Goal: Task Accomplishment & Management: Manage account settings

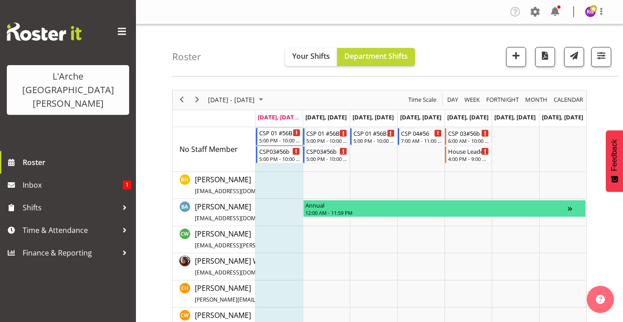
click at [279, 136] on div "CSP 01 #56B" at bounding box center [279, 132] width 41 height 9
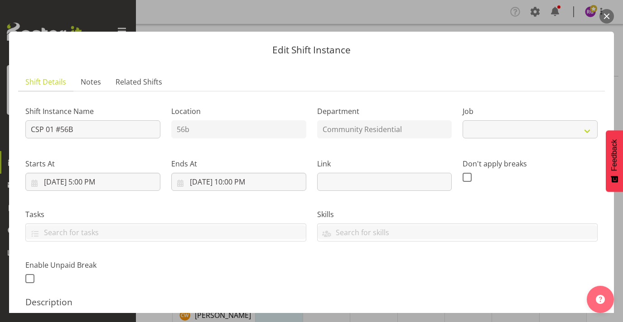
select select "2"
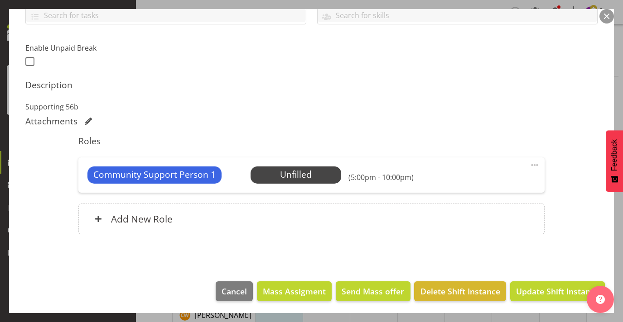
scroll to position [217, 0]
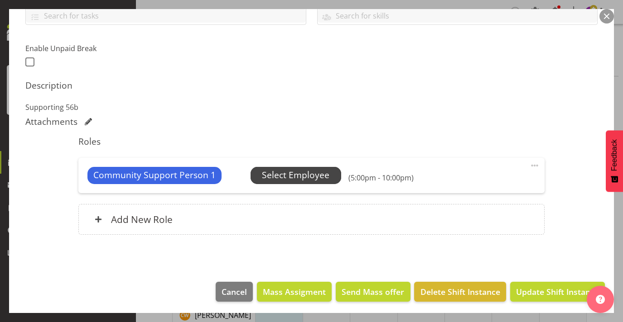
click at [293, 173] on span "Select Employee" at bounding box center [295, 175] width 67 height 13
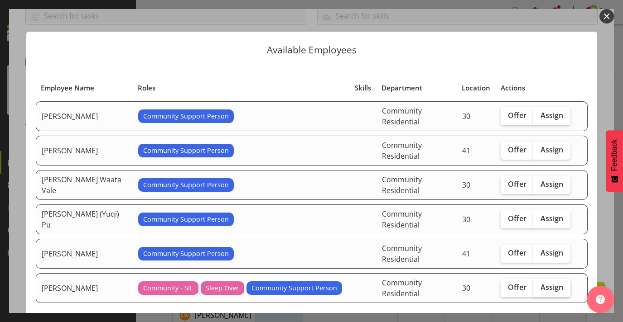
click at [554, 283] on span "Assign" at bounding box center [551, 287] width 23 height 9
click at [539, 285] on input "Assign" at bounding box center [536, 288] width 6 height 6
checkbox input "true"
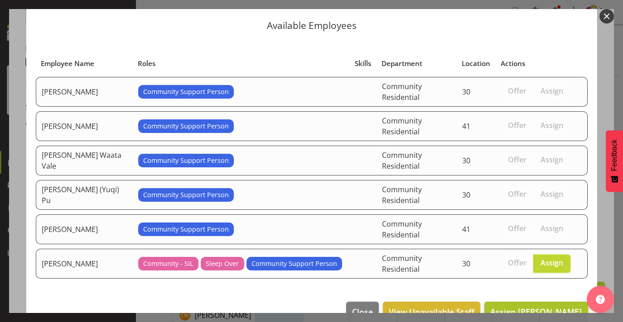
scroll to position [24, 0]
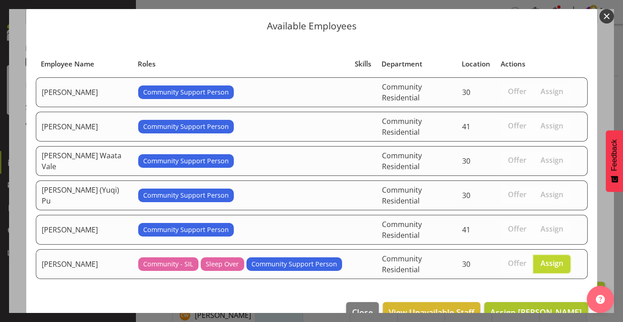
click at [534, 307] on span "Assign Michelle Kohnen" at bounding box center [535, 312] width 91 height 11
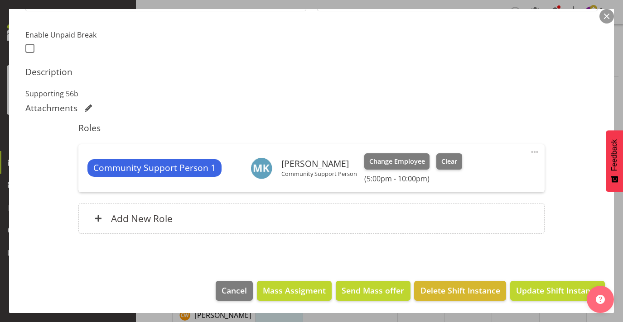
scroll to position [230, 0]
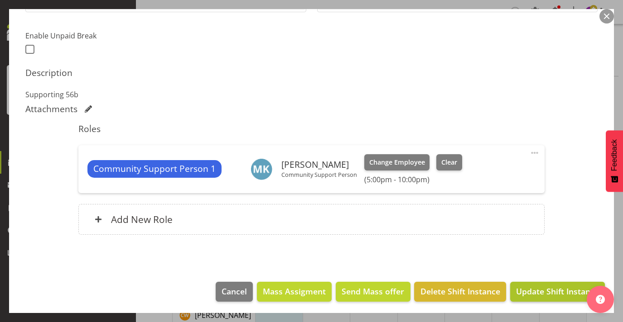
click at [553, 289] on span "Update Shift Instance" at bounding box center [557, 292] width 83 height 12
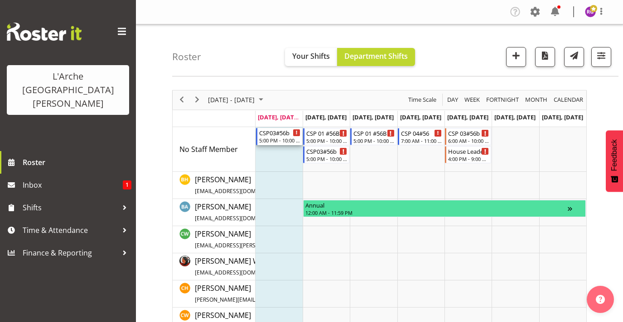
click at [282, 138] on div "5:00 PM - 10:00 PM" at bounding box center [279, 140] width 41 height 7
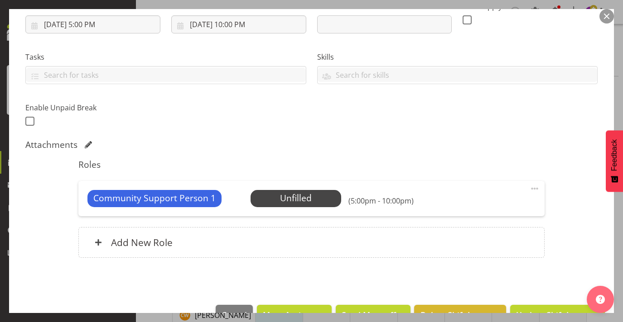
select select "2"
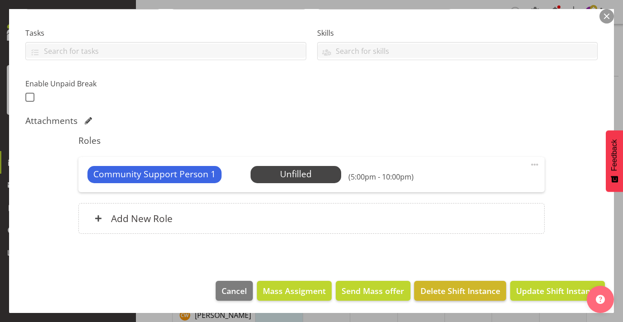
scroll to position [181, 0]
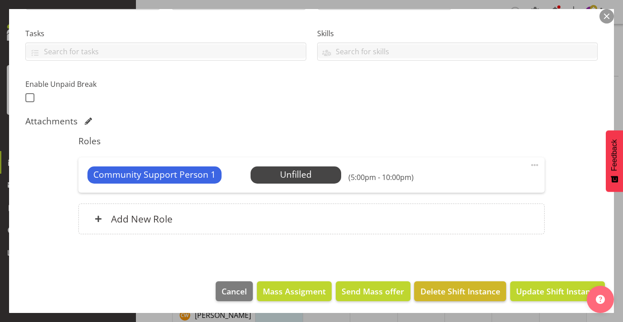
click at [470, 288] on span "Delete Shift Instance" at bounding box center [460, 292] width 80 height 12
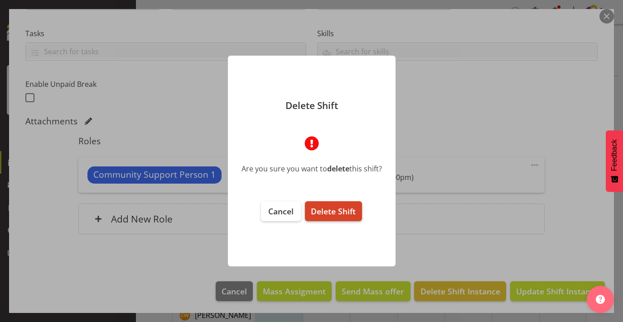
click at [337, 217] on button "Delete Shift" at bounding box center [333, 211] width 57 height 20
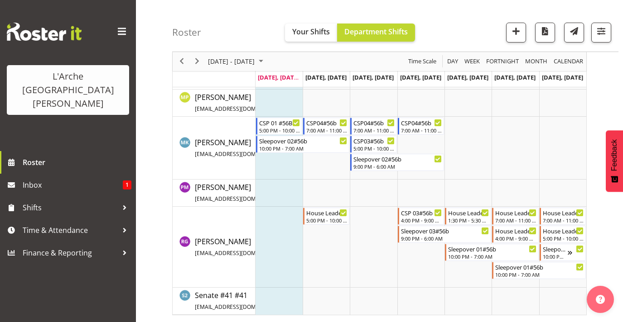
scroll to position [354, 0]
click at [328, 217] on div "5:00 PM - 10:00 PM" at bounding box center [326, 219] width 41 height 7
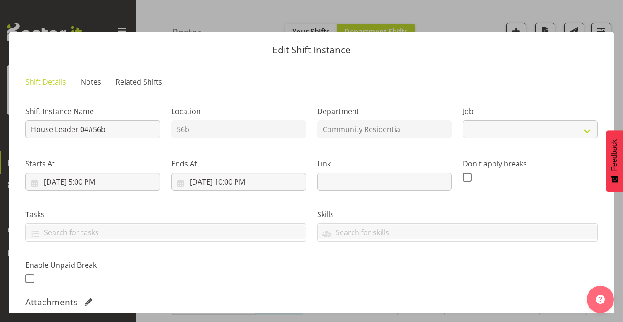
select select "1"
click at [609, 15] on button "button" at bounding box center [606, 16] width 14 height 14
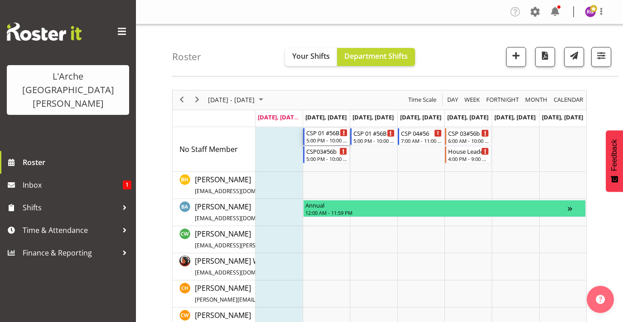
click at [333, 140] on div "5:00 PM - 10:00 PM" at bounding box center [326, 140] width 41 height 7
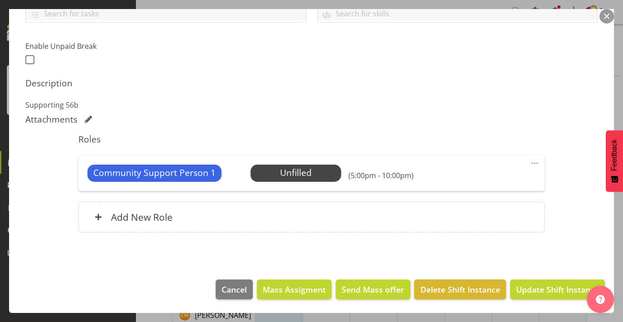
select select "2"
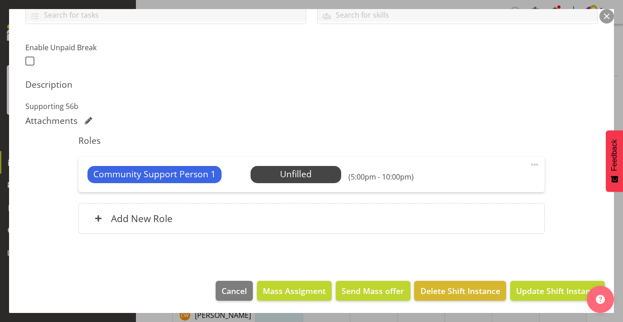
scroll to position [217, 0]
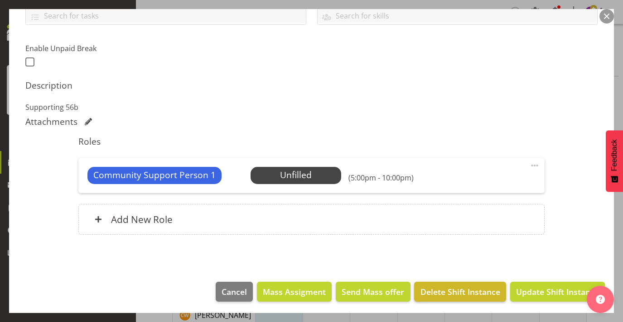
click at [435, 283] on button "Delete Shift Instance" at bounding box center [459, 292] width 91 height 20
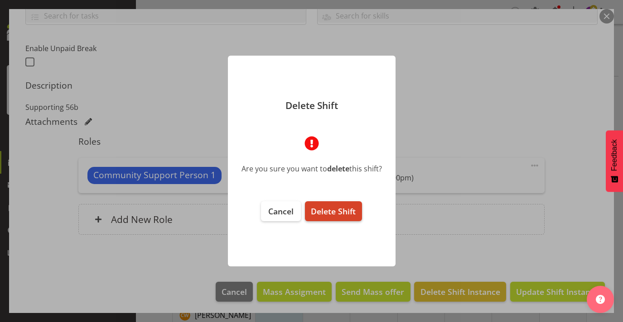
click at [341, 211] on span "Delete Shift" at bounding box center [333, 211] width 45 height 11
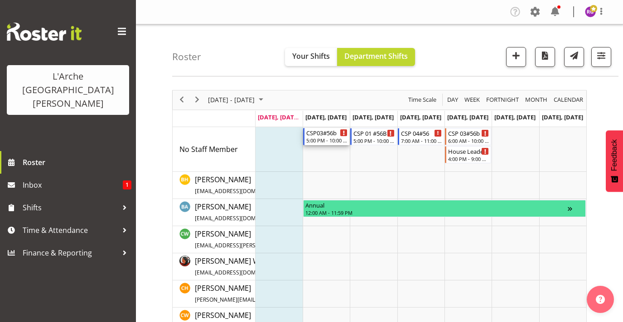
click at [336, 133] on div "CSP03#56b" at bounding box center [326, 132] width 41 height 9
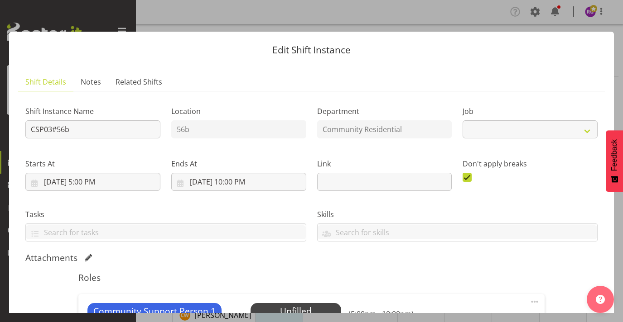
select select "2"
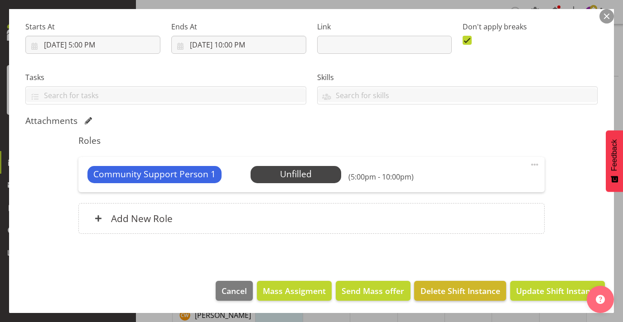
scroll to position [137, 0]
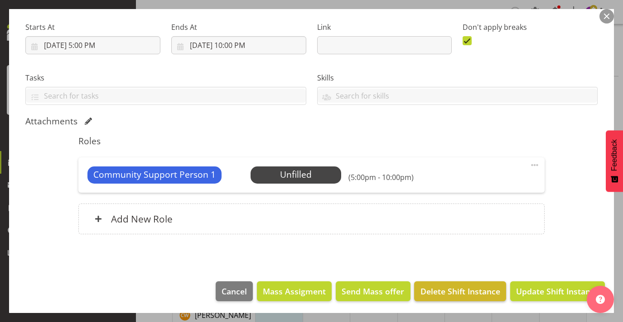
click at [452, 287] on span "Delete Shift Instance" at bounding box center [460, 292] width 80 height 12
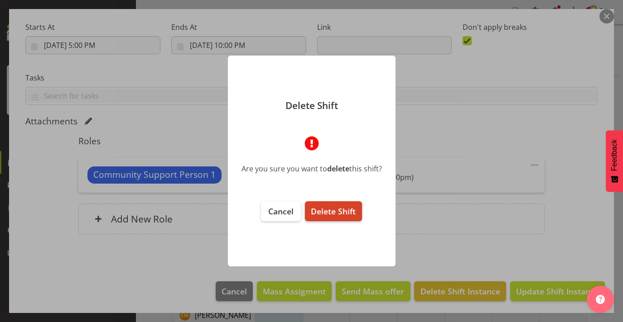
click at [338, 206] on span "Delete Shift" at bounding box center [333, 211] width 45 height 11
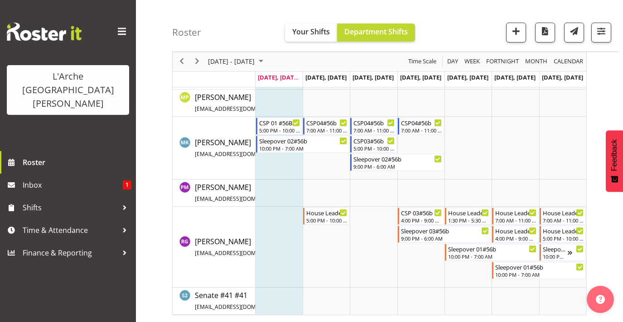
scroll to position [354, 0]
click at [321, 234] on td "Timeline Week of September 22, 2025" at bounding box center [325, 247] width 47 height 81
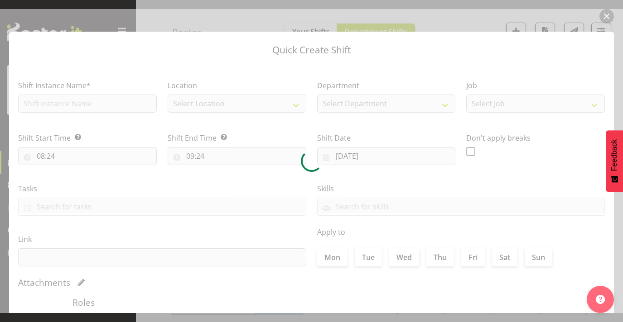
type input "23/09/2025"
checkbox input "true"
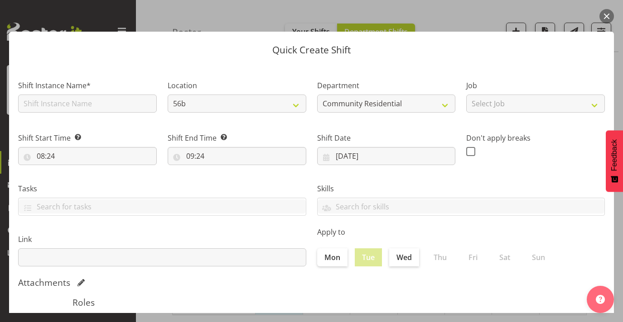
click at [607, 19] on button "button" at bounding box center [606, 16] width 14 height 14
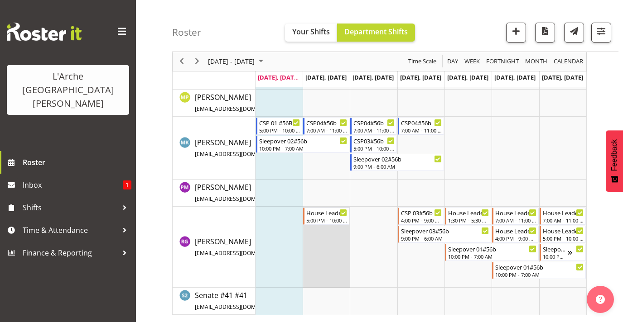
click at [317, 230] on td "Timeline Week of September 22, 2025" at bounding box center [325, 247] width 47 height 81
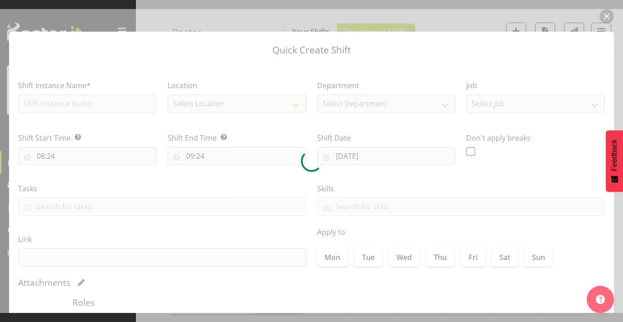
type input "23/09/2025"
checkbox input "true"
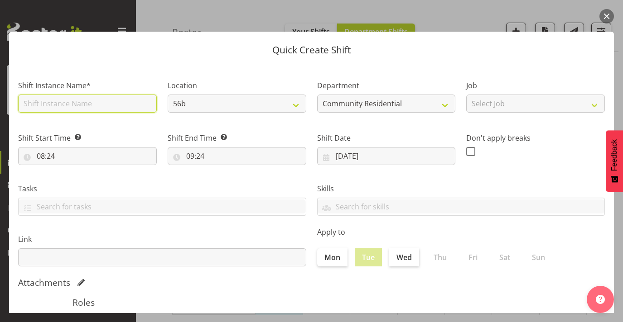
click at [127, 106] on input "text" at bounding box center [87, 104] width 139 height 18
type input "Sleepover #2 56b"
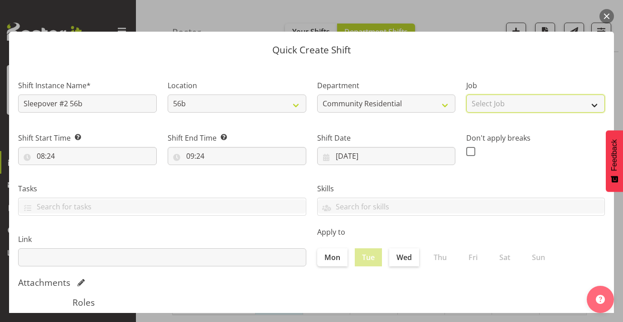
select select "1"
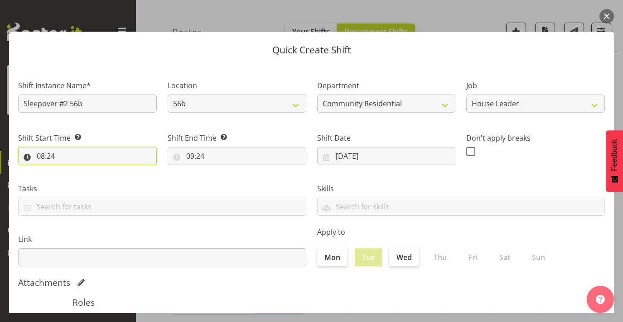
click at [80, 154] on input "08:24" at bounding box center [87, 156] width 139 height 18
select select "22"
type input "22:24"
select select "0"
type input "22:00"
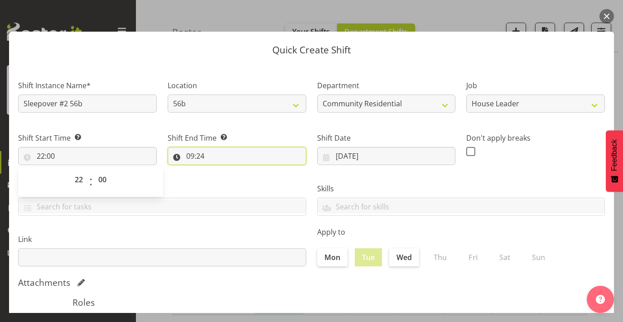
click at [191, 151] on input "09:24" at bounding box center [237, 156] width 139 height 18
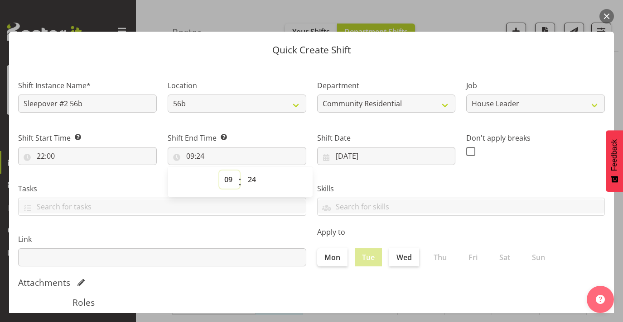
select select "7"
type input "07:24"
select select "0"
type input "07:00"
click at [355, 169] on div "Shift Date 23/09/2025 January February March April May June July August Septemb…" at bounding box center [386, 145] width 149 height 51
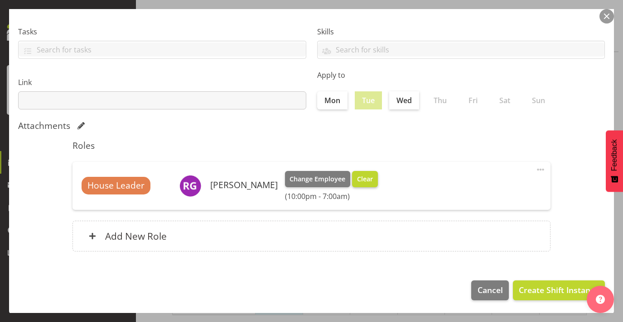
scroll to position [156, 0]
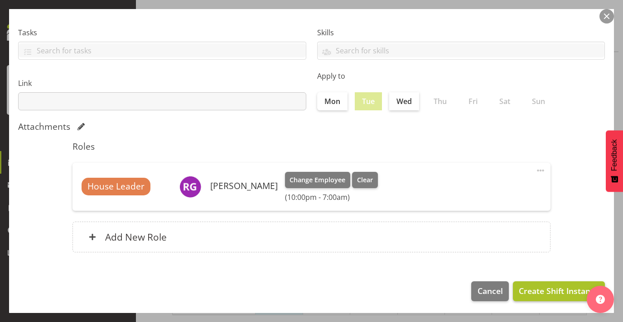
click at [563, 293] on span "Create Shift Instance" at bounding box center [558, 291] width 80 height 12
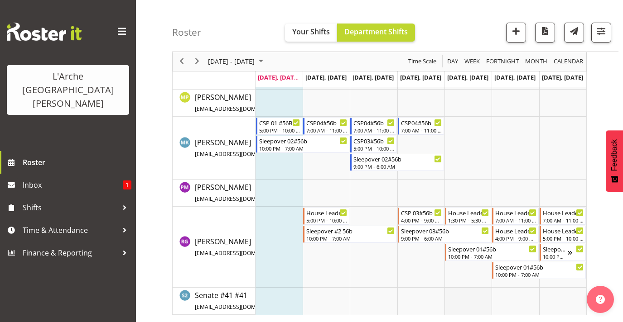
scroll to position [354, 0]
click at [324, 234] on div "Sleepover #2 56b" at bounding box center [350, 230] width 89 height 9
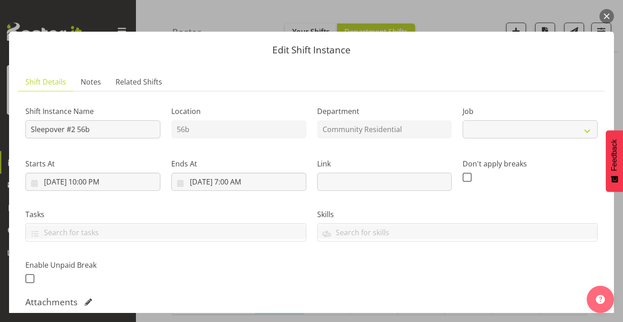
select select "1"
click at [78, 128] on input "Sleepover #2 56b" at bounding box center [92, 129] width 135 height 18
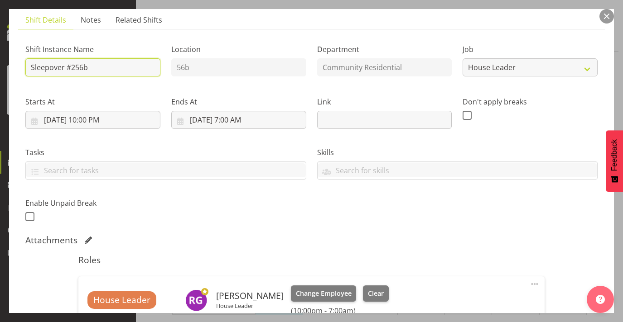
scroll to position [62, 0]
type input "Sleepover #2 56b"
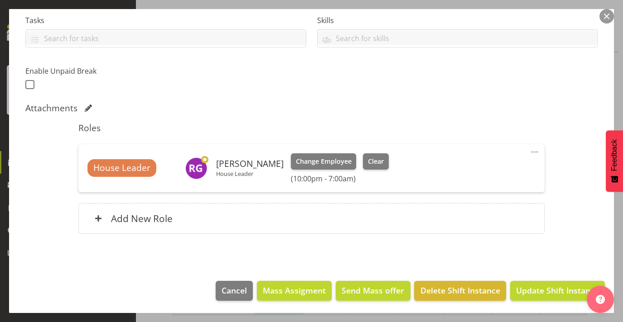
scroll to position [194, 0]
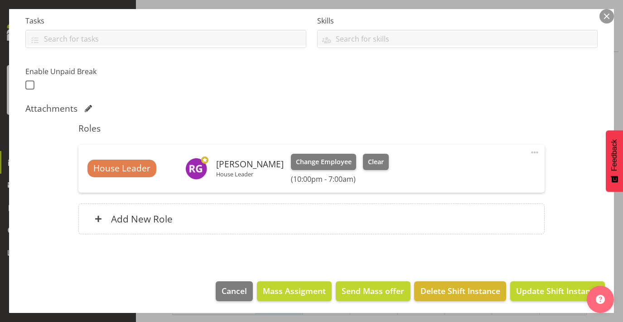
click at [605, 20] on button "button" at bounding box center [606, 16] width 14 height 14
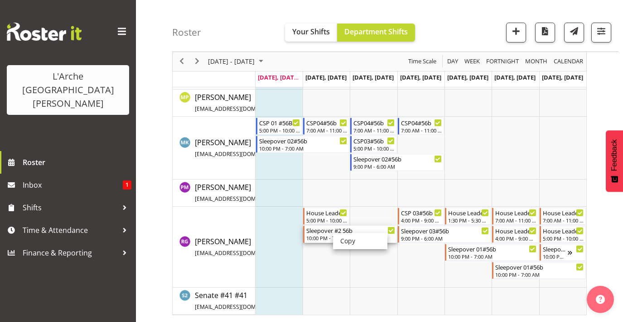
click at [323, 232] on div "Sleepover #2 56b" at bounding box center [350, 230] width 89 height 9
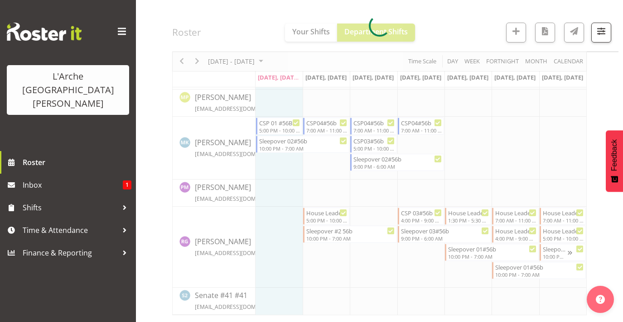
click at [323, 232] on div at bounding box center [379, 26] width 414 height 580
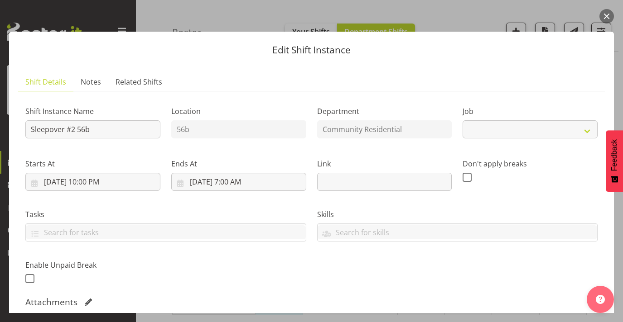
select select "1"
click at [77, 128] on input "Sleepover #2 56b" at bounding box center [92, 129] width 135 height 18
type input "Sleepover 02#56b"
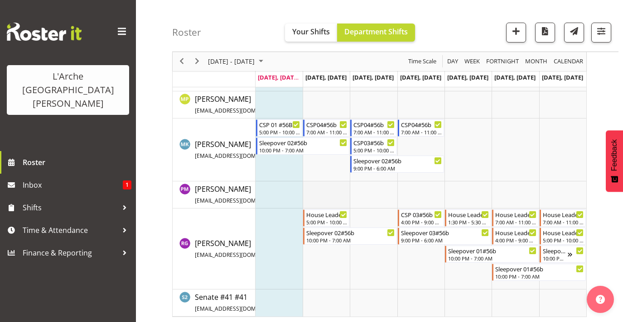
scroll to position [348, 0]
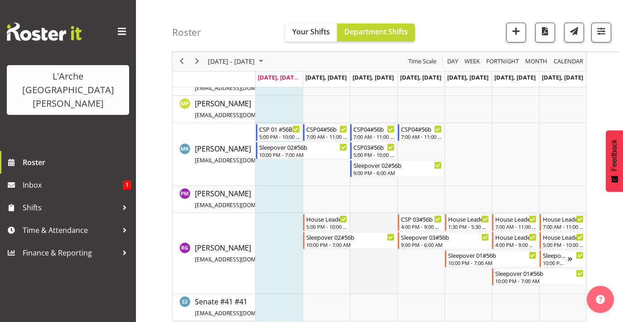
click at [375, 217] on td "Timeline Week of September 22, 2025" at bounding box center [373, 253] width 47 height 81
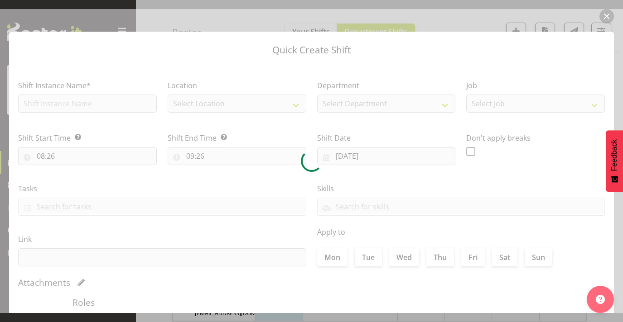
type input "24/09/2025"
checkbox input "true"
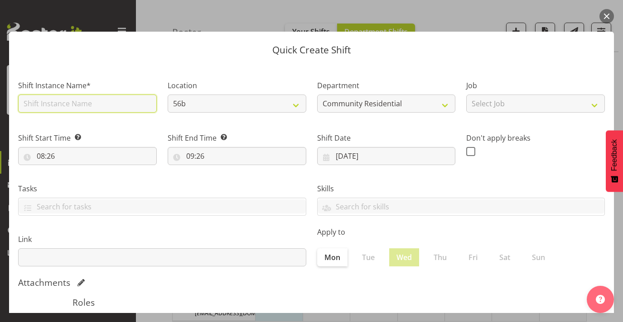
click at [131, 106] on input "text" at bounding box center [87, 104] width 139 height 18
type input "House Leader 02#56b"
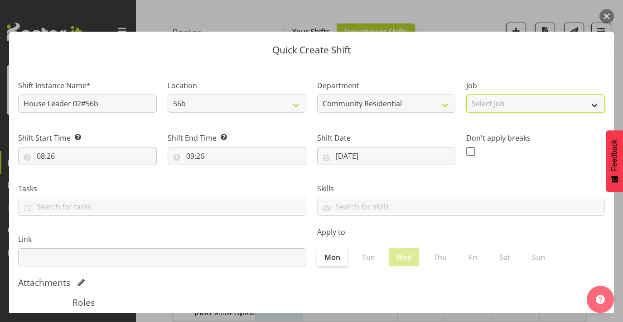
select select "1"
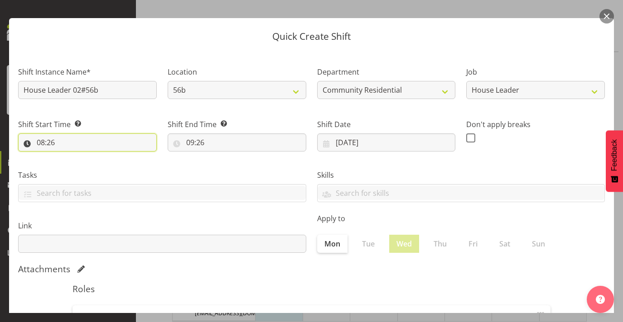
click at [41, 137] on input "08:26" at bounding box center [87, 143] width 139 height 18
select select "7"
type input "07:26"
drag, startPoint x: 78, startPoint y: 164, endPoint x: 101, endPoint y: 160, distance: 23.5
click at [101, 160] on div "00 01 02 03 04 05 06 07 08 09 10 11 12 13 14 15 16 17 18 19 20 21 22 23 : 00 01…" at bounding box center [90, 168] width 145 height 23
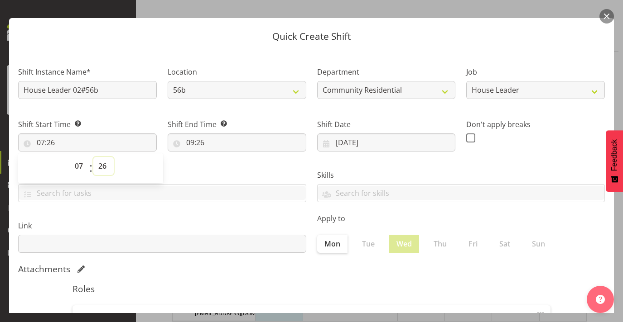
select select "0"
type input "07:00"
click at [187, 141] on input "09:26" at bounding box center [237, 143] width 139 height 18
select select "11"
type input "11:26"
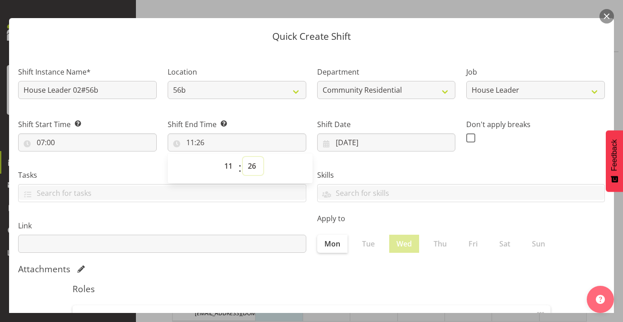
select select "0"
type input "11:00"
click at [369, 168] on div "Skills Senate Senate" at bounding box center [461, 182] width 299 height 51
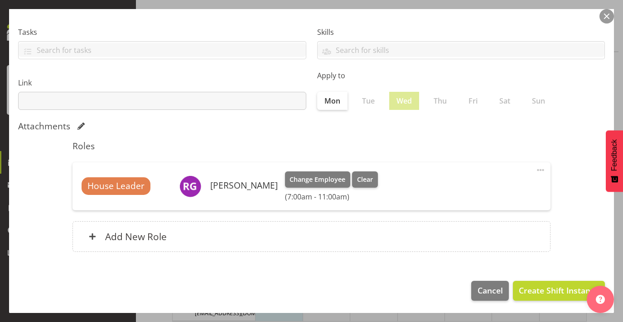
scroll to position [156, 0]
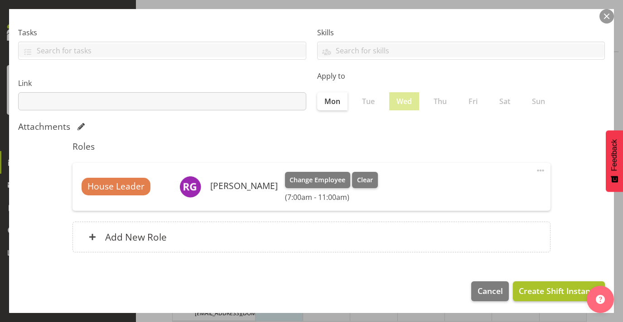
click at [550, 290] on span "Create Shift Instance" at bounding box center [558, 291] width 80 height 12
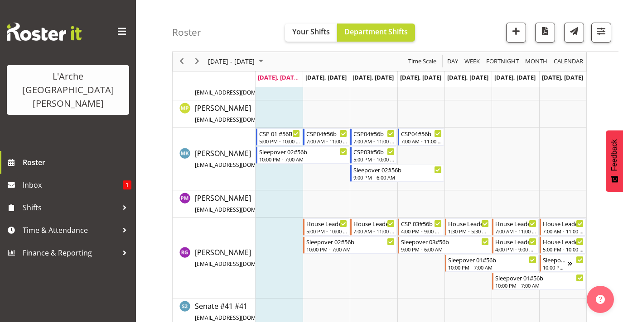
scroll to position [343, 0]
click at [374, 265] on td "Timeline Week of September 22, 2025" at bounding box center [373, 258] width 47 height 81
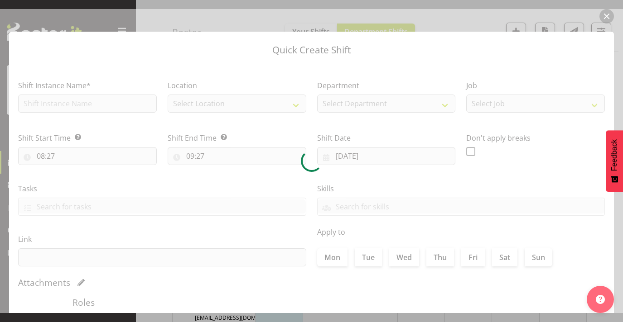
type input "24/09/2025"
checkbox input "true"
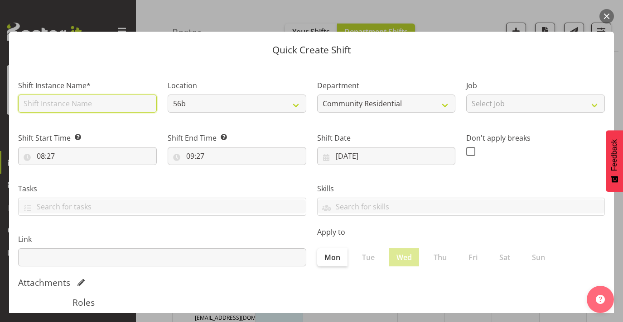
click at [133, 100] on input "text" at bounding box center [87, 104] width 139 height 18
type input "H"
type input "o"
type input "House Leader 03#56b"
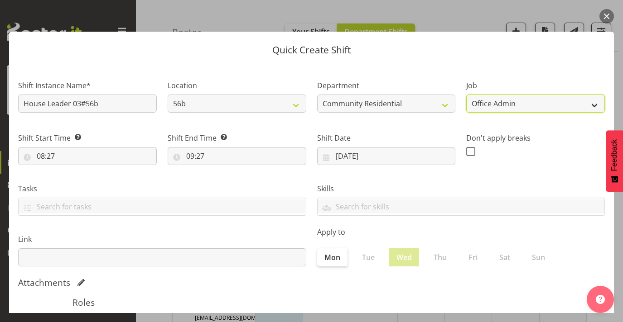
select select "1"
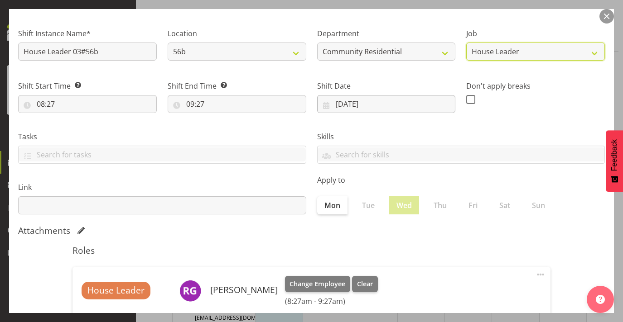
scroll to position [55, 0]
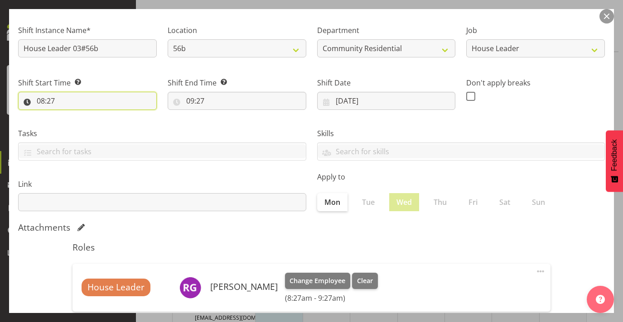
click at [44, 101] on input "08:27" at bounding box center [87, 101] width 139 height 18
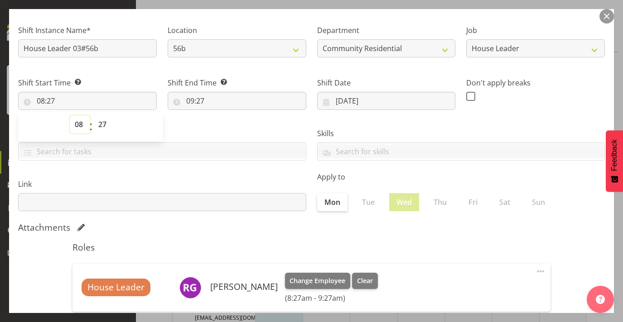
select select "17"
type input "17:27"
select select "0"
type input "17:00"
click at [193, 97] on input "09:27" at bounding box center [237, 101] width 139 height 18
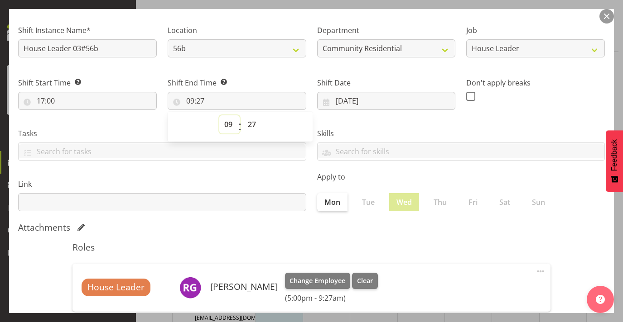
select select "22"
type input "22:27"
select select "0"
type input "22:00"
click at [354, 134] on label "Skills" at bounding box center [461, 133] width 288 height 11
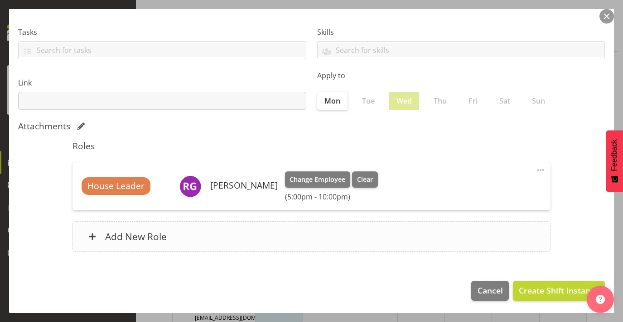
scroll to position [156, 0]
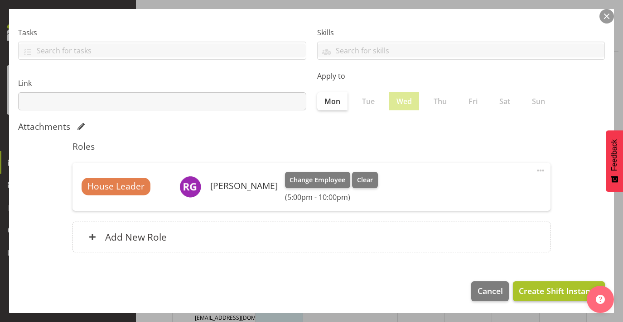
click at [538, 285] on span "Create Shift Instance" at bounding box center [558, 291] width 80 height 12
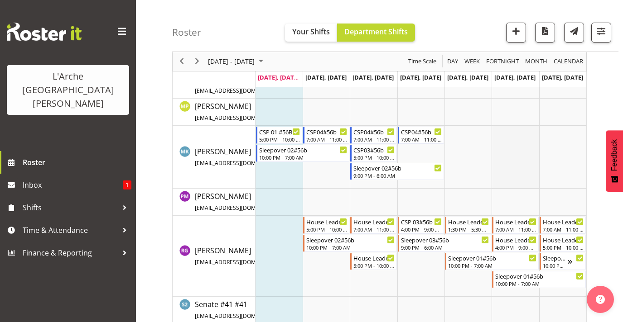
scroll to position [345, 0]
click at [371, 132] on div "CSP04#56b" at bounding box center [373, 130] width 41 height 9
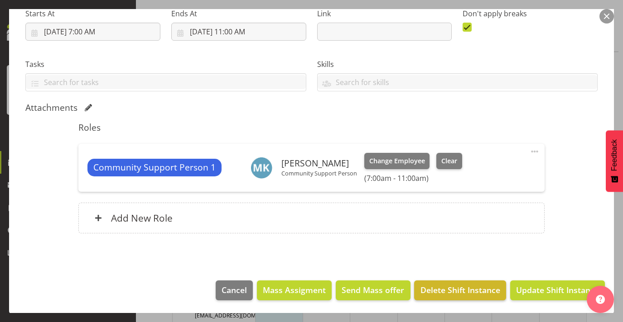
select select "2"
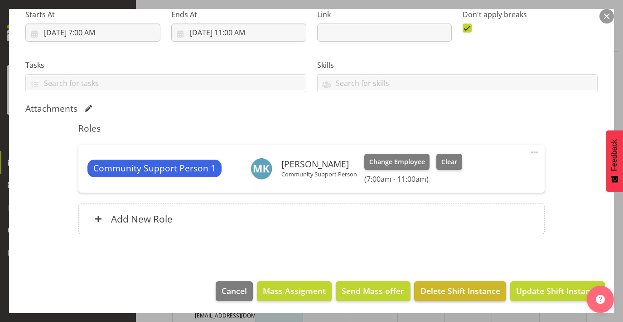
click at [461, 290] on span "Delete Shift Instance" at bounding box center [460, 291] width 80 height 12
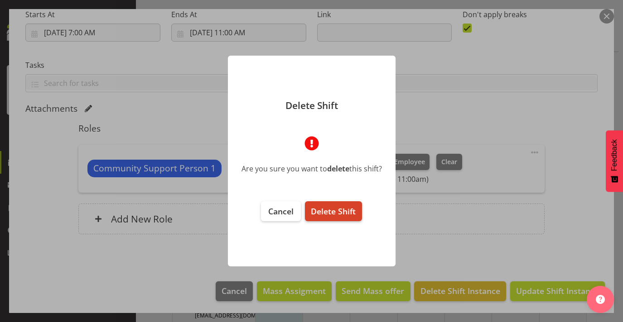
click at [319, 202] on button "Delete Shift" at bounding box center [333, 211] width 57 height 20
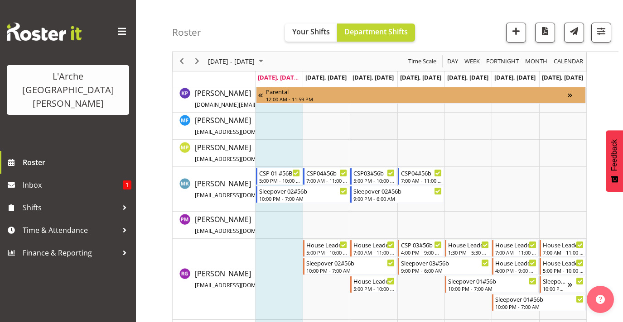
scroll to position [307, 0]
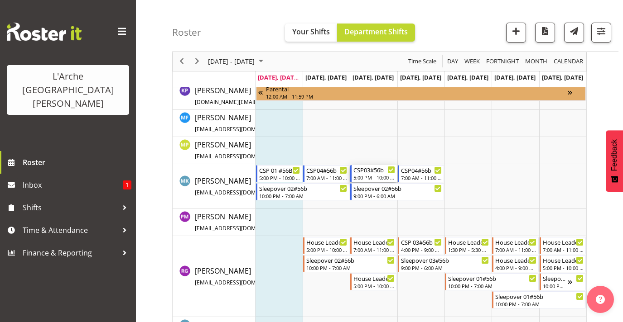
click at [384, 174] on div "5:00 PM - 10:00 PM" at bounding box center [373, 177] width 41 height 7
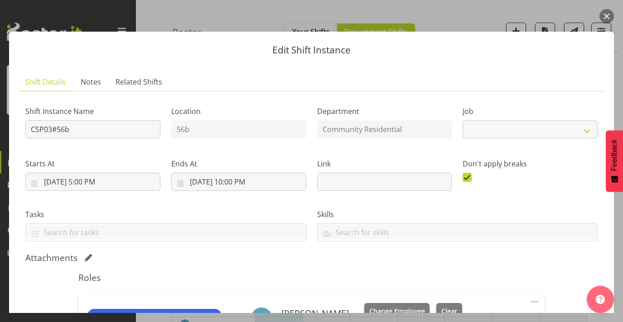
select select "2"
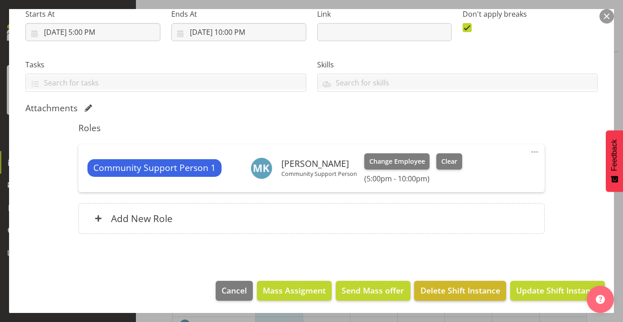
scroll to position [149, 0]
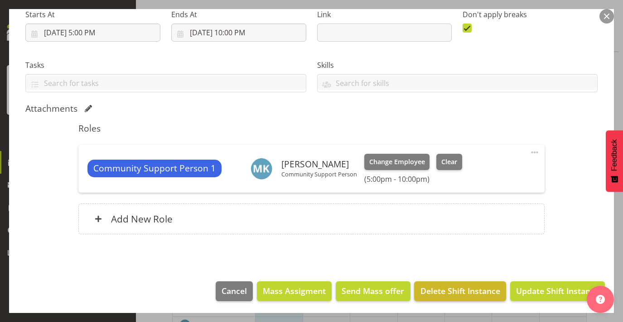
click at [453, 290] on span "Delete Shift Instance" at bounding box center [460, 291] width 80 height 12
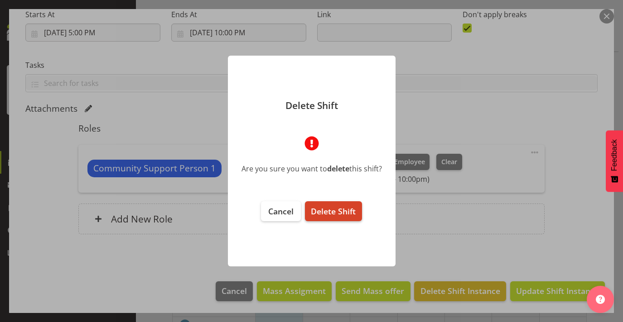
click at [335, 212] on span "Delete Shift" at bounding box center [333, 211] width 45 height 11
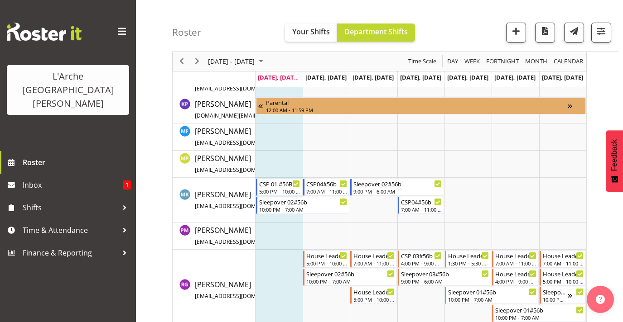
scroll to position [294, 0]
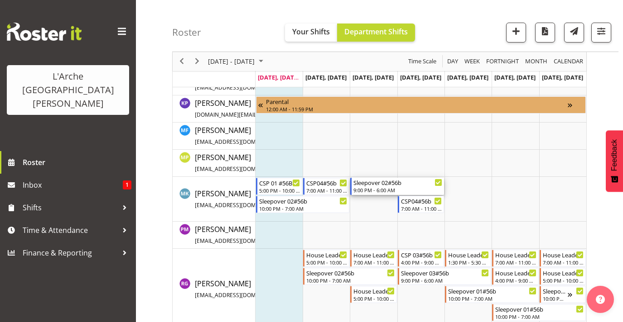
click at [369, 187] on div "9:00 PM - 6:00 AM" at bounding box center [397, 190] width 89 height 7
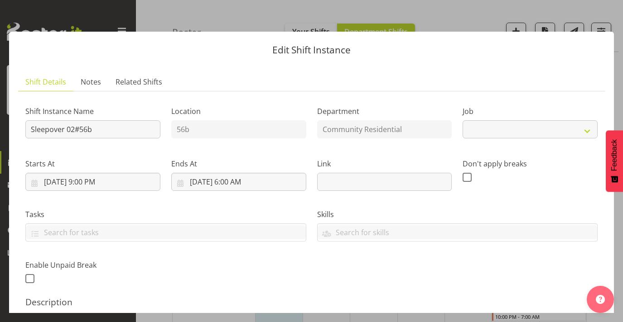
select select "2"
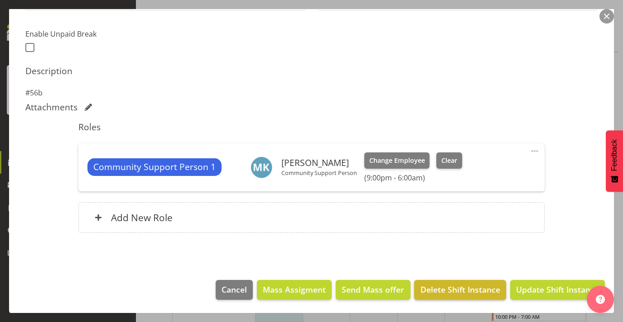
scroll to position [230, 0]
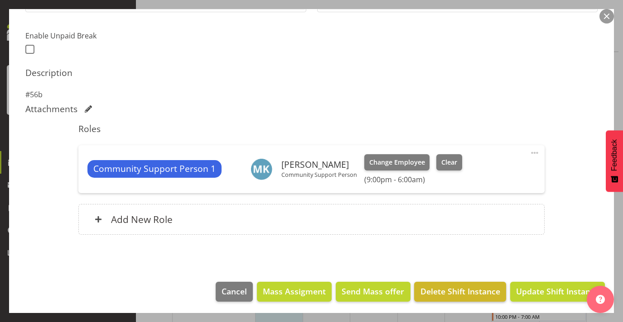
click at [447, 286] on span "Delete Shift Instance" at bounding box center [460, 292] width 80 height 12
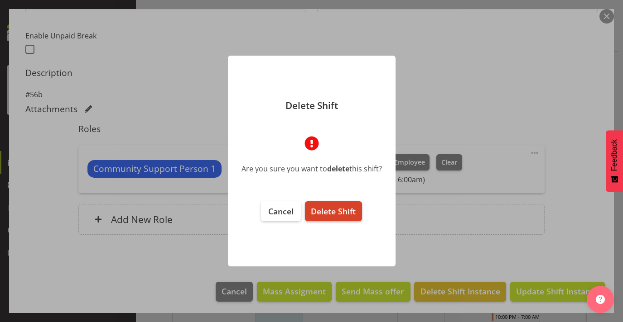
click at [341, 215] on span "Delete Shift" at bounding box center [333, 211] width 45 height 11
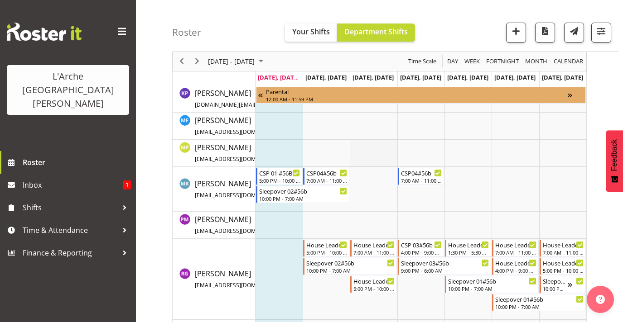
scroll to position [311, 0]
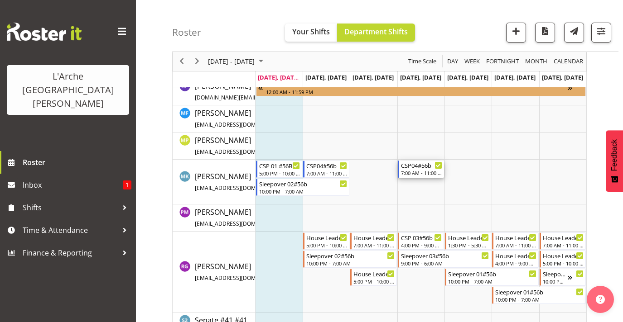
click at [426, 172] on div "7:00 AM - 11:00 AM" at bounding box center [421, 172] width 41 height 7
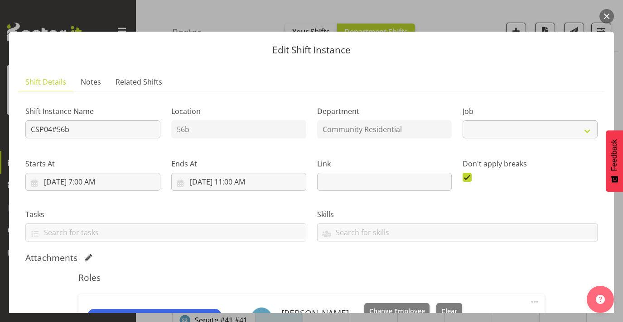
select select "2"
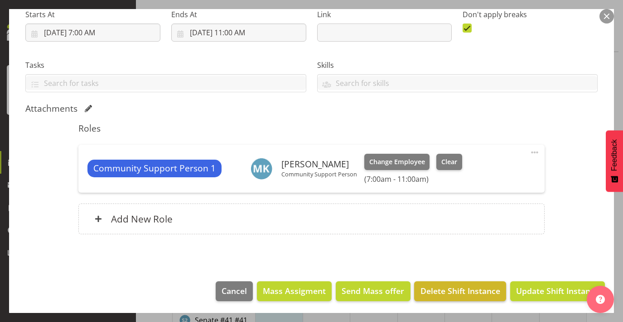
click at [451, 282] on button "Delete Shift Instance" at bounding box center [459, 292] width 91 height 20
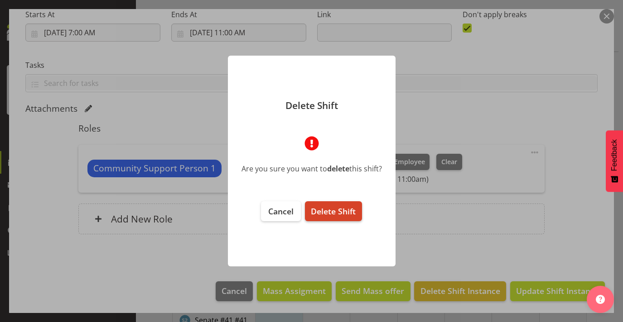
click at [336, 207] on span "Delete Shift" at bounding box center [333, 211] width 45 height 11
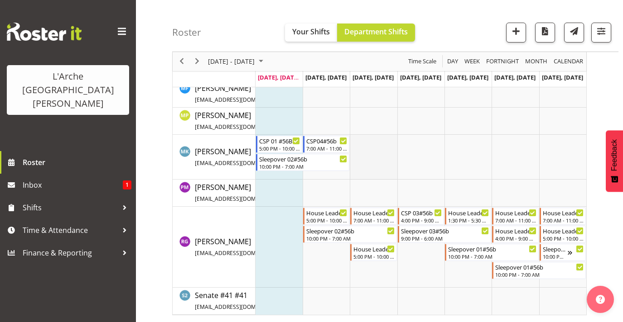
scroll to position [336, 0]
click at [383, 271] on td "Timeline Week of September 22, 2025" at bounding box center [373, 247] width 47 height 81
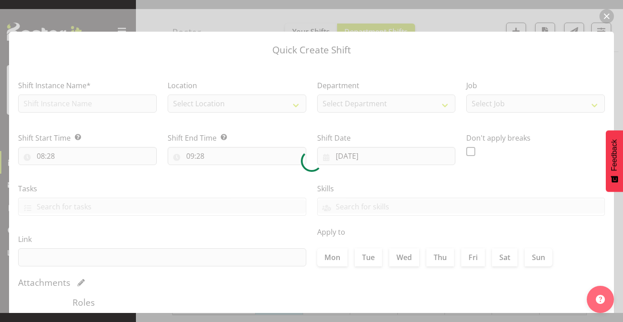
type input "24/09/2025"
checkbox input "true"
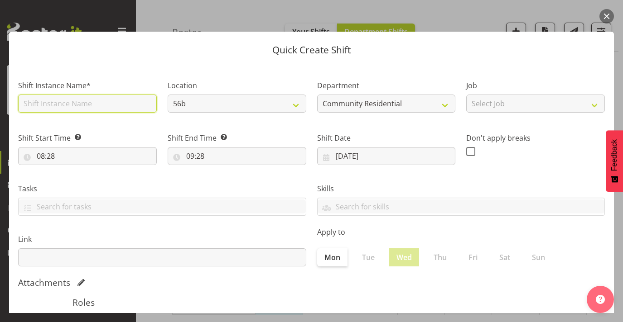
click at [105, 96] on input "text" at bounding box center [87, 104] width 139 height 18
type input "House Leader 03#56b"
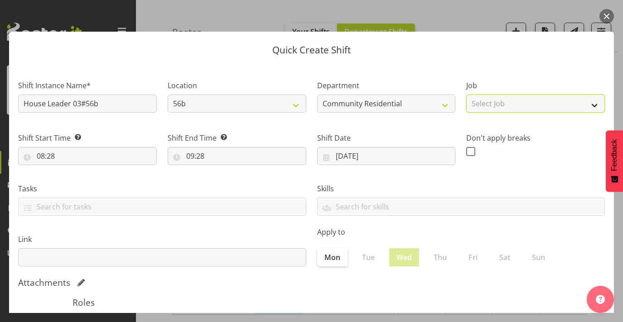
select select "1"
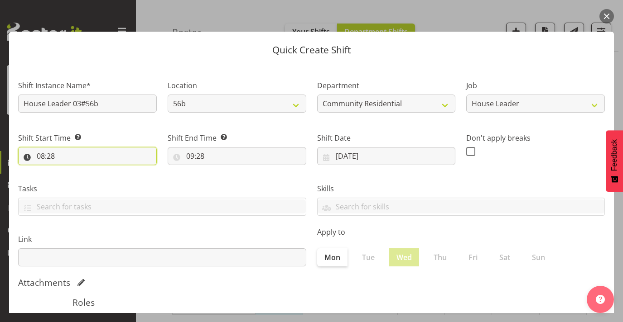
click at [42, 157] on input "08:28" at bounding box center [87, 156] width 139 height 18
select select "7"
type input "07:28"
select select "0"
type input "07:00"
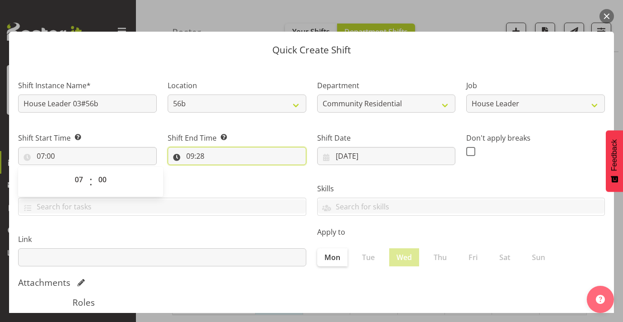
click at [202, 154] on input "09:28" at bounding box center [237, 156] width 139 height 18
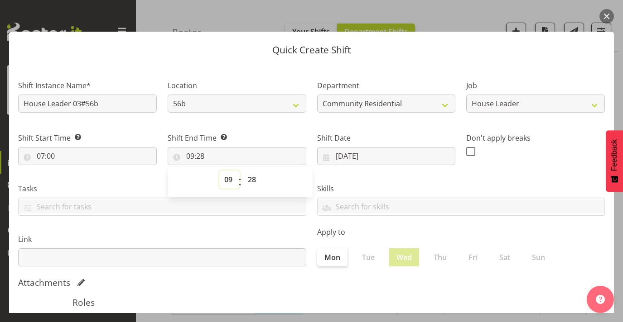
select select "11"
type input "11:28"
select select "0"
type input "11:00"
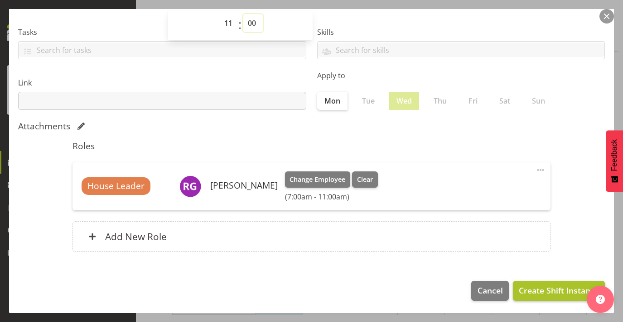
scroll to position [156, 0]
click at [528, 291] on span "Create Shift Instance" at bounding box center [558, 291] width 80 height 12
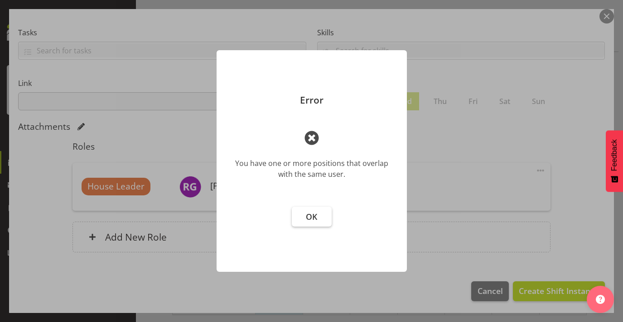
click at [311, 218] on span "OK" at bounding box center [311, 216] width 11 height 11
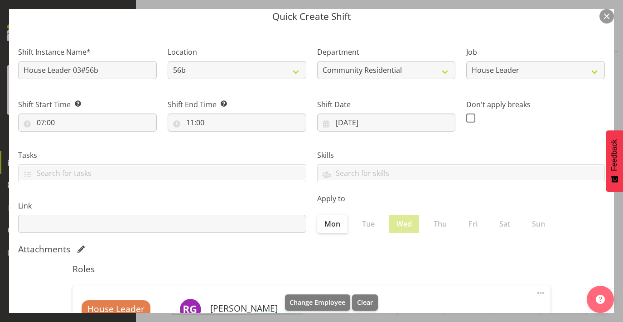
scroll to position [29, 0]
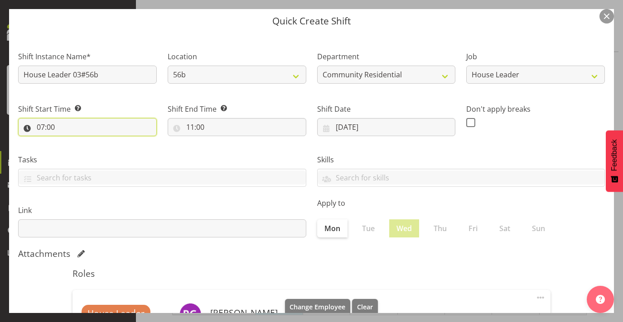
click at [43, 121] on input "07:00" at bounding box center [87, 127] width 139 height 18
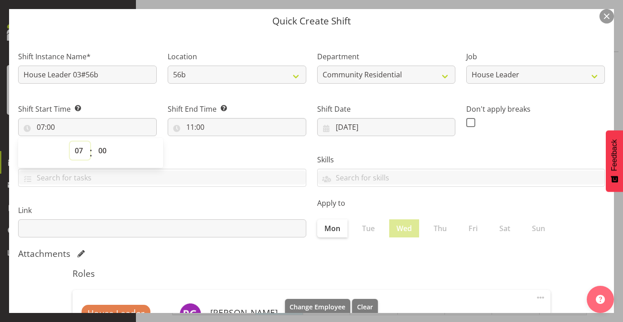
select select "17"
type input "17:00"
click at [192, 124] on input "11:00" at bounding box center [237, 127] width 139 height 18
select select "22"
type input "22:00"
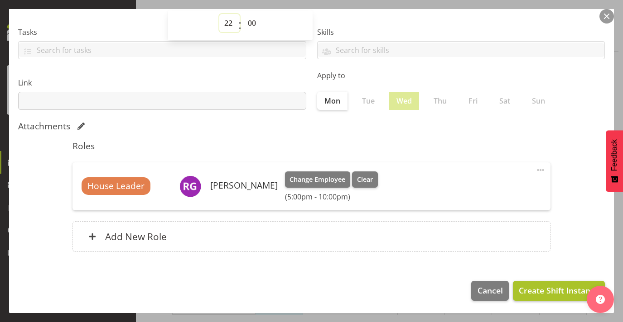
scroll to position [156, 0]
click at [525, 288] on span "Create Shift Instance" at bounding box center [558, 291] width 80 height 12
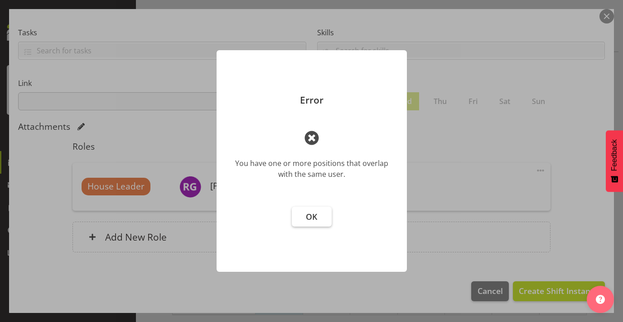
click at [313, 221] on span "OK" at bounding box center [311, 216] width 11 height 11
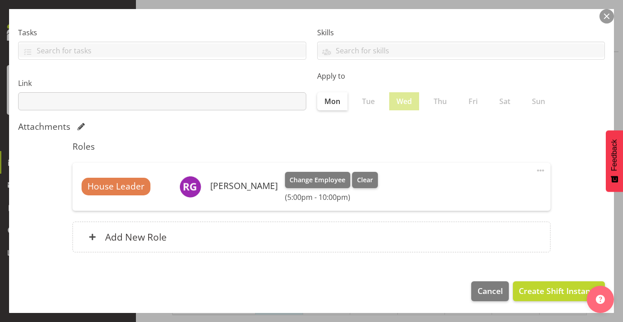
click at [612, 13] on button "button" at bounding box center [606, 16] width 14 height 14
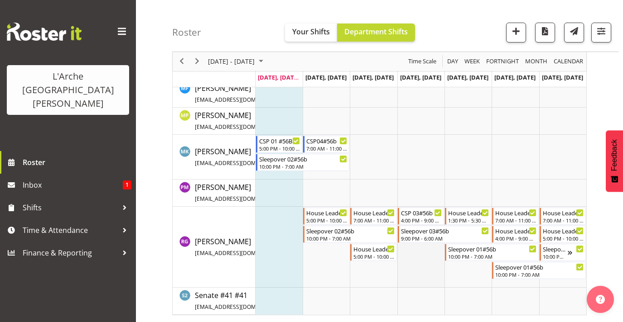
scroll to position [336, 0]
click at [379, 268] on td "Timeline Week of September 22, 2025" at bounding box center [373, 247] width 47 height 81
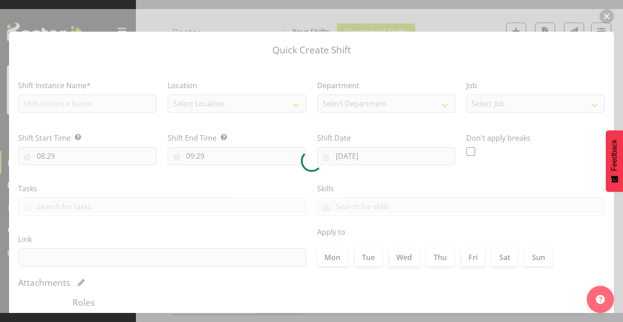
type input "24/09/2025"
checkbox input "true"
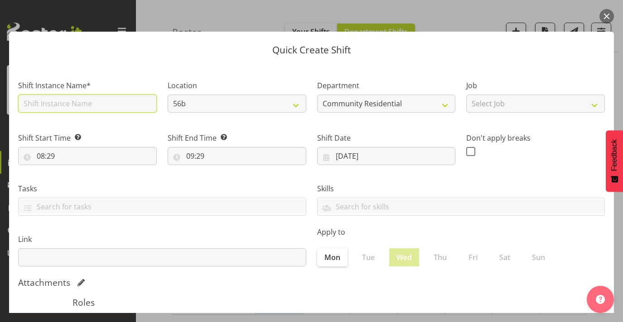
click at [105, 102] on input "text" at bounding box center [87, 104] width 139 height 18
type input "Sleepover 03#56b"
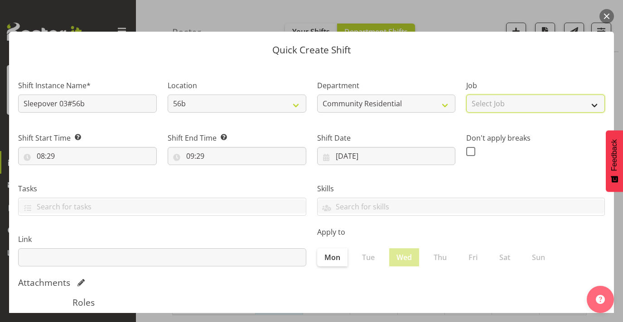
select select "1"
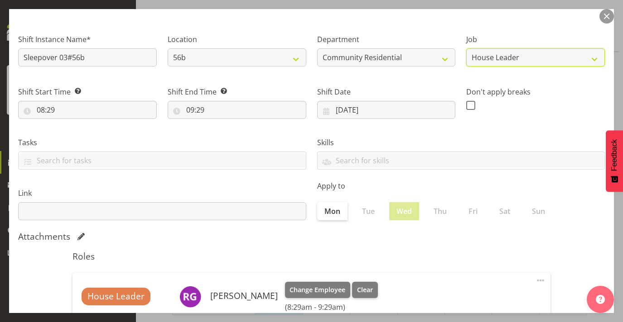
scroll to position [53, 0]
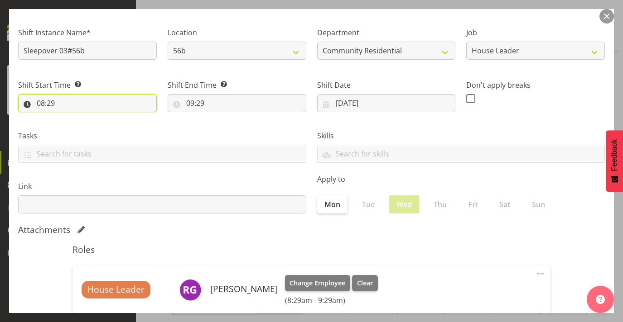
click at [43, 106] on input "08:29" at bounding box center [87, 103] width 139 height 18
select select "22"
type input "22:29"
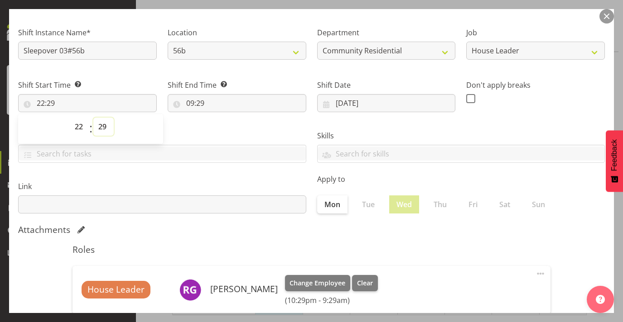
select select "0"
type input "22:00"
click at [184, 100] on input "09:29" at bounding box center [237, 103] width 139 height 18
select select "7"
type input "07:29"
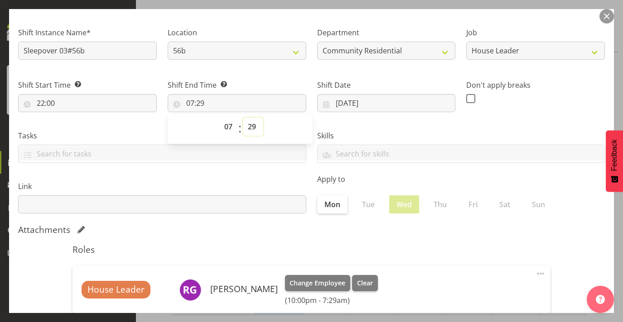
select select "0"
type input "07:00"
click at [363, 122] on div "Skills Senate Senate" at bounding box center [461, 143] width 299 height 51
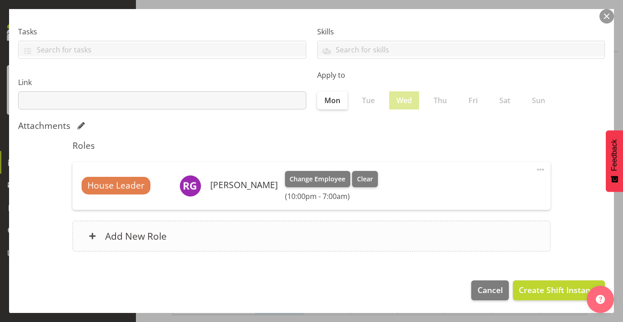
scroll to position [156, 0]
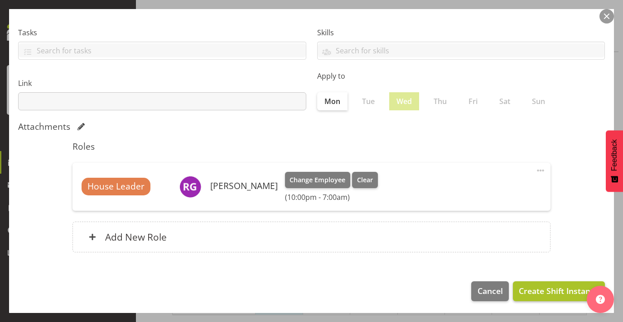
click at [549, 294] on span "Create Shift Instance" at bounding box center [558, 291] width 80 height 12
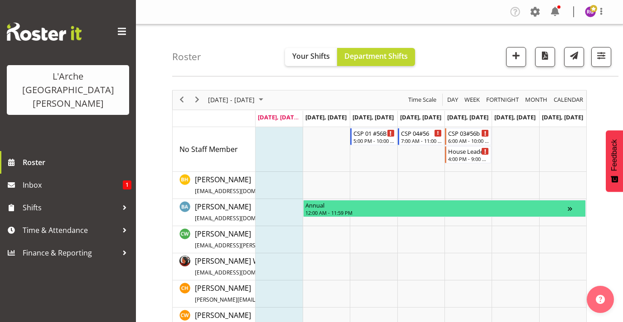
scroll to position [0, 0]
click at [423, 137] on div "7:00 AM - 11:00 AM" at bounding box center [421, 140] width 41 height 7
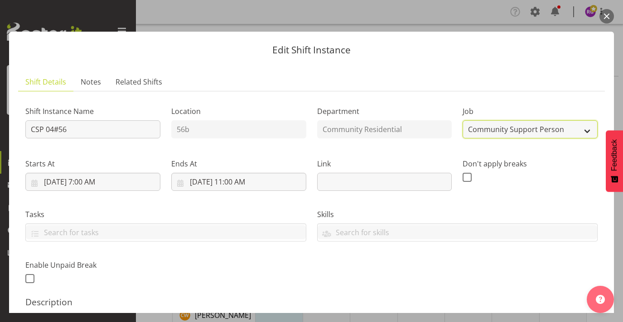
select select "1"
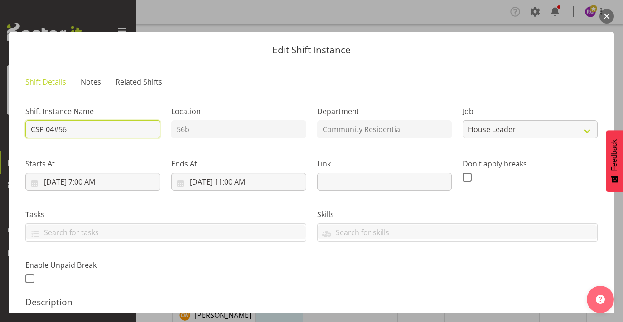
click at [43, 129] on input "CSP 04#56" at bounding box center [92, 129] width 135 height 18
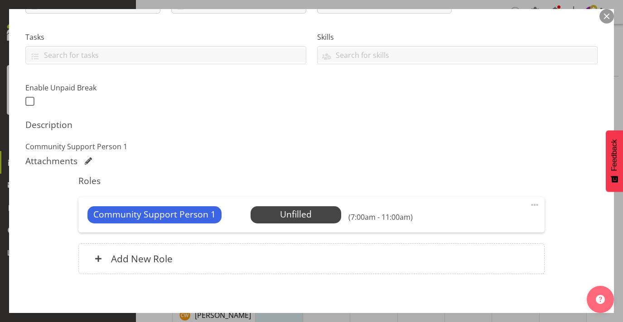
scroll to position [85, 0]
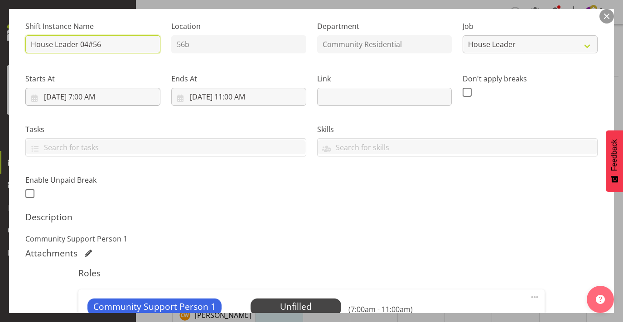
type input "House Leader 04#56"
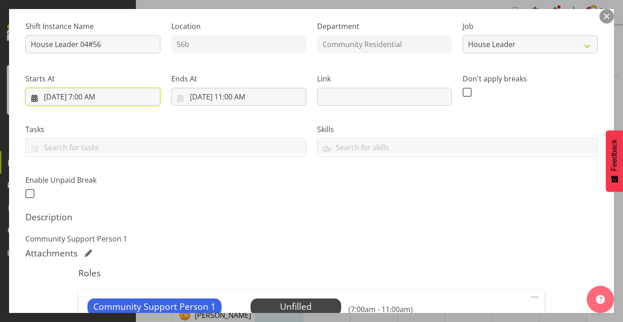
click at [96, 96] on input "25/09/2025, 7:00 AM" at bounding box center [92, 97] width 135 height 18
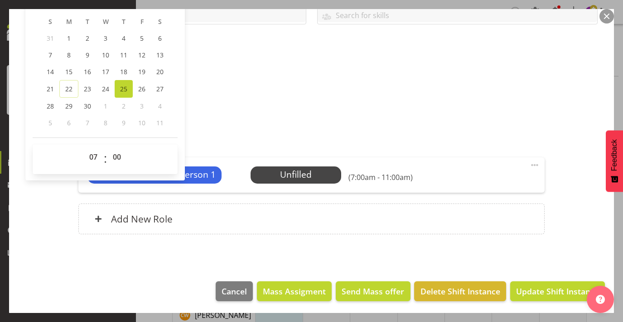
scroll to position [217, 0]
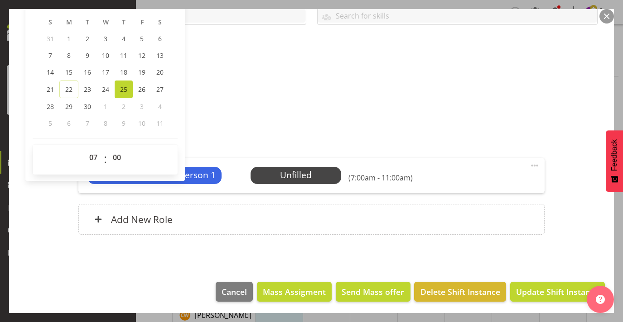
click at [305, 160] on div "Community Support Person 1 Unfilled Select Employee (7:00am - 11:00am) Edit Cov…" at bounding box center [311, 175] width 466 height 35
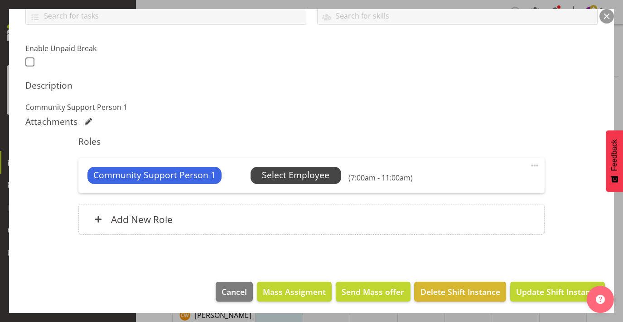
click at [291, 169] on span "Select Employee" at bounding box center [295, 175] width 67 height 13
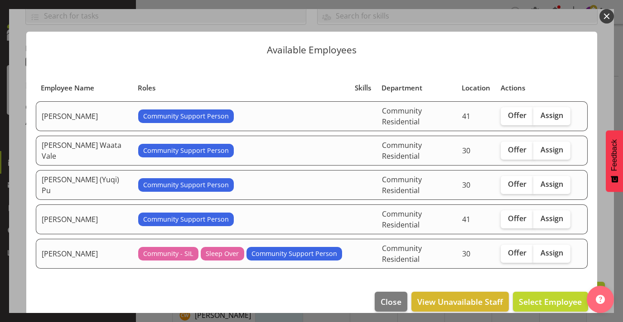
click at [606, 18] on button "button" at bounding box center [606, 16] width 14 height 14
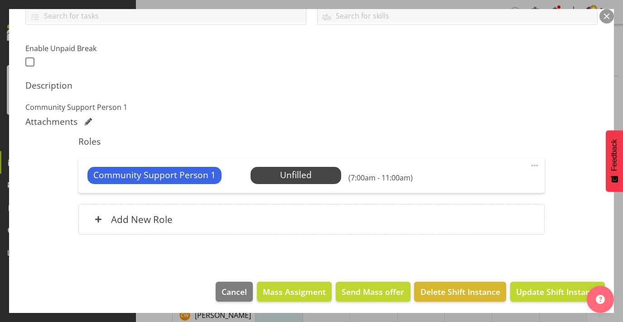
click at [532, 162] on span at bounding box center [534, 165] width 11 height 11
click at [470, 213] on link "Delete" at bounding box center [496, 218] width 87 height 16
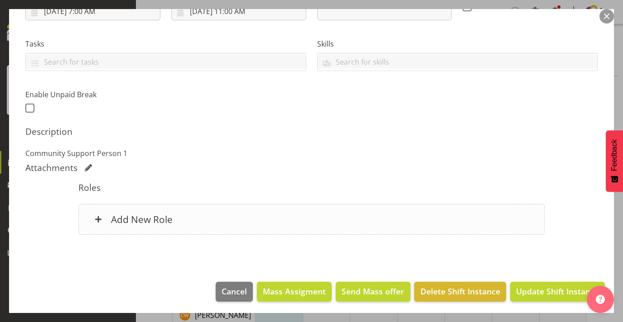
click at [157, 218] on h6 "Add New Role" at bounding box center [142, 220] width 62 height 12
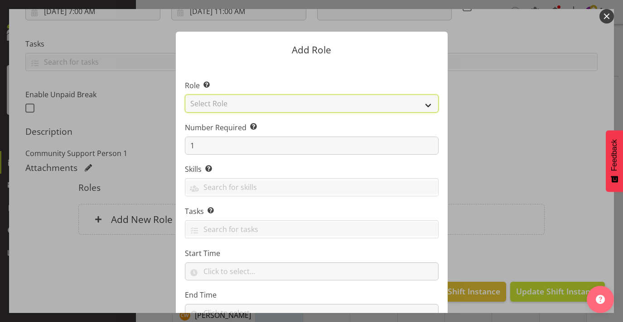
select select "12"
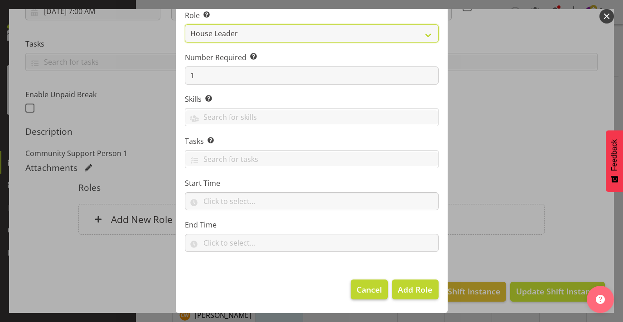
scroll to position [70, 0]
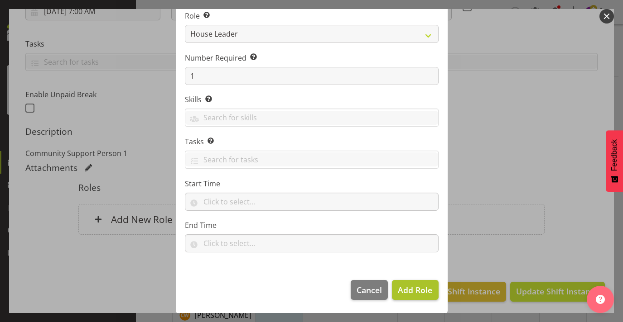
click at [408, 288] on span "Add Role" at bounding box center [415, 290] width 34 height 11
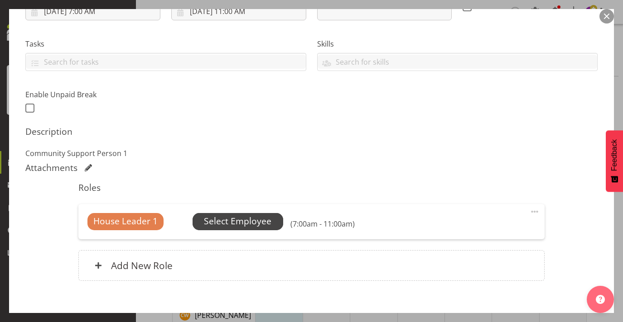
click at [246, 222] on span "Select Employee" at bounding box center [237, 221] width 67 height 13
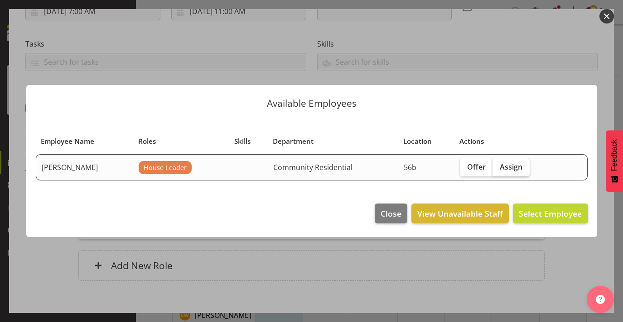
click at [509, 167] on span "Assign" at bounding box center [510, 167] width 23 height 9
click at [498, 167] on input "Assign" at bounding box center [495, 167] width 6 height 6
checkbox input "true"
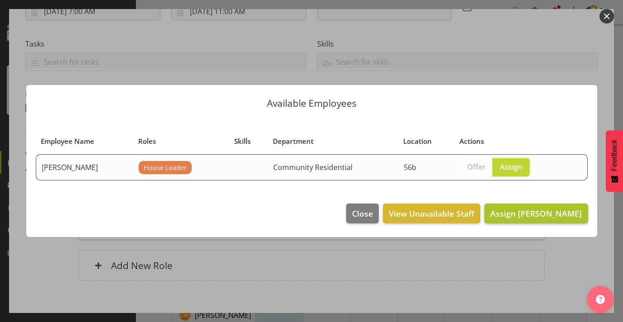
click at [536, 214] on span "Assign Rob Goulton" at bounding box center [535, 213] width 91 height 11
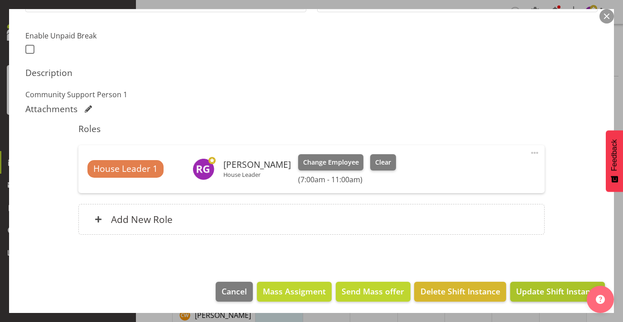
click at [556, 287] on span "Update Shift Instance" at bounding box center [557, 292] width 83 height 12
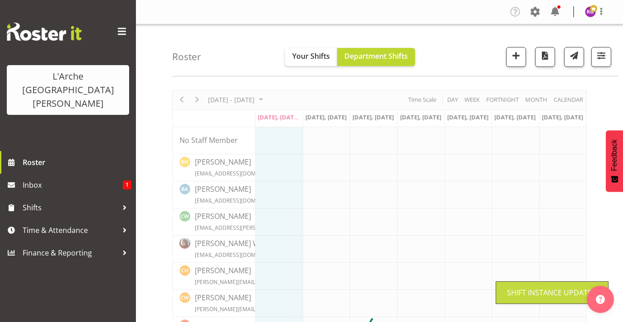
scroll to position [1, 0]
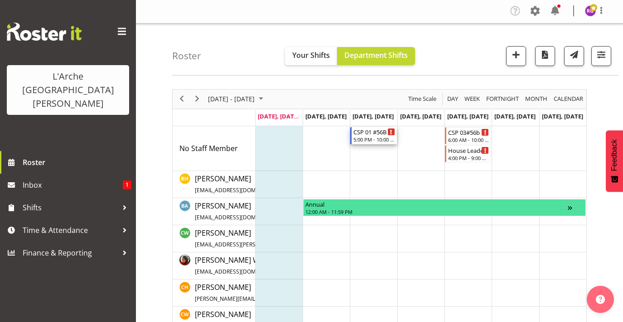
click at [389, 136] on div "5:00 PM - 10:00 PM" at bounding box center [373, 139] width 41 height 7
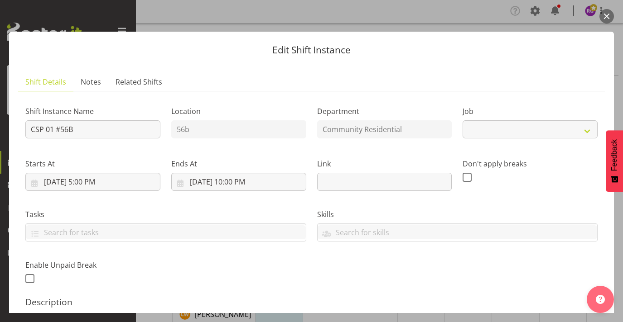
select select "2"
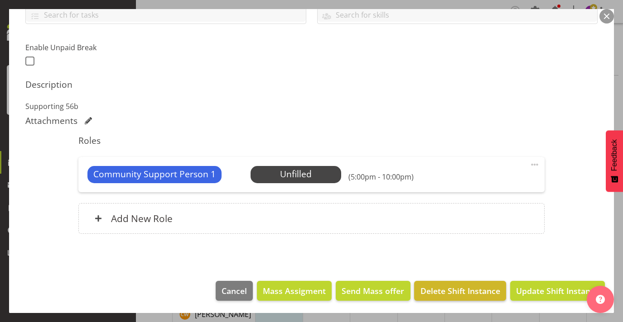
scroll to position [217, 0]
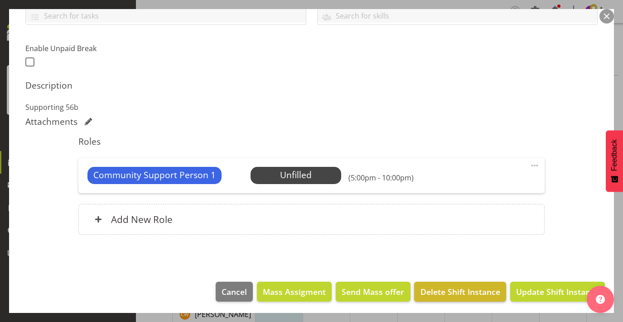
click at [458, 292] on span "Delete Shift Instance" at bounding box center [460, 292] width 80 height 12
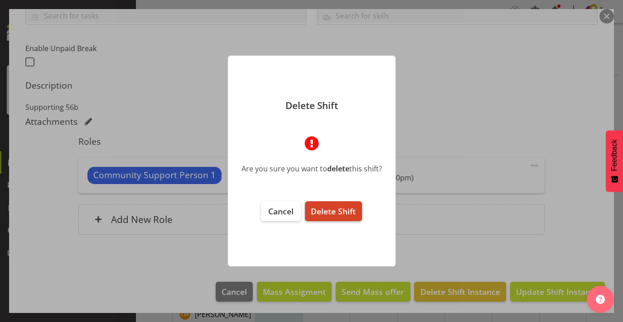
click at [345, 212] on span "Delete Shift" at bounding box center [333, 211] width 45 height 11
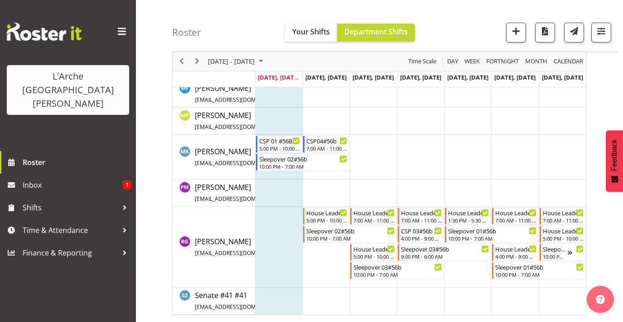
scroll to position [336, 0]
click at [417, 235] on div "CSP 03#56b 4:00 PM - 9:00 PM" at bounding box center [421, 234] width 41 height 17
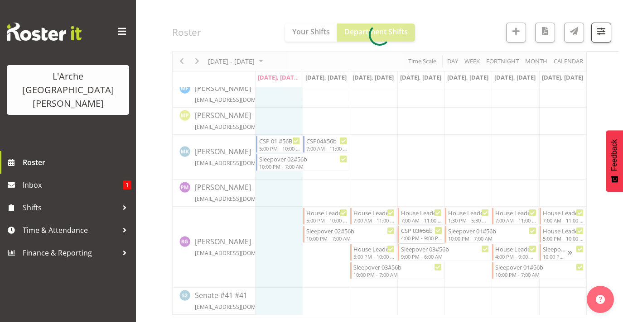
select select
select select "8"
select select "2025"
select select "16"
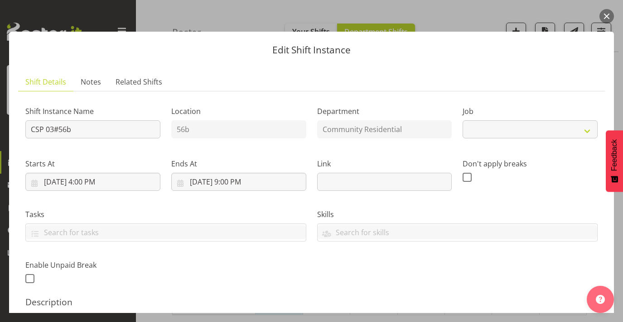
select select "2"
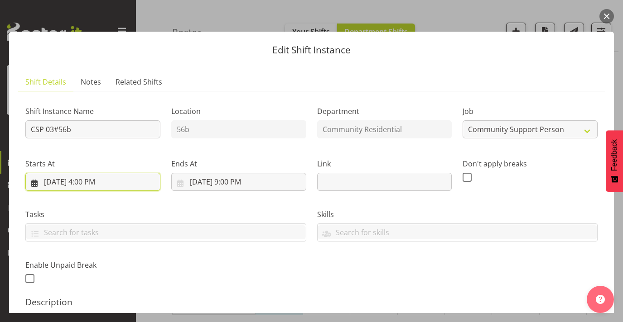
click at [96, 177] on input "25/09/2025, 4:00 PM" at bounding box center [92, 182] width 135 height 18
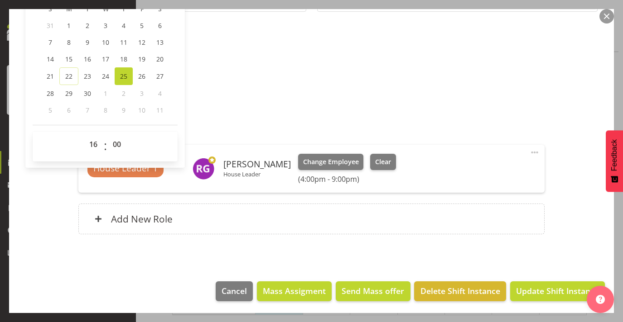
scroll to position [230, 0]
select select "17"
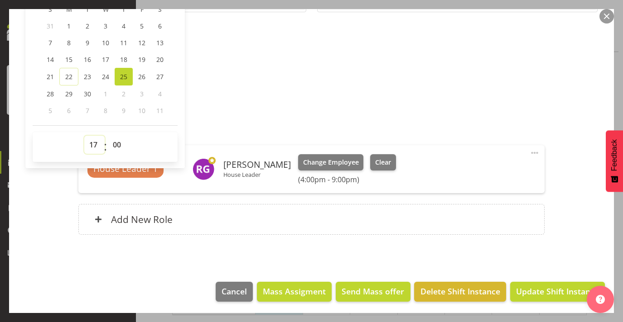
type input "25/09/2025, 5:00 PM"
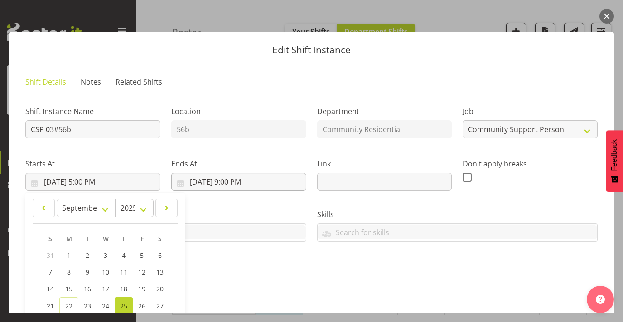
scroll to position [0, 0]
click at [236, 176] on input "25/09/2025, 9:00 PM" at bounding box center [238, 182] width 135 height 18
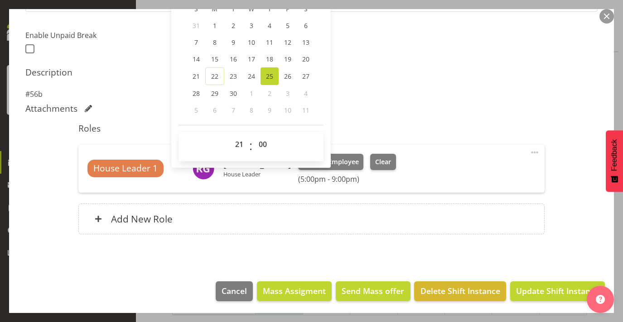
scroll to position [230, 0]
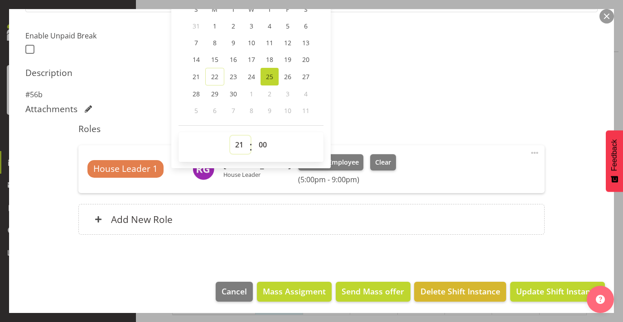
select select "22"
type input "25/09/2025, 10:00 PM"
drag, startPoint x: 432, startPoint y: 111, endPoint x: 422, endPoint y: 111, distance: 10.4
click at [432, 111] on div "Attachments" at bounding box center [311, 109] width 572 height 11
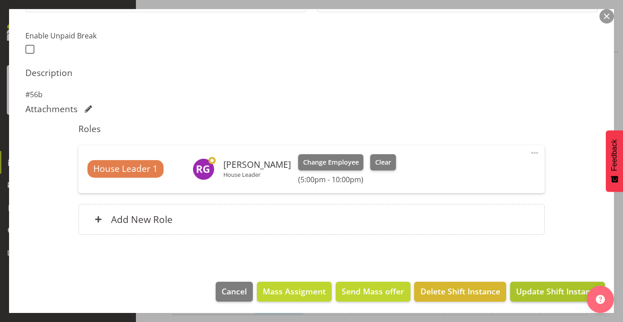
click at [539, 290] on span "Update Shift Instance" at bounding box center [557, 292] width 83 height 12
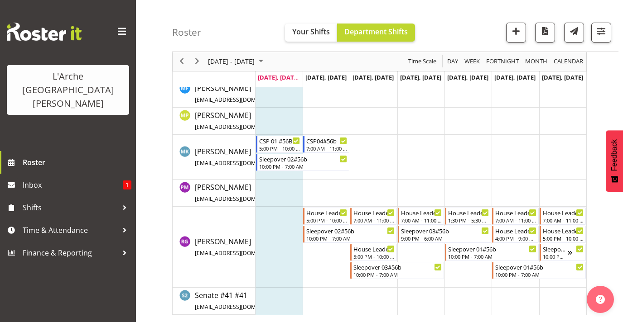
scroll to position [336, 0]
click at [417, 233] on div "Sleepover 03#56b" at bounding box center [445, 230] width 89 height 9
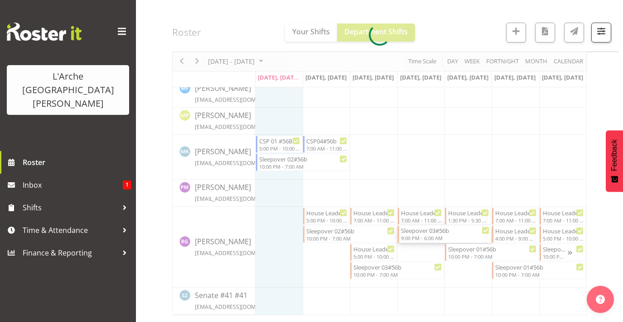
select select
select select "8"
select select "2025"
select select "6"
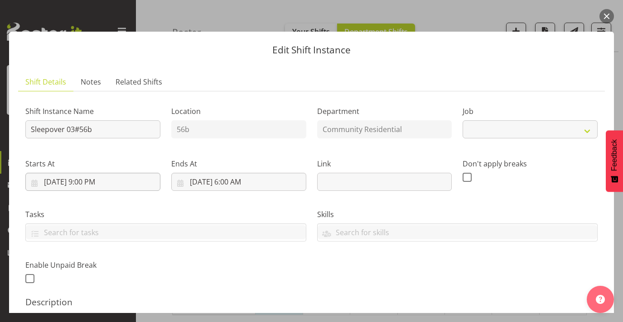
select select "1"
click at [100, 183] on input "25/09/2025, 9:00 PM" at bounding box center [92, 182] width 135 height 18
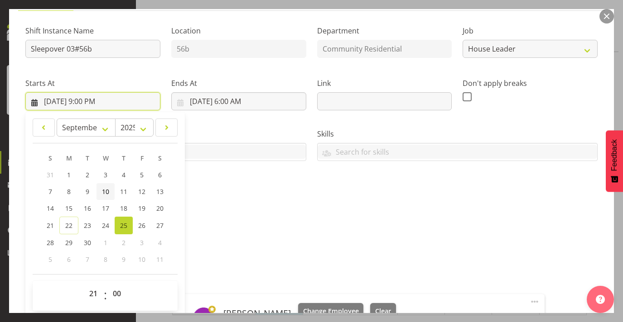
scroll to position [81, 0]
select select "22"
type input "25/09/2025, 10:00 PM"
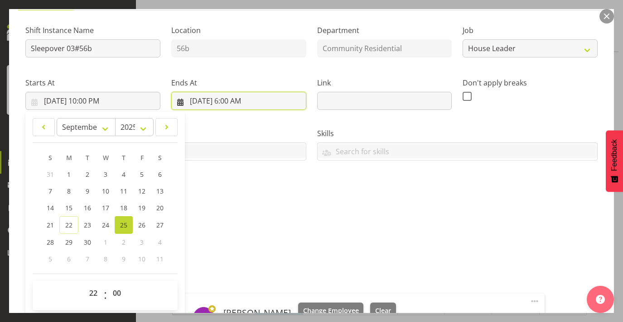
click at [247, 103] on input "26/09/2025, 6:00 AM" at bounding box center [238, 101] width 135 height 18
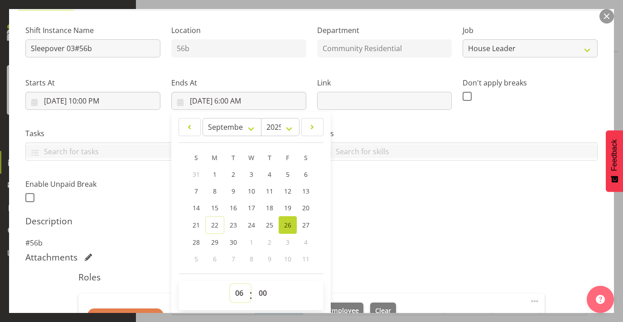
select select "7"
type input "26/09/2025, 7:00 AM"
click at [373, 168] on div "Shift Instance Name Sleepover 03#56b Location 56b Department Community Resident…" at bounding box center [311, 111] width 583 height 198
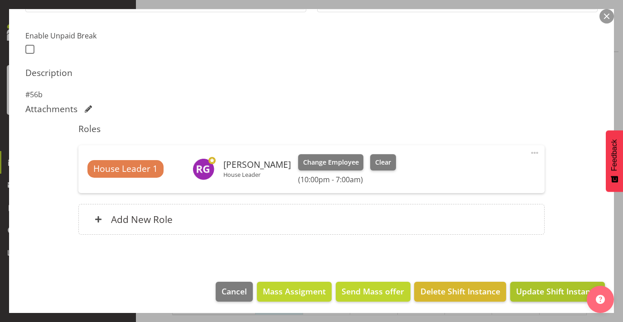
click at [542, 293] on span "Update Shift Instance" at bounding box center [557, 292] width 83 height 12
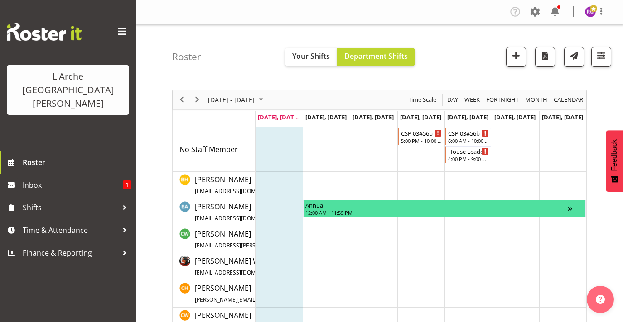
scroll to position [0, 0]
click at [428, 136] on div "CSP 03#56b" at bounding box center [421, 132] width 41 height 9
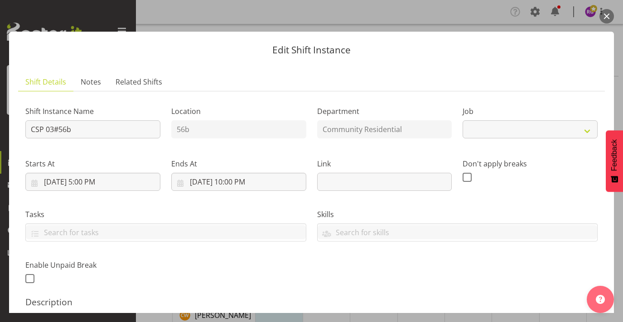
select select "2"
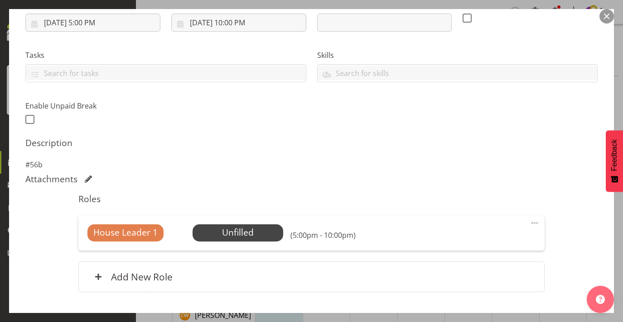
scroll to position [161, 0]
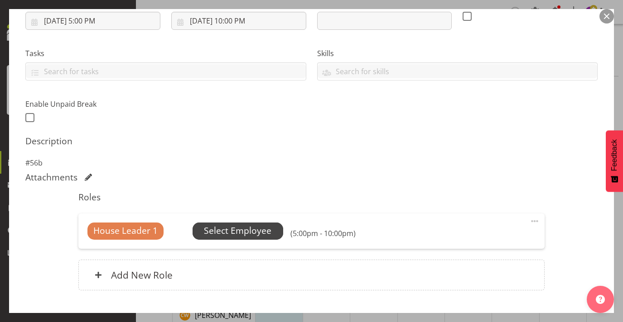
click at [241, 232] on span "Select Employee" at bounding box center [237, 231] width 67 height 13
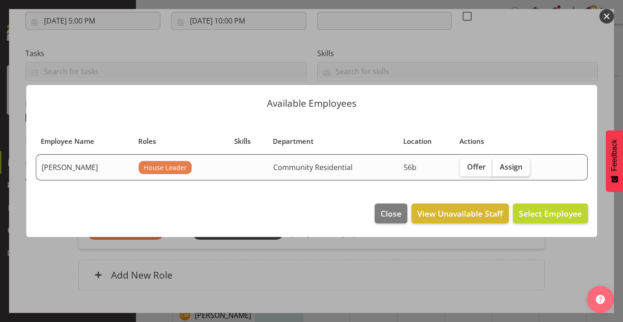
click at [509, 168] on span "Assign" at bounding box center [510, 167] width 23 height 9
click at [498, 168] on input "Assign" at bounding box center [495, 167] width 6 height 6
checkbox input "true"
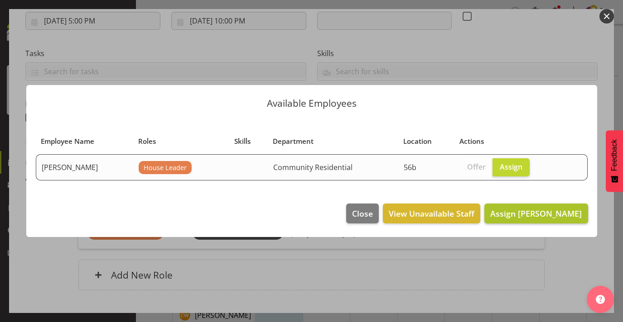
click at [529, 208] on span "Assign Rob Goulton" at bounding box center [535, 213] width 91 height 11
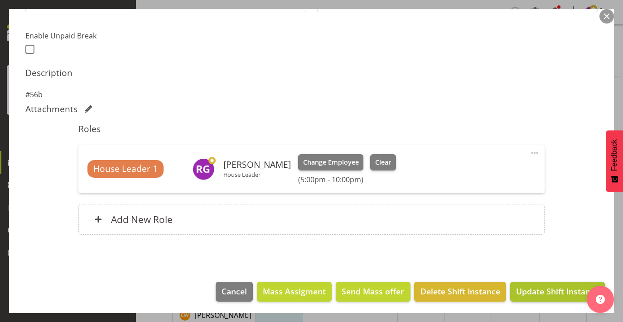
click at [536, 290] on span "Update Shift Instance" at bounding box center [557, 292] width 83 height 12
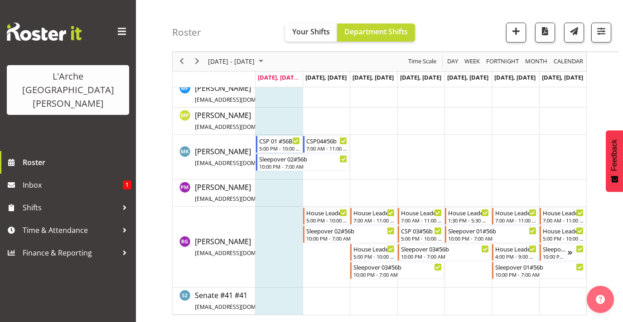
scroll to position [336, 0]
click at [414, 232] on div "CSP 03#56b" at bounding box center [421, 230] width 41 height 9
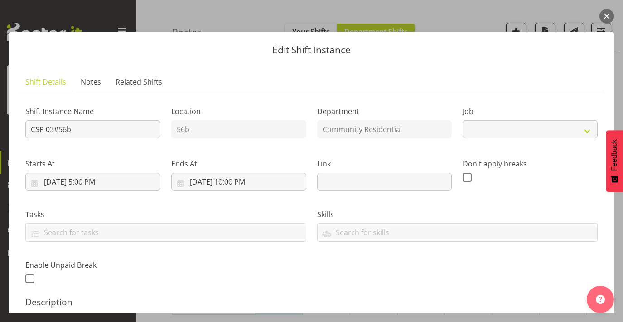
select select "2"
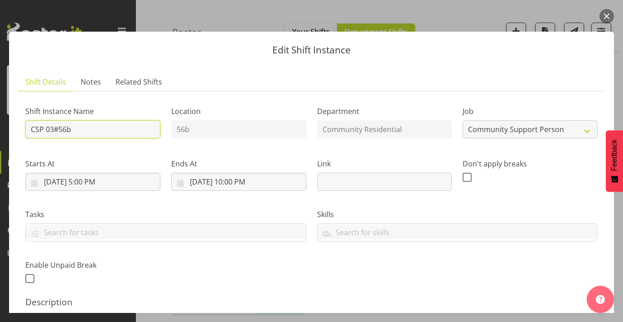
click at [43, 126] on input "CSP 03#56b" at bounding box center [92, 129] width 135 height 18
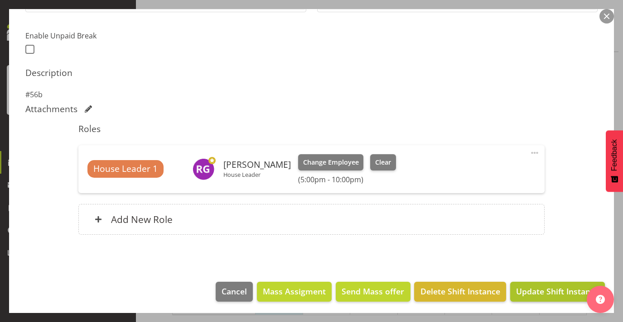
type input "House Leader 03#56b"
click at [550, 295] on span "Update Shift Instance" at bounding box center [557, 292] width 83 height 12
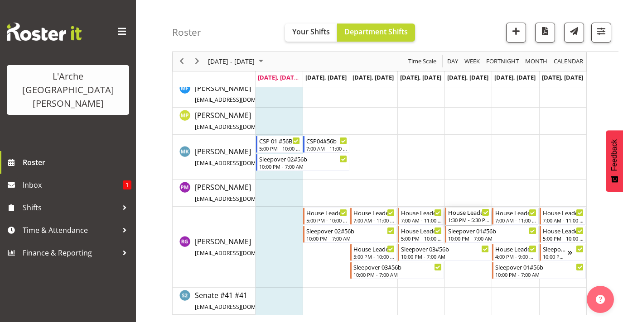
click at [459, 217] on div "1:30 PM - 5:30 PM" at bounding box center [468, 219] width 41 height 7
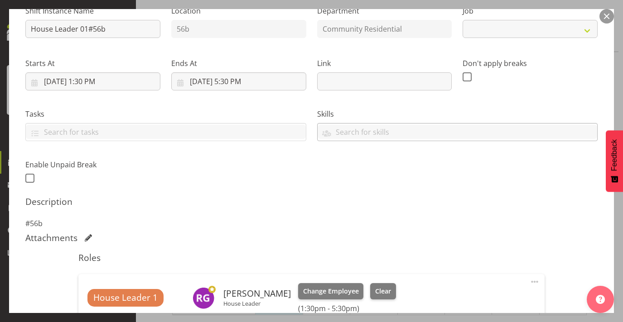
select select "1"
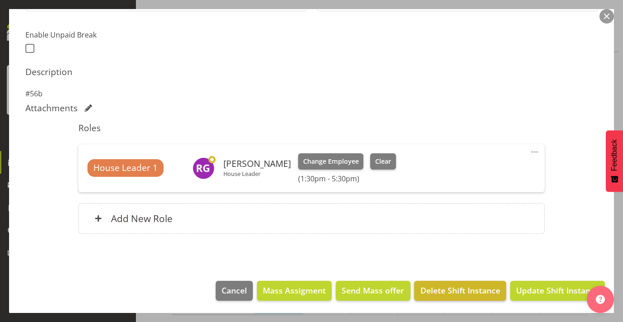
scroll to position [230, 0]
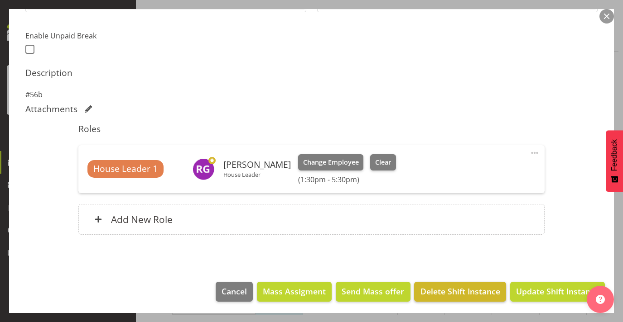
click at [449, 291] on span "Delete Shift Instance" at bounding box center [460, 292] width 80 height 12
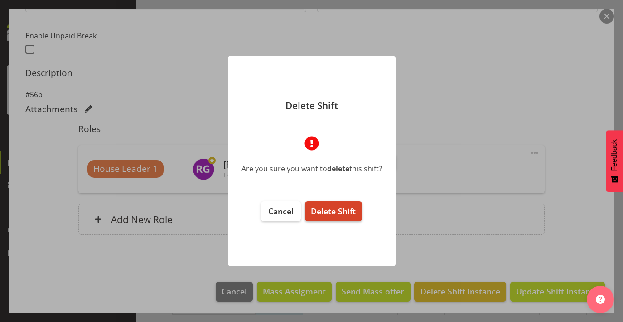
click at [340, 206] on span "Delete Shift" at bounding box center [333, 211] width 45 height 11
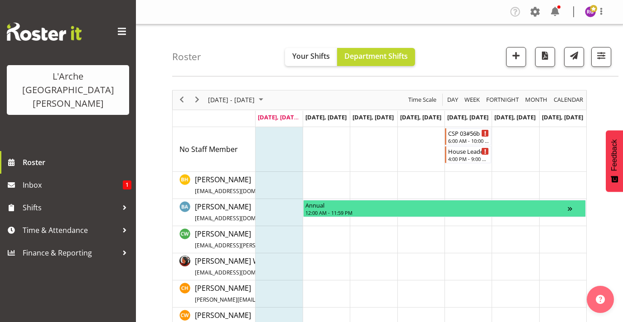
scroll to position [0, 0]
click at [467, 137] on div "6:00 AM - 10:00 AM" at bounding box center [468, 140] width 41 height 7
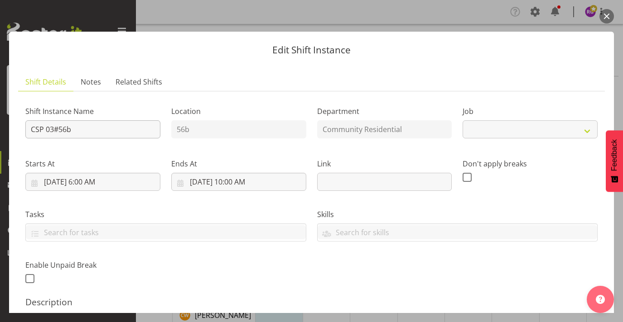
select select "2"
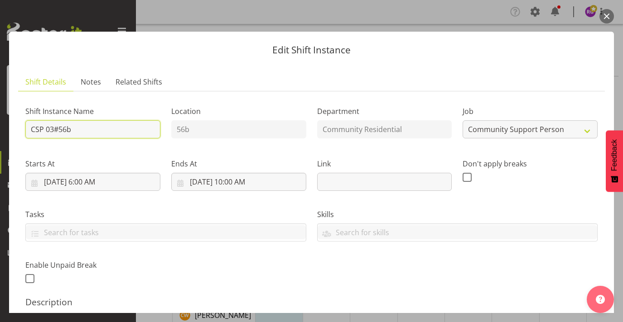
click at [42, 129] on input "CSP 03#56b" at bounding box center [92, 129] width 135 height 18
type input "House Leader 03#56b"
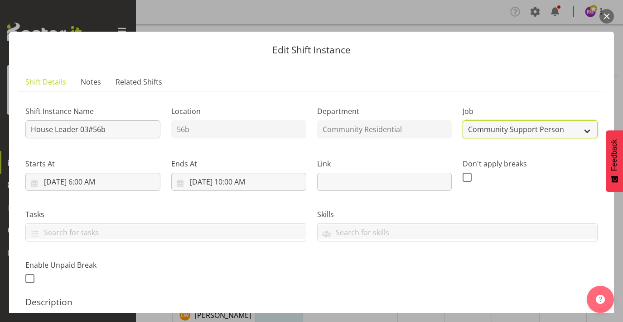
select select "1"
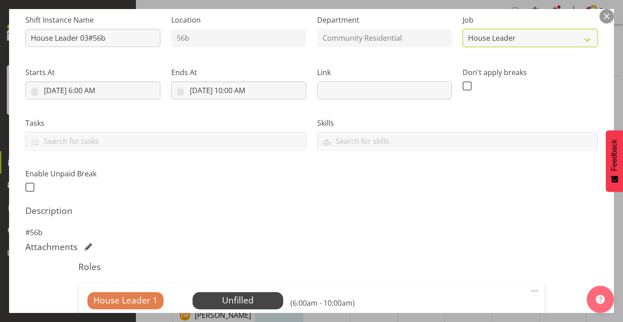
scroll to position [99, 0]
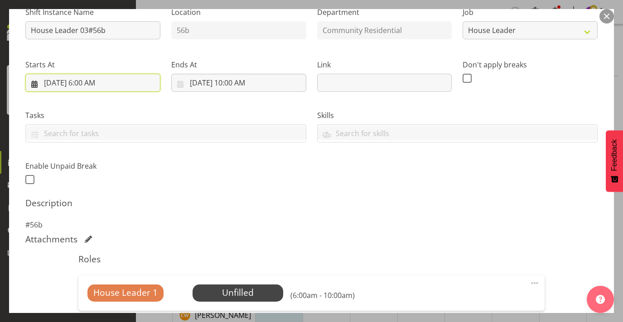
click at [95, 83] on input "26/09/2025, 6:00 AM" at bounding box center [92, 83] width 135 height 18
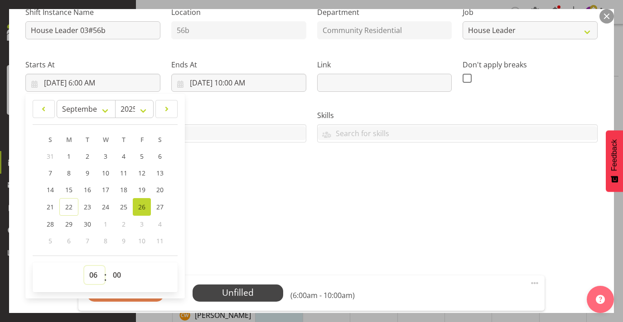
select select "7"
type input "26/09/2025, 7:00 AM"
click at [236, 79] on input "26/09/2025, 10:00 AM" at bounding box center [238, 83] width 135 height 18
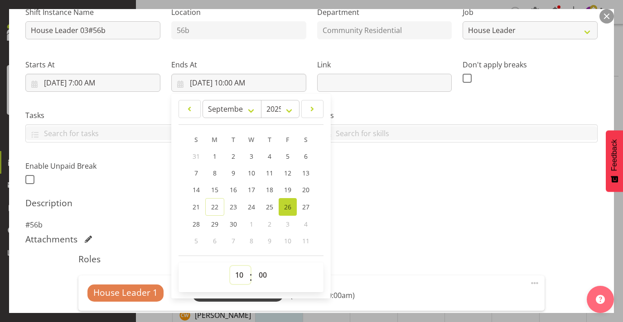
select select "11"
type input "26/09/2025, 11:00 AM"
click at [413, 227] on p "#56b" at bounding box center [311, 225] width 572 height 11
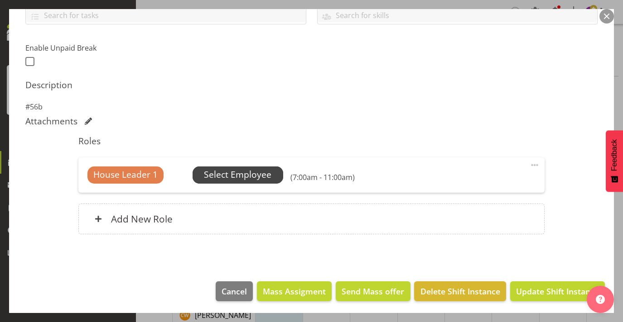
scroll to position [217, 0]
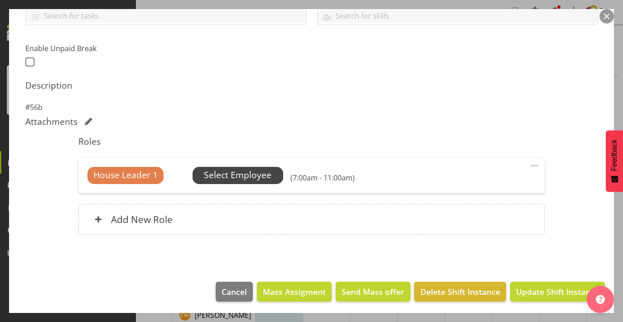
click at [260, 176] on span "Select Employee" at bounding box center [237, 175] width 67 height 13
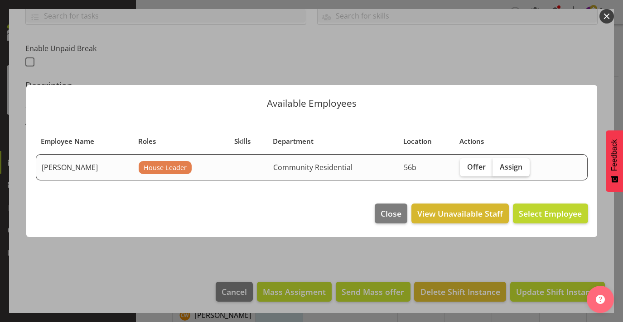
click at [520, 171] on span "Assign" at bounding box center [510, 167] width 23 height 9
click at [498, 170] on input "Assign" at bounding box center [495, 167] width 6 height 6
checkbox input "true"
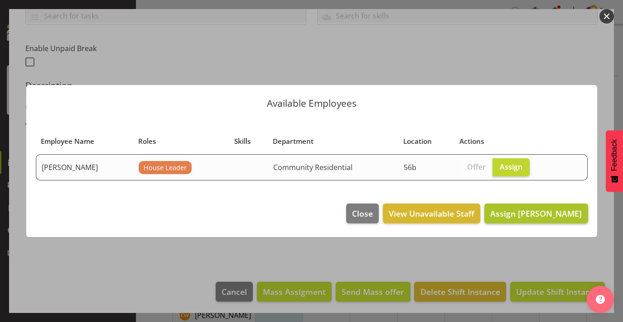
click at [528, 214] on span "Assign Rob Goulton" at bounding box center [535, 213] width 91 height 11
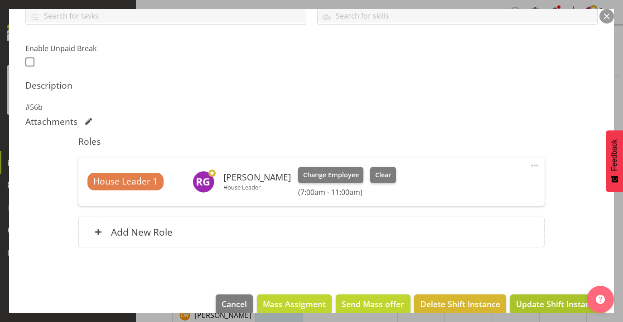
click at [542, 302] on span "Update Shift Instance" at bounding box center [557, 304] width 83 height 12
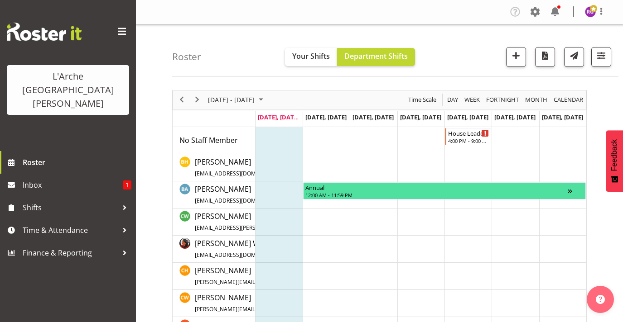
scroll to position [2, 0]
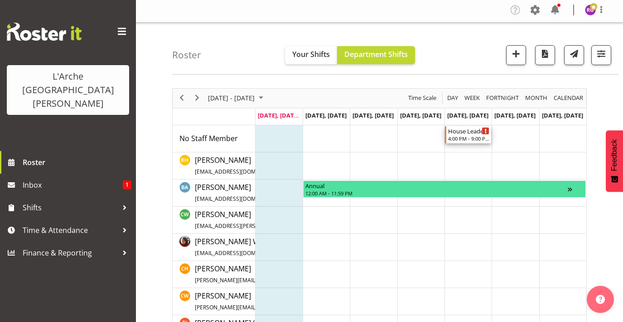
click at [470, 140] on div "4:00 PM - 9:00 PM" at bounding box center [468, 138] width 41 height 7
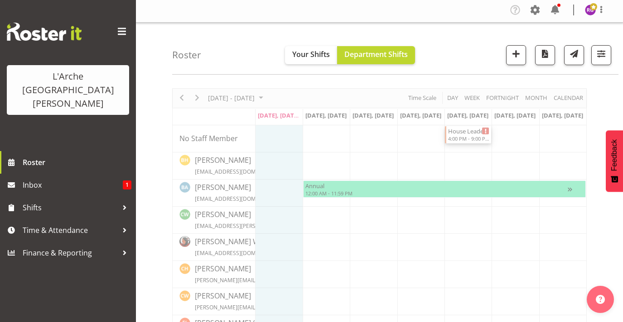
select select
select select "8"
select select "2025"
select select "16"
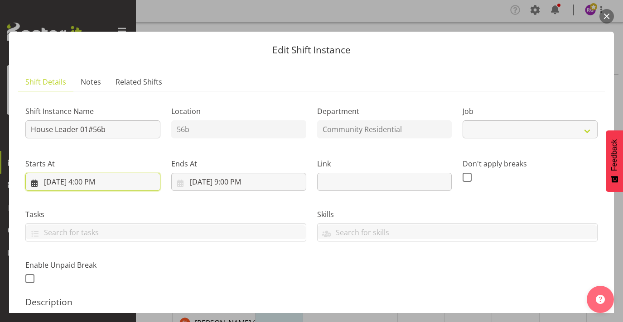
click at [98, 181] on input "26/09/2025, 4:00 PM" at bounding box center [92, 182] width 135 height 18
select select "1"
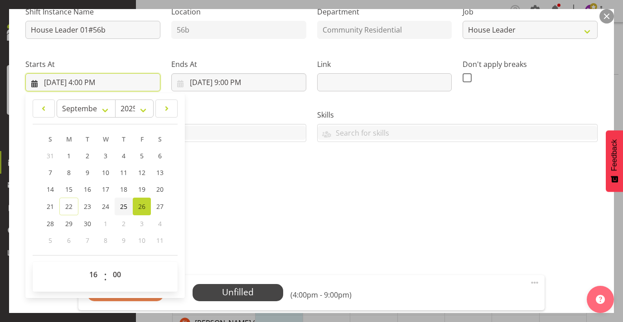
scroll to position [107, 0]
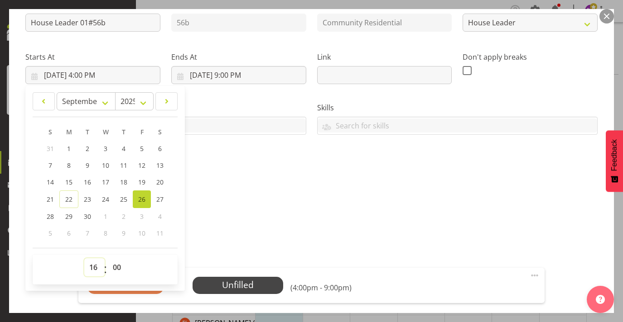
select select "17"
type input "26/09/2025, 5:00 PM"
drag, startPoint x: 251, startPoint y: 208, endPoint x: 246, endPoint y: 208, distance: 5.4
click at [251, 208] on div "Description #56b" at bounding box center [311, 206] width 572 height 33
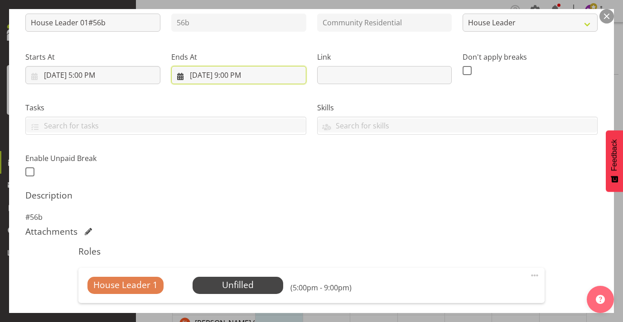
click at [239, 75] on input "26/09/2025, 9:00 PM" at bounding box center [238, 75] width 135 height 18
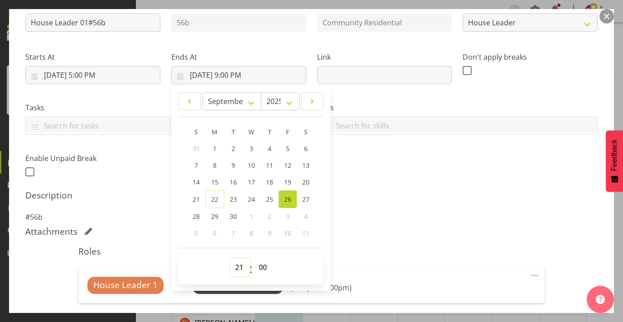
select select "22"
type input "26/09/2025, 10:00 PM"
click at [429, 217] on p "#56b" at bounding box center [311, 217] width 572 height 11
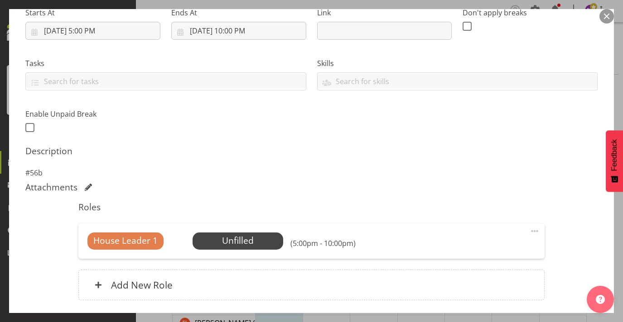
scroll to position [156, 0]
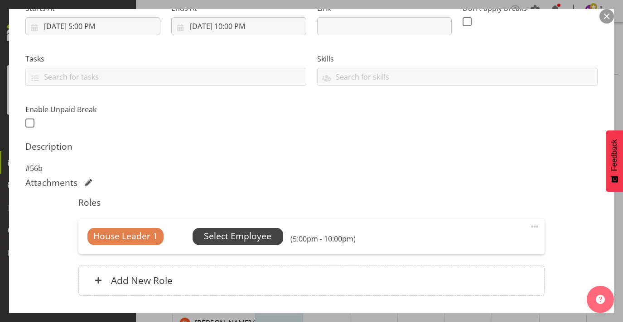
click at [276, 234] on span "Select Employee" at bounding box center [237, 236] width 91 height 17
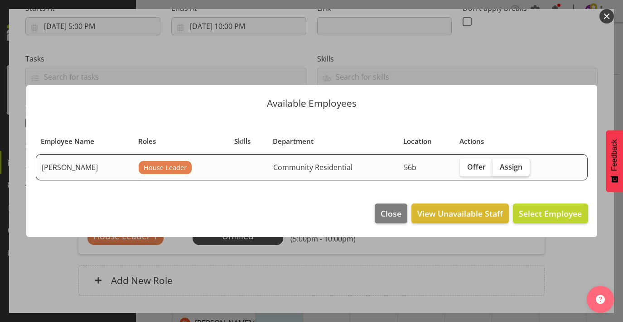
click at [514, 167] on span "Assign" at bounding box center [510, 167] width 23 height 9
click at [498, 167] on input "Assign" at bounding box center [495, 167] width 6 height 6
checkbox input "true"
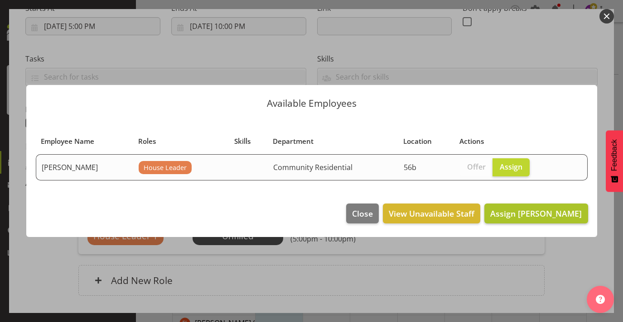
click at [532, 216] on span "Assign Rob Goulton" at bounding box center [535, 213] width 91 height 11
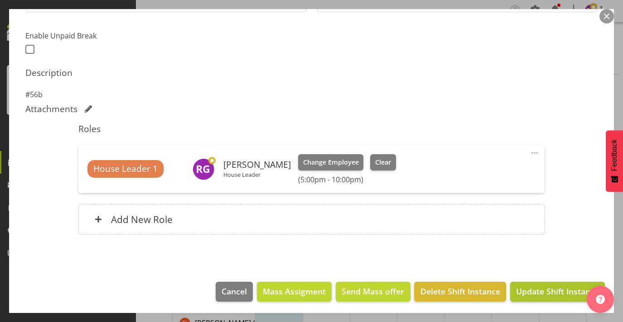
click at [528, 286] on span "Update Shift Instance" at bounding box center [557, 292] width 83 height 12
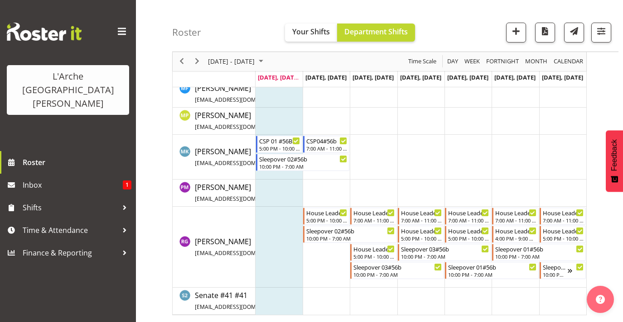
scroll to position [318, 0]
click at [520, 235] on div "House Leader 02#56b 4:00 PM - 9:00 PM" at bounding box center [515, 234] width 41 height 17
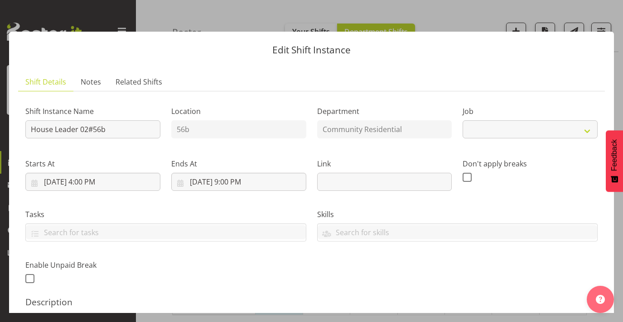
select select "1"
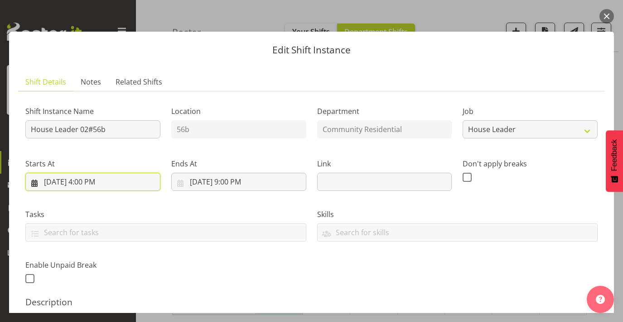
click at [96, 180] on input "27/09/2025, 4:00 PM" at bounding box center [92, 182] width 135 height 18
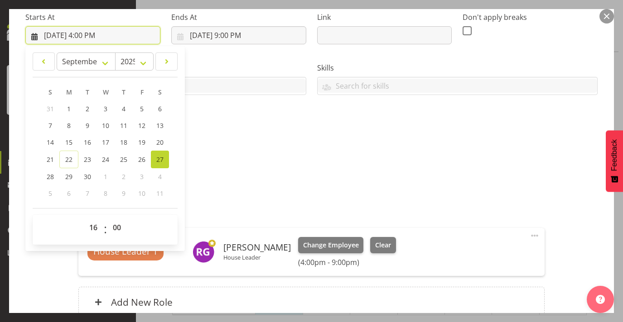
scroll to position [148, 0]
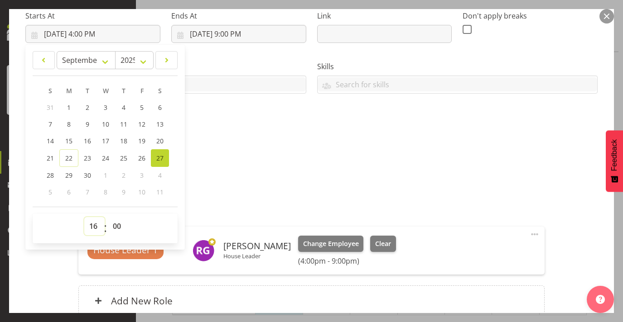
select select "17"
type input "27/09/2025, 5:00 PM"
click at [270, 120] on div "Shift Instance Name House Leader 02#56b Location 56b Department Community Resid…" at bounding box center [311, 44] width 583 height 198
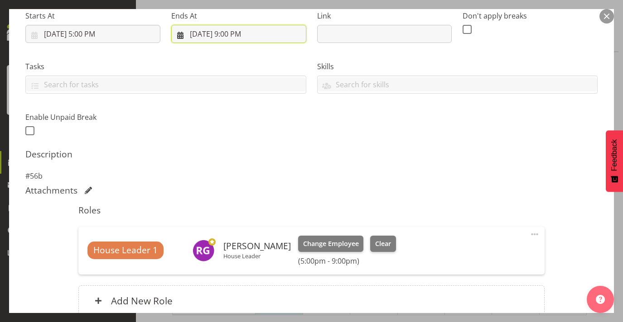
click at [239, 32] on input "27/09/2025, 9:00 PM" at bounding box center [238, 34] width 135 height 18
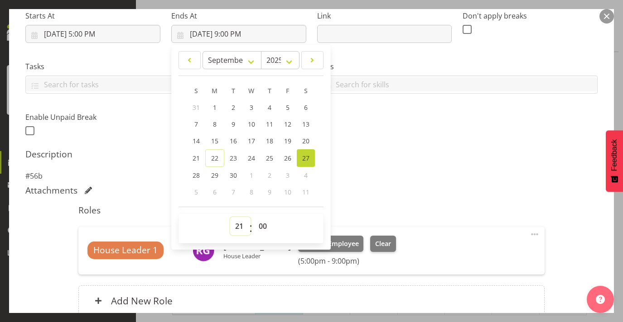
select select "22"
type input "27/09/2025, 10:00 PM"
click at [380, 187] on div "Attachments" at bounding box center [311, 190] width 572 height 11
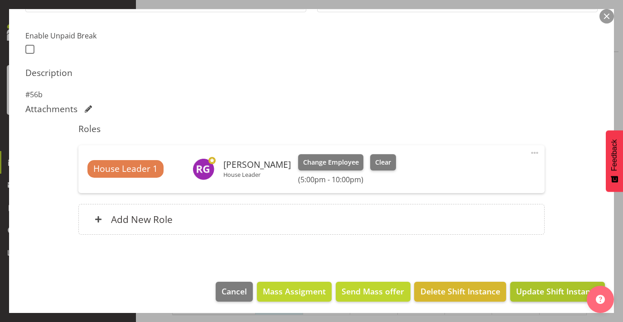
click at [546, 288] on span "Update Shift Instance" at bounding box center [557, 292] width 83 height 12
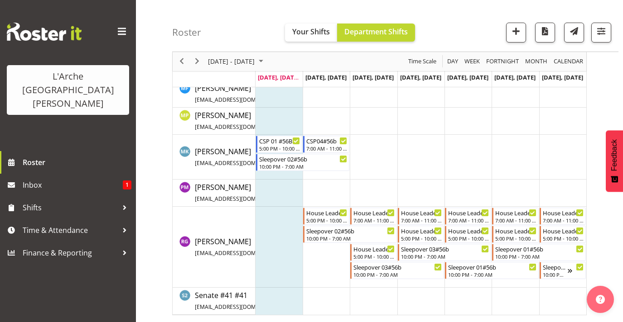
scroll to position [318, 0]
click at [463, 237] on div "5:00 PM - 10:00 PM" at bounding box center [468, 238] width 41 height 7
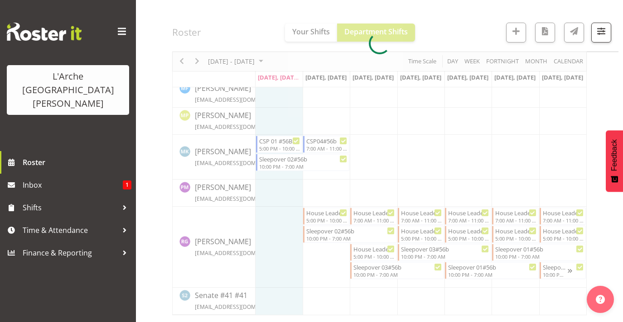
click at [463, 237] on div at bounding box center [379, 44] width 414 height 544
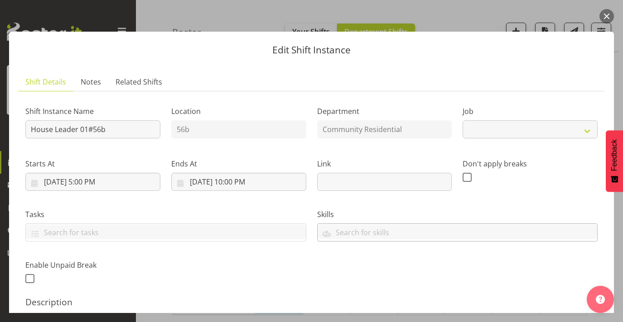
select select "1"
click at [603, 19] on button "button" at bounding box center [606, 16] width 14 height 14
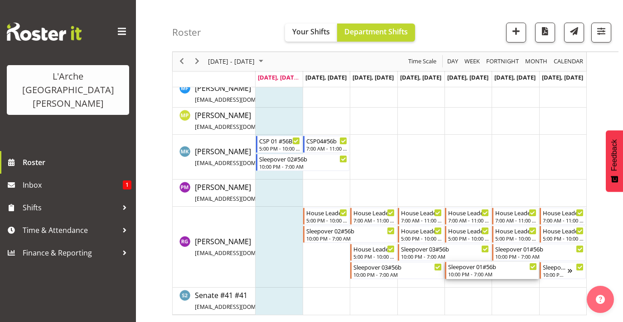
click at [463, 275] on div "10:00 PM - 7:00 AM" at bounding box center [492, 274] width 89 height 7
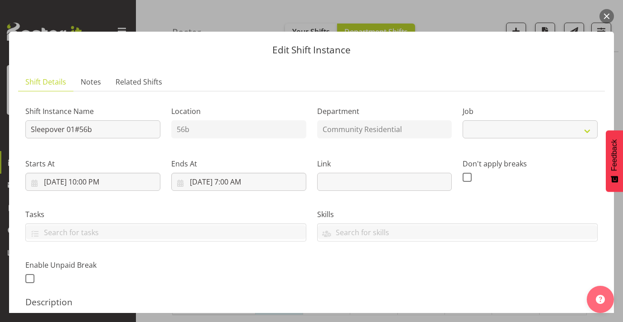
select select "1"
click at [605, 12] on button "button" at bounding box center [606, 16] width 14 height 14
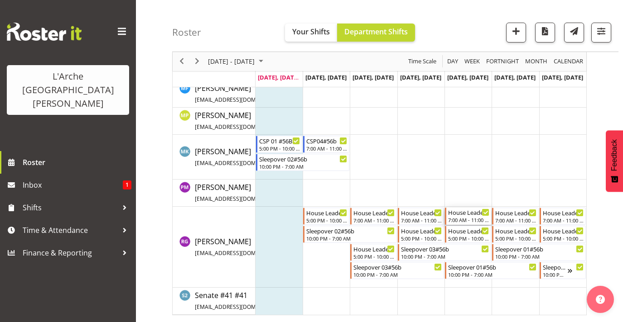
click at [470, 217] on div "7:00 AM - 11:00 AM" at bounding box center [468, 219] width 41 height 7
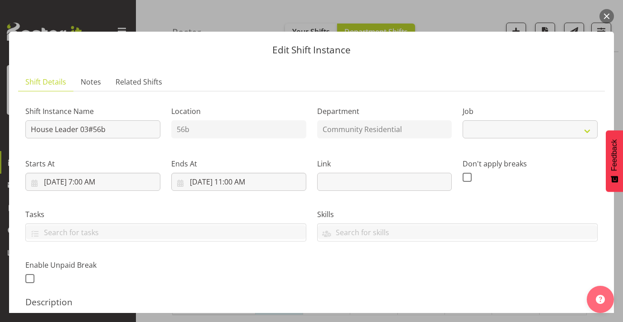
select select "1"
click at [605, 16] on button "button" at bounding box center [606, 16] width 14 height 14
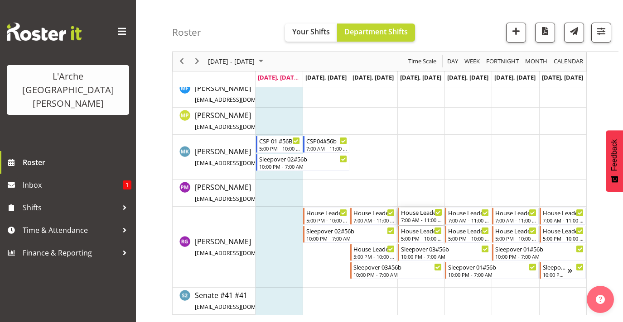
click at [413, 208] on div "House Leader 04#56 7:00 AM - 11:00 AM" at bounding box center [421, 216] width 46 height 17
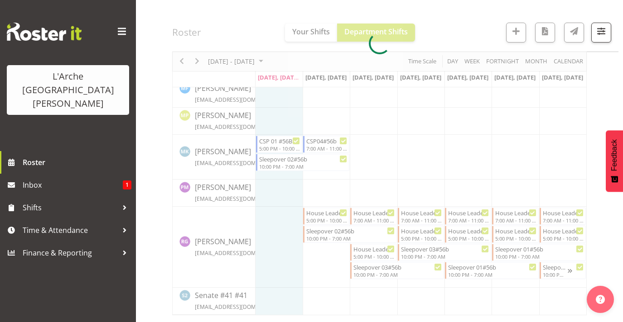
click at [413, 211] on div at bounding box center [379, 44] width 414 height 544
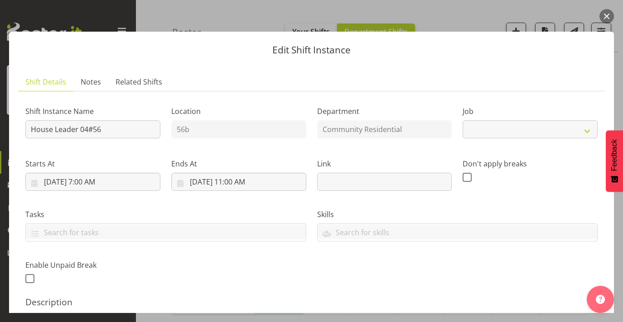
select select "1"
click at [604, 18] on button "button" at bounding box center [606, 16] width 14 height 14
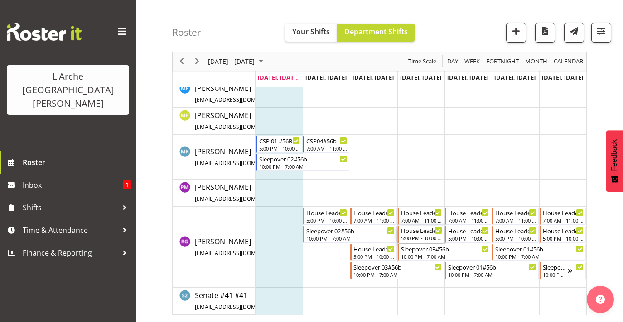
click at [417, 231] on div "House Leader 03#56b" at bounding box center [421, 230] width 41 height 9
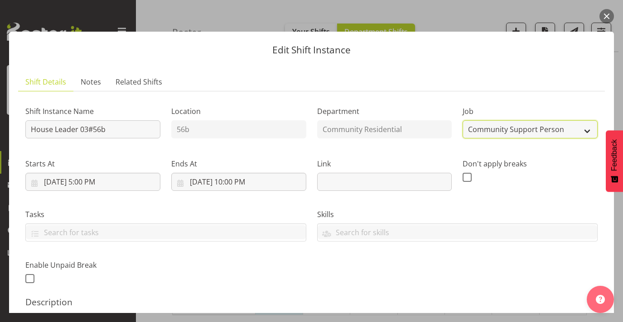
select select "1"
click at [608, 14] on button "button" at bounding box center [606, 16] width 14 height 14
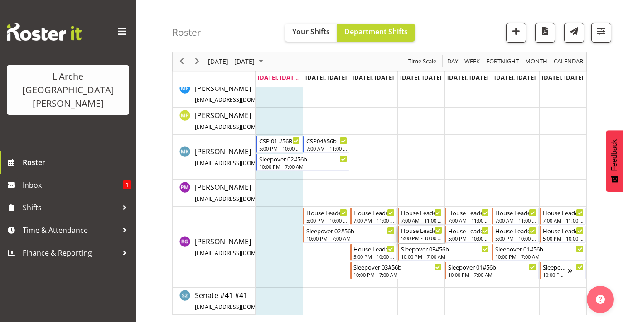
click at [427, 235] on div "5:00 PM - 10:00 PM" at bounding box center [421, 238] width 41 height 7
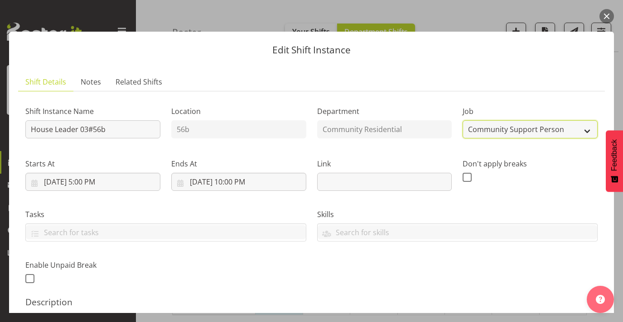
select select "1"
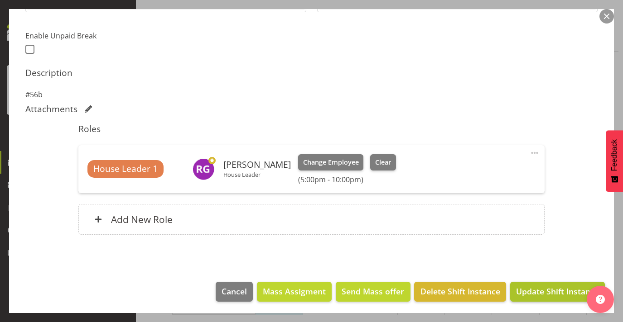
click at [538, 293] on span "Update Shift Instance" at bounding box center [557, 292] width 83 height 12
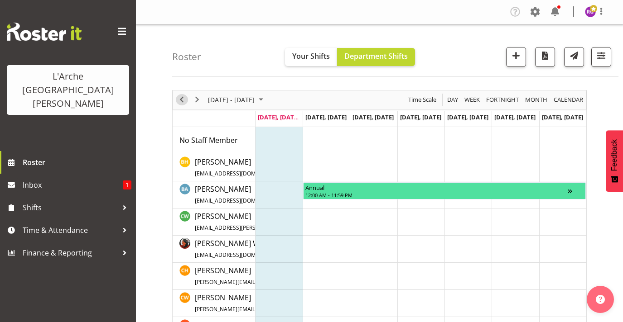
click at [178, 99] on span "Previous" at bounding box center [181, 99] width 11 height 11
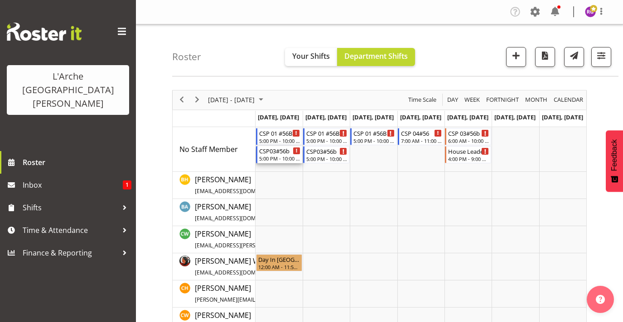
click at [282, 157] on div "5:00 PM - 10:00 PM" at bounding box center [279, 158] width 41 height 7
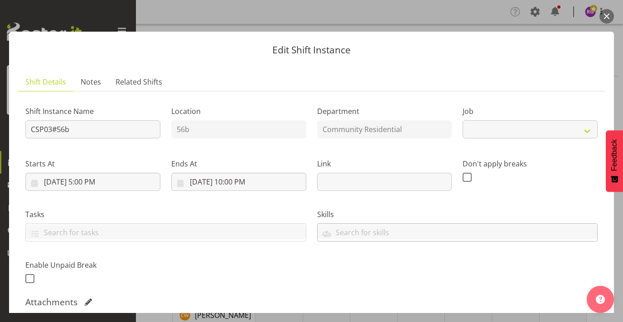
select select "2"
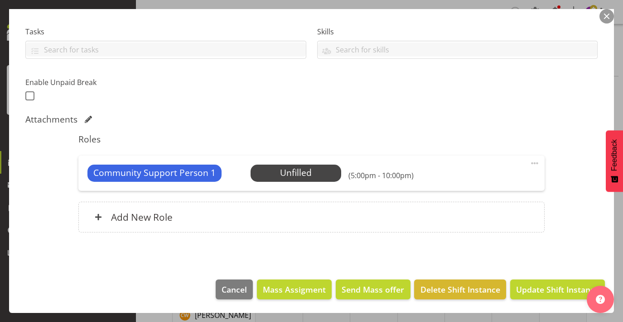
scroll to position [181, 0]
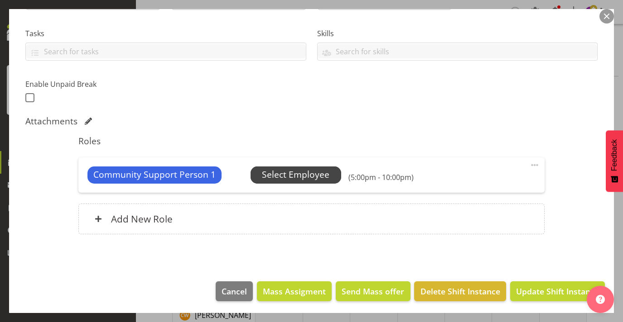
click at [320, 167] on span "Select Employee" at bounding box center [295, 175] width 91 height 17
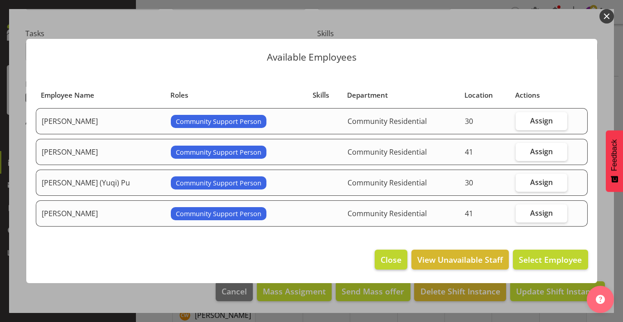
click at [397, 259] on span "Close" at bounding box center [390, 260] width 21 height 12
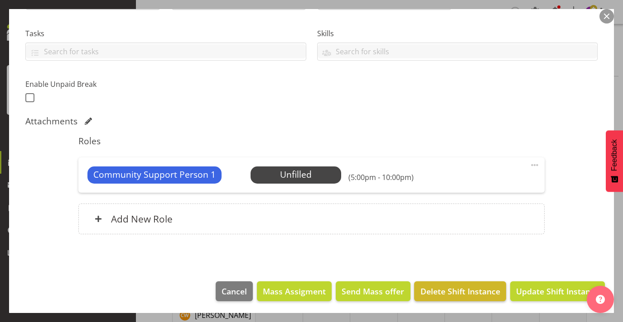
click at [433, 286] on span "Delete Shift Instance" at bounding box center [460, 292] width 80 height 12
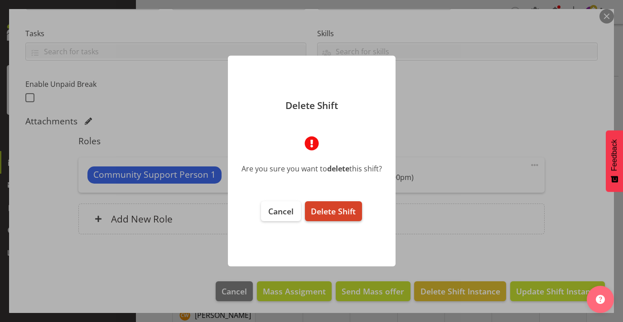
click at [331, 206] on span "Delete Shift" at bounding box center [333, 211] width 45 height 11
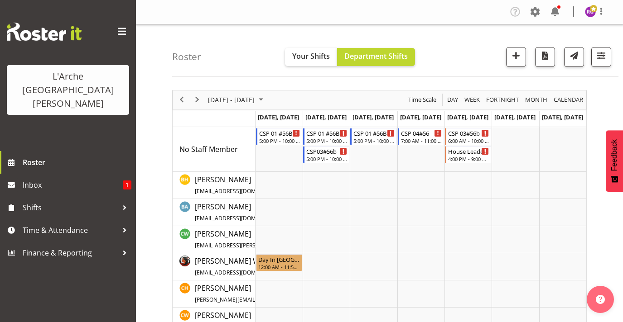
scroll to position [0, 0]
click at [270, 133] on div "CSP 01 #56B" at bounding box center [279, 132] width 41 height 9
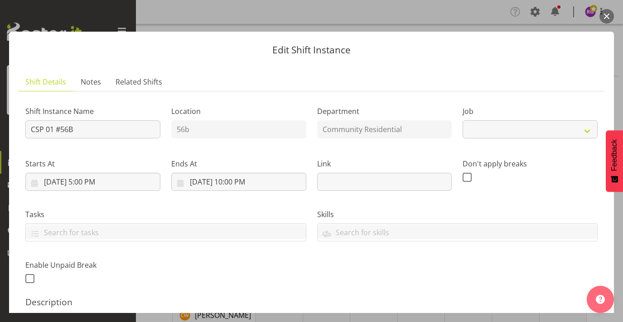
select select "2"
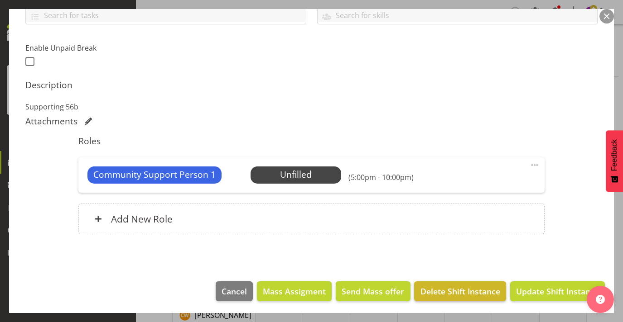
scroll to position [217, 0]
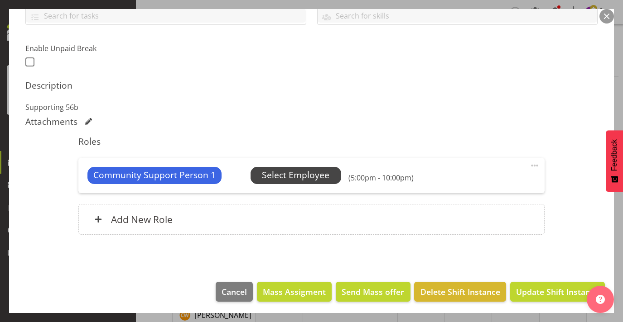
click at [336, 174] on span "Select Employee" at bounding box center [295, 175] width 91 height 17
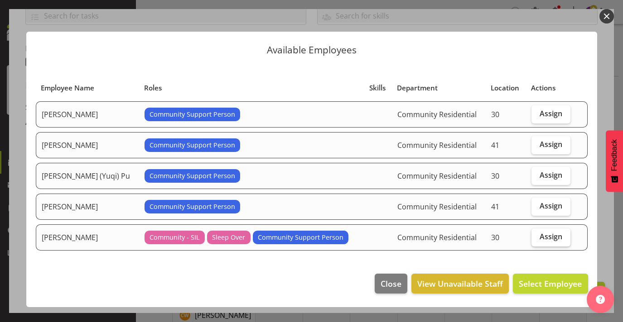
click at [554, 240] on span "Assign" at bounding box center [550, 236] width 23 height 9
click at [537, 240] on input "Assign" at bounding box center [534, 237] width 6 height 6
checkbox input "true"
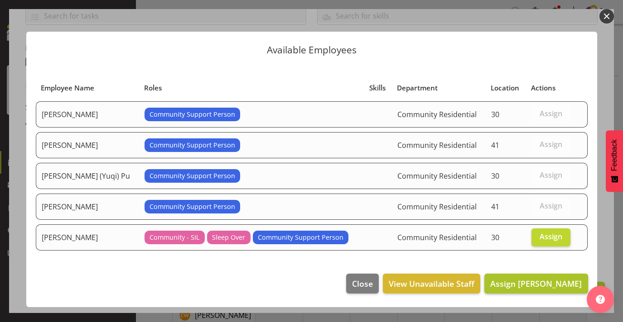
click at [523, 282] on span "Assign Michelle Kohnen" at bounding box center [535, 283] width 91 height 11
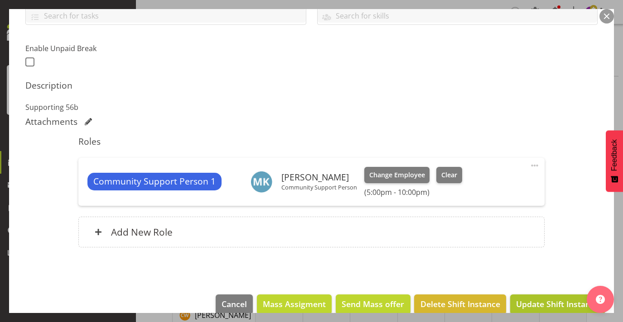
click at [542, 303] on span "Update Shift Instance" at bounding box center [557, 304] width 83 height 12
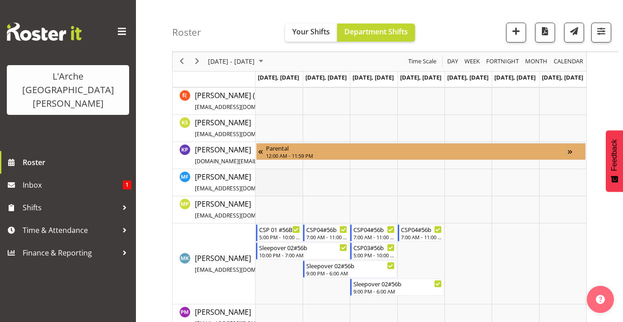
scroll to position [247, 0]
click at [326, 263] on div "Sleepover 02#56b" at bounding box center [350, 265] width 89 height 9
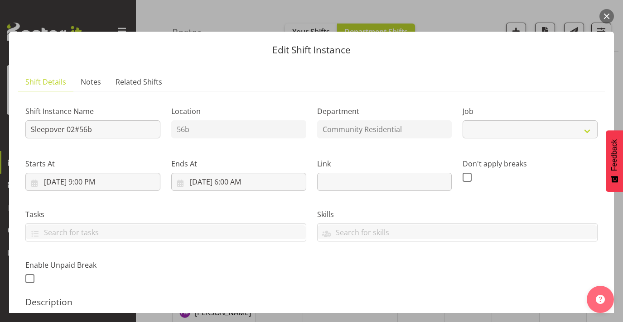
select select "2"
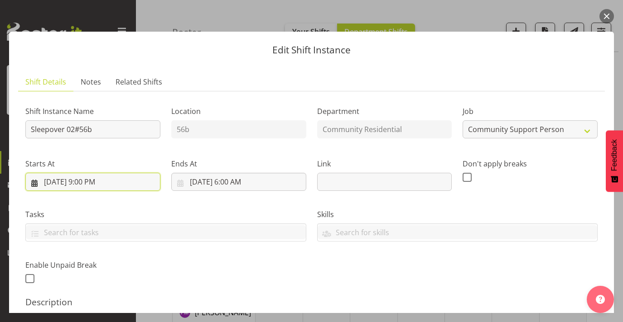
click at [96, 175] on input "16/09/2025, 9:00 PM" at bounding box center [92, 182] width 135 height 18
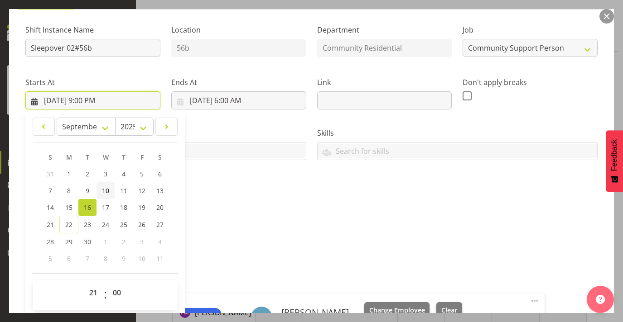
scroll to position [100, 0]
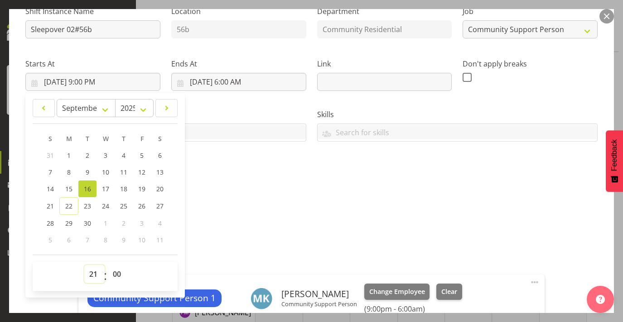
select select "22"
type input "16/09/2025, 10:00 PM"
click at [236, 81] on input "17/09/2025, 6:00 AM" at bounding box center [238, 82] width 135 height 18
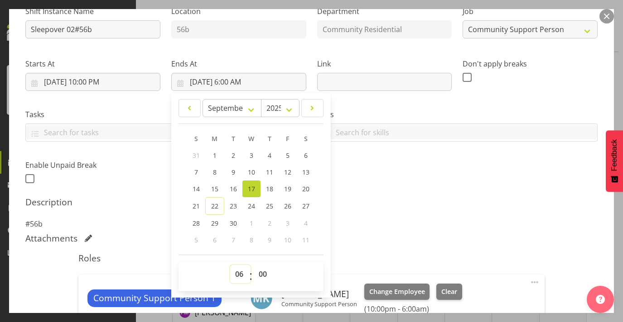
select select "7"
type input "17/09/2025, 7:00 AM"
click at [373, 230] on div "Shift Instance Name Sleepover 02#56b Location 56b Department Community Resident…" at bounding box center [311, 187] width 572 height 377
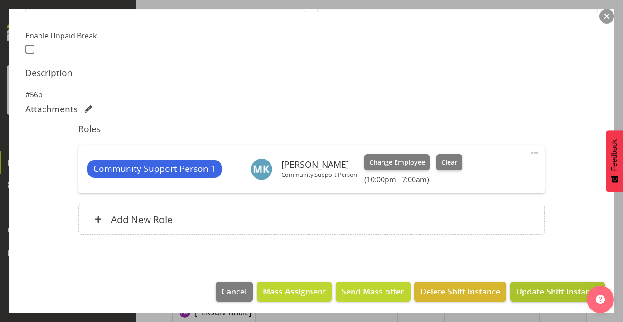
click at [531, 292] on span "Update Shift Instance" at bounding box center [557, 292] width 83 height 12
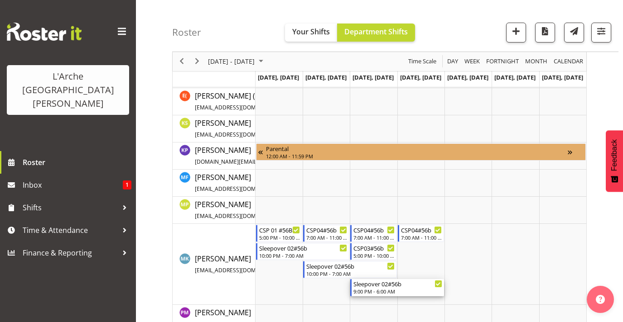
click at [379, 288] on div "Sleepover 02#56b" at bounding box center [397, 283] width 89 height 9
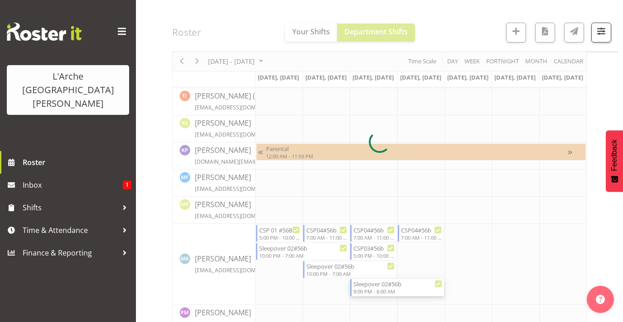
select select
select select "8"
select select "2025"
select select "21"
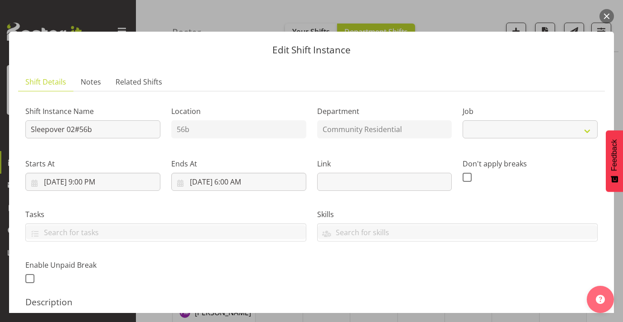
select select "2"
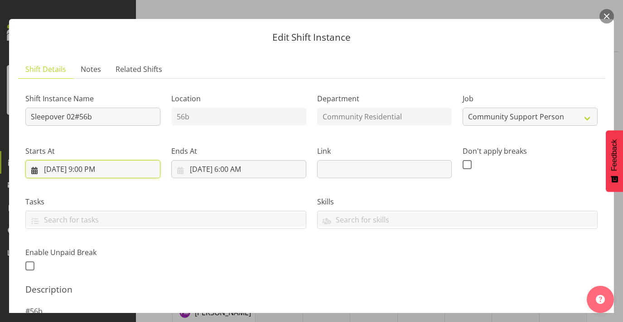
click at [96, 166] on input "17/09/2025, 9:00 PM" at bounding box center [92, 169] width 135 height 18
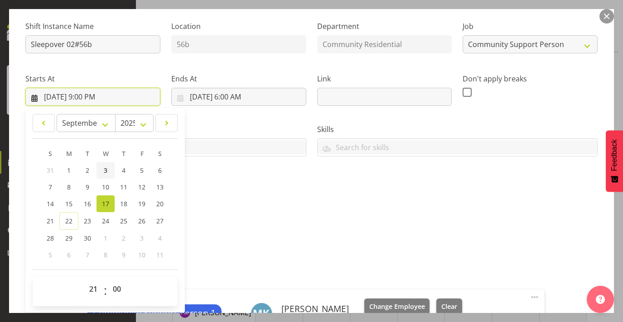
scroll to position [86, 0]
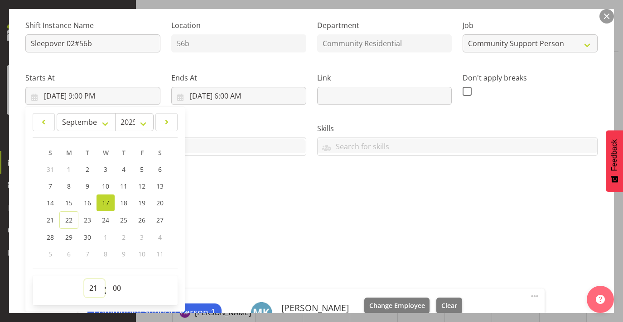
select select "22"
type input "17/09/2025, 10:00 PM"
click at [245, 92] on input "18/09/2025, 6:00 AM" at bounding box center [238, 96] width 135 height 18
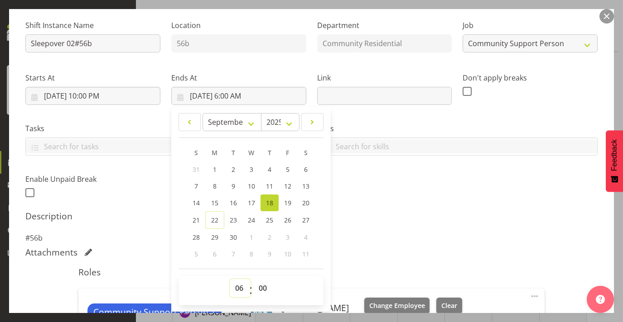
select select "7"
type input "18/09/2025, 7:00 AM"
click at [367, 245] on div "Shift Instance Name Sleepover 02#56b Location 56b Department Community Resident…" at bounding box center [311, 201] width 572 height 377
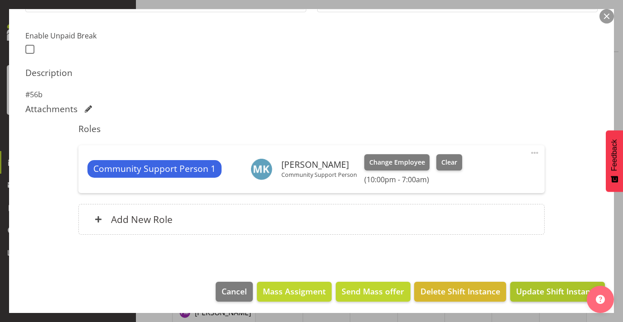
click at [540, 291] on span "Update Shift Instance" at bounding box center [557, 292] width 83 height 12
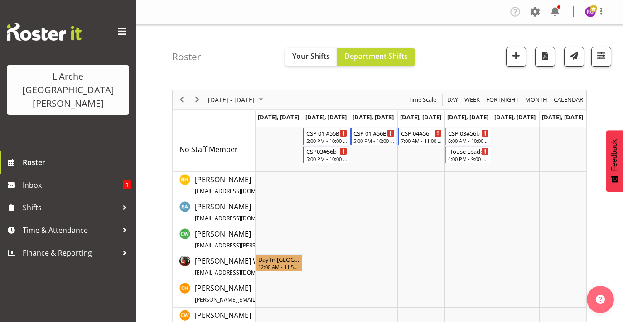
scroll to position [0, 0]
click at [328, 138] on div "5:00 PM - 10:00 PM" at bounding box center [326, 140] width 41 height 7
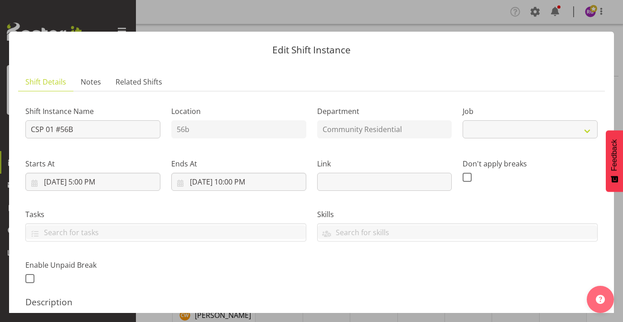
select select "2"
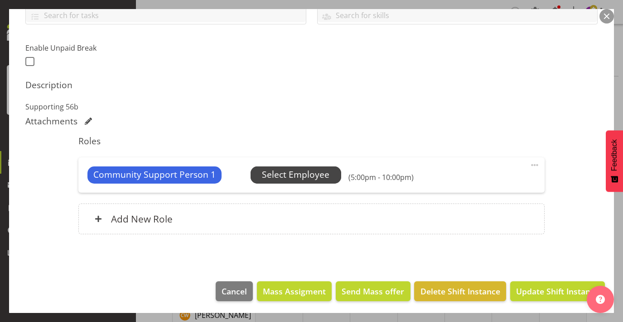
scroll to position [217, 0]
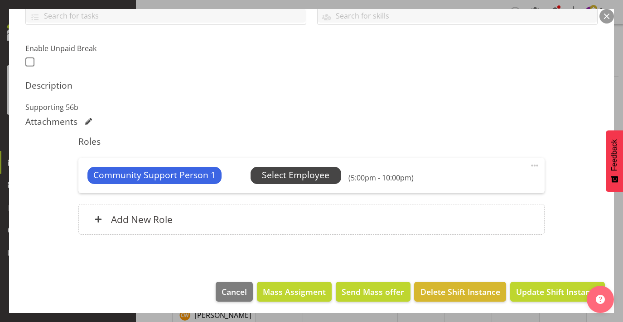
click at [298, 169] on span "Select Employee" at bounding box center [295, 175] width 67 height 13
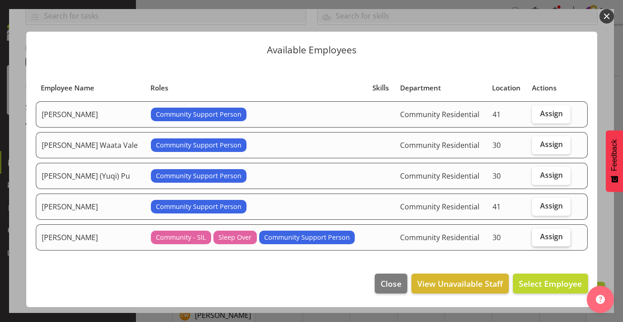
click at [550, 230] on label "Assign" at bounding box center [551, 238] width 38 height 18
click at [537, 234] on input "Assign" at bounding box center [535, 237] width 6 height 6
checkbox input "true"
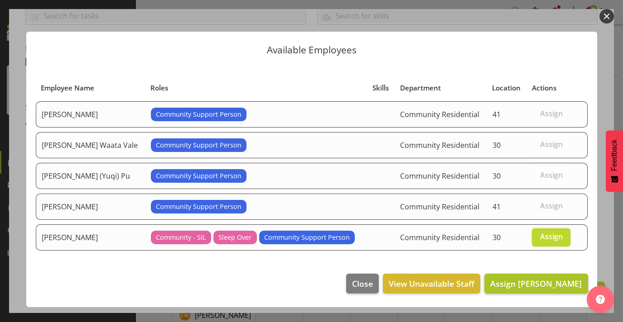
click at [539, 291] on button "Assign Michelle Kohnen" at bounding box center [535, 284] width 103 height 20
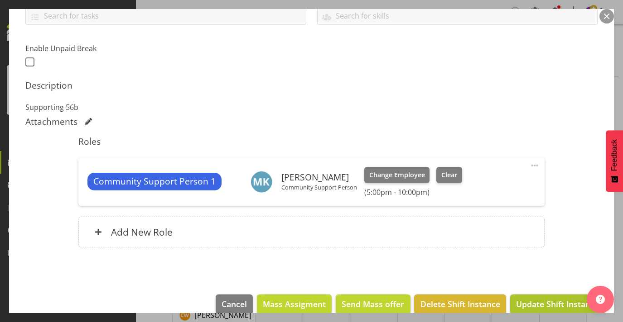
click at [541, 303] on span "Update Shift Instance" at bounding box center [557, 304] width 83 height 12
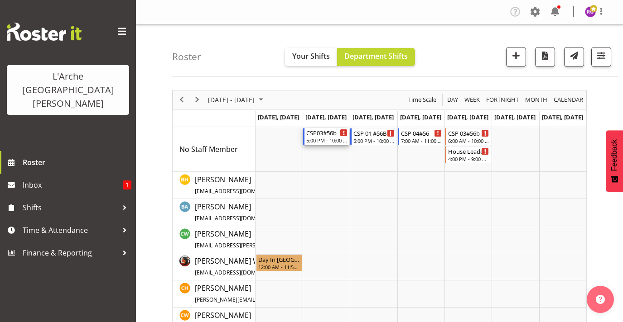
click at [328, 137] on div "5:00 PM - 10:00 PM" at bounding box center [326, 140] width 41 height 7
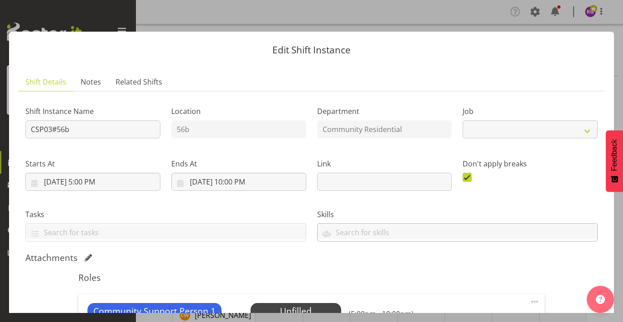
select select "2"
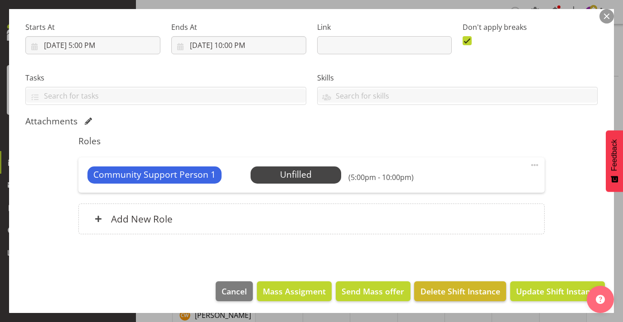
click at [455, 286] on span "Delete Shift Instance" at bounding box center [460, 292] width 80 height 12
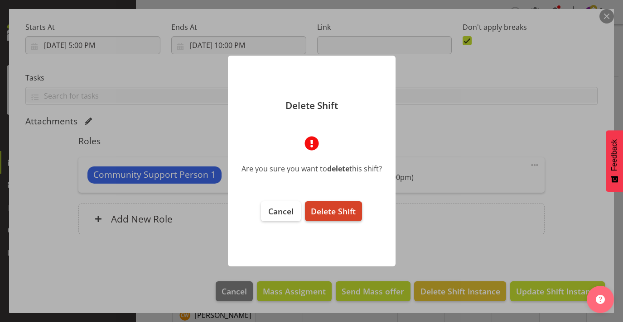
click at [340, 203] on button "Delete Shift" at bounding box center [333, 211] width 57 height 20
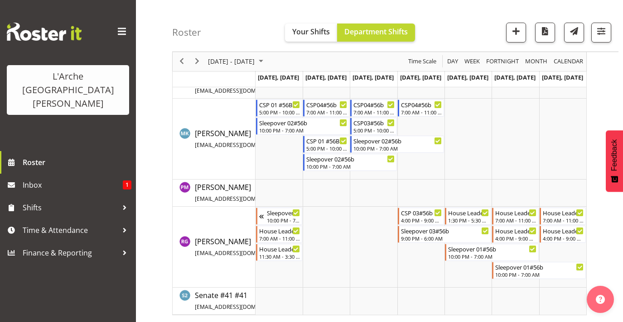
scroll to position [372, 0]
click at [417, 234] on div "Sleepover 03#56b" at bounding box center [445, 230] width 89 height 9
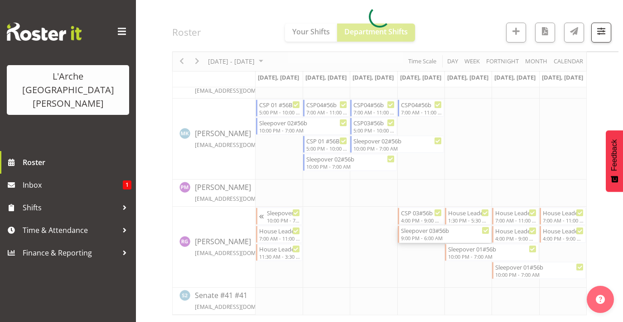
select select
select select "8"
select select "2025"
select select "21"
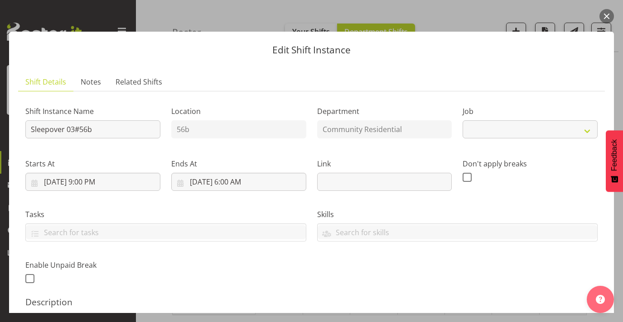
select select "1"
click at [97, 183] on input "18/09/2025, 9:00 PM" at bounding box center [92, 182] width 135 height 18
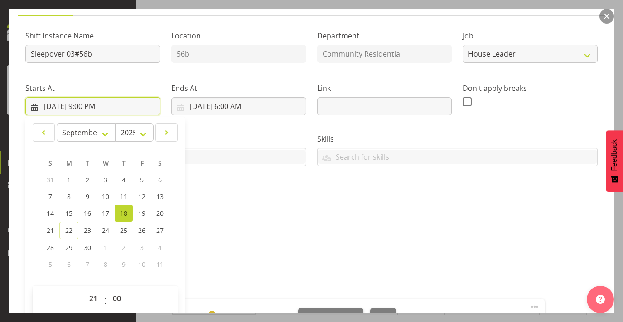
scroll to position [85, 0]
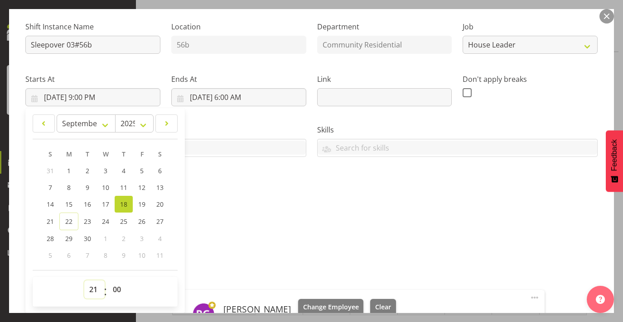
select select "22"
type input "18/09/2025, 10:00 PM"
click at [237, 97] on input "19/09/2025, 6:00 AM" at bounding box center [238, 97] width 135 height 18
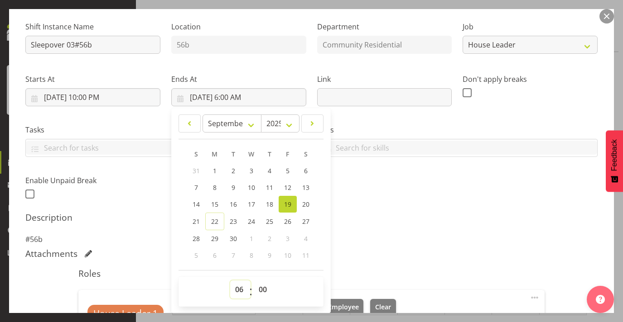
select select "7"
type input "19/09/2025, 7:00 AM"
click at [374, 230] on div "Description #56b" at bounding box center [311, 228] width 572 height 33
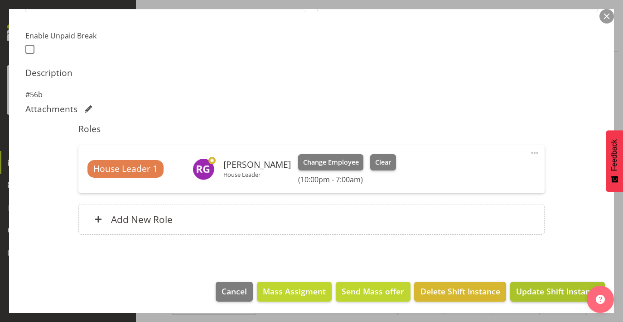
click at [556, 289] on span "Update Shift Instance" at bounding box center [557, 292] width 83 height 12
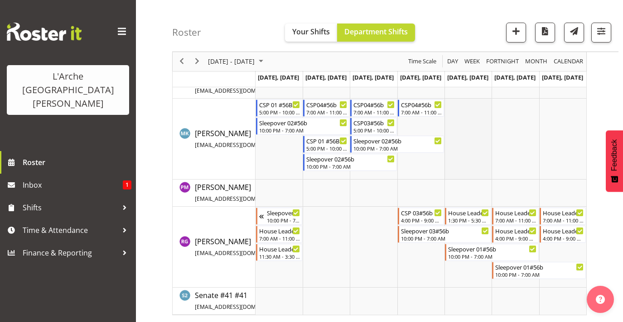
scroll to position [372, 0]
click at [421, 212] on div "CSP 03#56b" at bounding box center [421, 212] width 41 height 9
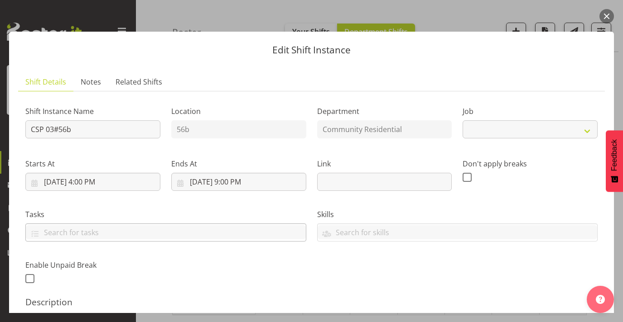
select select "2"
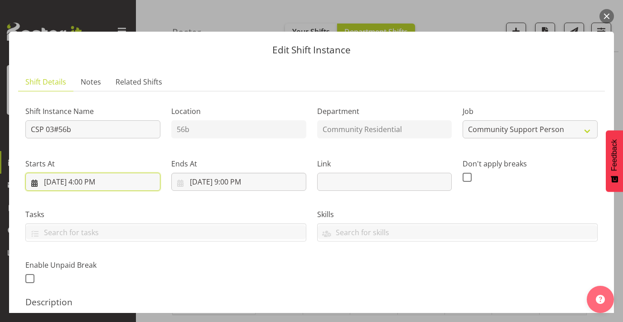
click at [86, 180] on input "18/09/2025, 4:00 PM" at bounding box center [92, 182] width 135 height 18
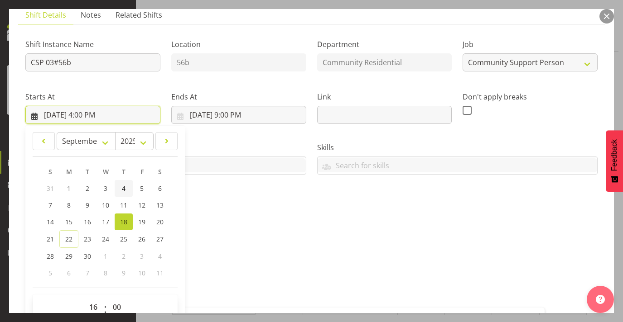
scroll to position [72, 0]
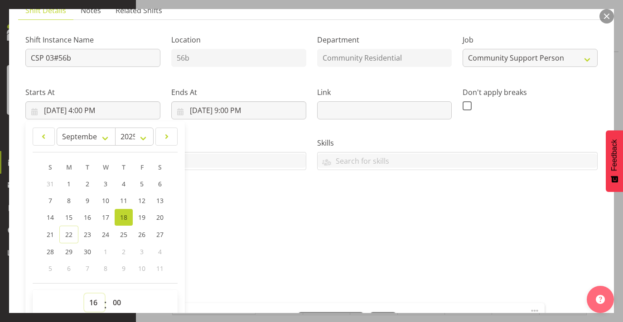
select select "17"
type input "18/09/2025, 5:00 PM"
click at [244, 108] on input "18/09/2025, 9:00 PM" at bounding box center [238, 110] width 135 height 18
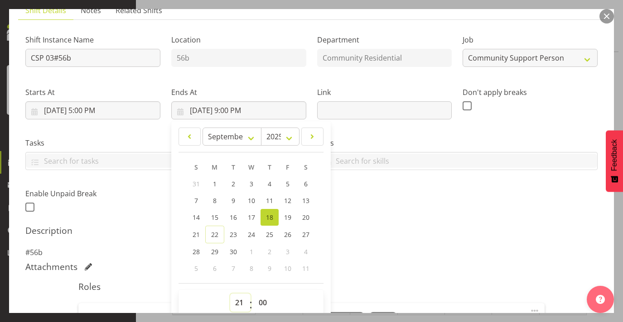
select select "22"
type input "18/09/2025, 10:00 PM"
click at [374, 241] on div "Description #56b" at bounding box center [311, 241] width 572 height 33
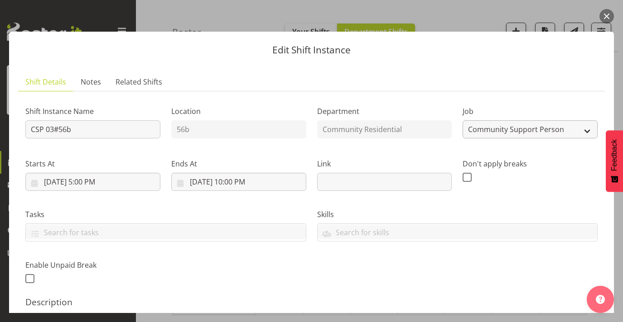
scroll to position [0, 0]
select select "1"
click at [43, 129] on input "CSP 03#56b" at bounding box center [92, 129] width 135 height 18
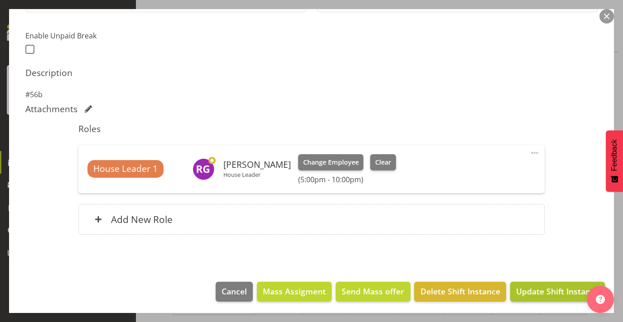
type input "House Leader 03#56b"
click at [522, 286] on span "Update Shift Instance" at bounding box center [557, 292] width 83 height 12
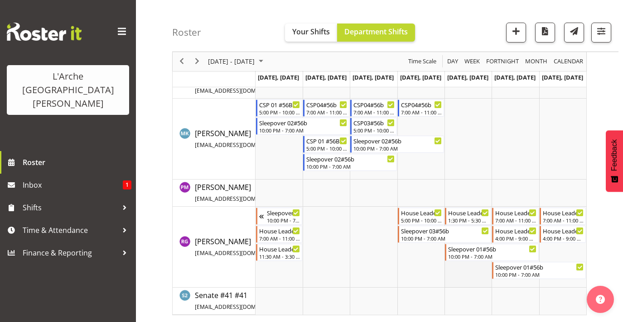
scroll to position [372, 0]
click at [423, 218] on div "5:00 PM - 10:00 PM" at bounding box center [421, 219] width 41 height 7
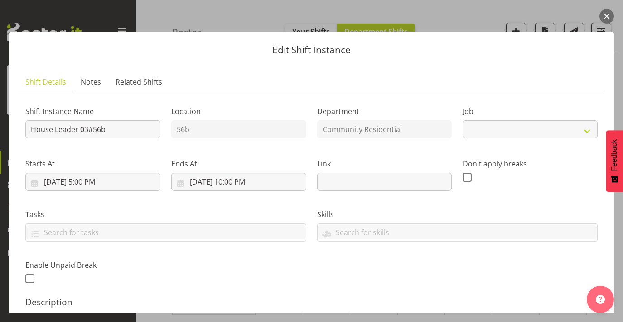
select select "1"
click at [608, 11] on button "button" at bounding box center [606, 16] width 14 height 14
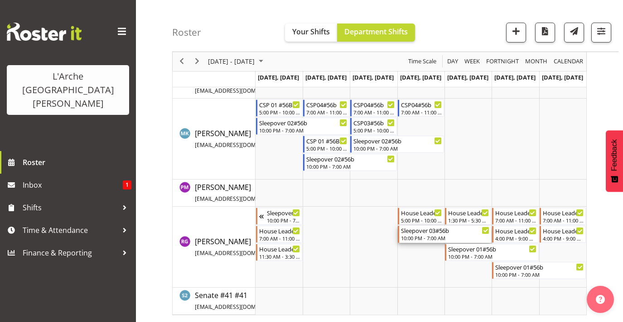
click at [424, 237] on div "10:00 PM - 7:00 AM" at bounding box center [445, 238] width 89 height 7
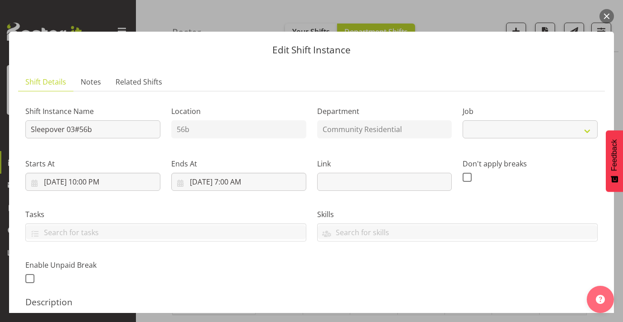
select select "1"
click at [606, 15] on button "button" at bounding box center [606, 16] width 14 height 14
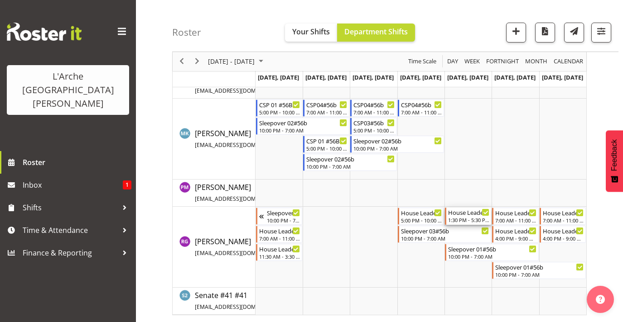
click at [470, 217] on div "1:30 PM - 5:30 PM" at bounding box center [468, 219] width 41 height 7
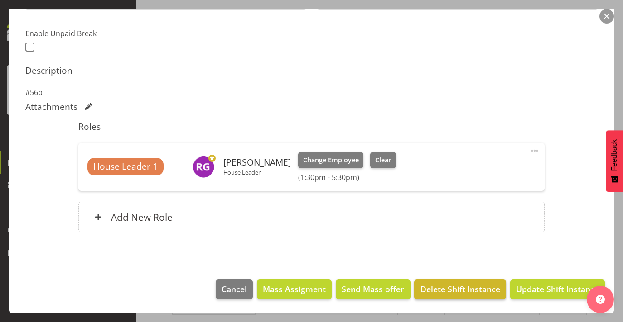
select select "1"
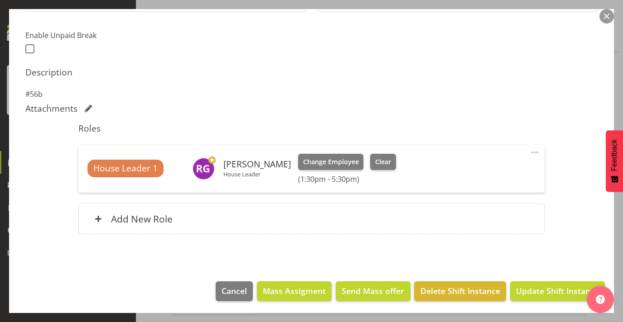
click at [453, 301] on footer "Cancel Mass Assigment Send Mass offer Delete Shift Instance Update Shift Instan…" at bounding box center [311, 294] width 604 height 43
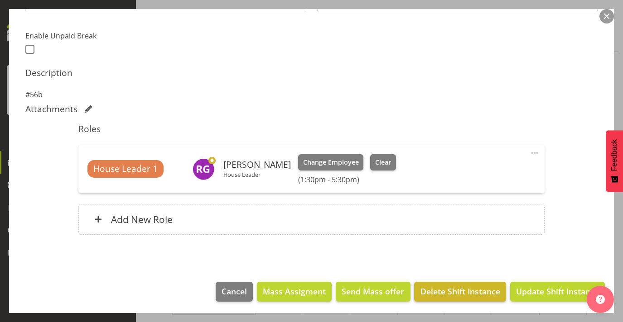
click at [453, 286] on span "Delete Shift Instance" at bounding box center [460, 292] width 80 height 12
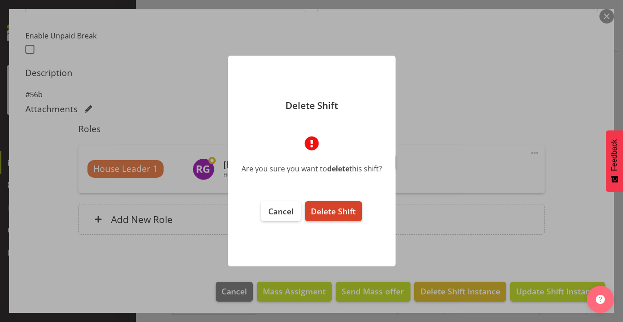
click at [345, 210] on span "Delete Shift" at bounding box center [333, 211] width 45 height 11
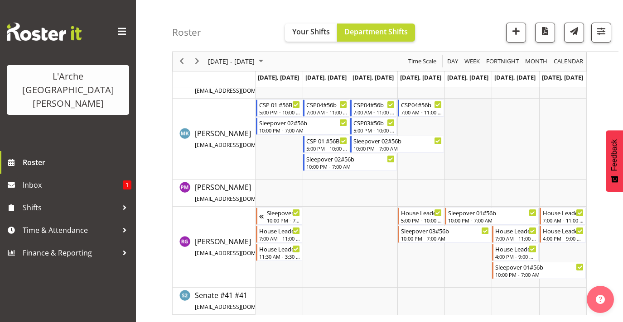
scroll to position [372, 0]
click at [480, 220] on div "10:00 PM - 7:00 AM" at bounding box center [492, 219] width 89 height 7
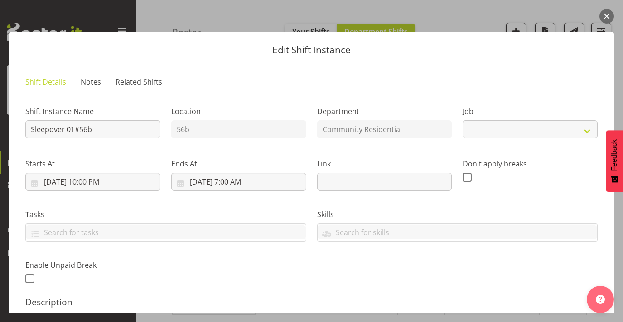
select select "1"
click at [613, 13] on div "Edit Shift Instance Shift Details Notes Related Shifts Shift Instance Name Slee…" at bounding box center [311, 161] width 623 height 304
click at [610, 14] on button "button" at bounding box center [606, 16] width 14 height 14
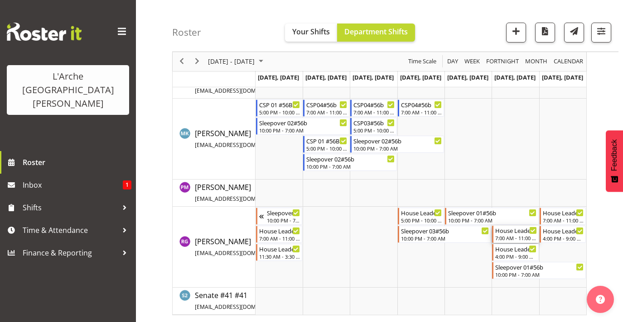
click at [514, 234] on div "House Leader 02#56b" at bounding box center [515, 230] width 41 height 9
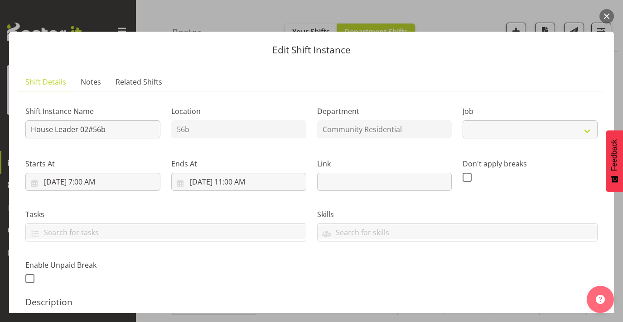
select select "1"
click at [611, 15] on button "button" at bounding box center [606, 16] width 14 height 14
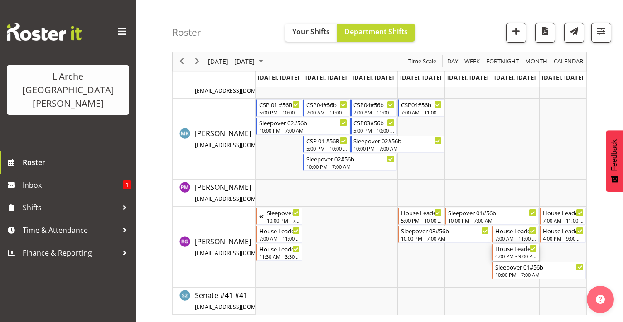
click at [527, 249] on div "House Leader 02#56b" at bounding box center [515, 248] width 41 height 9
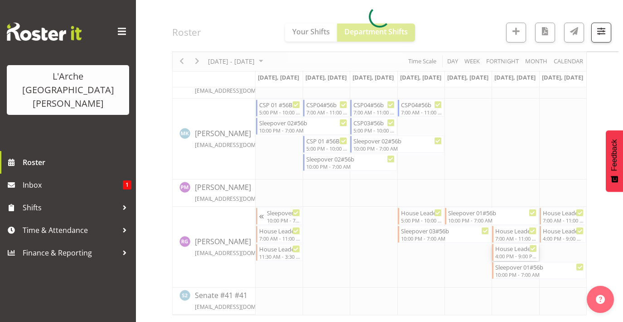
select select
select select "8"
select select "2025"
select select "16"
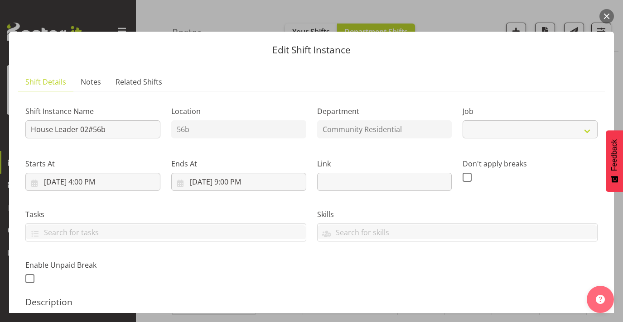
select select "1"
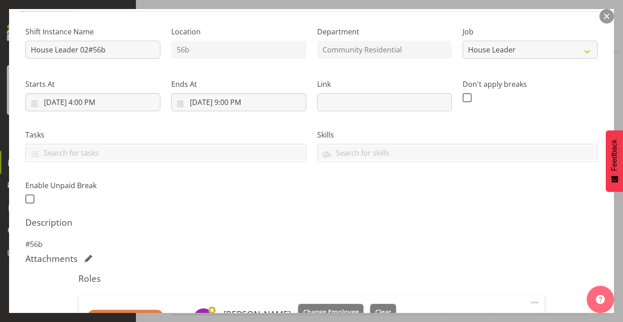
scroll to position [91, 0]
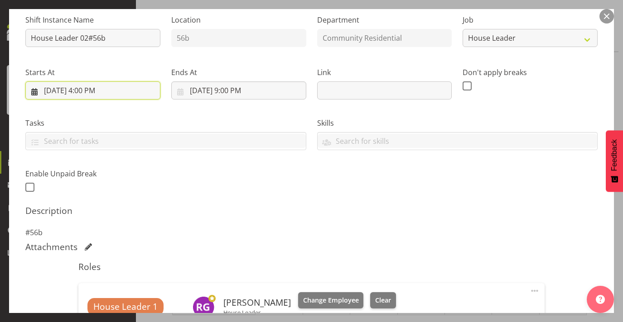
click at [104, 92] on input "20/09/2025, 4:00 PM" at bounding box center [92, 91] width 135 height 18
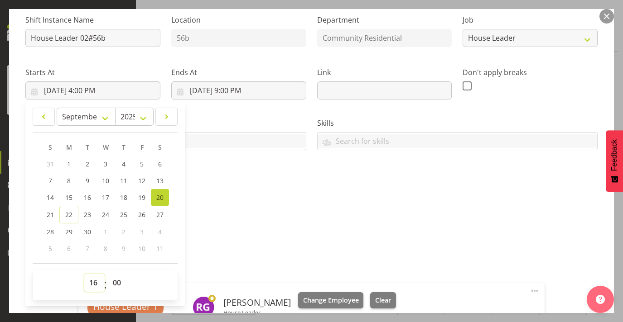
select select "17"
type input "20/09/2025, 5:00 PM"
click at [245, 89] on input "20/09/2025, 9:00 PM" at bounding box center [238, 91] width 135 height 18
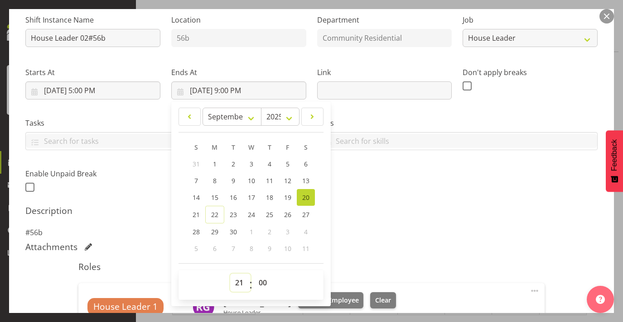
select select "22"
type input "20/09/2025, 10:00 PM"
click at [374, 232] on p "#56b" at bounding box center [311, 232] width 572 height 11
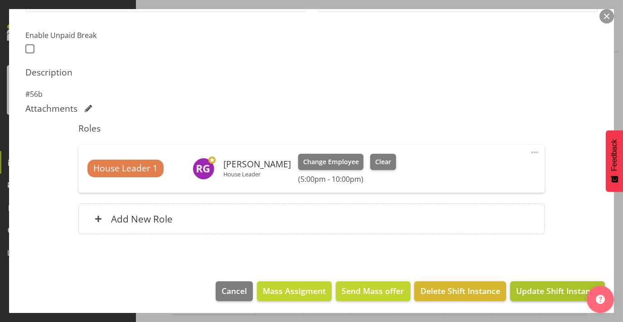
click at [540, 297] on button "Update Shift Instance" at bounding box center [557, 292] width 95 height 20
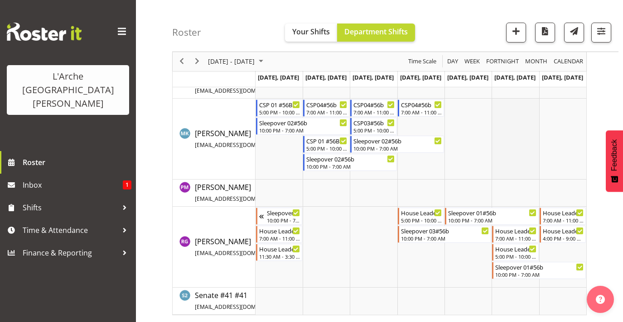
scroll to position [372, 0]
click at [569, 230] on div "House Leader 03#56b" at bounding box center [562, 230] width 41 height 9
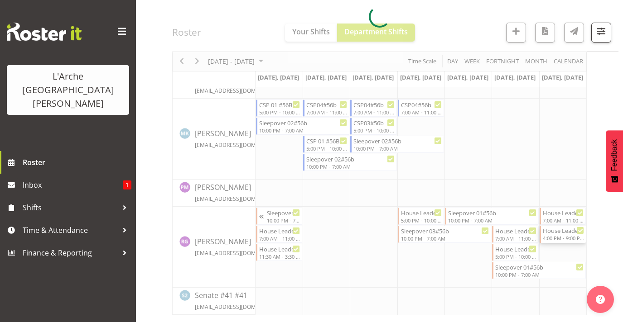
select select
select select "8"
select select "2025"
select select "16"
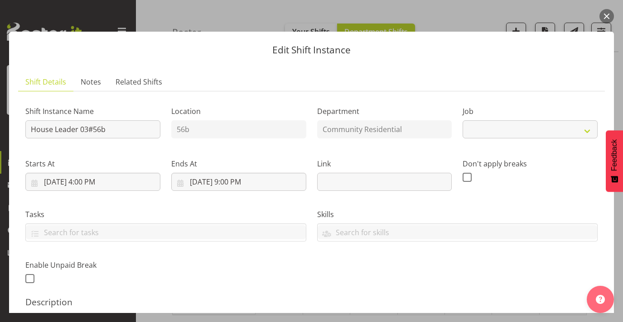
select select "1"
click at [97, 179] on input "21/09/2025, 4:00 PM" at bounding box center [92, 182] width 135 height 18
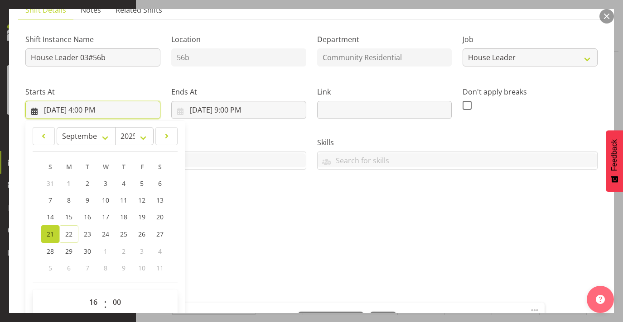
scroll to position [73, 0]
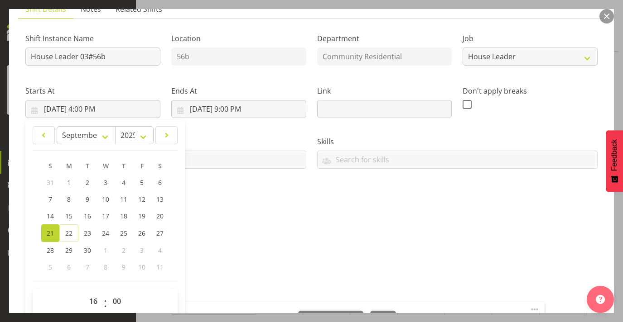
click at [608, 11] on button "button" at bounding box center [606, 16] width 14 height 14
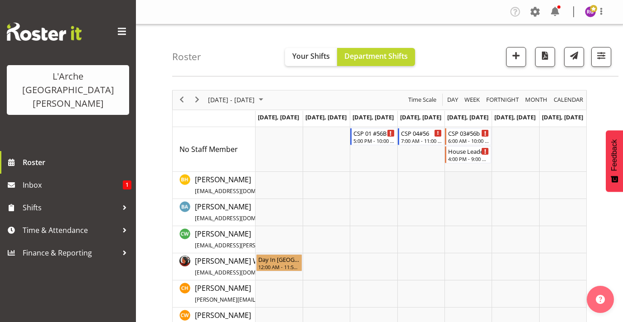
scroll to position [0, 0]
click at [469, 136] on div "CSP 03#56b" at bounding box center [468, 132] width 41 height 9
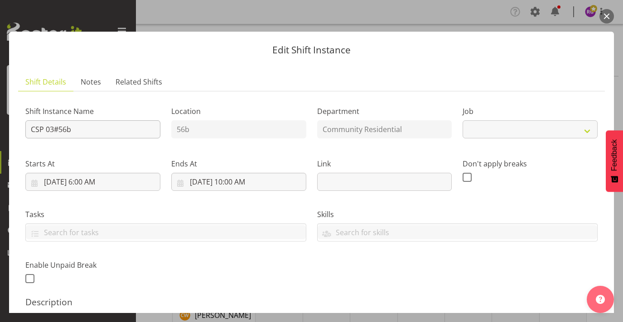
select select "2"
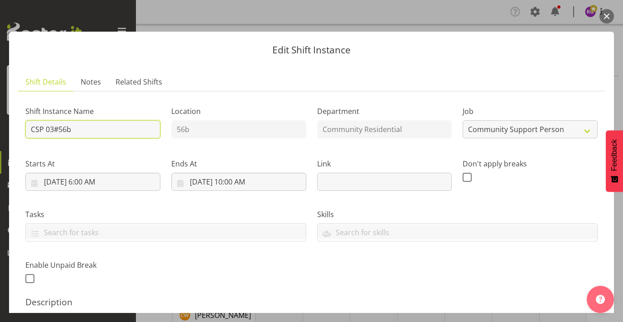
click at [43, 129] on input "CSP 03#56b" at bounding box center [92, 129] width 135 height 18
type input "House Leader 03#56b"
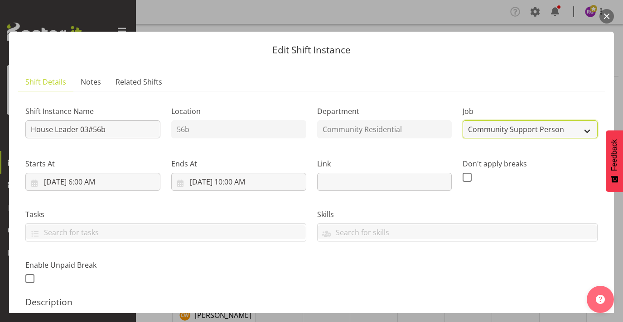
select select "1"
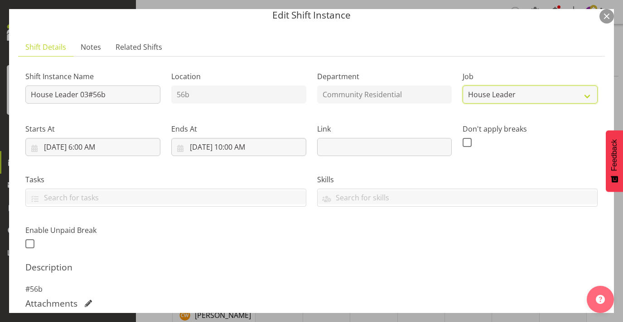
scroll to position [40, 0]
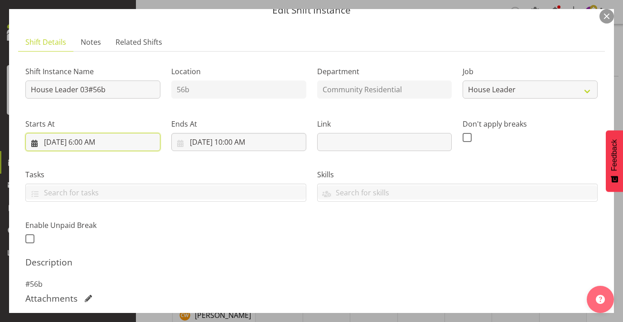
click at [89, 137] on input "19/09/2025, 6:00 AM" at bounding box center [92, 142] width 135 height 18
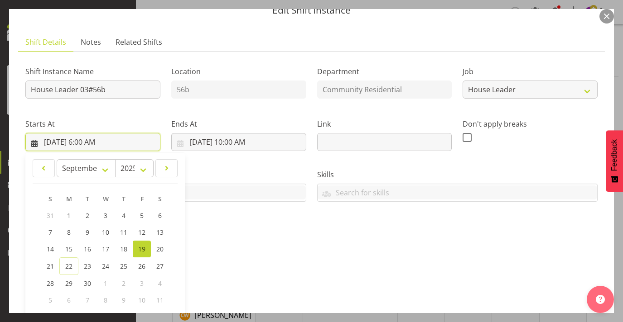
scroll to position [116, 0]
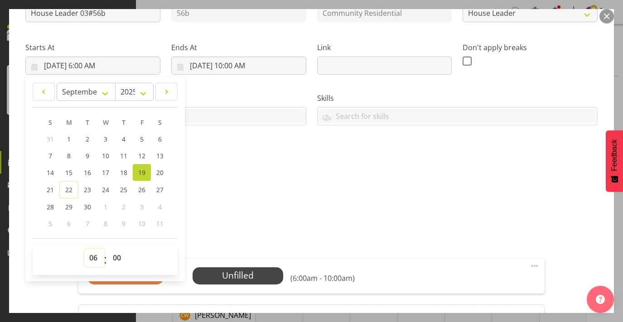
select select "7"
type input "19/09/2025, 7:00 AM"
click at [244, 174] on div "Shift Instance Name House Leader 03#56b Location 56b Department Community Resid…" at bounding box center [311, 76] width 583 height 198
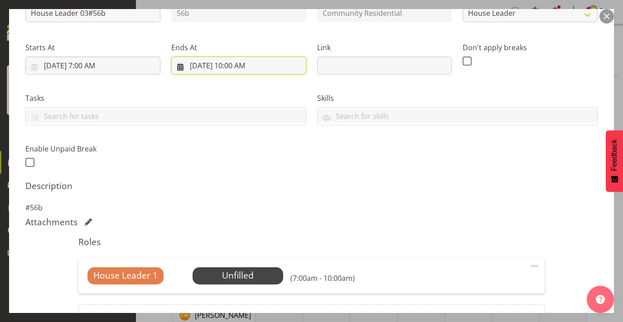
click at [240, 63] on input "19/09/2025, 10:00 AM" at bounding box center [238, 66] width 135 height 18
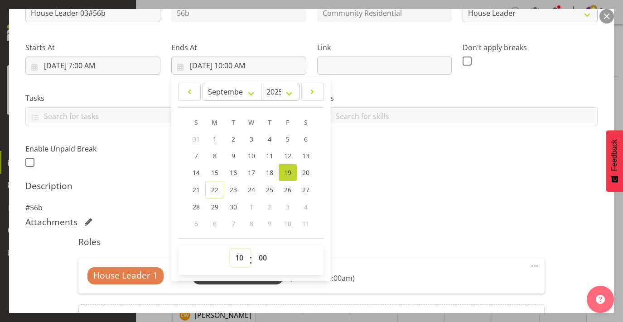
select select "11"
click at [417, 199] on div "Description #56b" at bounding box center [311, 197] width 572 height 33
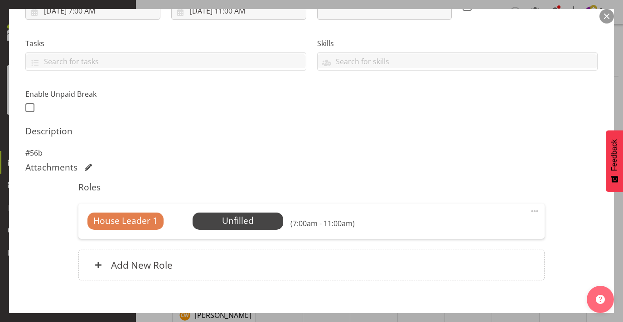
scroll to position [176, 0]
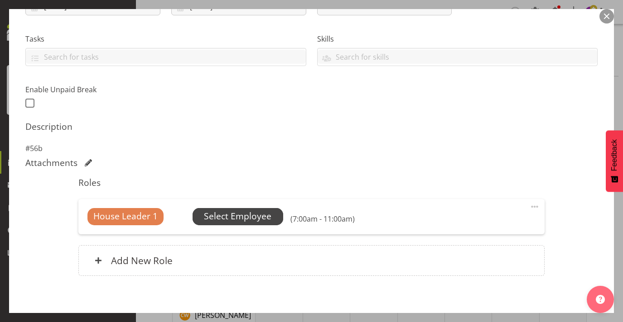
click at [268, 213] on span "Select Employee" at bounding box center [237, 216] width 67 height 13
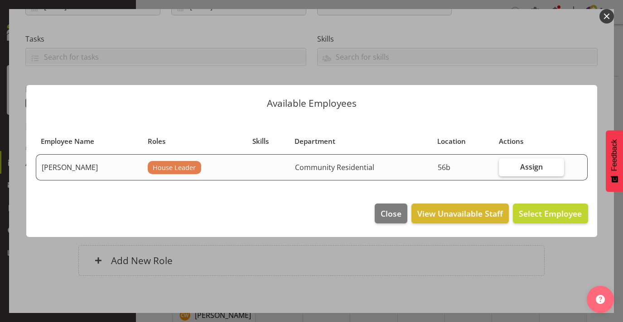
click at [534, 163] on span "Assign" at bounding box center [531, 167] width 23 height 9
click at [504, 164] on input "Assign" at bounding box center [502, 167] width 6 height 6
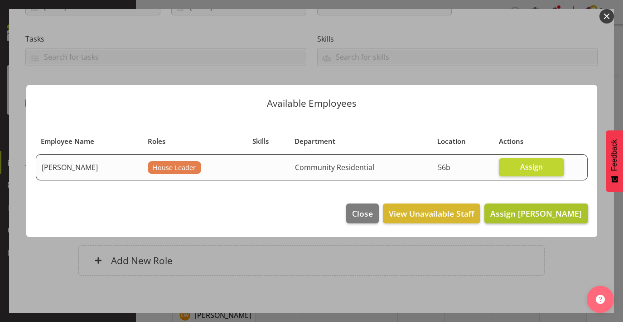
click at [532, 213] on span "Assign Rob Goulton" at bounding box center [535, 213] width 91 height 11
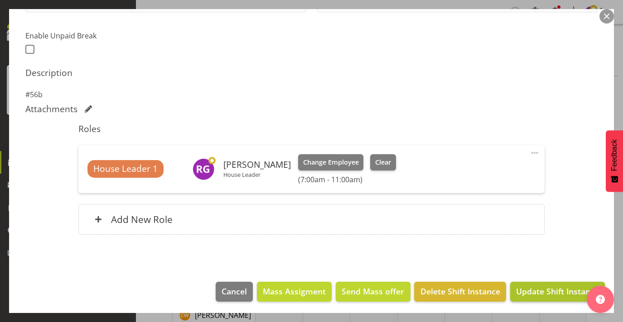
click at [545, 290] on span "Update Shift Instance" at bounding box center [557, 292] width 83 height 12
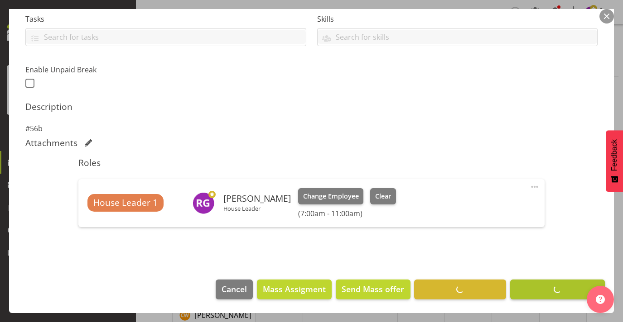
scroll to position [194, 0]
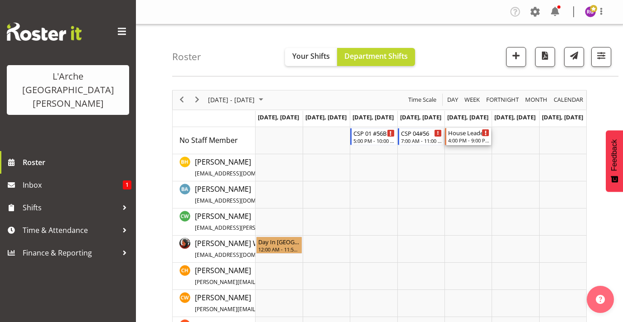
click at [471, 138] on div "4:00 PM - 9:00 PM" at bounding box center [468, 140] width 41 height 7
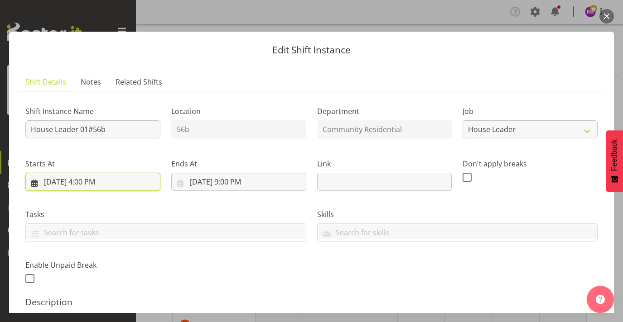
click at [95, 182] on input "19/09/2025, 4:00 PM" at bounding box center [92, 182] width 135 height 18
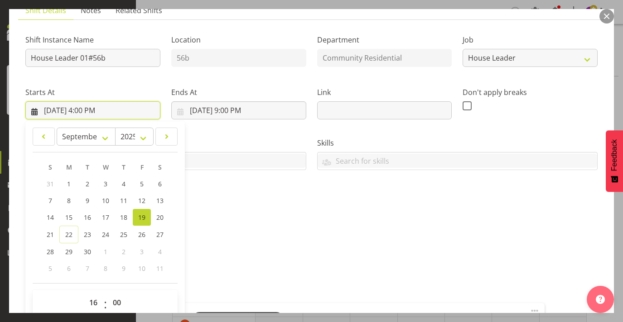
scroll to position [76, 0]
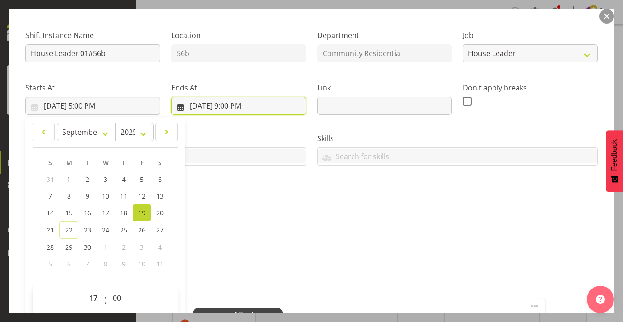
click at [242, 106] on input "19/09/2025, 9:00 PM" at bounding box center [238, 106] width 135 height 18
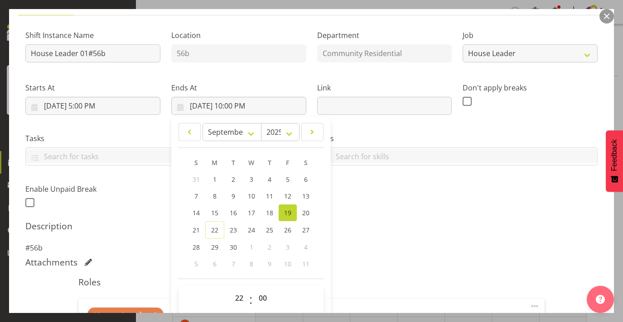
click at [402, 218] on div "Shift Instance Name House Leader 01#56b Location 56b Department Community Resid…" at bounding box center [311, 205] width 572 height 364
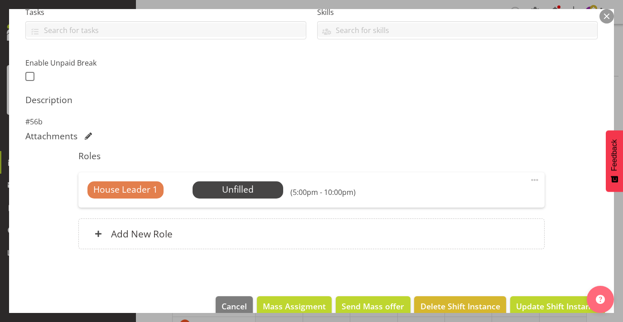
scroll to position [208, 0]
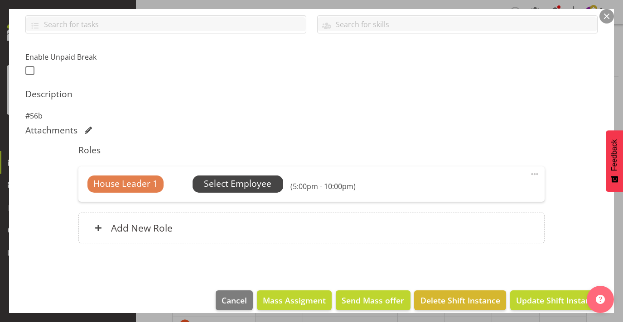
click at [254, 184] on span "Select Employee" at bounding box center [237, 183] width 67 height 13
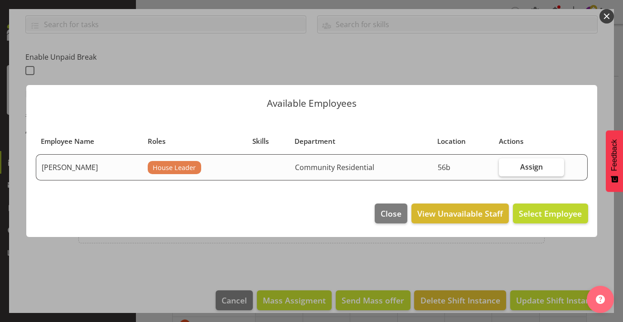
click at [527, 163] on span "Assign" at bounding box center [531, 167] width 23 height 9
click at [504, 164] on input "Assign" at bounding box center [502, 167] width 6 height 6
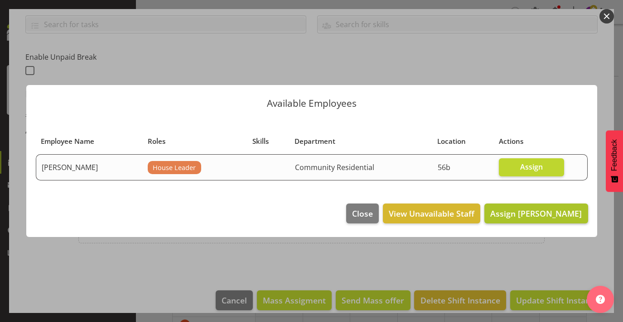
click at [518, 212] on span "Assign Rob Goulton" at bounding box center [535, 213] width 91 height 11
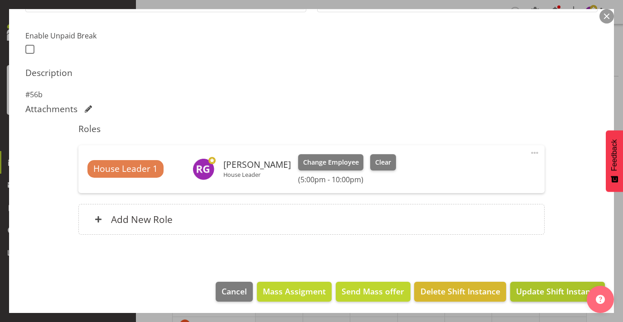
click at [556, 291] on span "Update Shift Instance" at bounding box center [557, 292] width 83 height 12
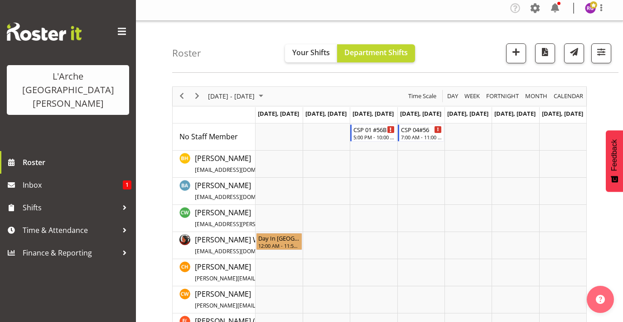
scroll to position [6, 0]
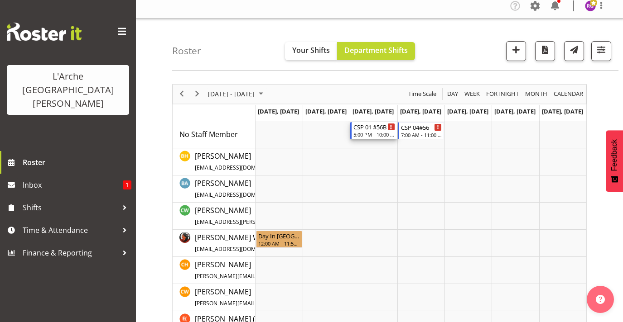
click at [374, 130] on div "CSP 01 #56B" at bounding box center [373, 126] width 41 height 9
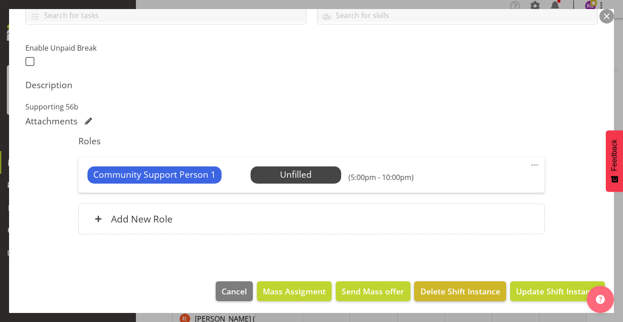
scroll to position [217, 0]
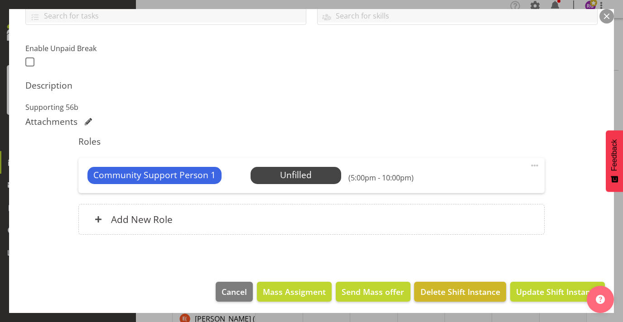
click at [459, 286] on span "Delete Shift Instance" at bounding box center [460, 292] width 80 height 12
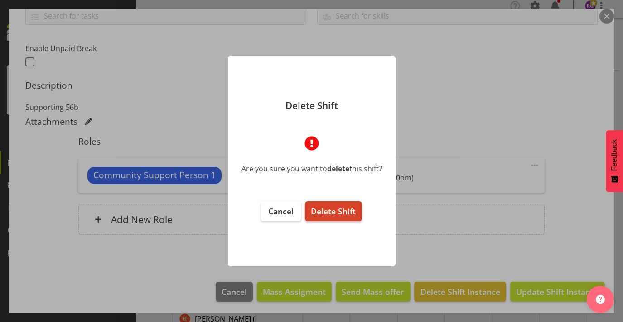
click at [345, 203] on button "Delete Shift" at bounding box center [333, 211] width 57 height 20
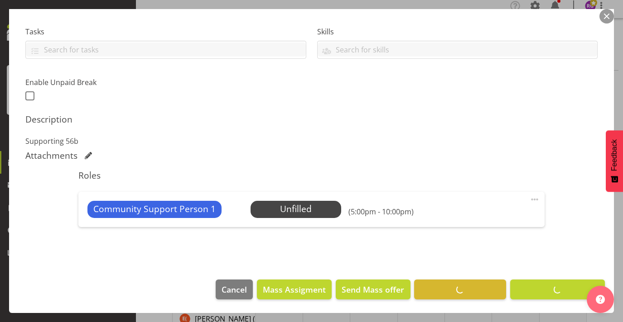
scroll to position [181, 0]
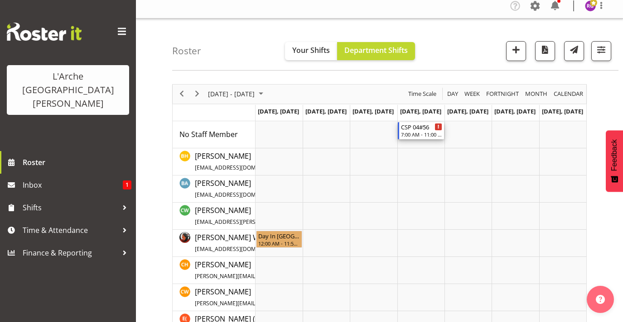
click at [419, 127] on div "CSP 04#56" at bounding box center [421, 126] width 41 height 9
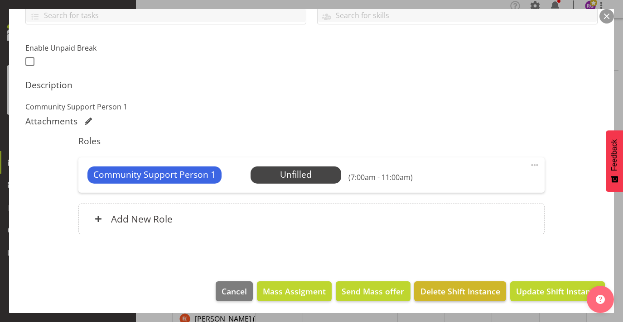
scroll to position [217, 0]
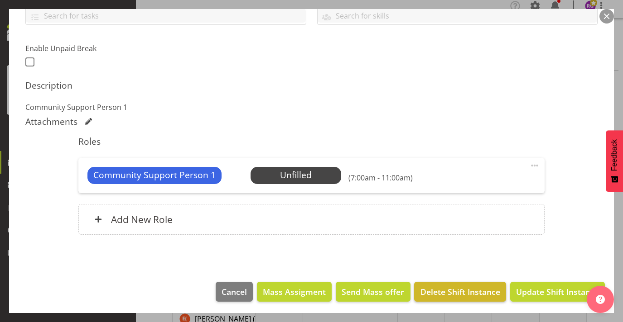
click at [443, 287] on span "Delete Shift Instance" at bounding box center [460, 292] width 80 height 12
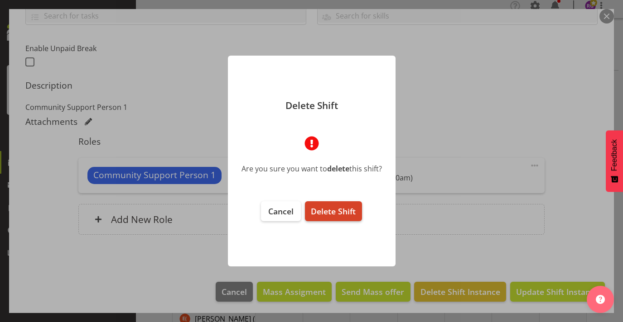
click at [326, 215] on span "Delete Shift" at bounding box center [333, 211] width 45 height 11
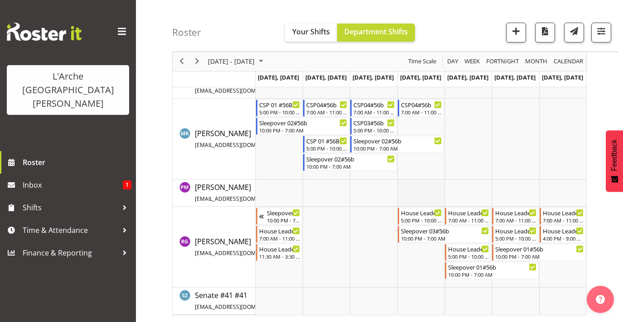
scroll to position [355, 0]
click at [518, 236] on div "5:00 PM - 10:00 PM" at bounding box center [515, 238] width 41 height 7
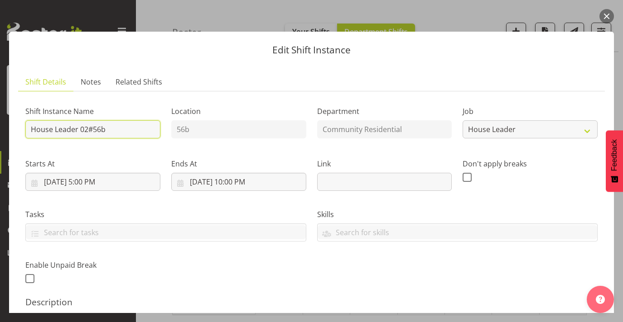
click at [78, 129] on input "House Leader 02#56b" at bounding box center [92, 129] width 135 height 18
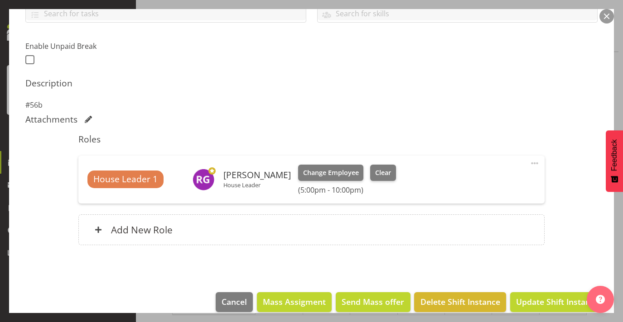
scroll to position [229, 0]
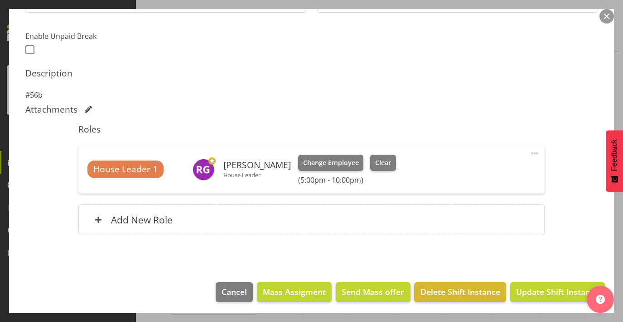
click at [535, 151] on span at bounding box center [534, 153] width 11 height 11
click at [480, 203] on link "Delete" at bounding box center [496, 206] width 87 height 16
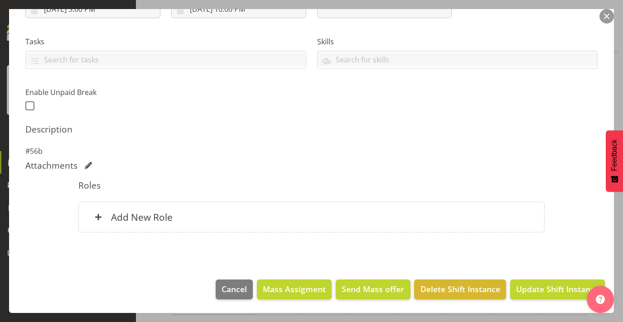
scroll to position [171, 0]
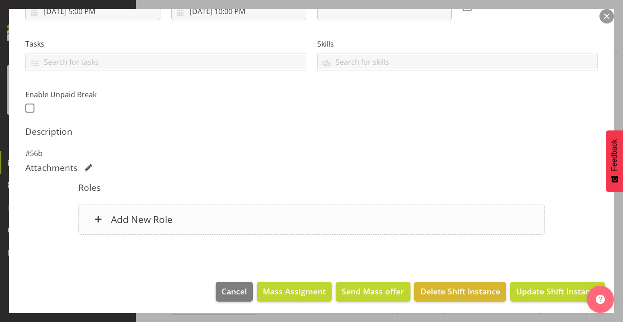
click at [380, 221] on div "Add New Role" at bounding box center [311, 219] width 466 height 31
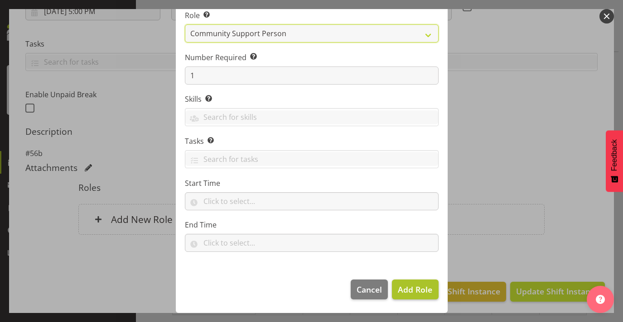
scroll to position [70, 0]
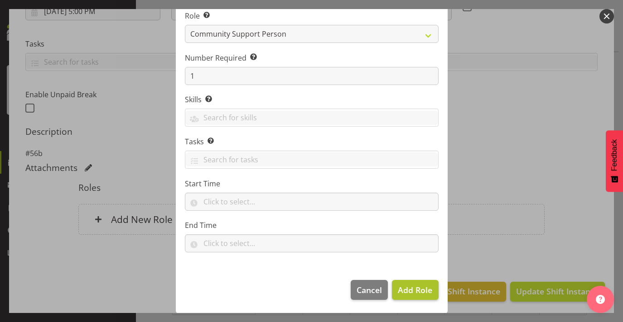
click at [413, 288] on span "Add Role" at bounding box center [415, 290] width 34 height 11
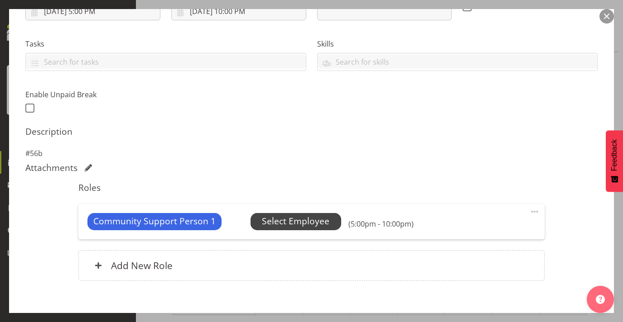
click at [322, 224] on span "Select Employee" at bounding box center [295, 221] width 67 height 13
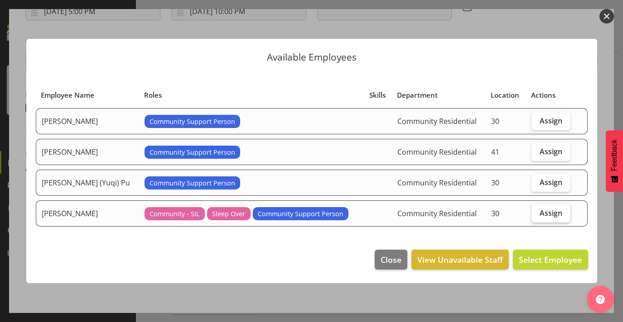
click at [540, 209] on span "Assign" at bounding box center [550, 213] width 23 height 9
click at [537, 210] on input "Assign" at bounding box center [534, 213] width 6 height 6
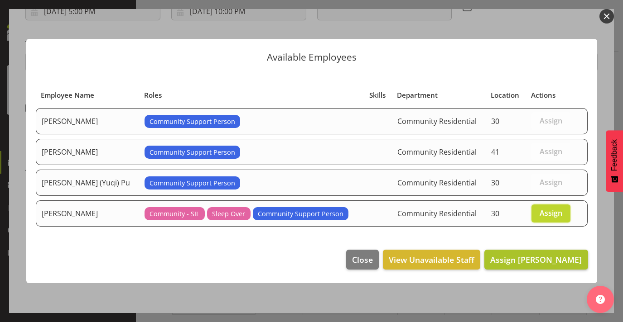
click at [516, 260] on span "Assign Michelle Kohnen" at bounding box center [535, 259] width 91 height 11
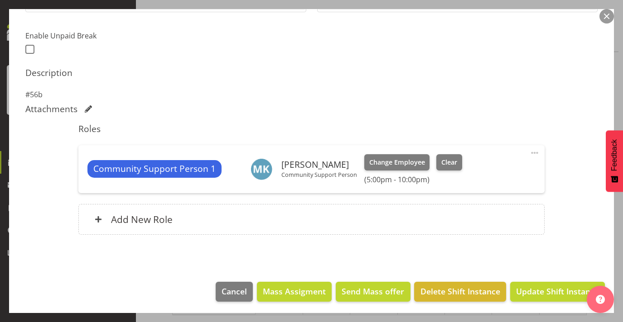
click at [549, 287] on span "Update Shift Instance" at bounding box center [557, 292] width 83 height 12
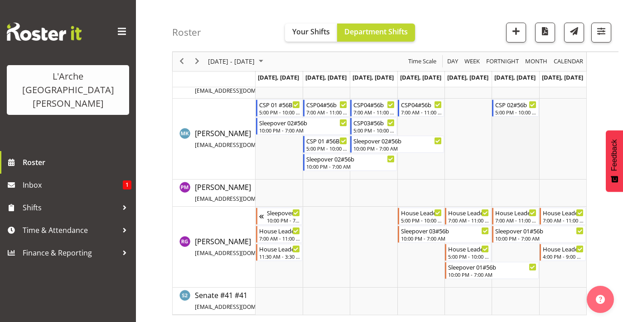
scroll to position [355, 0]
click at [515, 235] on div "10:00 PM - 7:00 AM" at bounding box center [539, 238] width 89 height 7
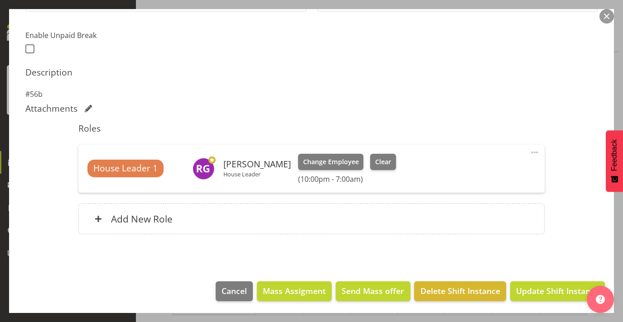
scroll to position [230, 0]
click at [529, 149] on span at bounding box center [534, 153] width 11 height 11
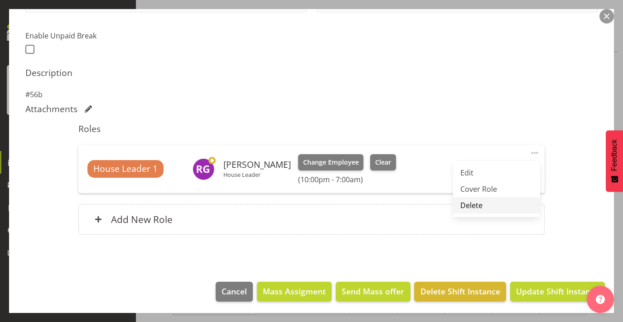
click at [476, 204] on link "Delete" at bounding box center [496, 205] width 87 height 16
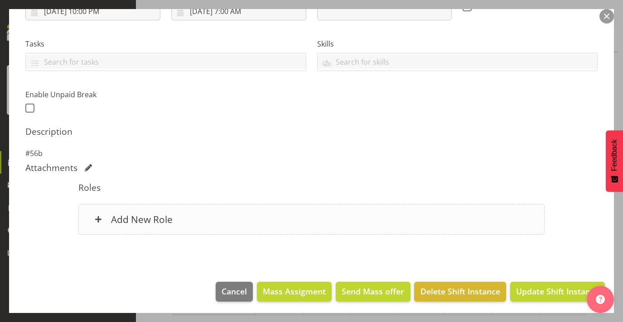
click at [418, 222] on div "Add New Role" at bounding box center [311, 219] width 466 height 31
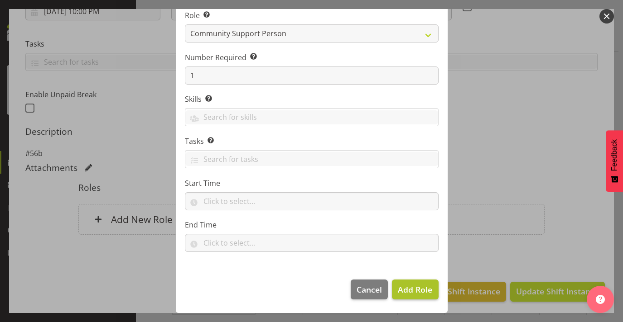
click at [417, 293] on span "Add Role" at bounding box center [415, 289] width 34 height 11
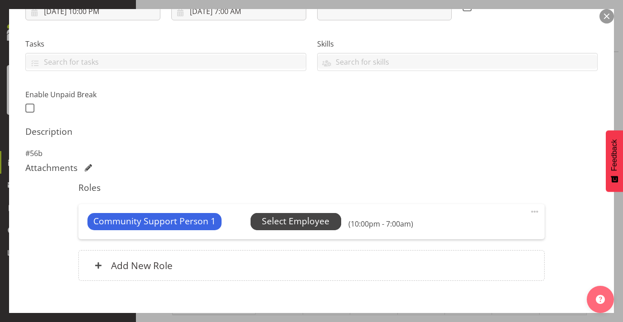
click at [316, 218] on span "Select Employee" at bounding box center [295, 221] width 67 height 13
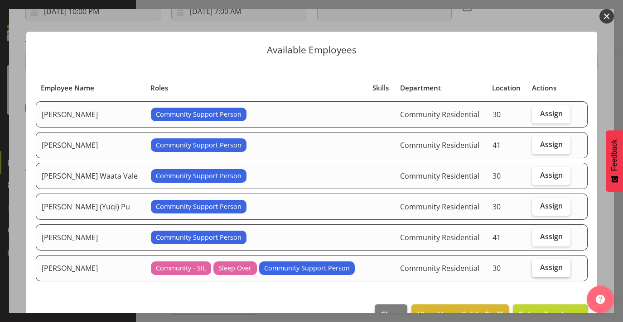
click at [561, 271] on label "Assign" at bounding box center [551, 268] width 38 height 18
click at [537, 271] on input "Assign" at bounding box center [535, 268] width 6 height 6
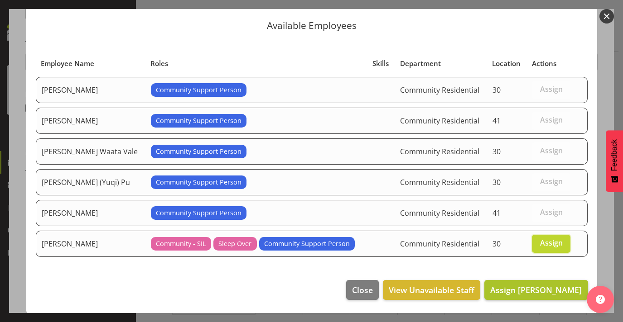
scroll to position [24, 0]
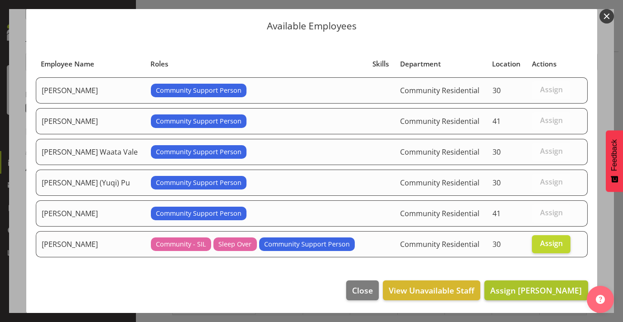
click at [518, 286] on span "Assign Michelle Kohnen" at bounding box center [535, 290] width 91 height 11
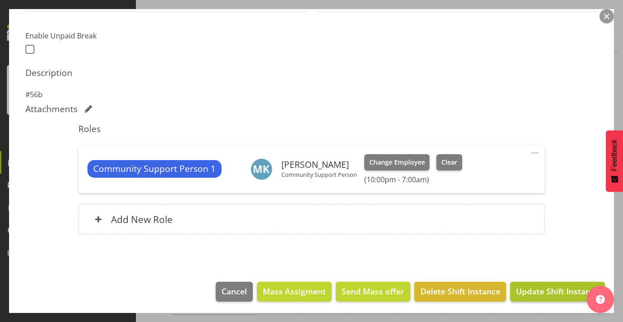
click at [548, 289] on span "Update Shift Instance" at bounding box center [557, 292] width 83 height 12
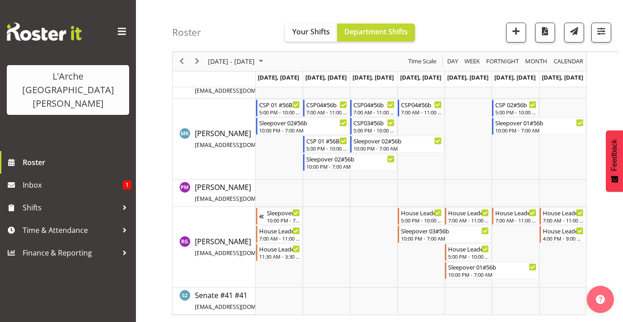
scroll to position [355, 0]
click at [565, 216] on div "House Leader 03#56b" at bounding box center [562, 212] width 41 height 9
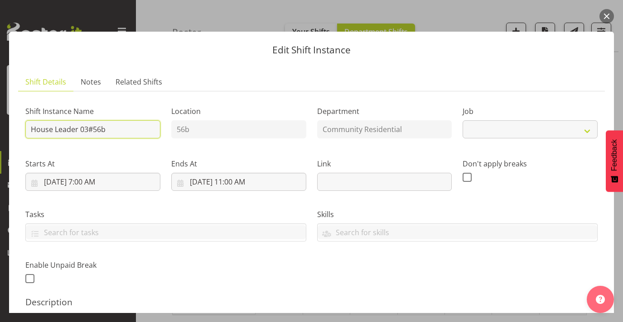
click at [78, 130] on input "House Leader 03#56b" at bounding box center [92, 129] width 135 height 18
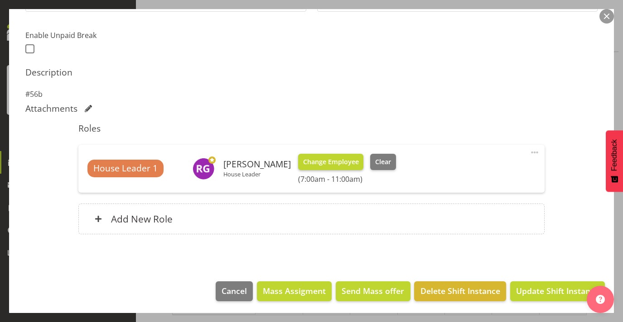
scroll to position [230, 0]
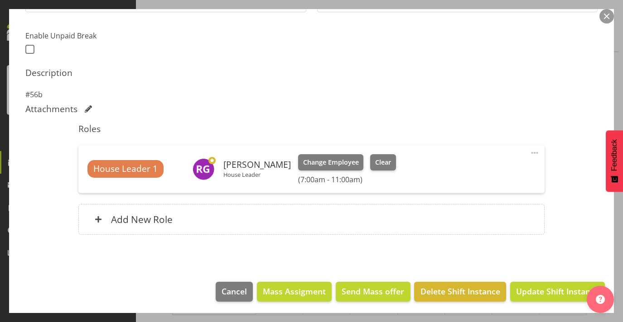
click at [536, 148] on span at bounding box center [534, 153] width 11 height 11
click at [471, 208] on link "Delete" at bounding box center [496, 205] width 87 height 16
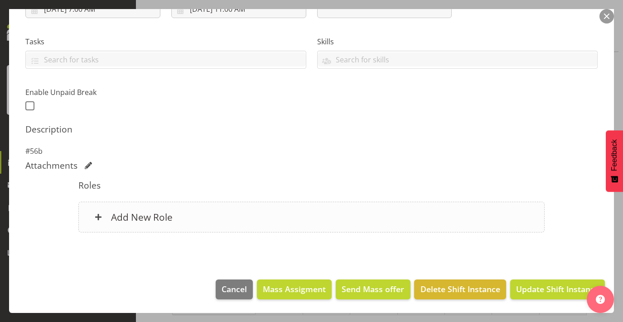
scroll to position [171, 0]
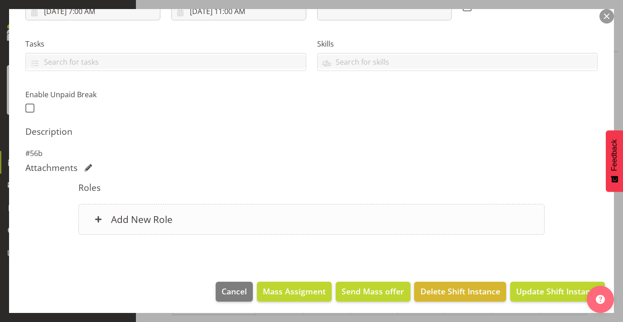
click at [372, 213] on div "Add New Role" at bounding box center [311, 219] width 466 height 31
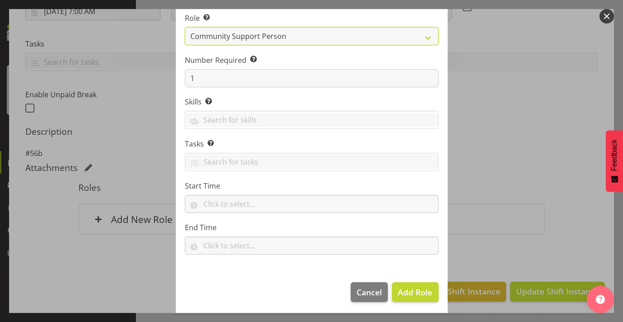
scroll to position [70, 0]
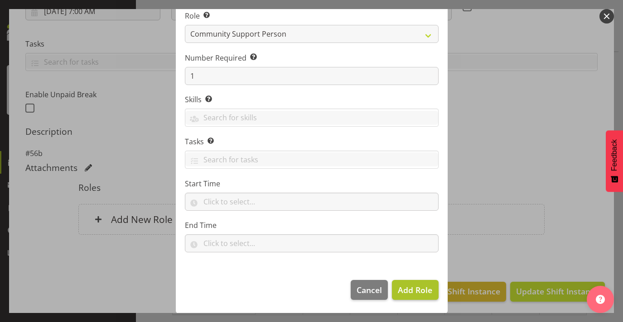
click at [407, 294] on span "Add Role" at bounding box center [415, 290] width 34 height 11
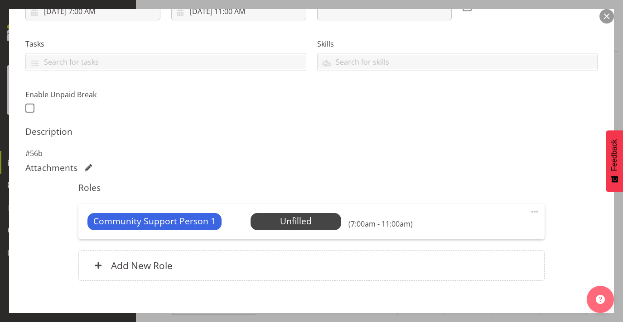
scroll to position [181, 0]
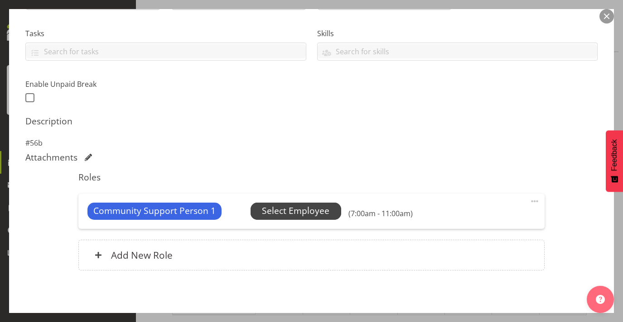
click at [299, 205] on span "Select Employee" at bounding box center [295, 211] width 67 height 13
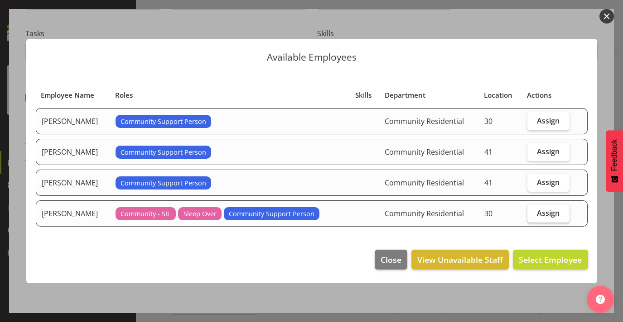
click at [553, 210] on span "Assign" at bounding box center [548, 213] width 23 height 9
click at [533, 210] on input "Assign" at bounding box center [530, 213] width 6 height 6
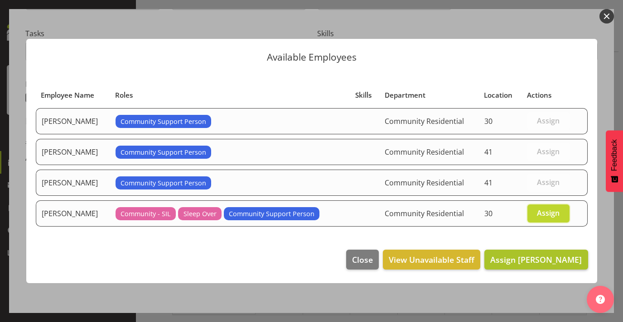
click at [542, 264] on span "Assign Michelle Kohnen" at bounding box center [535, 259] width 91 height 11
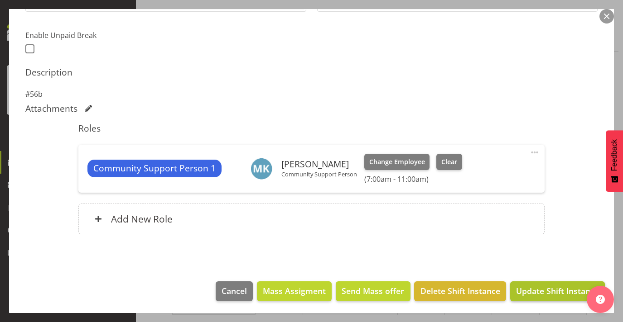
click at [555, 291] on span "Update Shift Instance" at bounding box center [557, 291] width 83 height 12
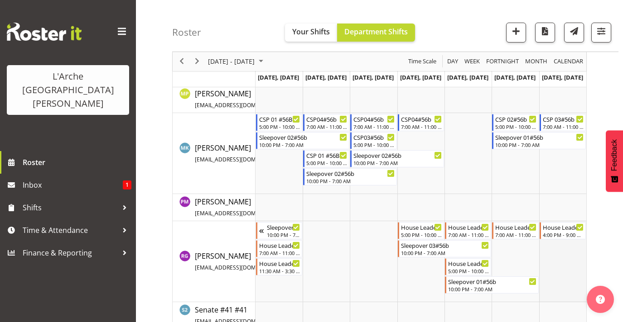
scroll to position [355, 0]
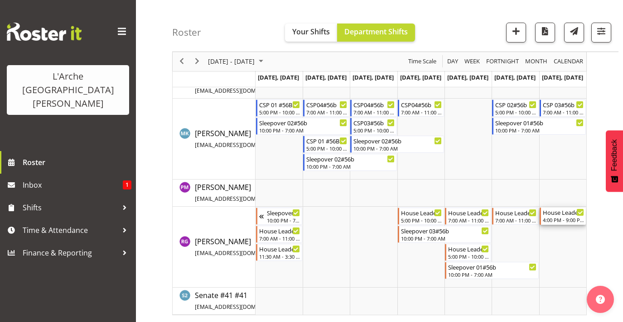
click at [559, 220] on div "4:00 PM - 9:00 PM" at bounding box center [562, 219] width 41 height 7
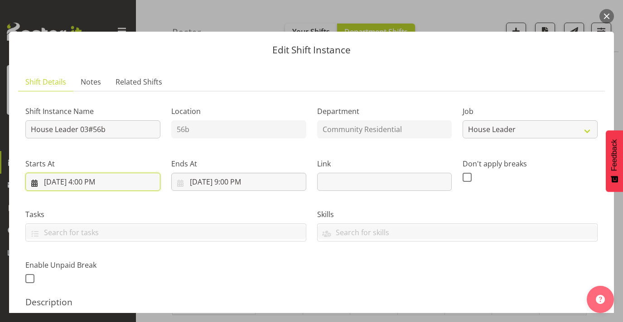
click at [102, 184] on input "21/09/2025, 4:00 PM" at bounding box center [92, 182] width 135 height 18
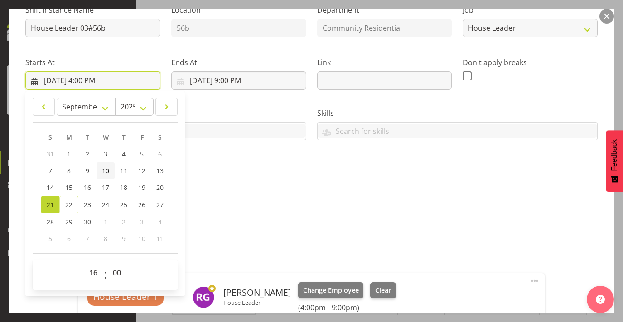
scroll to position [112, 0]
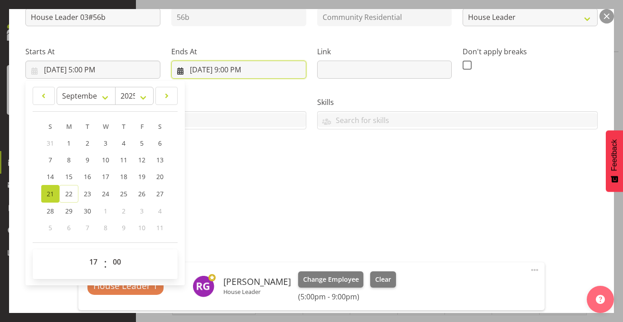
click at [240, 67] on input "21/09/2025, 9:00 PM" at bounding box center [238, 70] width 135 height 18
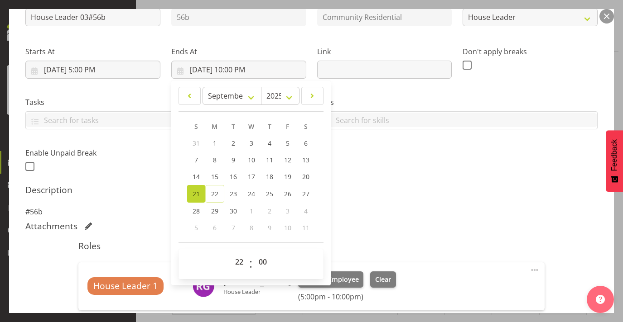
click at [397, 134] on div "Shift Instance Name House Leader 03#56b Location 56b Department Community Resid…" at bounding box center [311, 80] width 583 height 198
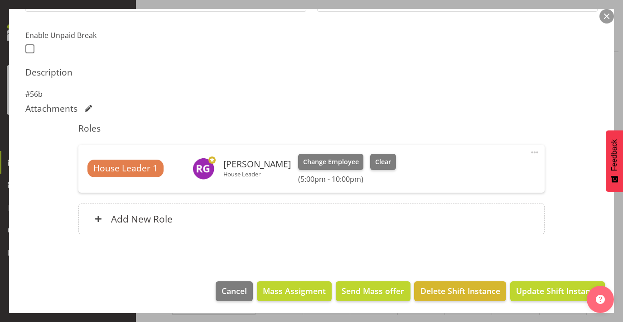
scroll to position [230, 0]
click at [533, 152] on span at bounding box center [534, 153] width 11 height 11
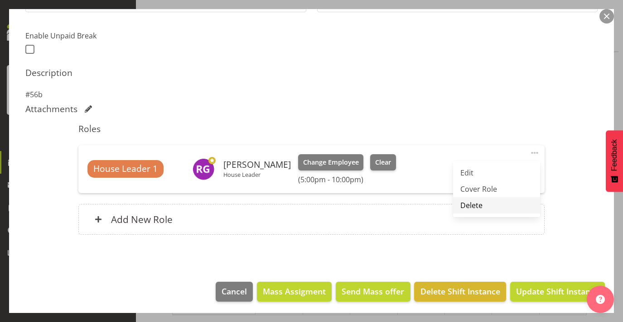
click at [498, 202] on link "Delete" at bounding box center [496, 205] width 87 height 16
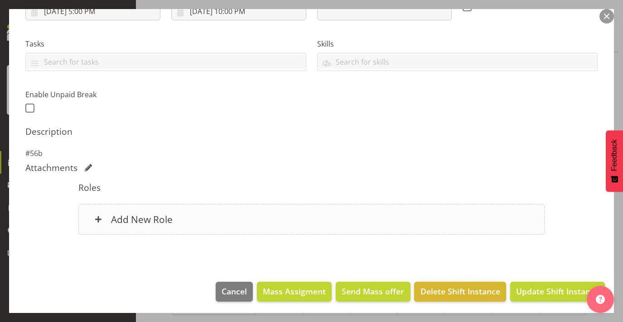
click at [384, 221] on div "Add New Role" at bounding box center [311, 219] width 466 height 31
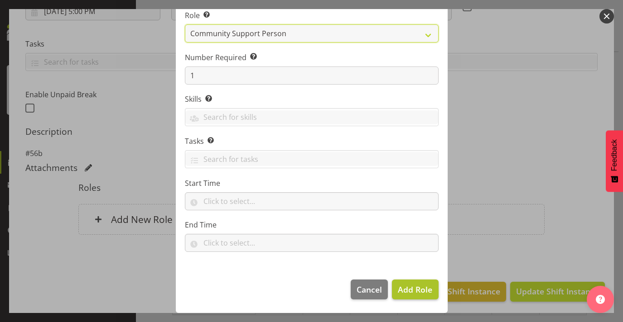
scroll to position [70, 0]
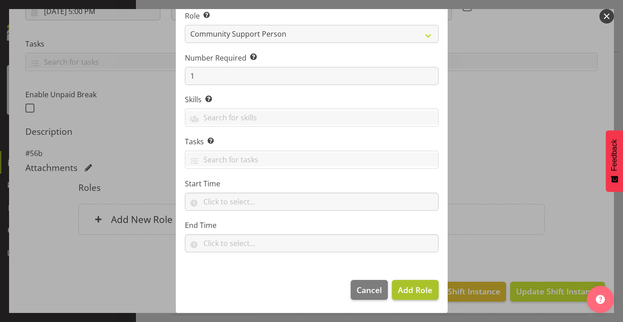
click at [420, 283] on button "Add Role" at bounding box center [415, 290] width 46 height 20
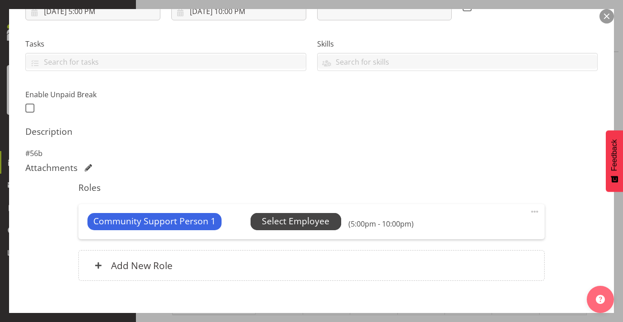
click at [329, 224] on span "Select Employee" at bounding box center [295, 221] width 91 height 17
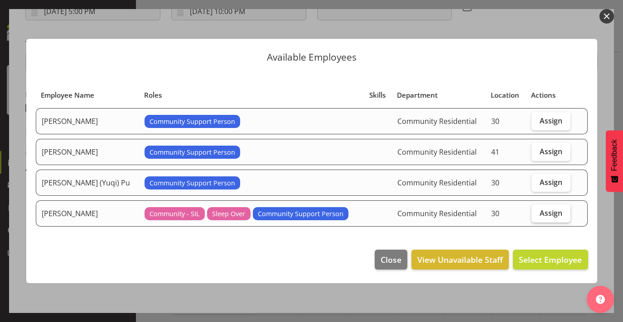
click at [552, 215] on span "Assign" at bounding box center [550, 213] width 23 height 9
click at [537, 215] on input "Assign" at bounding box center [534, 213] width 6 height 6
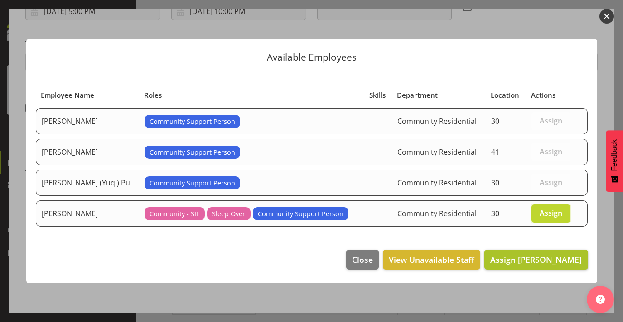
click at [555, 260] on span "Assign Michelle Kohnen" at bounding box center [535, 259] width 91 height 11
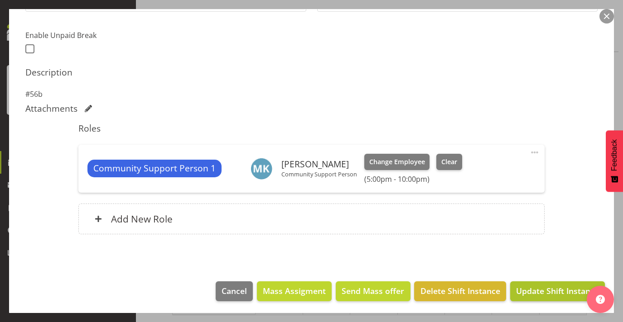
click at [566, 290] on span "Update Shift Instance" at bounding box center [557, 291] width 83 height 12
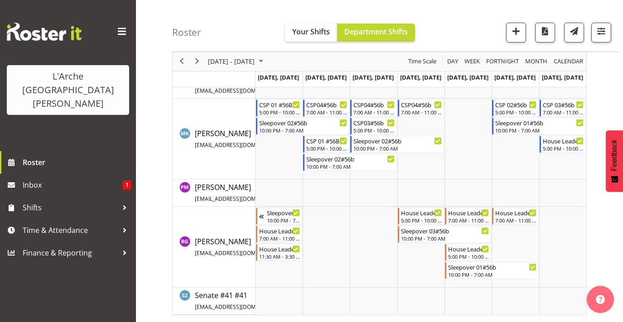
scroll to position [355, 0]
click at [556, 159] on td "Timeline Week of September 15, 2025" at bounding box center [562, 139] width 47 height 81
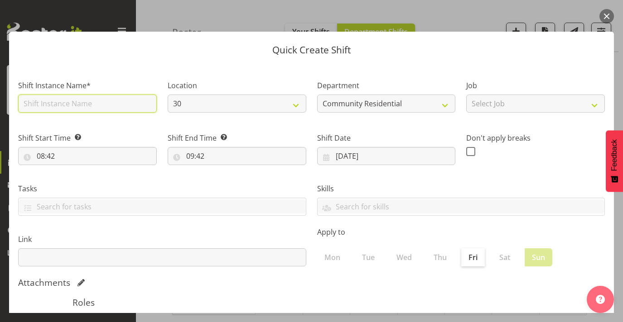
click at [89, 99] on input "text" at bounding box center [87, 104] width 139 height 18
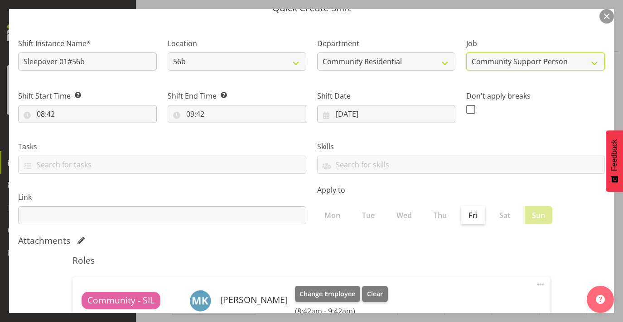
scroll to position [56, 0]
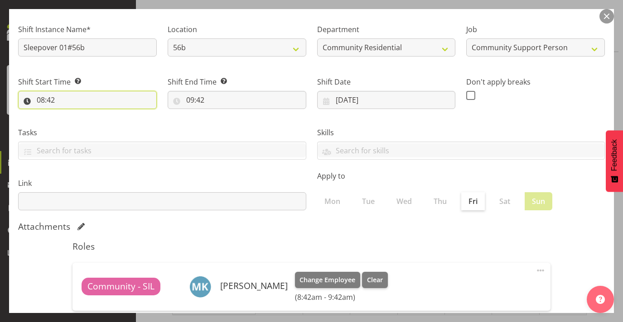
click at [42, 97] on input "08:42" at bounding box center [87, 100] width 139 height 18
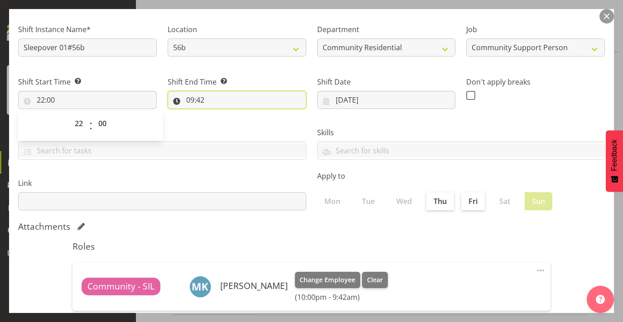
click at [191, 94] on input "09:42" at bounding box center [237, 100] width 139 height 18
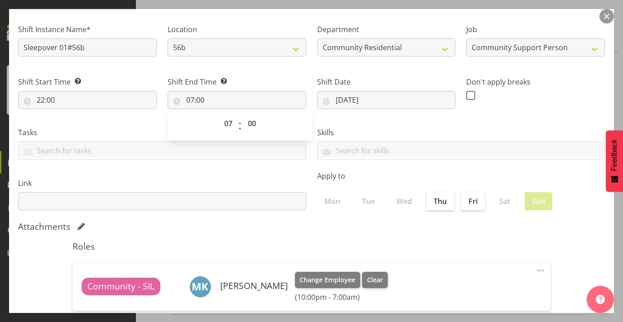
click at [360, 110] on div "Shift Date 21/09/2025 January February March April May June July August Septemb…" at bounding box center [386, 89] width 149 height 51
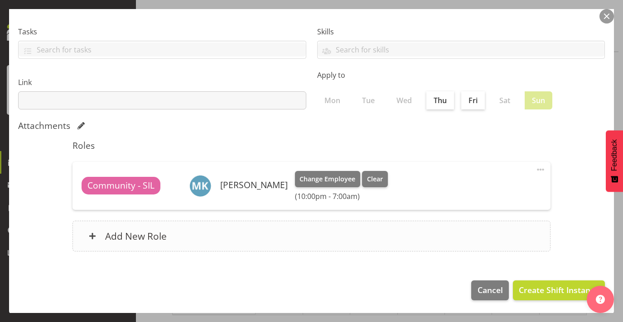
scroll to position [156, 0]
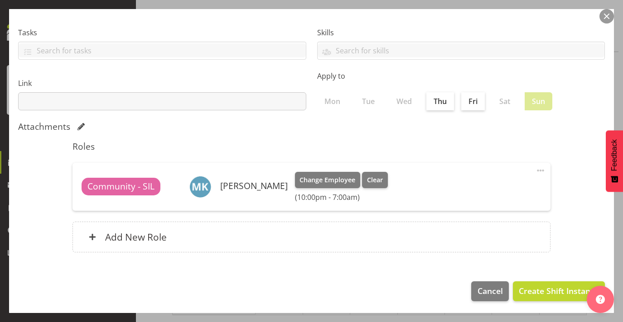
click at [540, 166] on span at bounding box center [540, 170] width 11 height 11
click at [483, 207] on link "Delete" at bounding box center [502, 207] width 87 height 16
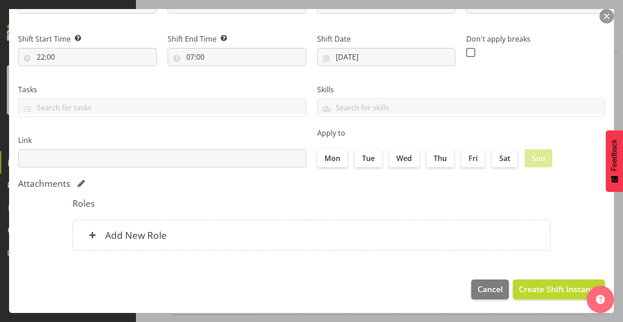
scroll to position [97, 0]
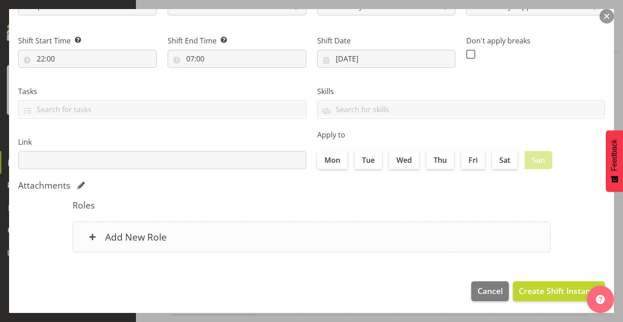
click at [399, 227] on div "Add New Role" at bounding box center [311, 237] width 478 height 31
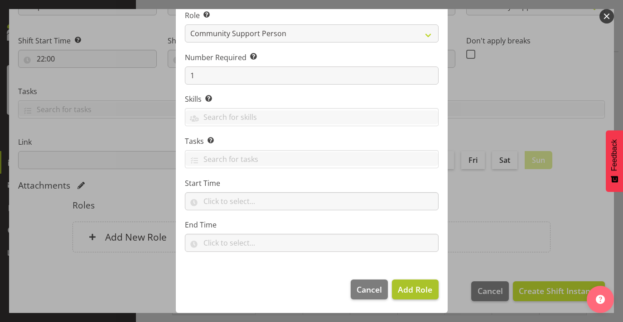
click at [410, 286] on span "Add Role" at bounding box center [415, 289] width 34 height 11
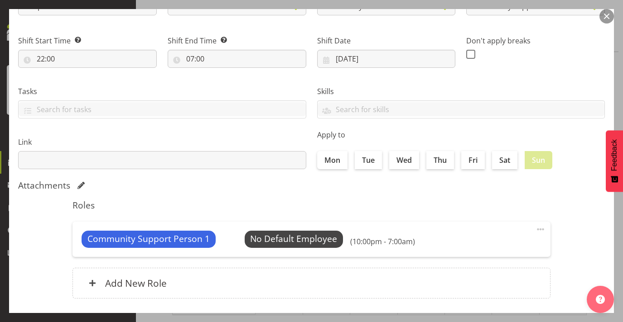
click at [318, 228] on div "Community Support Person 1 No Default Employee Select Employee (10:00pm - 7:00a…" at bounding box center [311, 239] width 478 height 35
click at [308, 236] on span "Select Employee" at bounding box center [293, 239] width 67 height 13
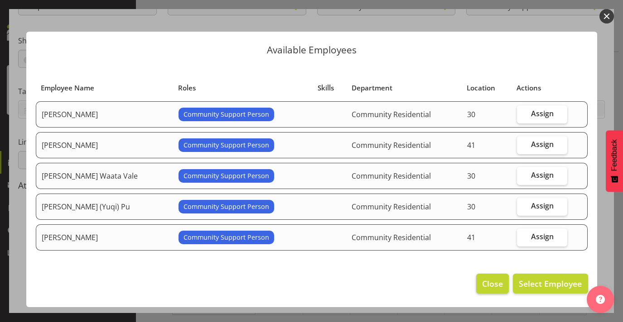
click at [497, 278] on span "Close" at bounding box center [492, 284] width 21 height 12
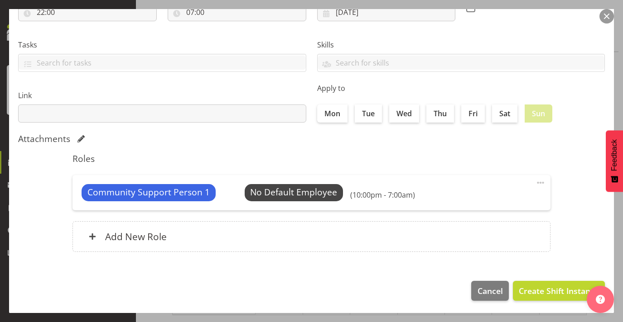
scroll to position [144, 0]
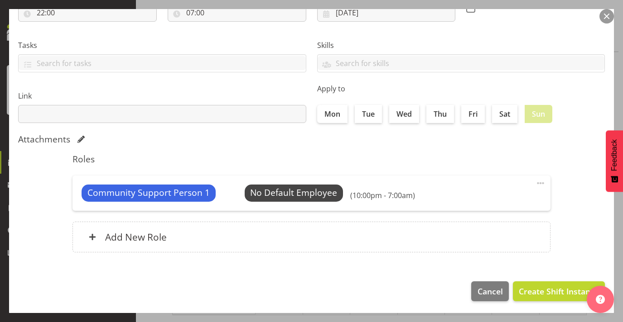
click at [538, 178] on span at bounding box center [540, 183] width 11 height 11
click at [303, 216] on div "Roles Community Support Person 1 No Default Employee Select Employee (10:00pm -…" at bounding box center [311, 206] width 489 height 115
click at [296, 194] on span "Select Employee" at bounding box center [293, 193] width 67 height 13
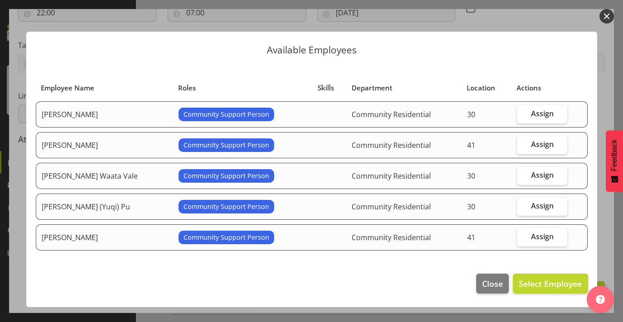
click at [606, 16] on button "button" at bounding box center [606, 16] width 14 height 14
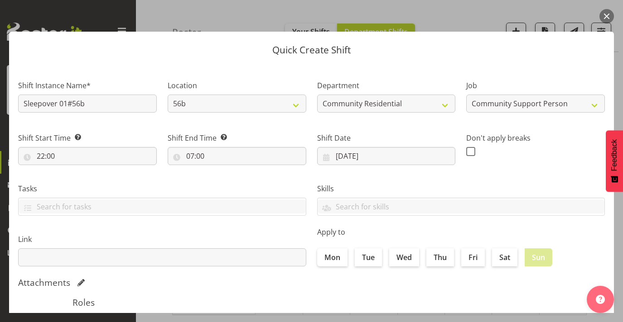
scroll to position [0, 0]
click at [608, 16] on button "button" at bounding box center [606, 16] width 14 height 14
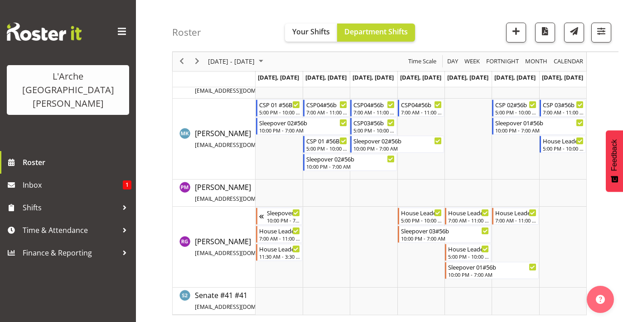
scroll to position [355, 0]
click at [559, 144] on div "House Leader 03#56b 5:00 PM - 10:00 PM" at bounding box center [562, 144] width 41 height 17
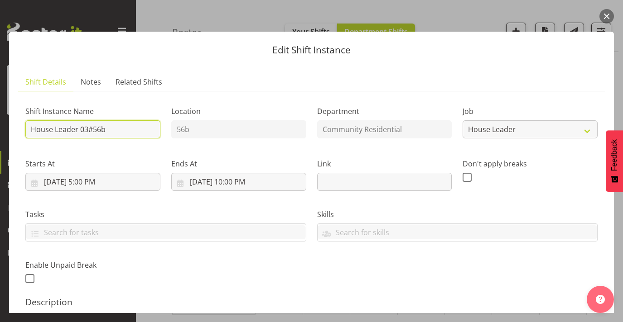
click at [78, 128] on input "House Leader 03#56b" at bounding box center [92, 129] width 135 height 18
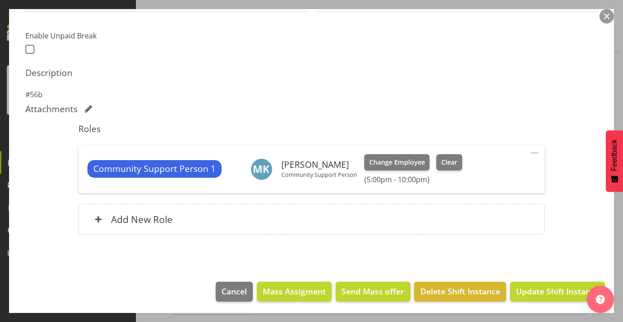
click at [547, 286] on span "Update Shift Instance" at bounding box center [557, 292] width 83 height 12
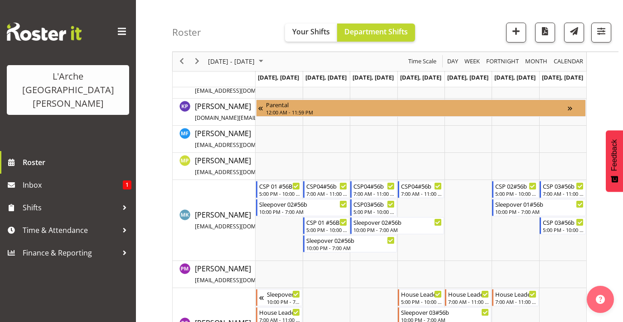
scroll to position [278, 0]
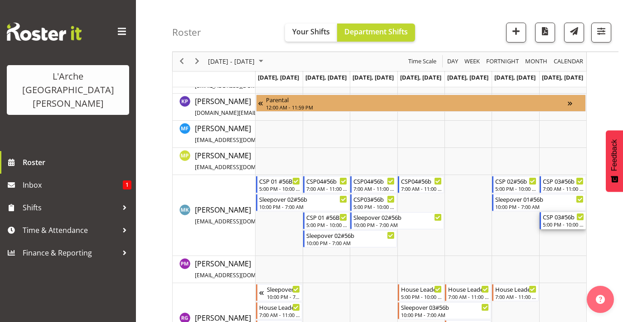
click at [559, 218] on div "CSP 03#56b" at bounding box center [562, 216] width 41 height 9
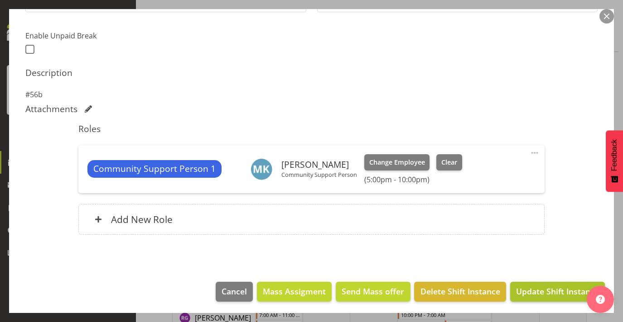
click at [540, 289] on span "Update Shift Instance" at bounding box center [557, 292] width 83 height 12
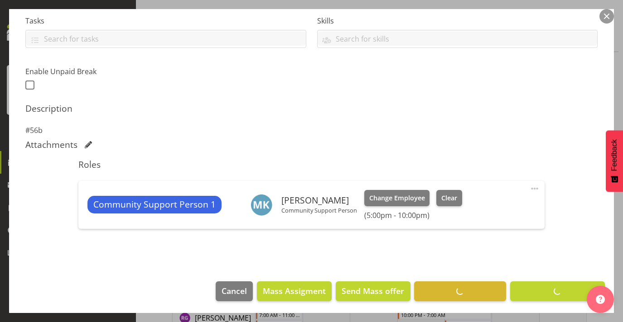
scroll to position [247, 0]
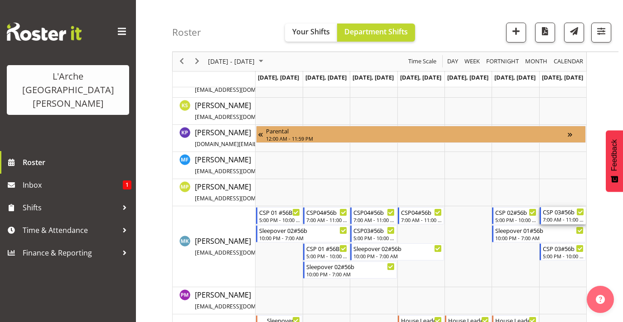
click at [551, 216] on div "7:00 AM - 11:00 AM" at bounding box center [562, 219] width 41 height 7
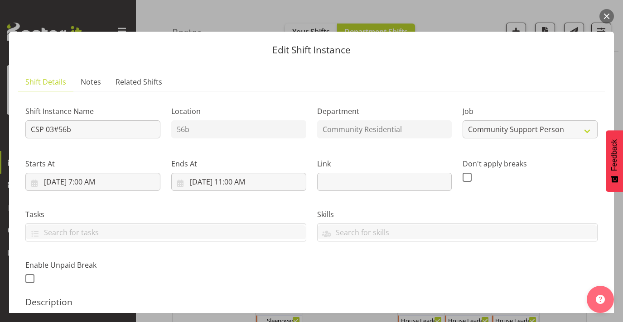
click at [608, 19] on button "button" at bounding box center [606, 16] width 14 height 14
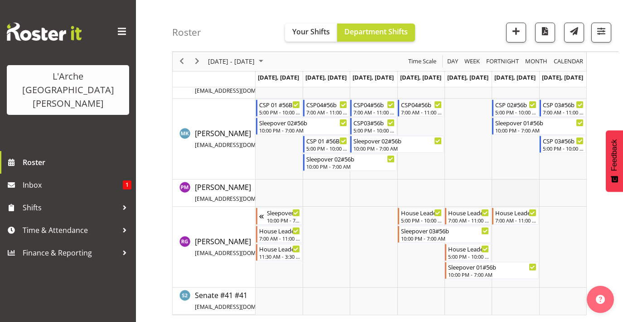
scroll to position [355, 0]
click at [561, 167] on td "Timeline Week of September 15, 2025" at bounding box center [562, 139] width 47 height 81
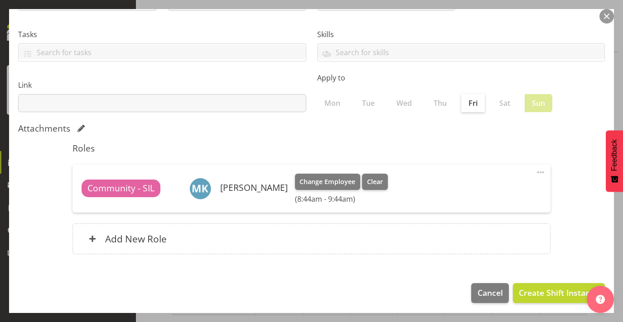
scroll to position [152, 0]
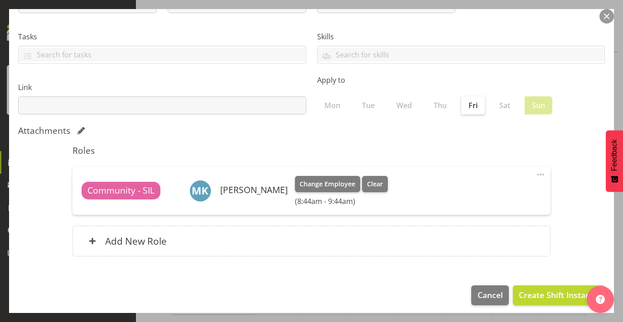
click at [140, 194] on span "Community - SIL" at bounding box center [120, 190] width 67 height 13
click at [538, 171] on span at bounding box center [540, 174] width 11 height 11
click at [491, 193] on link "Edit" at bounding box center [502, 195] width 87 height 16
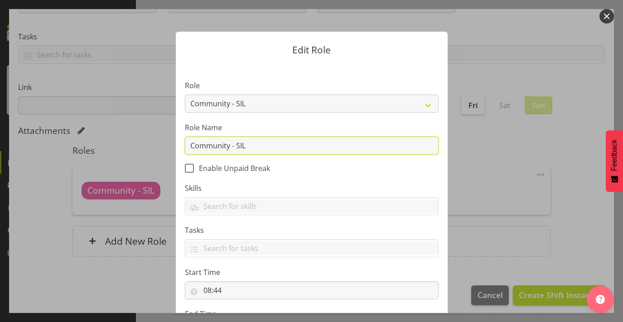
click at [310, 145] on input "Community - SIL" at bounding box center [312, 146] width 254 height 18
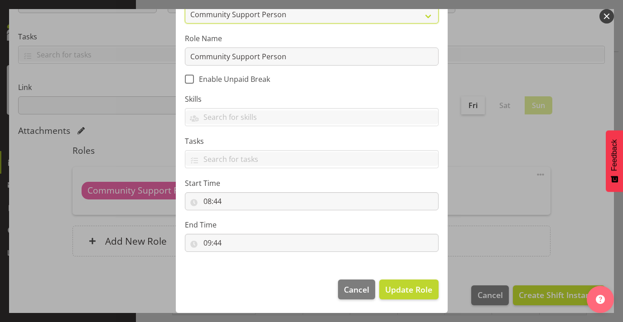
scroll to position [89, 0]
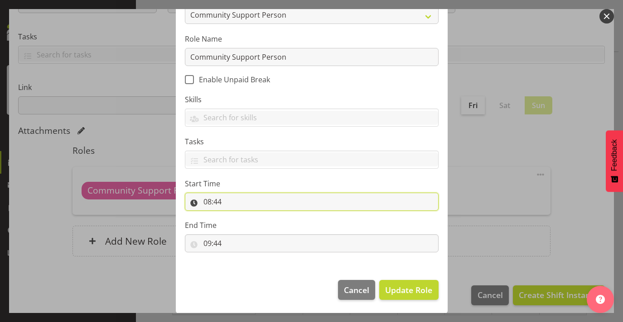
click at [216, 198] on input "08:44" at bounding box center [312, 202] width 254 height 18
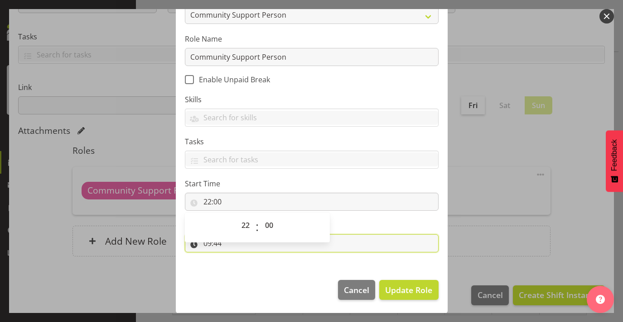
click at [292, 242] on input "09:44" at bounding box center [312, 244] width 254 height 18
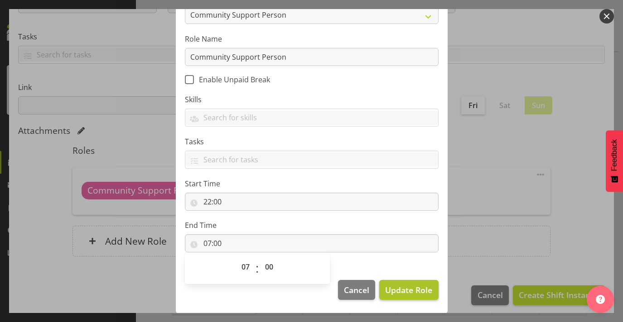
click at [393, 288] on span "Update Role" at bounding box center [408, 290] width 47 height 12
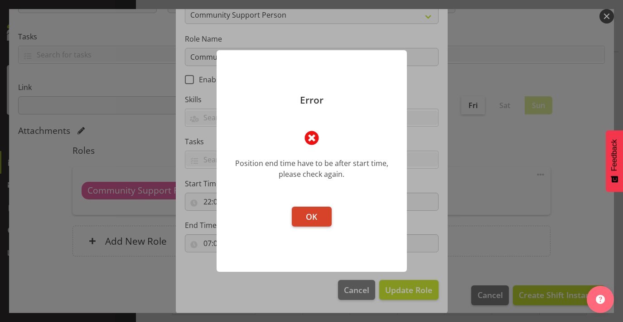
click at [317, 222] on span "OK" at bounding box center [311, 216] width 11 height 11
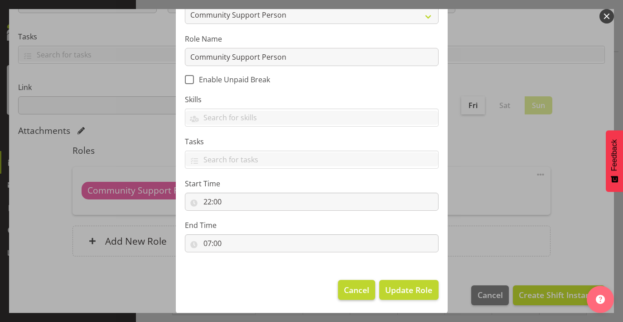
click at [356, 290] on span "Cancel" at bounding box center [356, 290] width 25 height 12
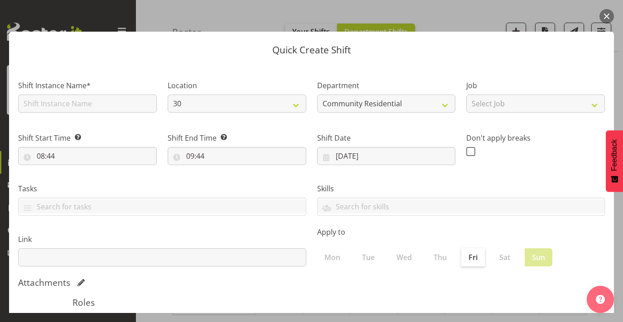
scroll to position [0, 0]
click at [47, 157] on input "08:44" at bounding box center [87, 156] width 139 height 18
click at [194, 149] on input "09:44" at bounding box center [237, 156] width 139 height 18
click at [117, 99] on input "text" at bounding box center [87, 104] width 139 height 18
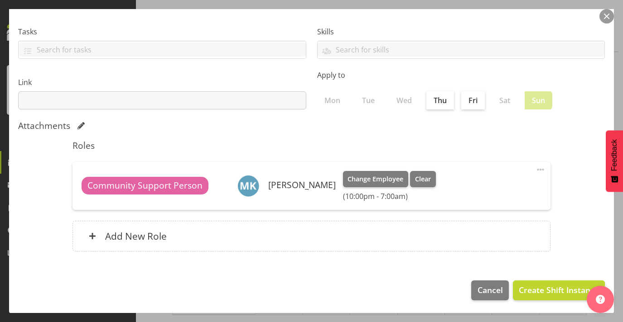
scroll to position [156, 0]
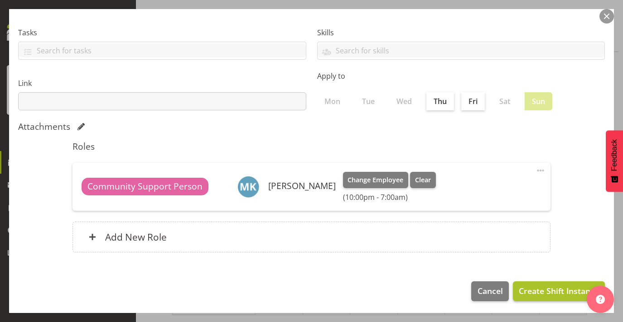
click at [540, 292] on span "Create Shift Instance" at bounding box center [558, 291] width 80 height 12
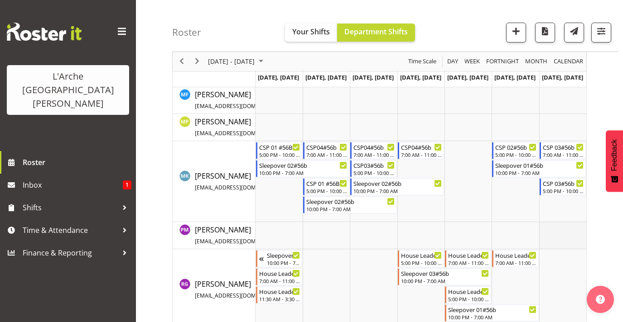
scroll to position [306, 0]
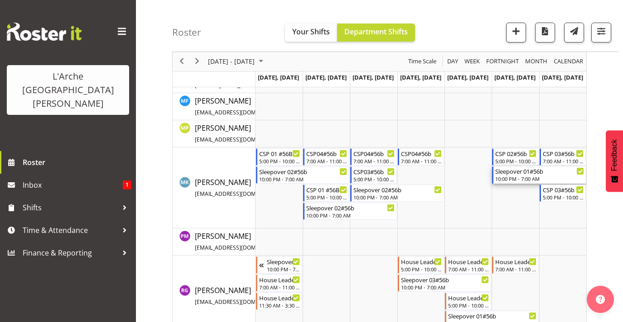
click at [526, 176] on div "10:00 PM - 7:00 AM" at bounding box center [539, 178] width 89 height 7
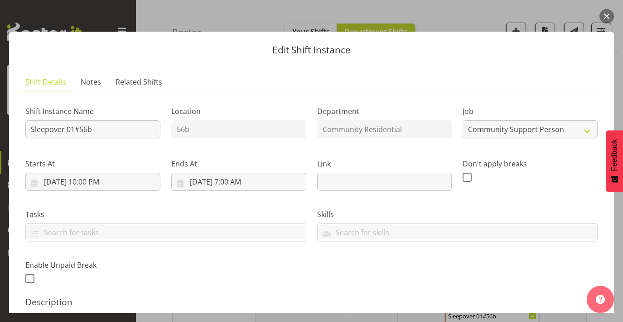
click at [608, 27] on div "Edit Shift Instance Shift Details Notes Related Shifts Shift Instance Name Slee…" at bounding box center [311, 161] width 623 height 304
click at [607, 18] on button "button" at bounding box center [606, 16] width 14 height 14
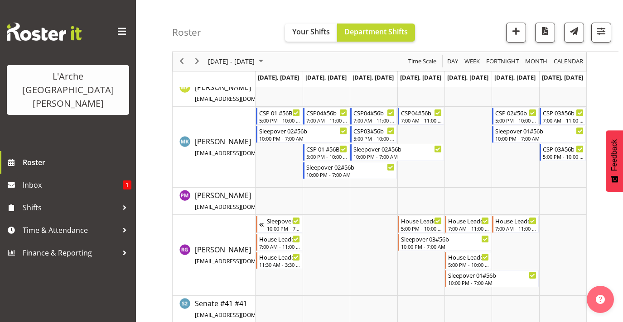
scroll to position [344, 0]
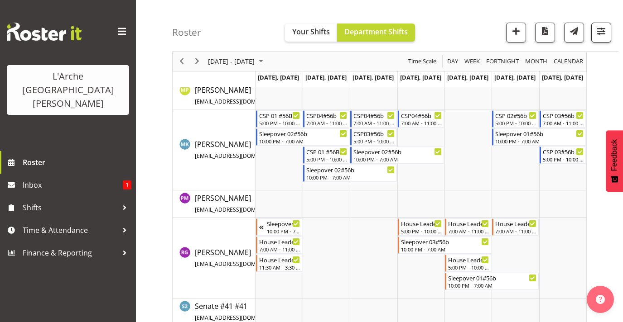
click at [600, 34] on span "button" at bounding box center [601, 31] width 12 height 12
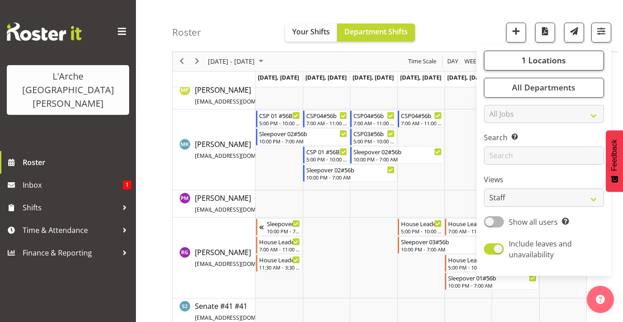
click at [546, 53] on button "1 Locations" at bounding box center [544, 61] width 120 height 20
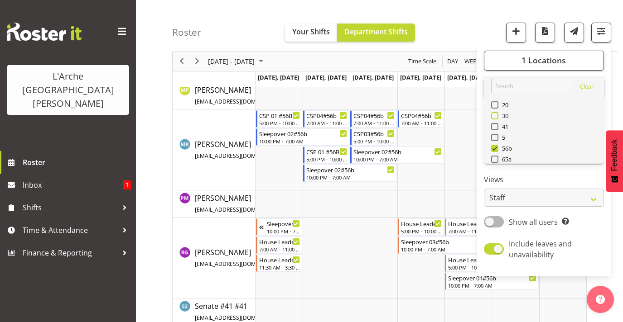
click at [495, 113] on span at bounding box center [494, 115] width 7 height 7
click at [495, 113] on input "30" at bounding box center [494, 116] width 6 height 6
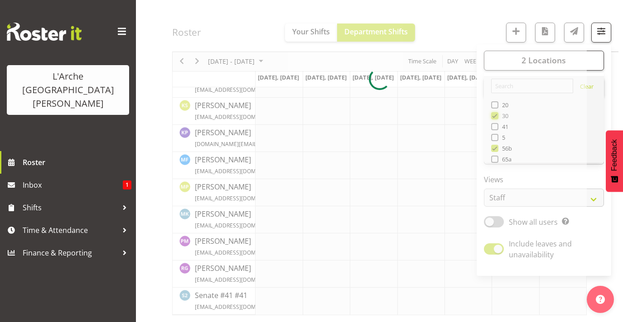
scroll to position [123, 0]
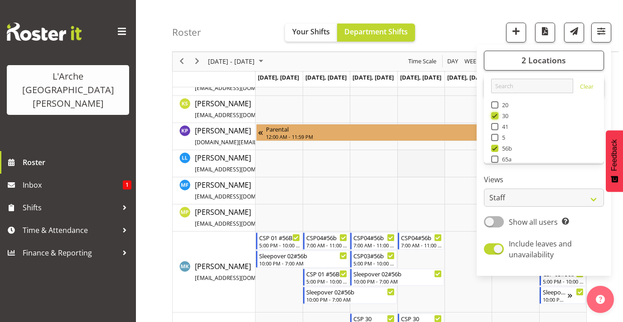
scroll to position [648, 0]
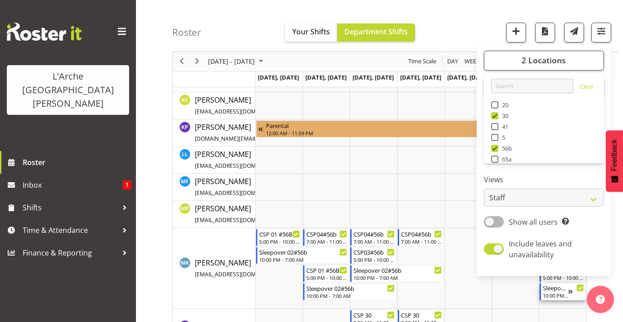
click at [553, 293] on div "10:00 PM - 7:00 AM" at bounding box center [554, 295] width 25 height 7
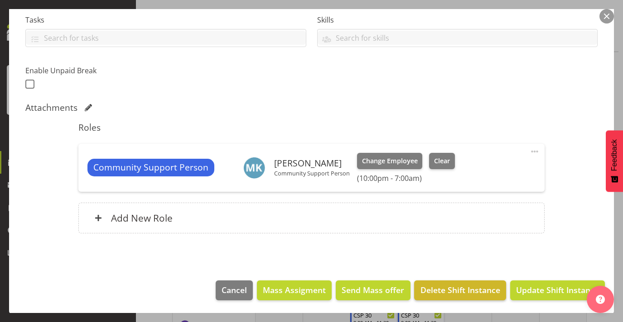
scroll to position [194, 0]
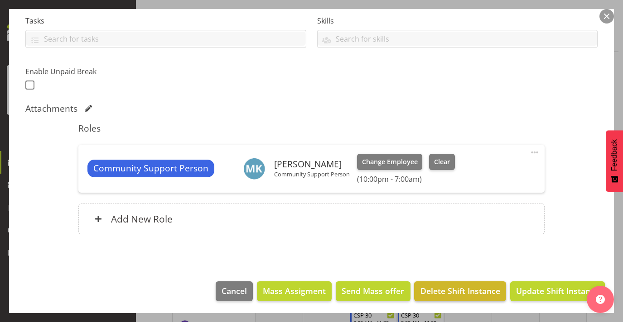
click at [451, 293] on span "Delete Shift Instance" at bounding box center [460, 291] width 80 height 12
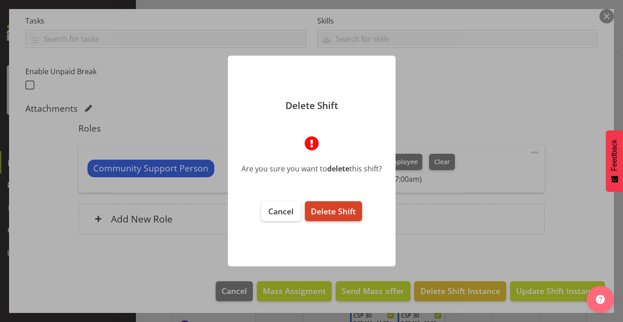
click at [331, 211] on span "Delete Shift" at bounding box center [333, 211] width 45 height 11
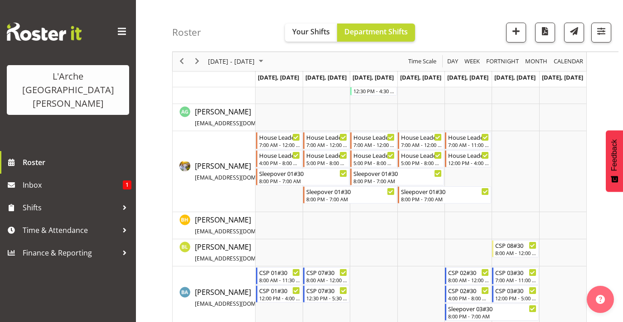
scroll to position [93, 0]
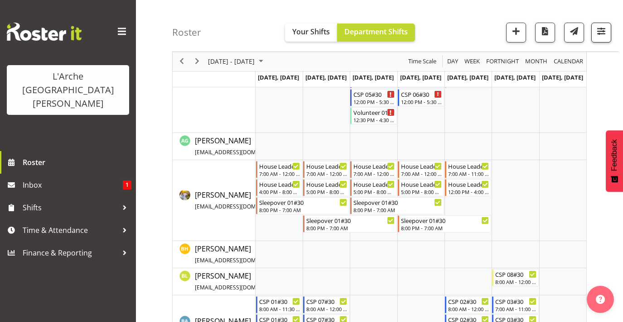
click at [602, 27] on span "button" at bounding box center [601, 31] width 12 height 12
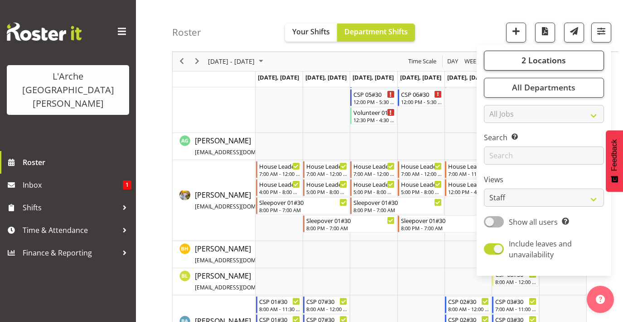
click at [557, 56] on span "2 Locations" at bounding box center [543, 60] width 44 height 11
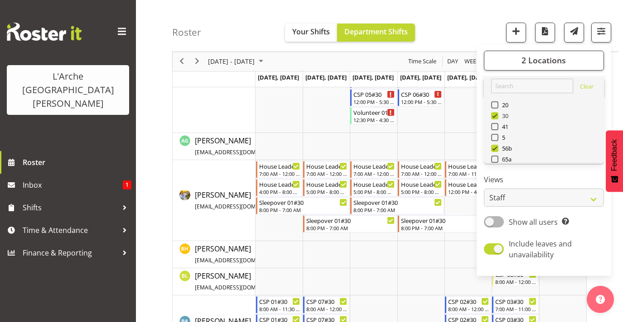
click at [496, 115] on span at bounding box center [494, 115] width 7 height 7
click at [496, 115] on input "30" at bounding box center [494, 116] width 6 height 6
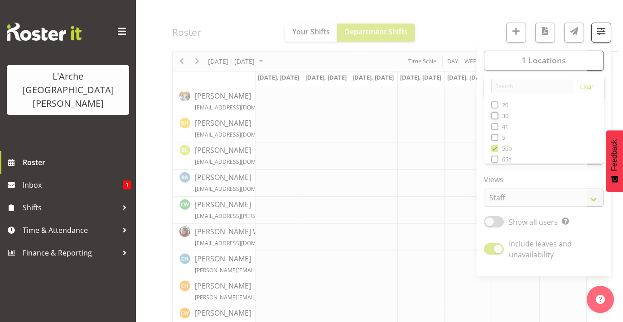
scroll to position [111, 0]
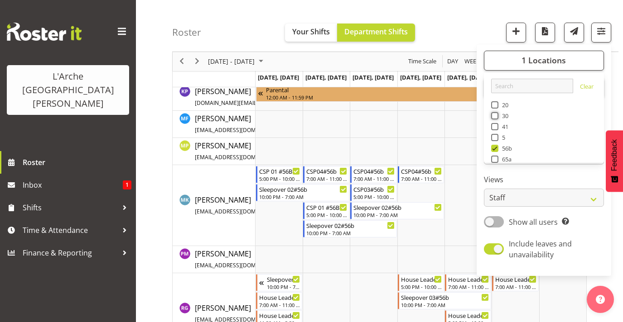
scroll to position [306, 0]
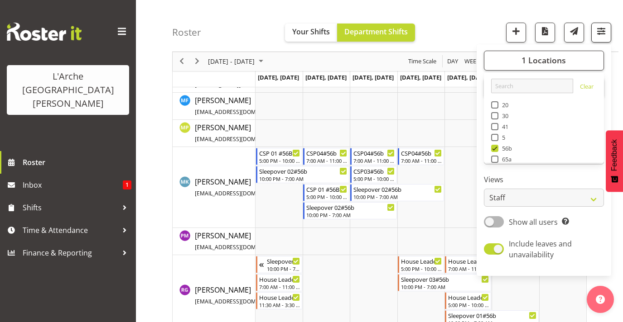
click at [608, 27] on button "button" at bounding box center [601, 33] width 20 height 20
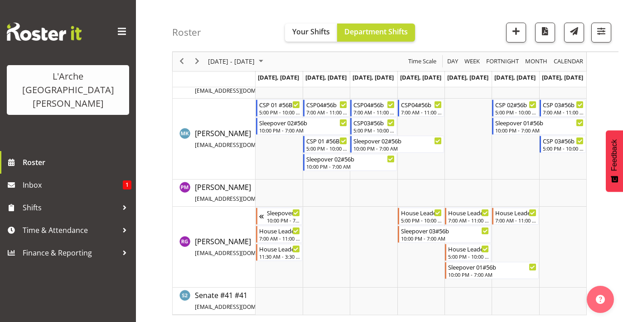
scroll to position [355, 0]
click at [195, 66] on span "Next" at bounding box center [197, 61] width 11 height 11
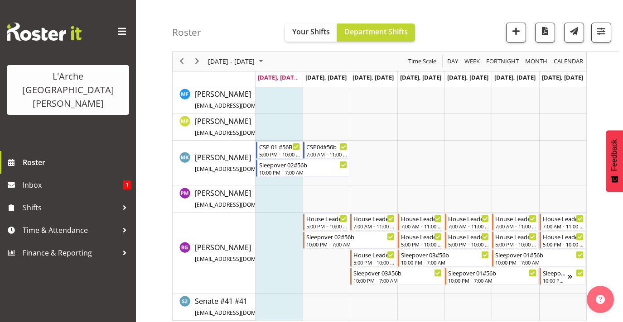
scroll to position [312, 0]
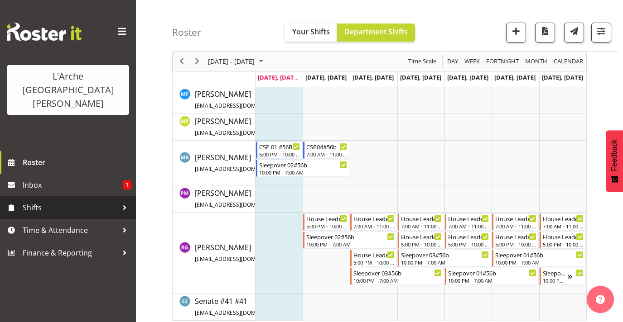
click at [89, 201] on span "Shifts" at bounding box center [70, 208] width 95 height 14
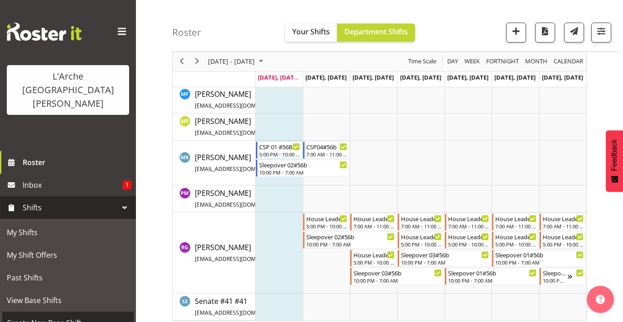
click at [102, 317] on span "Create New Base Shift" at bounding box center [68, 324] width 122 height 14
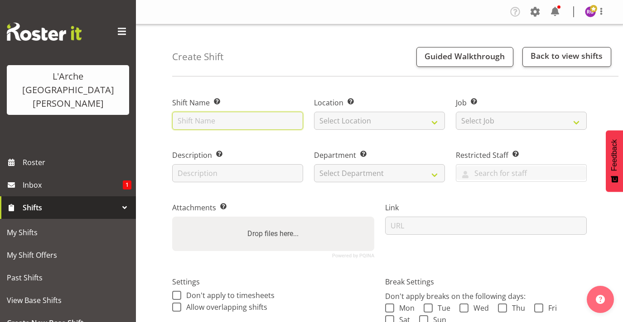
click at [217, 125] on input "text" at bounding box center [237, 121] width 131 height 18
type input "Sleepover 04#56b"
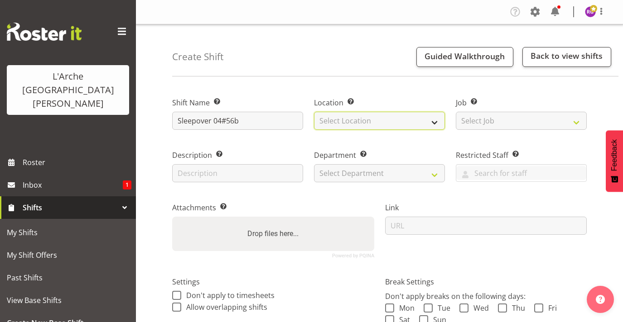
select select "1061"
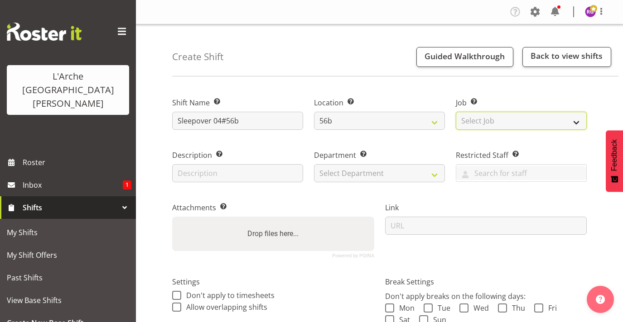
select select "2"
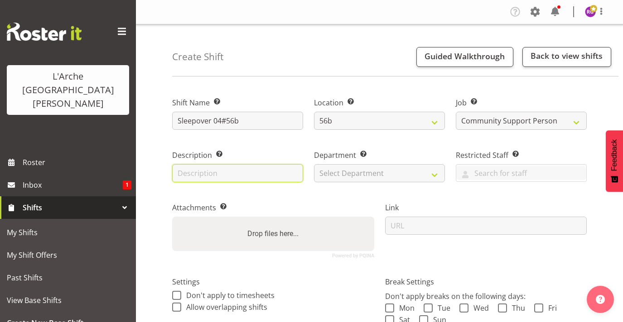
click at [273, 174] on input "text" at bounding box center [237, 173] width 131 height 18
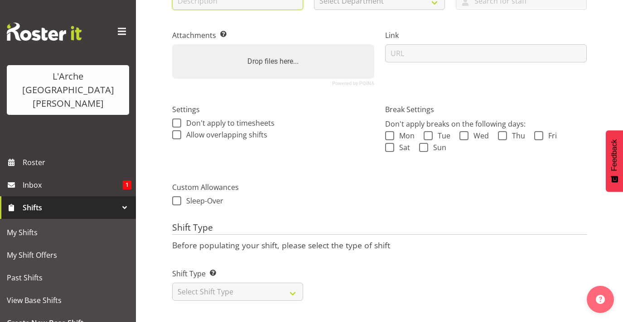
scroll to position [172, 0]
click at [177, 202] on span at bounding box center [176, 201] width 9 height 9
click at [177, 202] on input "Sleep-Over" at bounding box center [175, 201] width 6 height 6
click at [177, 202] on span at bounding box center [176, 201] width 9 height 9
click at [177, 202] on input "Sleep-Over" at bounding box center [175, 201] width 6 height 6
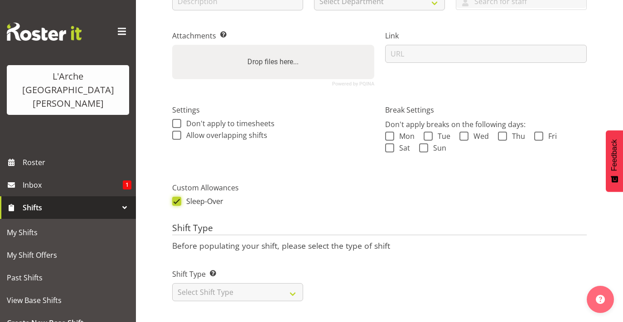
checkbox input "false"
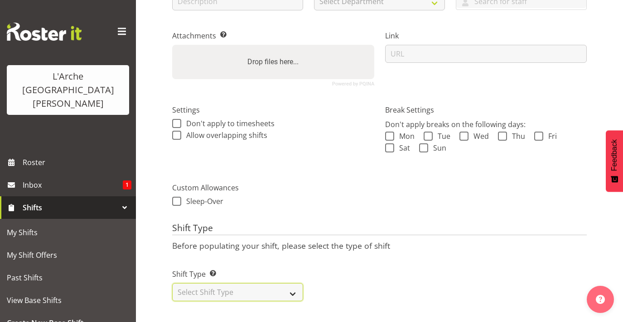
select select "one_off"
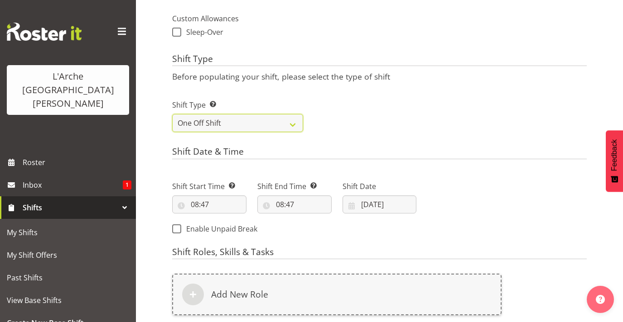
scroll to position [351, 0]
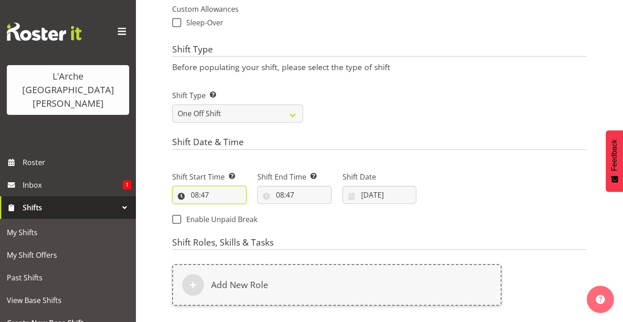
click at [197, 189] on input "08:47" at bounding box center [209, 195] width 74 height 18
select select "22"
type input "22:47"
select select "0"
type input "22:00"
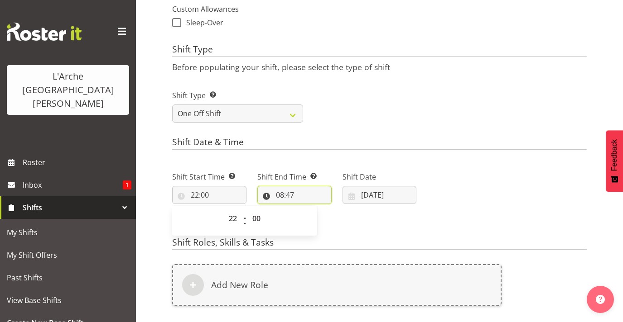
click at [281, 193] on input "08:47" at bounding box center [294, 195] width 74 height 18
select select "7"
type input "07:47"
select select "0"
type input "07:00"
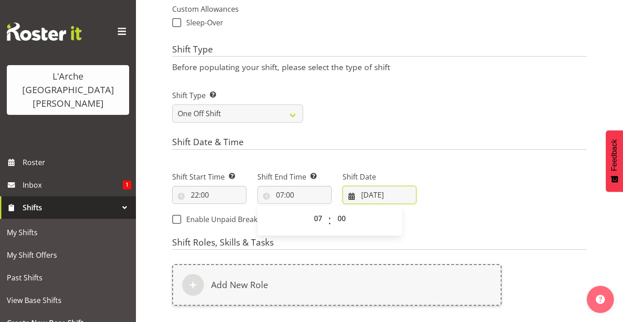
click at [368, 195] on input "[DATE]" at bounding box center [379, 195] width 74 height 18
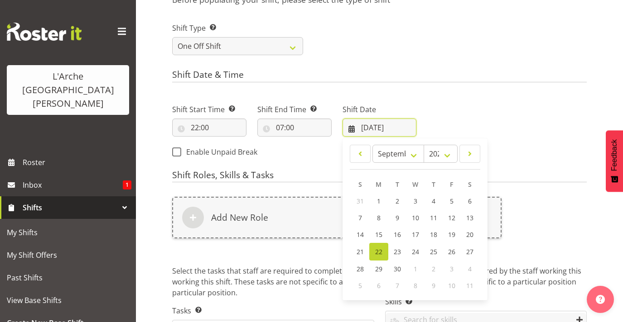
scroll to position [422, 0]
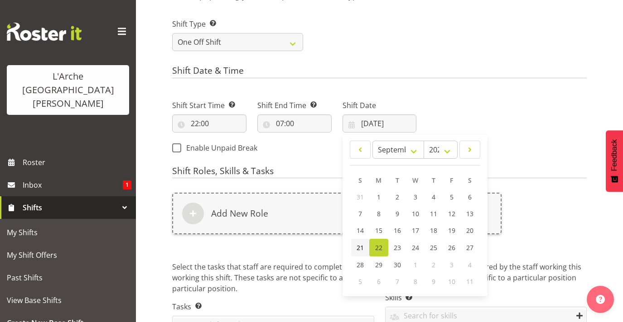
click at [359, 244] on span "21" at bounding box center [359, 248] width 7 height 9
type input "21/09/2025"
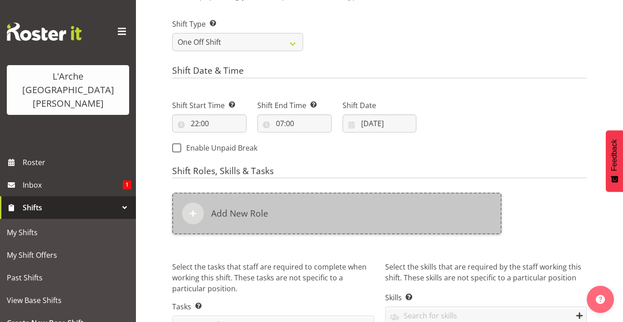
click at [249, 204] on div "Add New Role" at bounding box center [336, 214] width 329 height 42
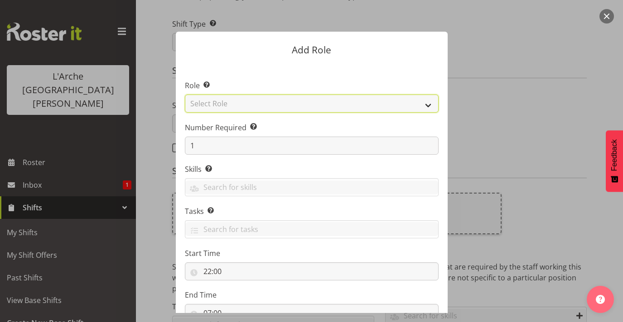
select select "13"
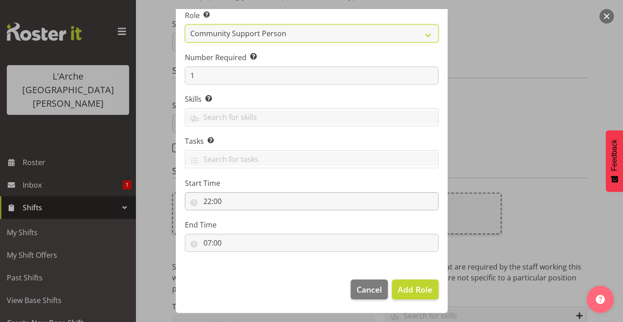
scroll to position [70, 0]
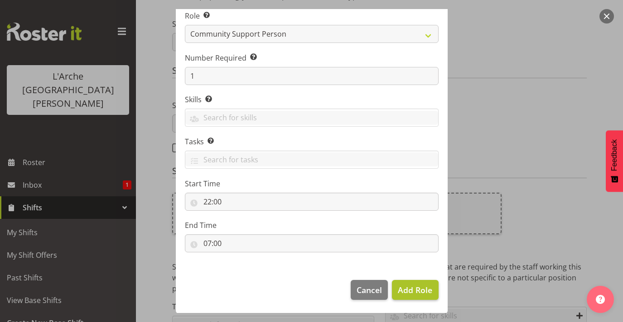
click at [422, 286] on span "Add Role" at bounding box center [415, 290] width 34 height 11
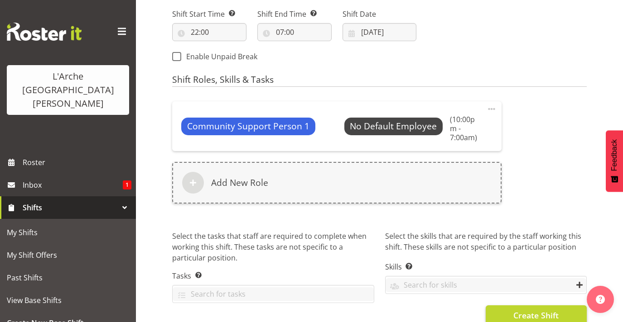
scroll to position [513, 0]
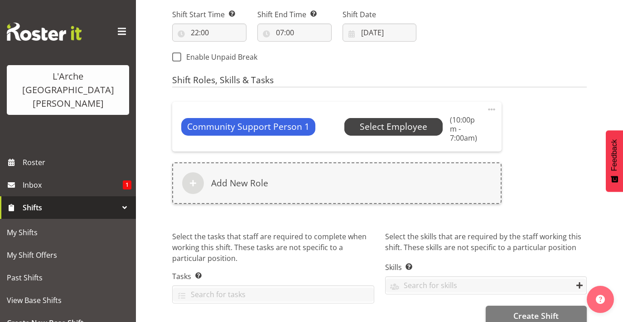
click at [400, 118] on span "Select Employee" at bounding box center [393, 126] width 99 height 17
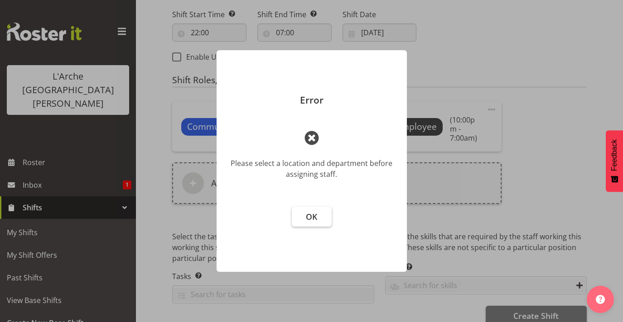
click at [319, 217] on button "OK" at bounding box center [312, 217] width 40 height 20
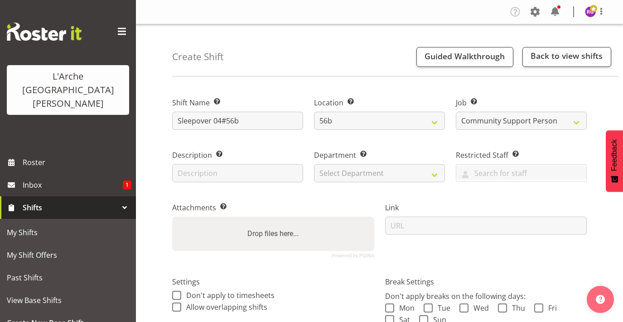
scroll to position [0, 0]
select select "4"
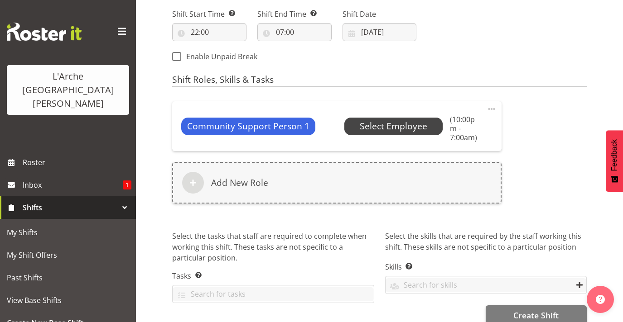
scroll to position [513, 0]
click at [404, 124] on span "Select Employee" at bounding box center [393, 126] width 67 height 13
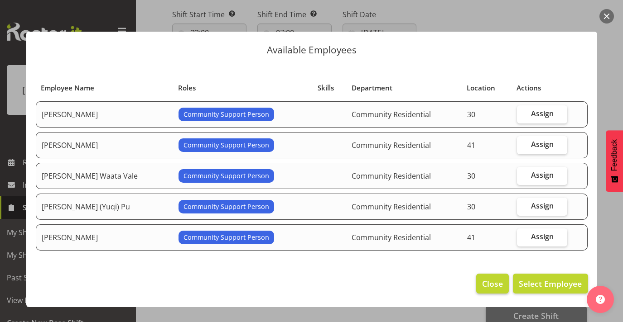
click at [484, 279] on span "Close" at bounding box center [492, 284] width 21 height 12
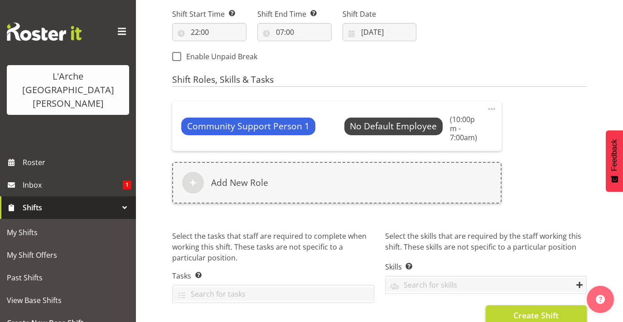
click at [512, 306] on button "Create Shift" at bounding box center [535, 316] width 101 height 20
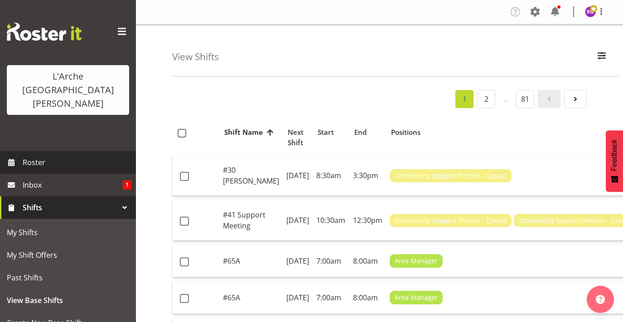
click at [61, 156] on span "Roster" at bounding box center [77, 163] width 109 height 14
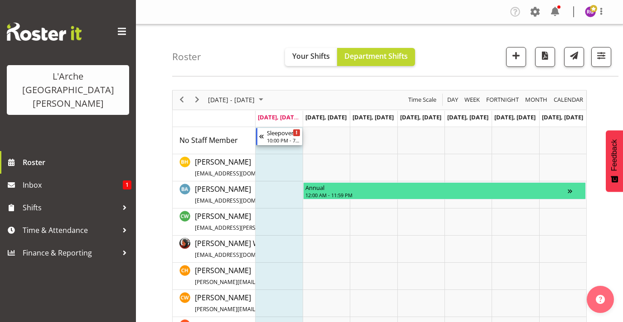
click at [280, 137] on div "10:00 PM - 7:00 AM" at bounding box center [284, 140] width 34 height 7
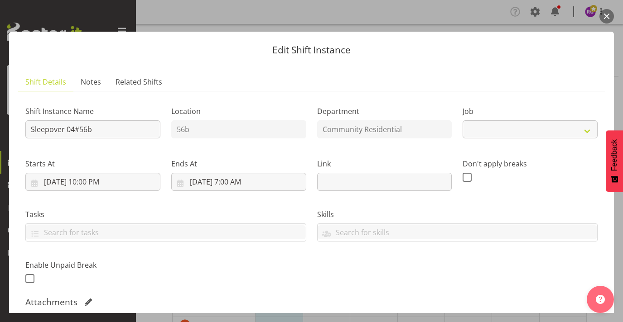
select select "2"
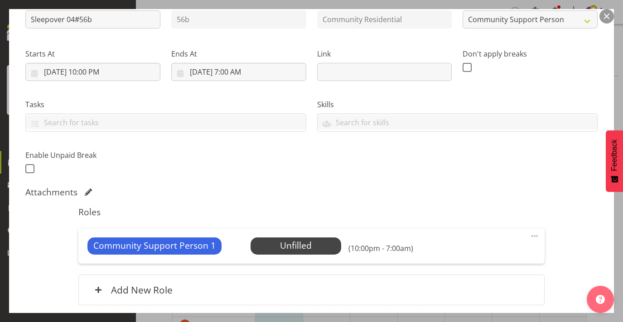
scroll to position [116, 0]
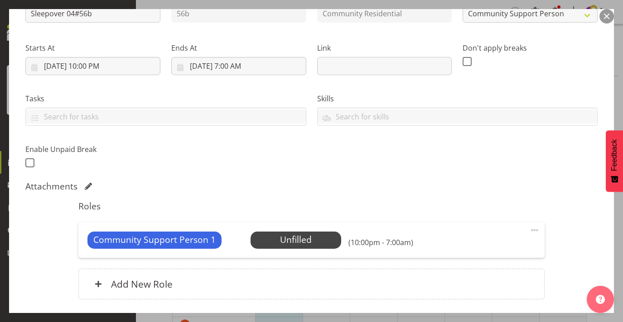
click at [313, 253] on div "Community Support Person 1 Unfilled Select Employee (10:00pm - 7:00am) Edit Cov…" at bounding box center [311, 240] width 466 height 35
click at [313, 242] on span "Select Employee" at bounding box center [295, 240] width 67 height 13
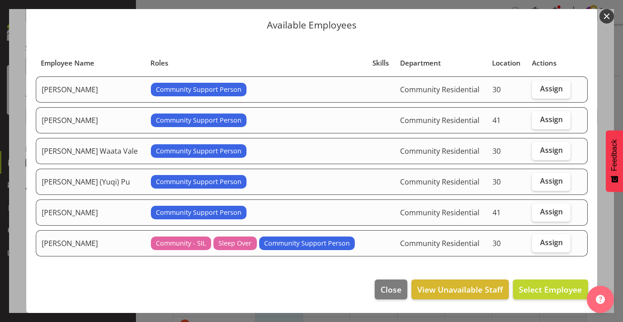
scroll to position [24, 0]
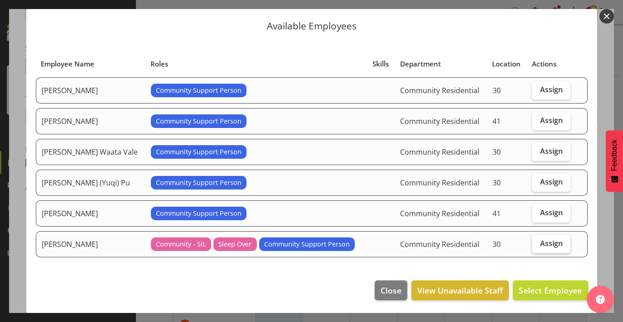
click at [555, 241] on span "Assign" at bounding box center [551, 243] width 23 height 9
click at [537, 241] on input "Assign" at bounding box center [535, 244] width 6 height 6
checkbox input "true"
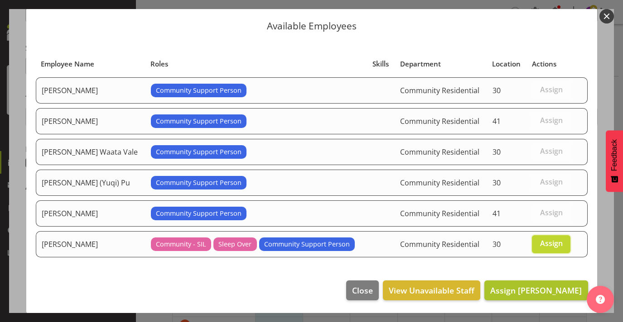
click at [525, 290] on span "Assign Michelle Kohnen" at bounding box center [535, 290] width 91 height 11
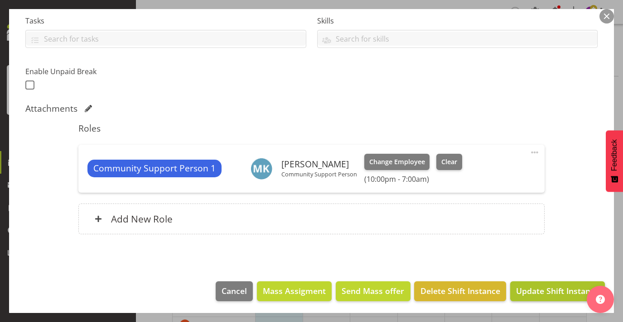
click at [551, 293] on span "Update Shift Instance" at bounding box center [557, 291] width 83 height 12
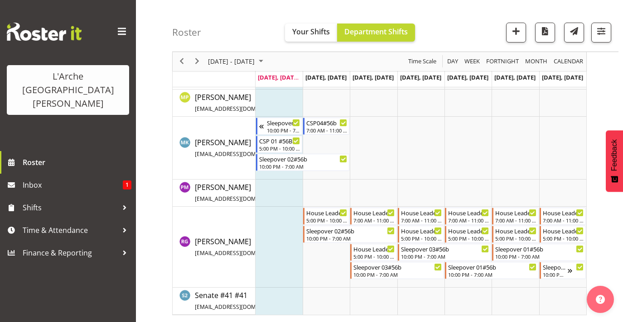
scroll to position [336, 0]
click at [181, 64] on span "Previous" at bounding box center [181, 61] width 11 height 11
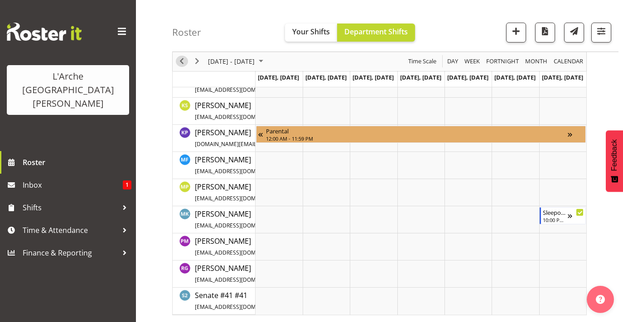
scroll to position [123, 0]
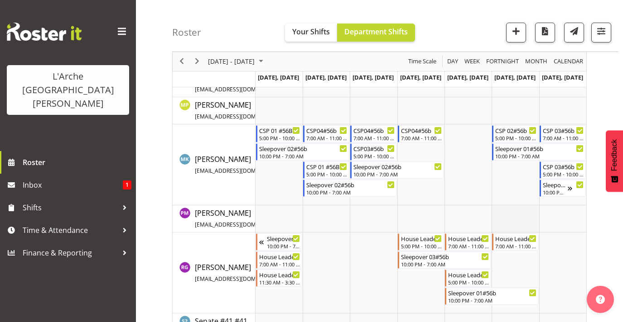
scroll to position [328, 0]
click at [197, 64] on span "Next" at bounding box center [197, 61] width 11 height 11
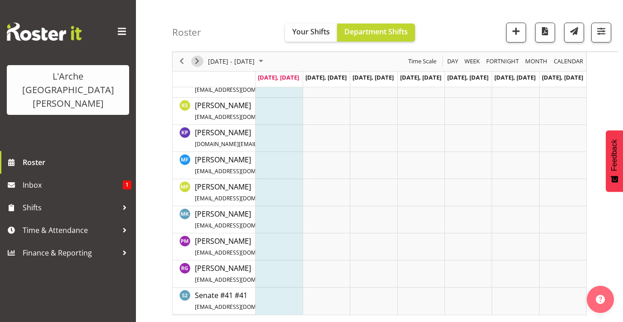
scroll to position [123, 0]
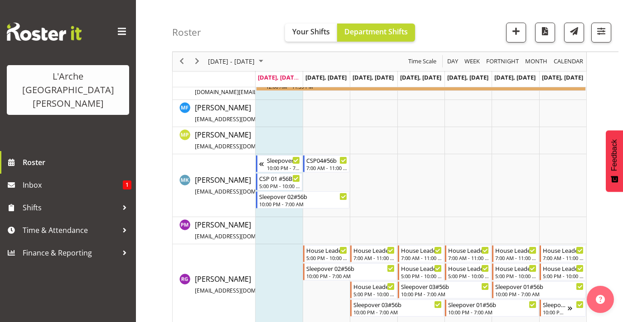
scroll to position [300, 0]
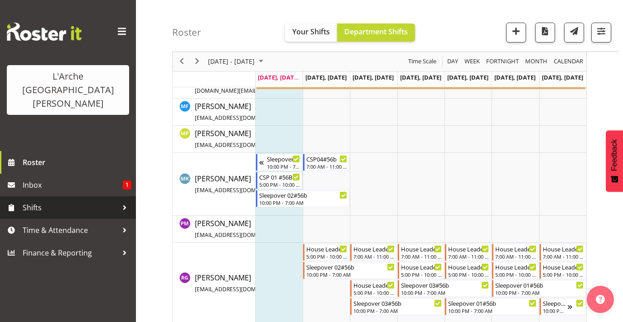
click at [114, 201] on span "Shifts" at bounding box center [70, 208] width 95 height 14
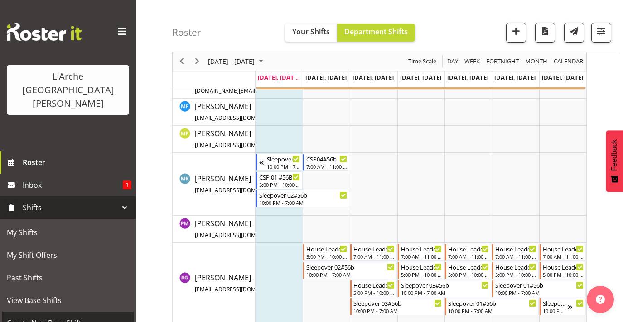
click at [101, 317] on span "Create New Base Shift" at bounding box center [68, 324] width 122 height 14
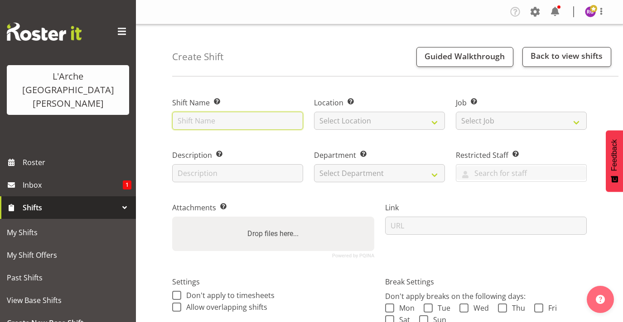
click at [256, 123] on input "text" at bounding box center [237, 121] width 131 height 18
type input "CSP 03#56b"
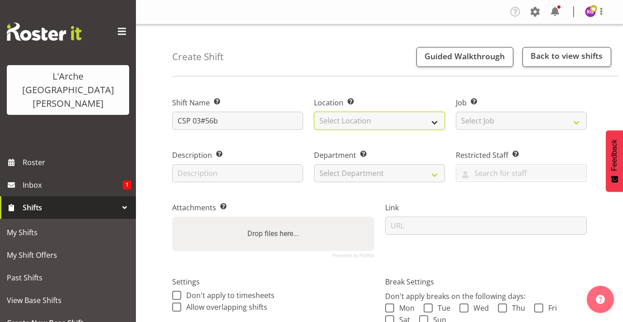
select select "1061"
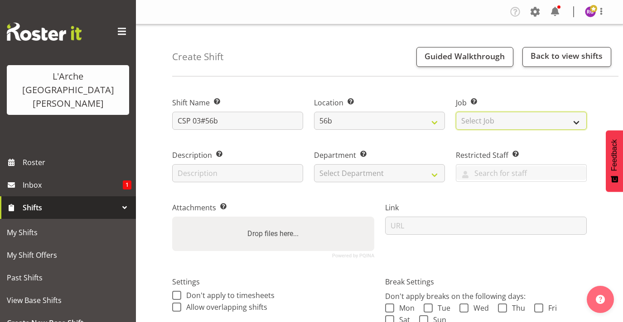
select select "2"
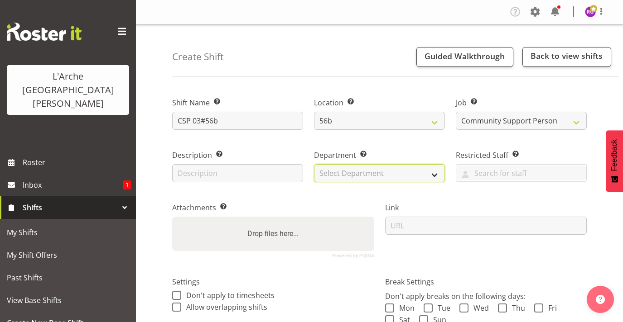
select select "4"
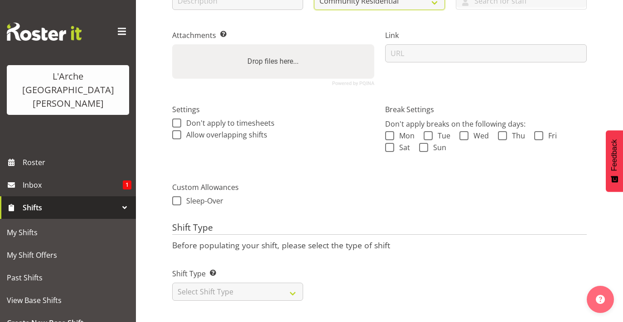
scroll to position [172, 0]
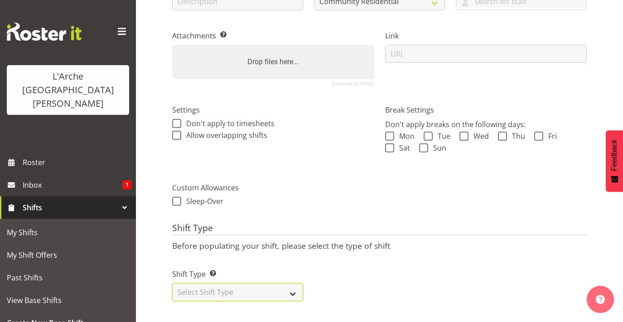
select select "one_off"
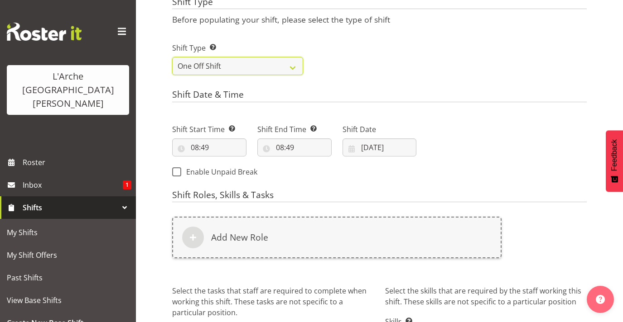
scroll to position [415, 0]
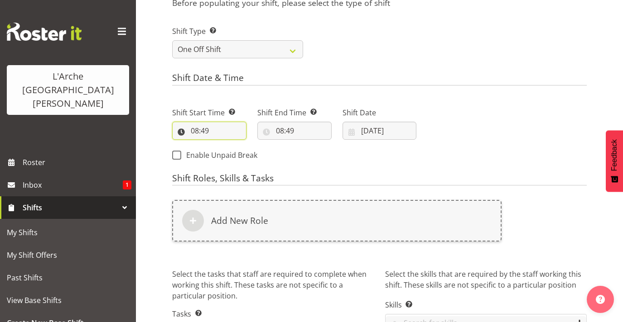
click at [199, 130] on input "08:49" at bounding box center [209, 131] width 74 height 18
select select "7"
type input "07:49"
select select "0"
type input "07:00"
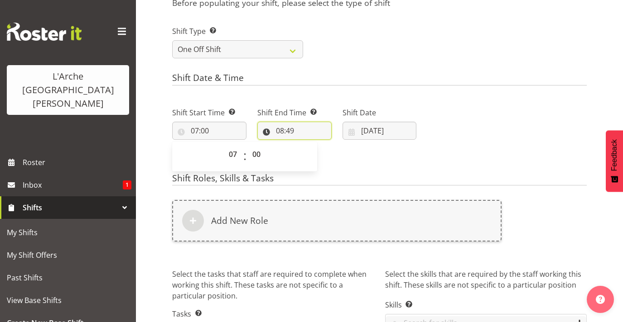
click at [288, 125] on input "08:49" at bounding box center [294, 131] width 74 height 18
select select "11"
type input "11:49"
select select "0"
type input "11:00"
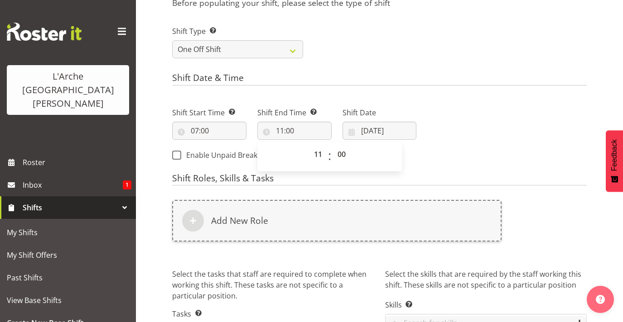
click at [456, 119] on div "Next Shifts" at bounding box center [507, 131] width 170 height 73
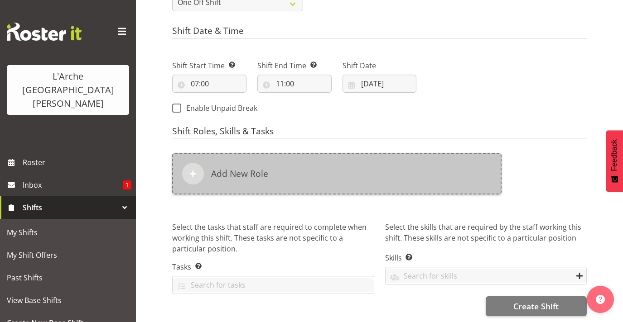
click at [339, 167] on div "Add New Role" at bounding box center [336, 174] width 329 height 42
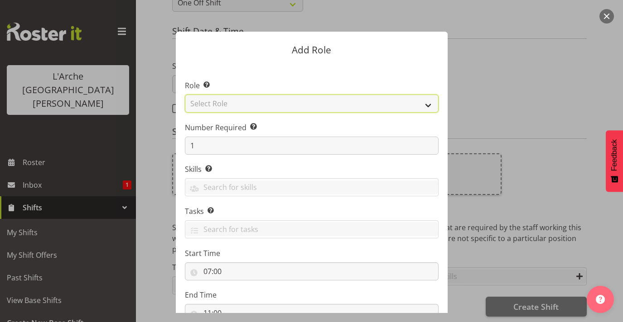
select select "13"
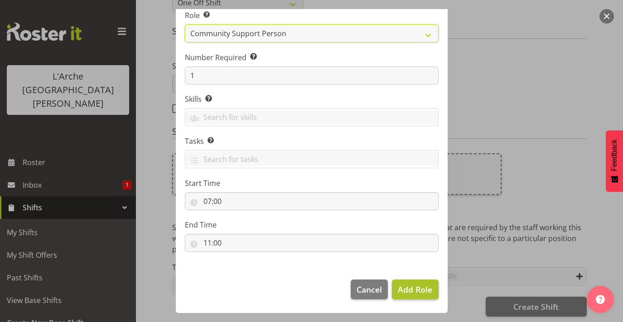
scroll to position [70, 0]
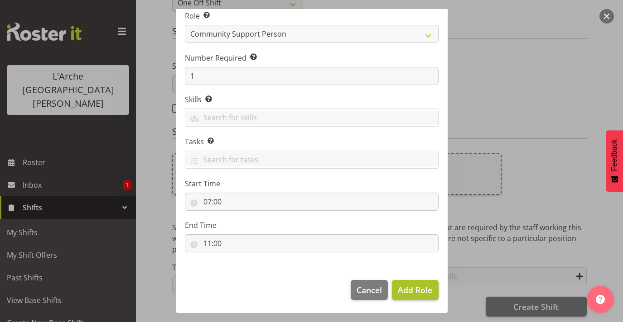
click at [426, 289] on span "Add Role" at bounding box center [415, 290] width 34 height 11
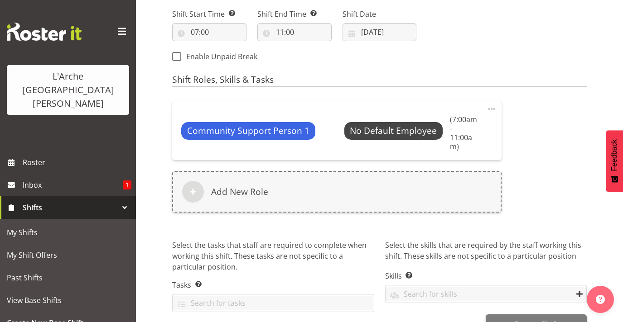
scroll to position [513, 0]
click at [417, 125] on span "Select Employee" at bounding box center [393, 131] width 67 height 13
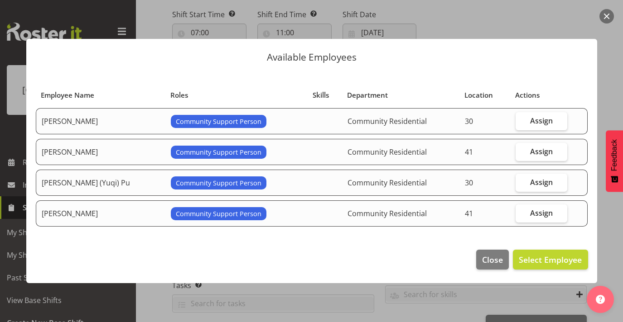
click at [490, 276] on footer "Close Select Employee" at bounding box center [311, 262] width 571 height 43
click at [490, 264] on span "Close" at bounding box center [492, 260] width 21 height 12
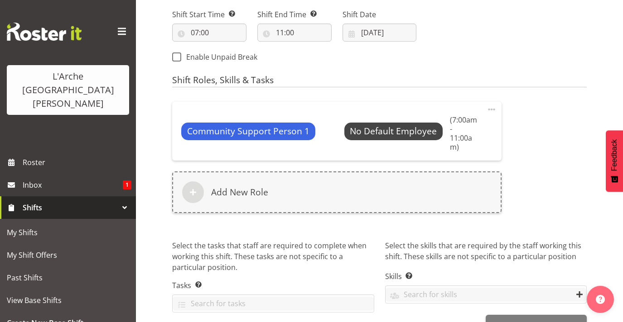
click at [515, 319] on span "Create Shift" at bounding box center [535, 325] width 45 height 12
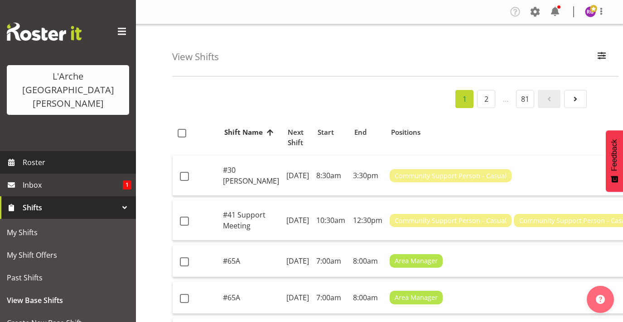
click at [74, 156] on span "Roster" at bounding box center [77, 163] width 109 height 14
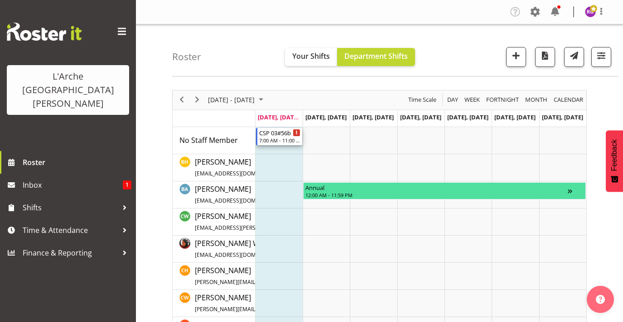
click at [274, 139] on div "7:00 AM - 11:00 AM" at bounding box center [279, 140] width 41 height 7
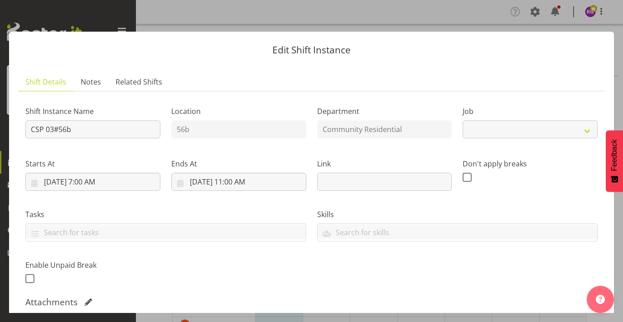
select select "2"
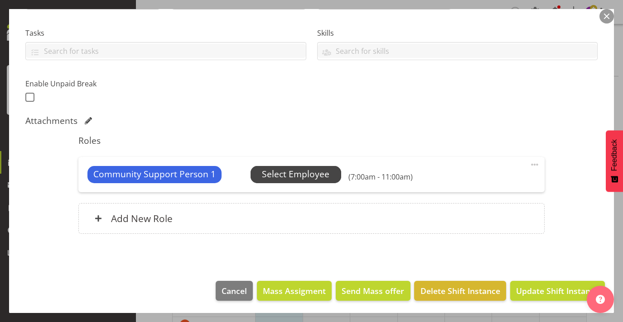
scroll to position [181, 0]
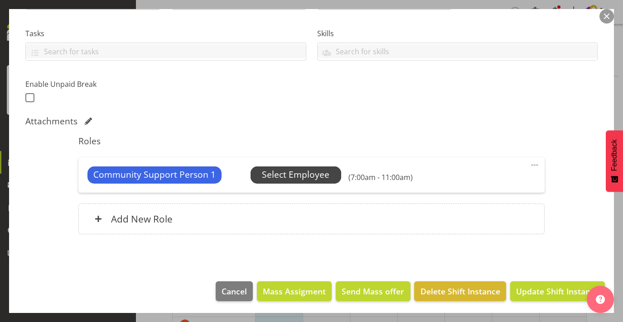
click at [304, 173] on span "Select Employee" at bounding box center [295, 174] width 67 height 13
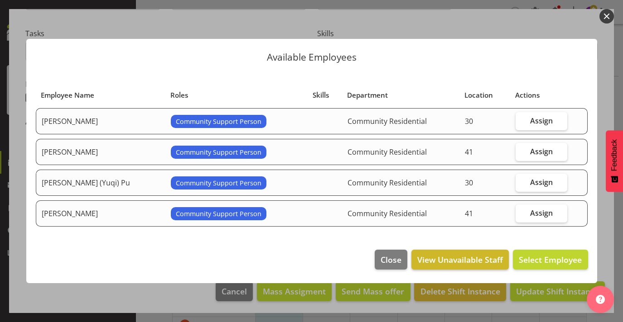
click at [470, 262] on span "View Unavailable Staff" at bounding box center [460, 260] width 86 height 12
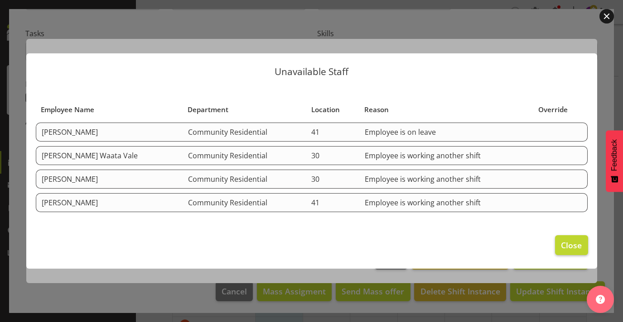
click at [571, 241] on span "Close" at bounding box center [571, 246] width 21 height 12
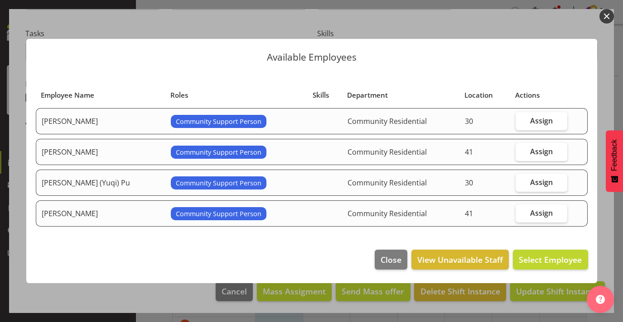
click at [609, 13] on button "button" at bounding box center [606, 16] width 14 height 14
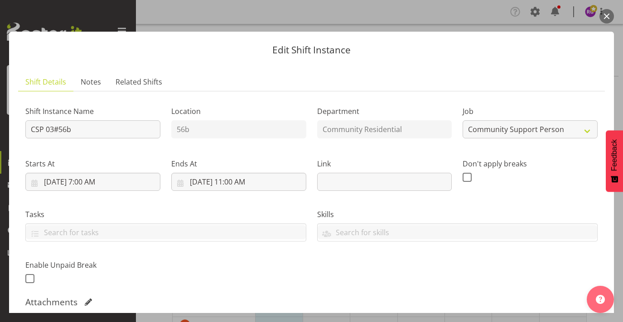
scroll to position [0, 0]
click at [608, 11] on button "button" at bounding box center [606, 16] width 14 height 14
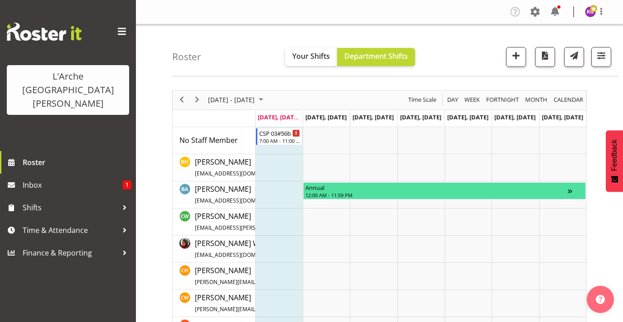
click at [279, 150] on td "Timeline Week of September 22, 2025" at bounding box center [278, 140] width 47 height 27
click at [296, 141] on div "7:00 AM - 11:00 AM" at bounding box center [279, 140] width 41 height 7
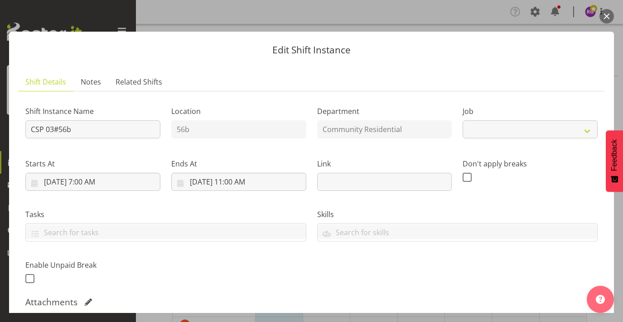
select select "2"
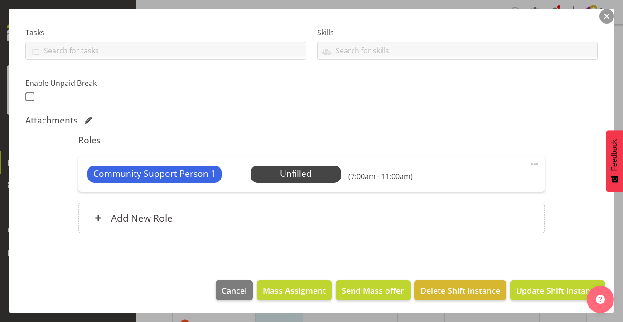
scroll to position [181, 0]
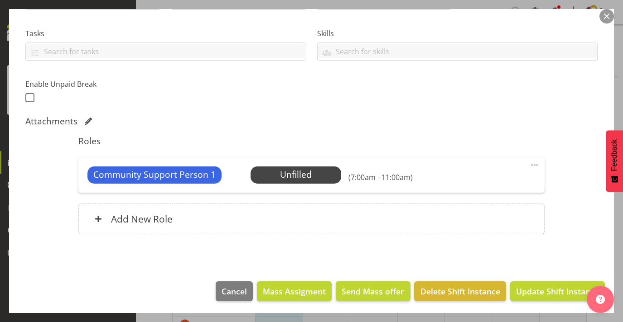
click at [605, 21] on button "button" at bounding box center [606, 16] width 14 height 14
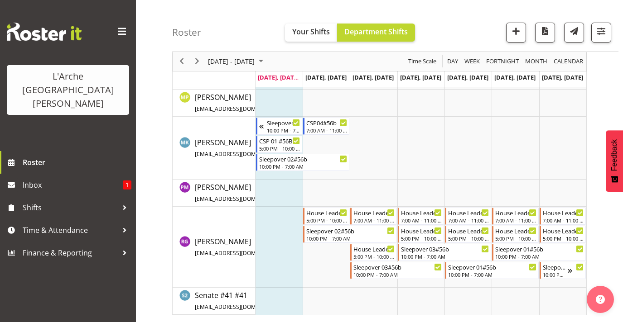
scroll to position [336, 0]
click at [284, 122] on div "Sleepover 04#56b" at bounding box center [284, 122] width 34 height 9
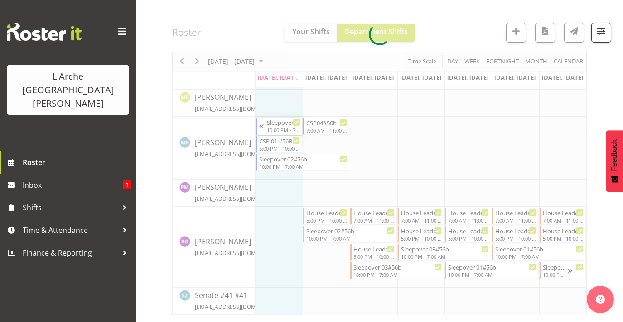
select select
select select "8"
select select "2025"
select select "7"
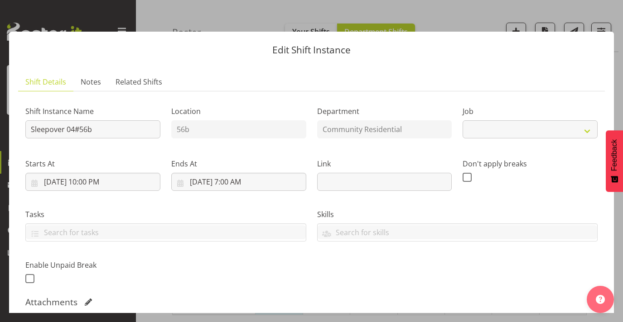
select select "2"
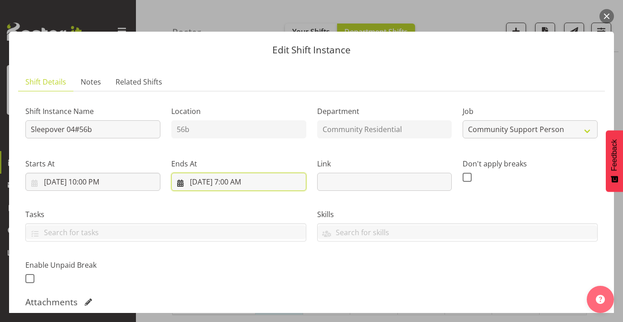
click at [235, 177] on input "[DATE] 7:00 AM" at bounding box center [238, 182] width 135 height 18
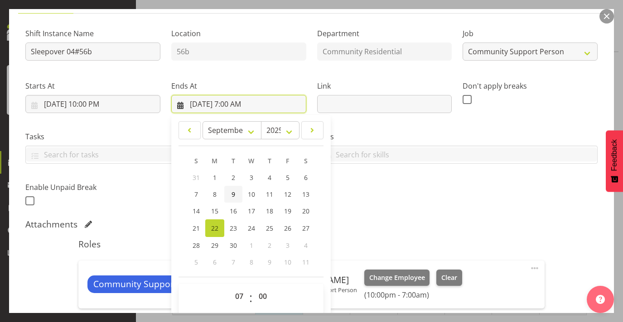
scroll to position [79, 0]
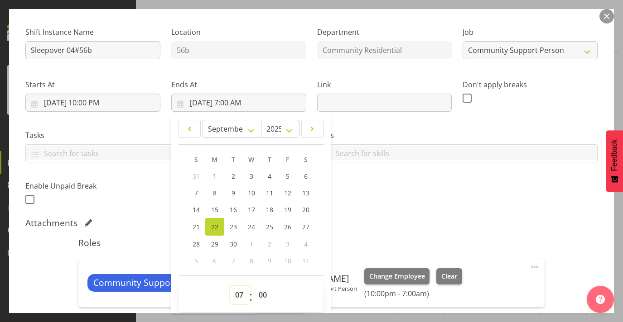
select select "6"
type input "[DATE] 6:00 AM"
select select "59"
type input "[DATE] 6:59 AM"
click at [381, 223] on div "Attachments" at bounding box center [311, 223] width 572 height 11
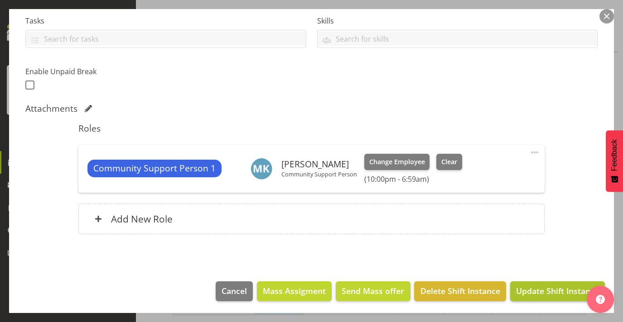
click at [526, 286] on span "Update Shift Instance" at bounding box center [557, 291] width 83 height 12
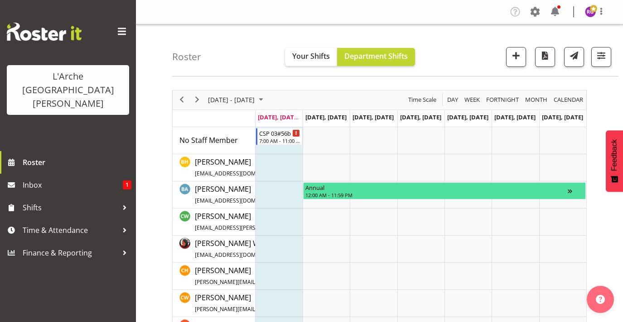
scroll to position [0, 0]
click at [282, 138] on div "7:00 AM - 11:00 AM" at bounding box center [279, 140] width 41 height 7
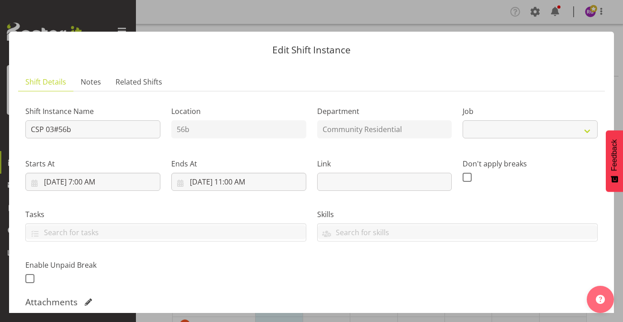
select select "2"
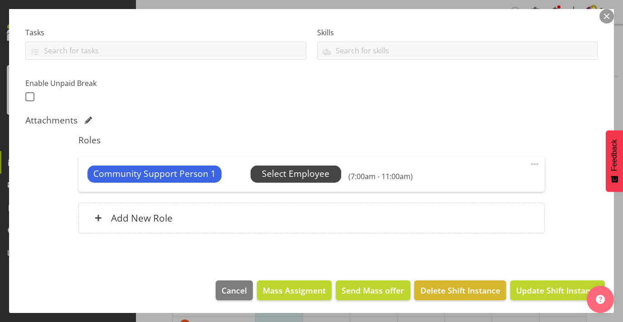
scroll to position [181, 0]
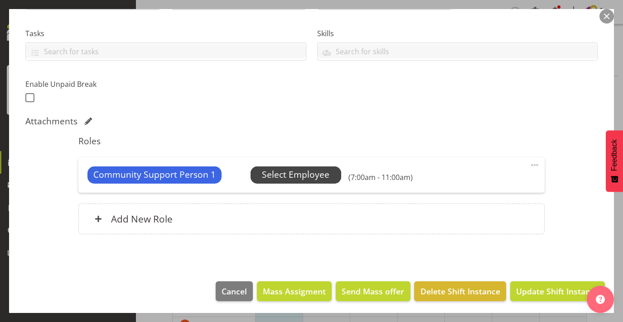
click at [315, 177] on span "Select Employee" at bounding box center [295, 174] width 67 height 13
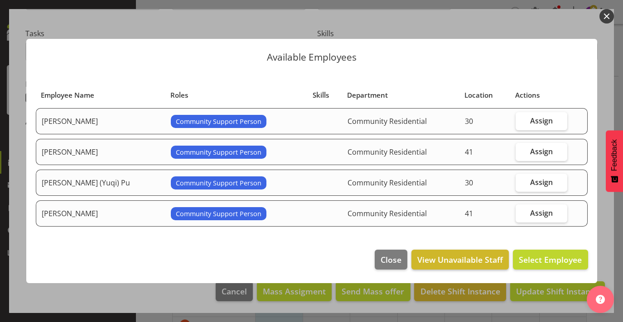
click at [435, 257] on span "View Unavailable Staff" at bounding box center [460, 260] width 86 height 12
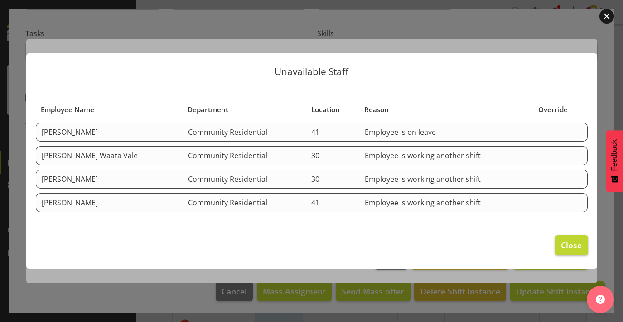
click at [564, 244] on span "Close" at bounding box center [571, 246] width 21 height 12
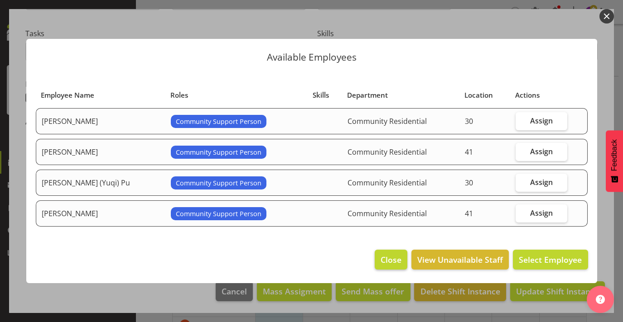
click at [399, 256] on span "Close" at bounding box center [390, 260] width 21 height 12
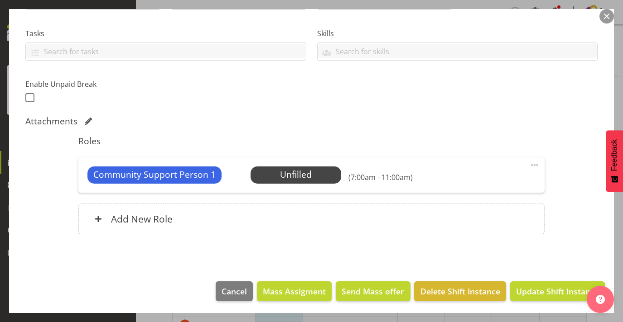
click at [602, 22] on button "button" at bounding box center [606, 16] width 14 height 14
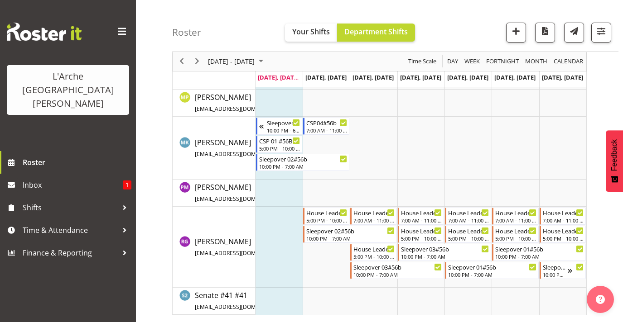
scroll to position [336, 0]
click at [283, 149] on div "5:00 PM - 10:00 PM" at bounding box center [279, 147] width 41 height 7
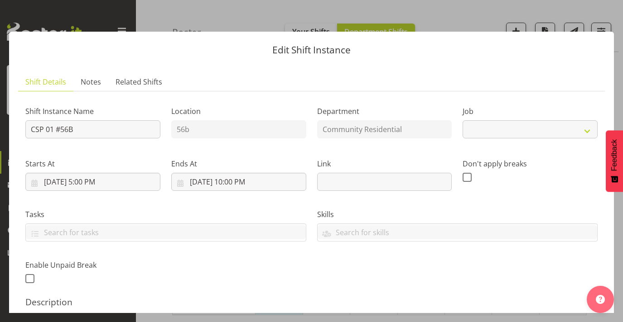
select select "2"
click at [608, 12] on button "button" at bounding box center [606, 16] width 14 height 14
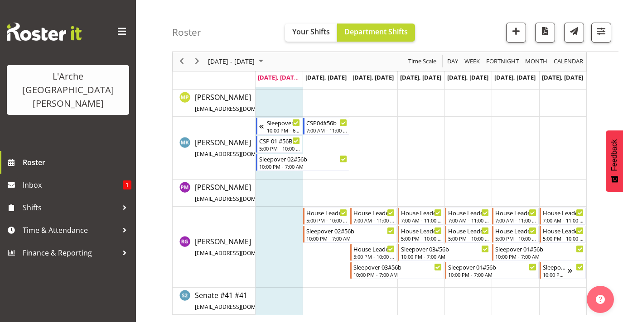
scroll to position [247, 0]
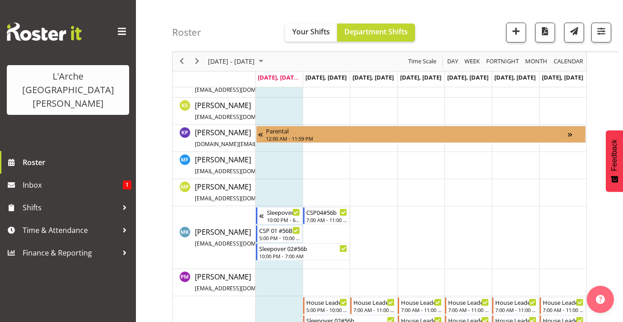
click at [321, 124] on td "Timeline Week of September 22, 2025" at bounding box center [325, 111] width 47 height 27
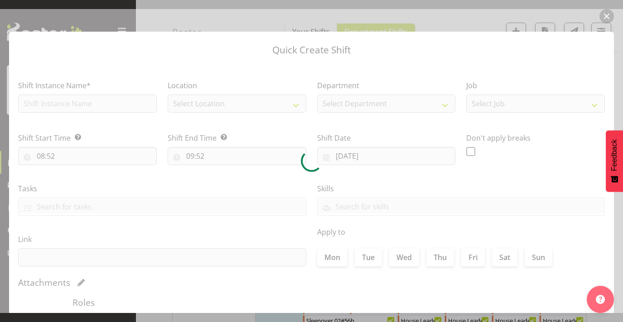
type input "[DATE]"
checkbox input "true"
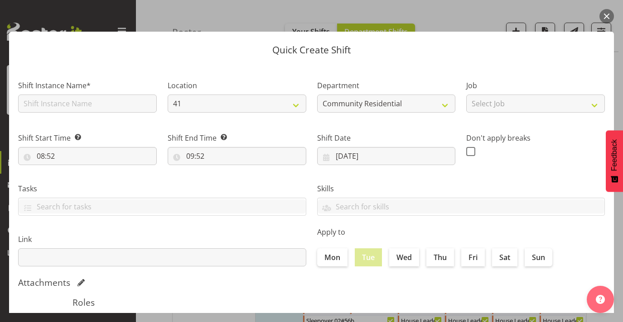
click at [607, 10] on button "button" at bounding box center [606, 16] width 14 height 14
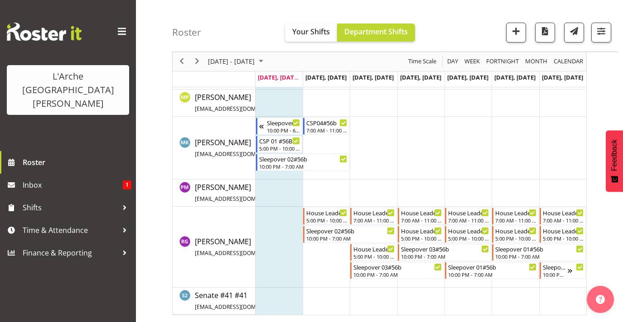
scroll to position [336, 0]
click at [283, 130] on div "10:00 PM - 6:59 AM" at bounding box center [284, 129] width 34 height 7
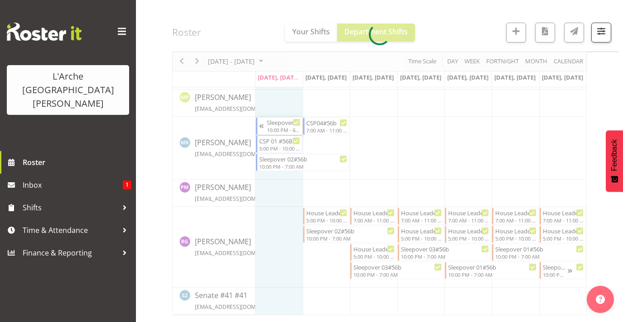
select select
select select "8"
select select "2025"
select select "6"
select select "59"
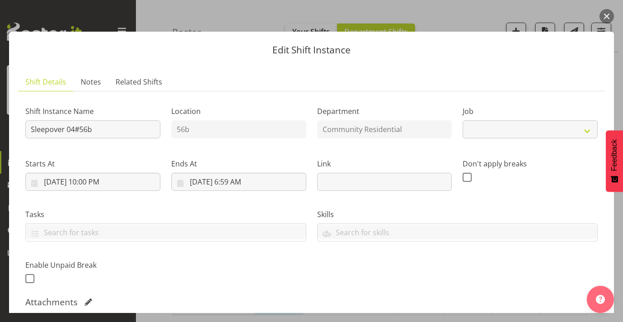
select select "2"
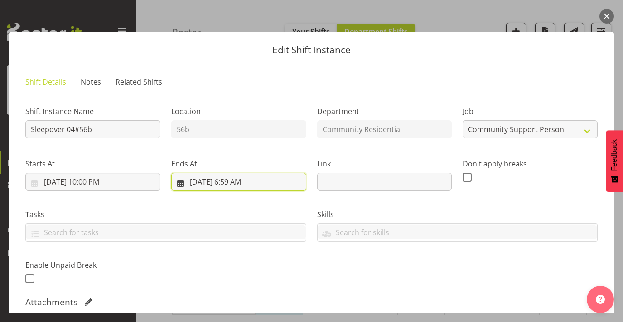
click at [244, 178] on input "22/09/2025, 6:59 AM" at bounding box center [238, 182] width 135 height 18
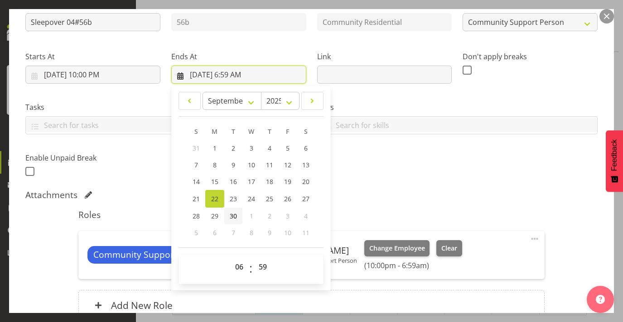
scroll to position [108, 0]
select select "7"
type input "22/09/2025, 7:59 AM"
select select "0"
type input "[DATE] 7:00 AM"
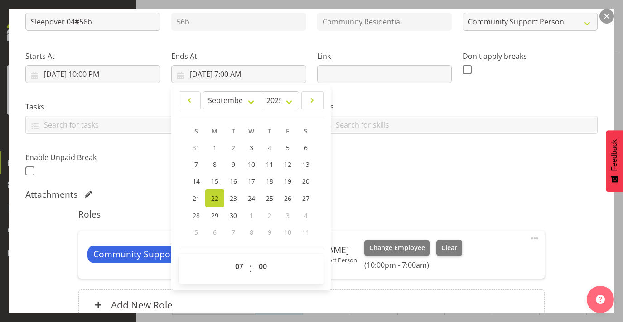
click at [480, 92] on div "Skills Senate Senate" at bounding box center [458, 114] width 292 height 51
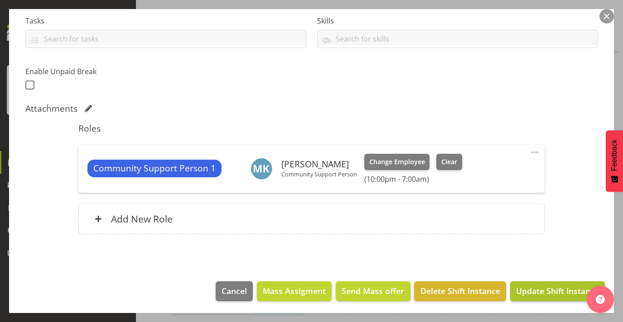
click at [534, 293] on span "Update Shift Instance" at bounding box center [557, 291] width 83 height 12
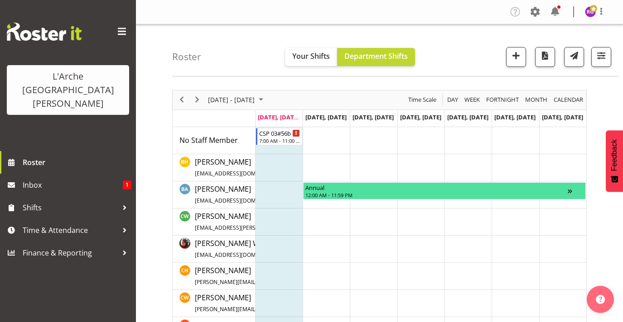
scroll to position [0, 0]
click at [284, 134] on div "CSP 03#56b" at bounding box center [279, 132] width 41 height 9
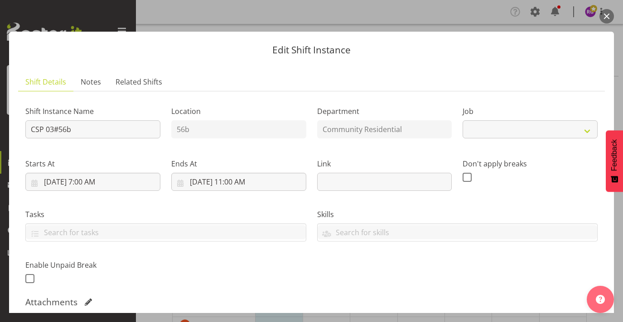
select select "2"
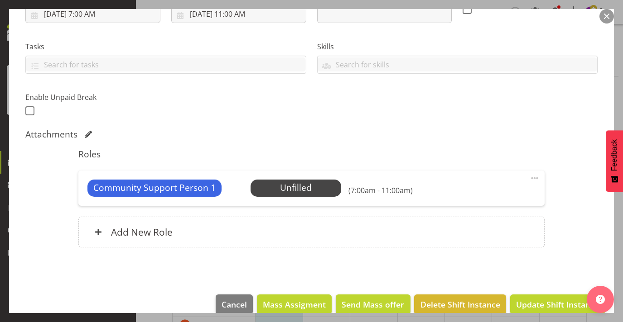
scroll to position [171, 0]
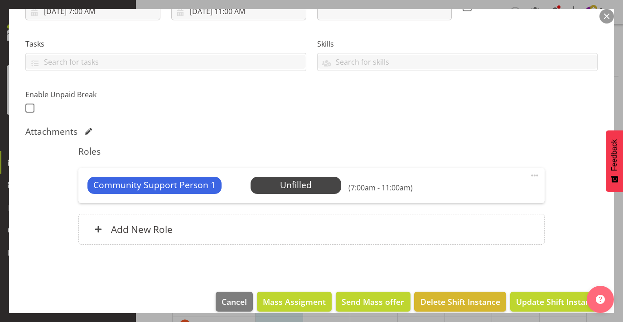
click at [531, 172] on span at bounding box center [534, 175] width 11 height 11
click at [483, 226] on link "Delete" at bounding box center [496, 228] width 87 height 16
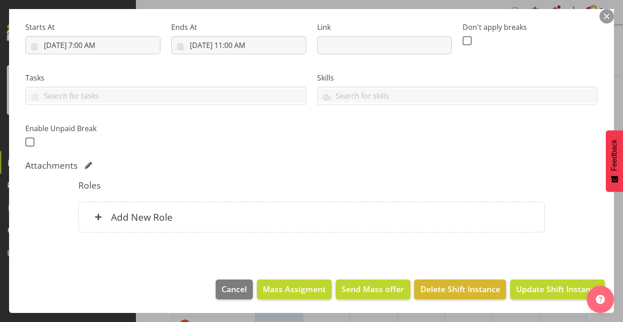
scroll to position [135, 0]
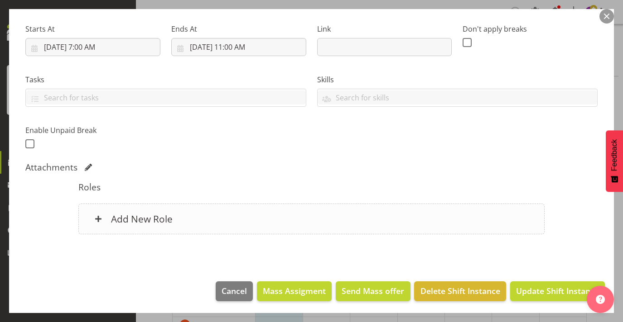
click at [341, 223] on div "Add New Role" at bounding box center [311, 219] width 466 height 31
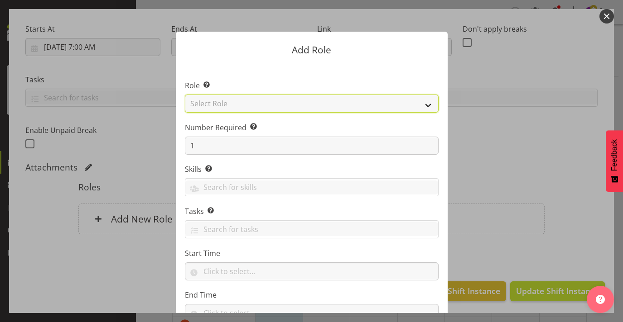
select select "289"
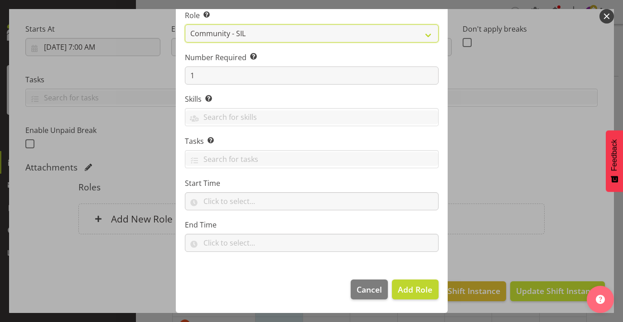
scroll to position [70, 0]
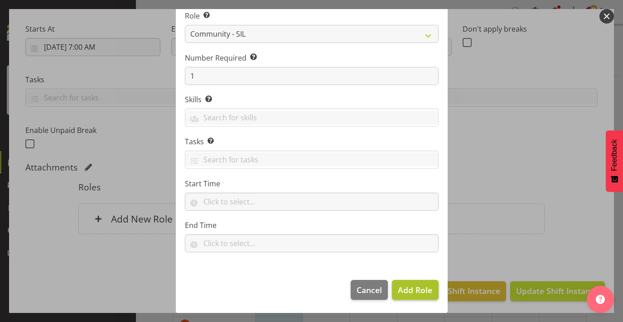
click at [408, 289] on span "Add Role" at bounding box center [415, 290] width 34 height 11
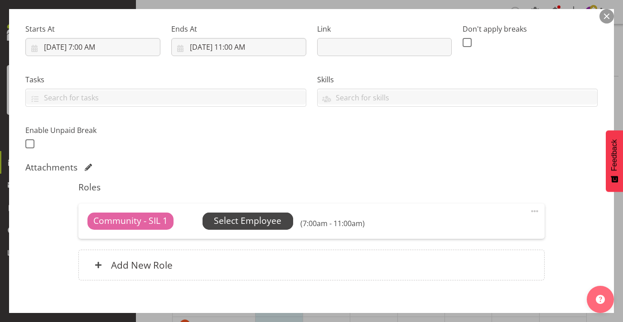
click at [278, 215] on span "Select Employee" at bounding box center [247, 221] width 67 height 13
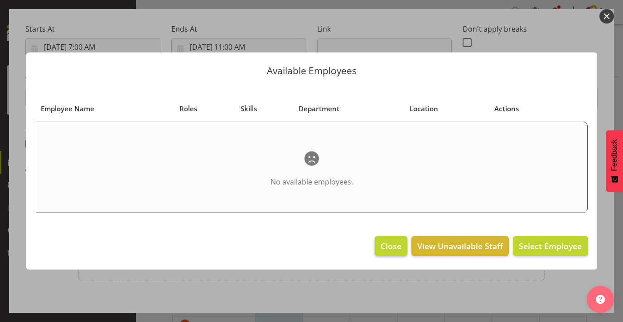
click at [397, 245] on span "Close" at bounding box center [390, 246] width 21 height 12
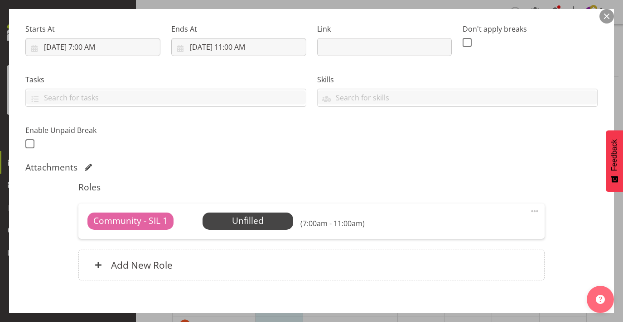
click at [533, 206] on span at bounding box center [534, 211] width 11 height 11
click at [475, 259] on link "Delete" at bounding box center [496, 264] width 87 height 16
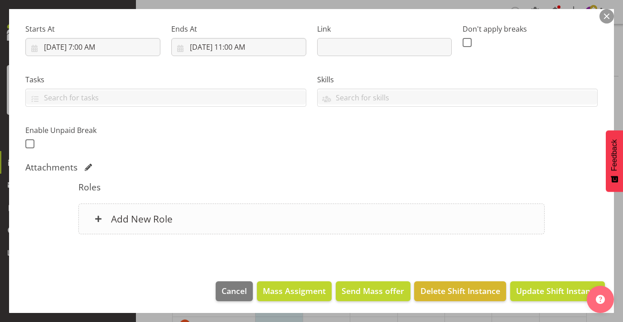
click at [167, 219] on h6 "Add New Role" at bounding box center [142, 219] width 62 height 12
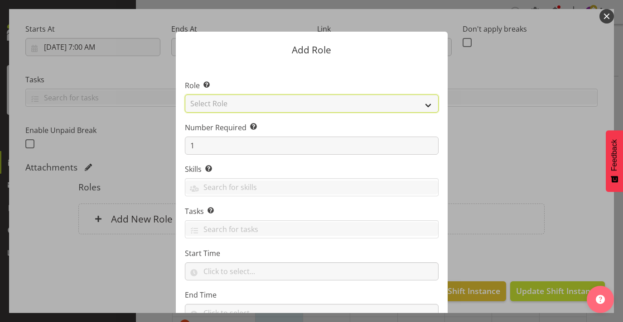
select select "13"
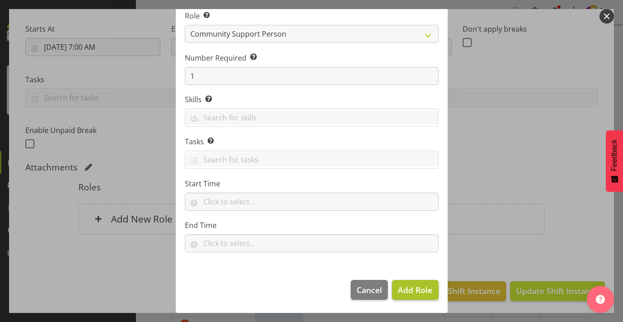
click at [415, 293] on span "Add Role" at bounding box center [415, 290] width 34 height 11
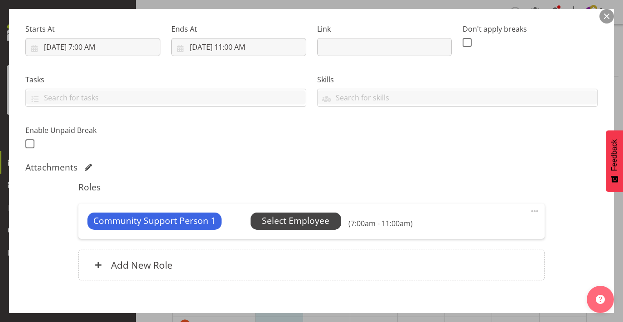
click at [318, 220] on span "Select Employee" at bounding box center [295, 221] width 67 height 13
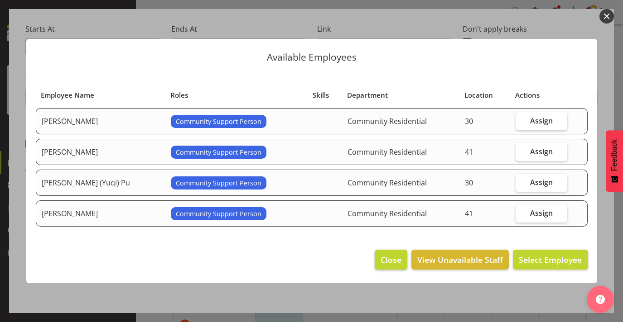
click at [394, 255] on span "Close" at bounding box center [390, 260] width 21 height 12
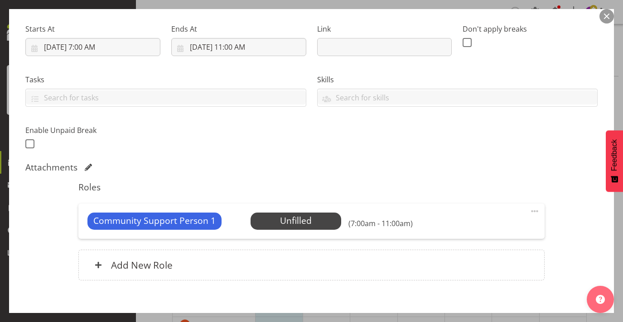
click at [611, 17] on button "button" at bounding box center [606, 16] width 14 height 14
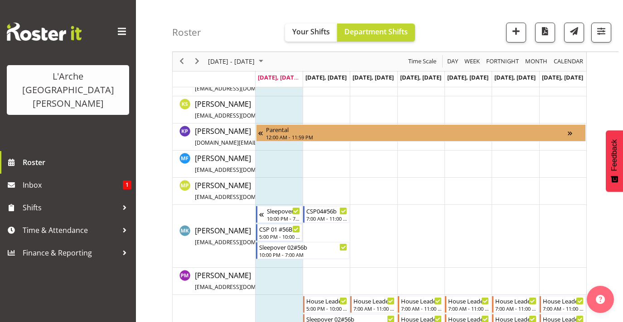
scroll to position [252, 0]
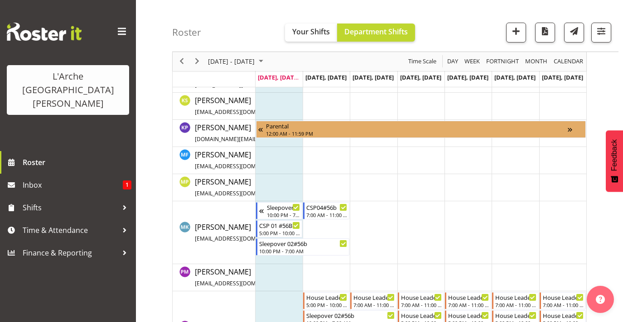
click at [273, 259] on td "Timeline Week of September 22, 2025" at bounding box center [278, 232] width 47 height 63
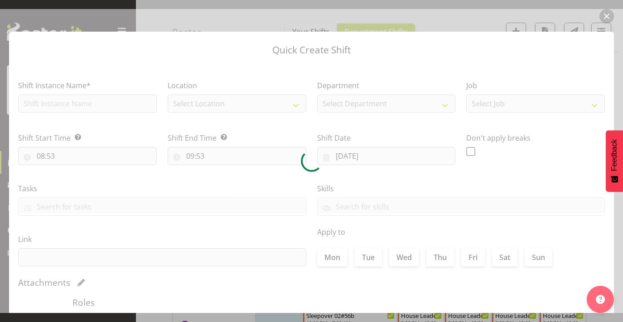
checkbox input "true"
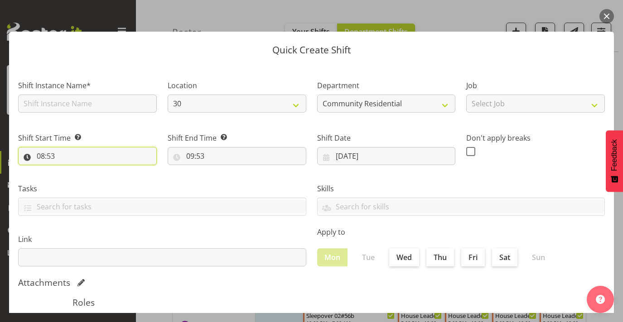
click at [43, 154] on input "08:53" at bounding box center [87, 156] width 139 height 18
select select "7"
type input "07:53"
select select "0"
type input "07:00"
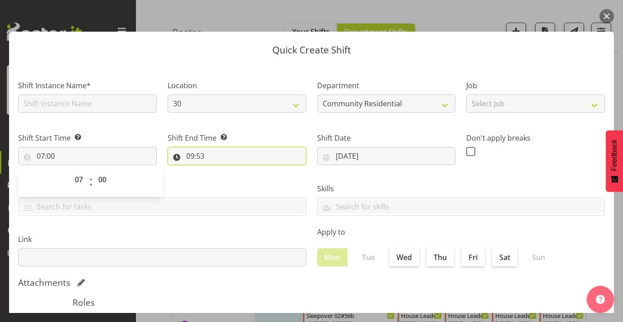
click at [190, 155] on input "09:53" at bounding box center [237, 156] width 139 height 18
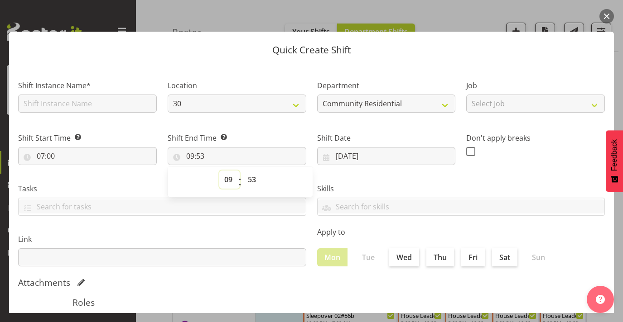
select select "11"
type input "11:53"
select select "0"
type input "11:00"
click at [62, 105] on input "text" at bounding box center [87, 104] width 139 height 18
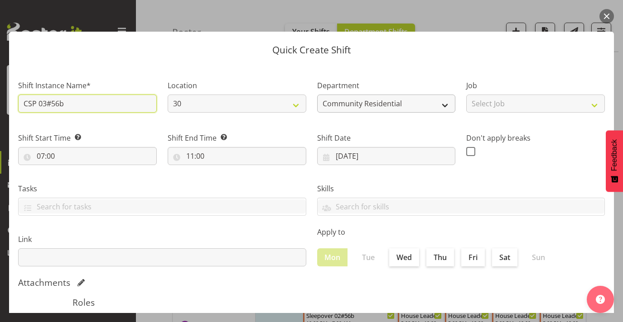
type input "CSP 03#56b"
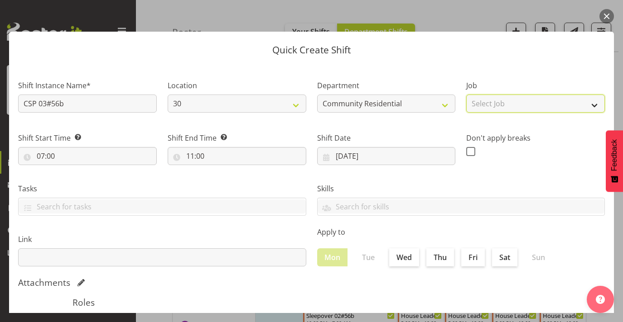
select select "2"
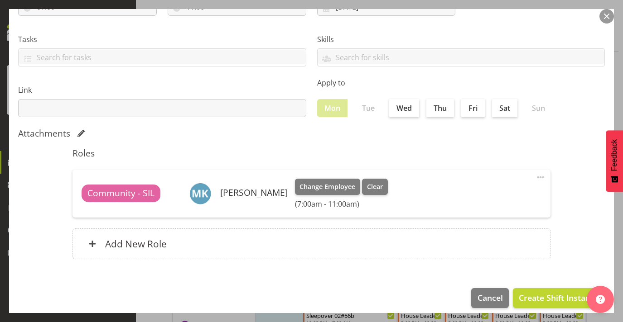
scroll to position [152, 0]
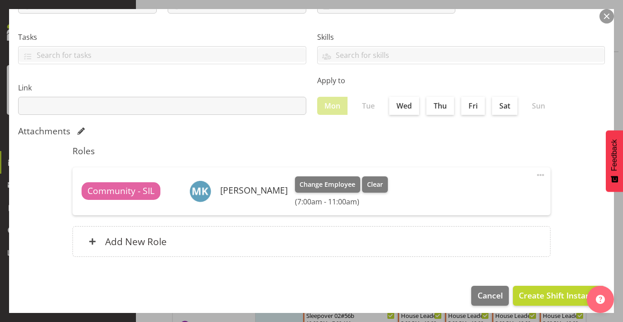
click at [540, 171] on span at bounding box center [540, 175] width 11 height 11
click at [487, 197] on link "Edit" at bounding box center [502, 195] width 87 height 16
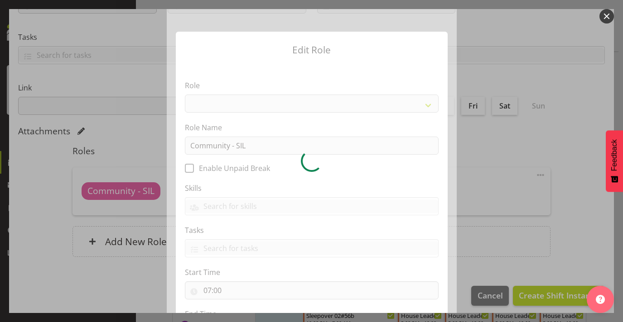
select select "289"
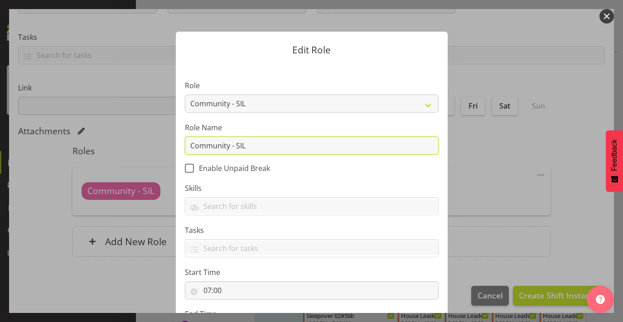
drag, startPoint x: 259, startPoint y: 146, endPoint x: 186, endPoint y: 142, distance: 73.0
click at [185, 142] on input "Community - SIL" at bounding box center [312, 146] width 254 height 18
click at [260, 148] on input "Community - SIL" at bounding box center [312, 146] width 254 height 18
type input "Community Support Person"
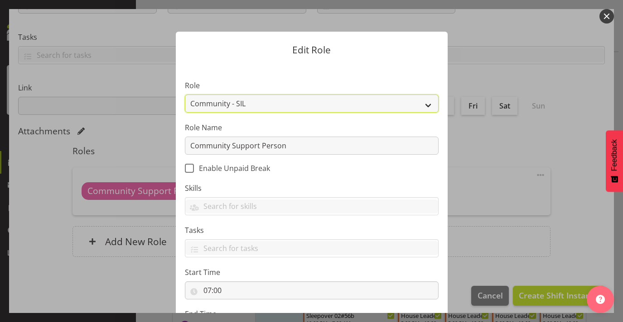
select select "13"
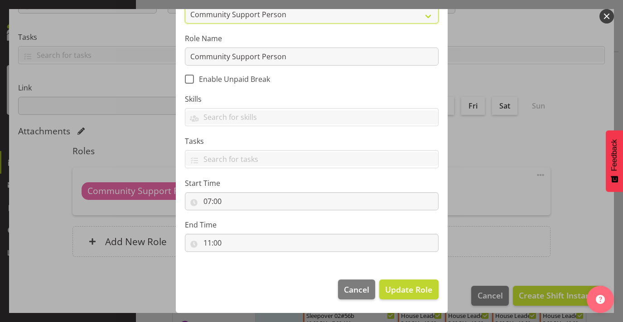
scroll to position [89, 0]
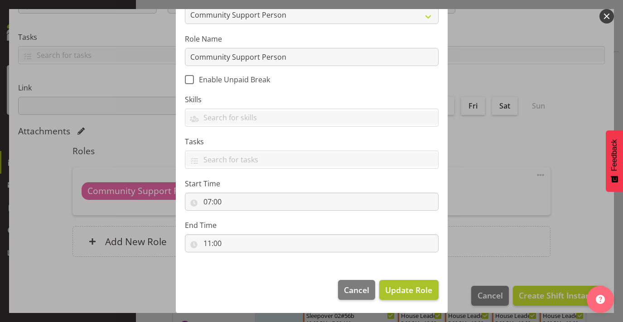
click at [389, 286] on span "Update Role" at bounding box center [408, 290] width 47 height 12
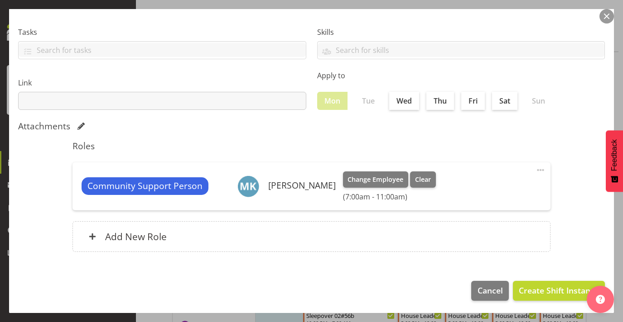
scroll to position [156, 0]
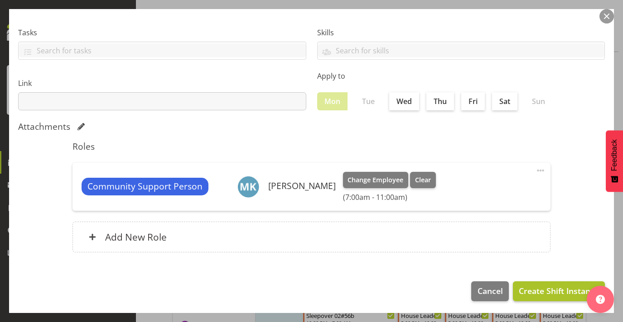
click at [545, 287] on span "Create Shift Instance" at bounding box center [558, 291] width 80 height 12
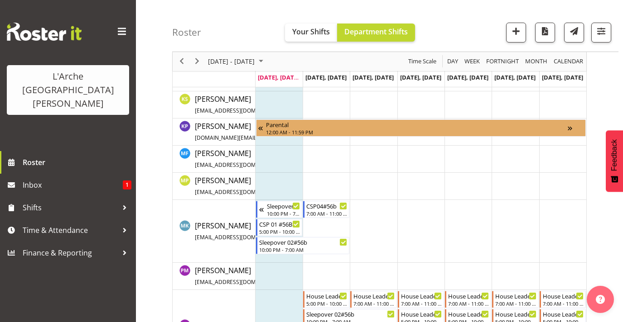
scroll to position [252, 0]
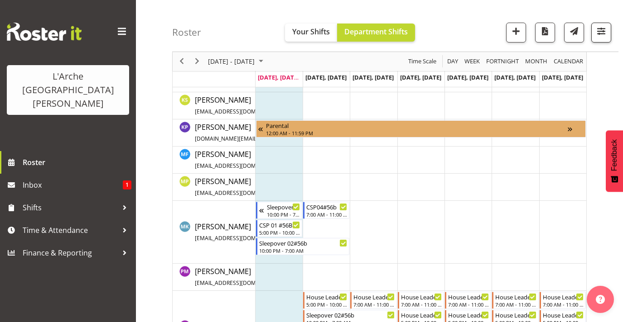
click at [596, 27] on span "button" at bounding box center [601, 31] width 12 height 12
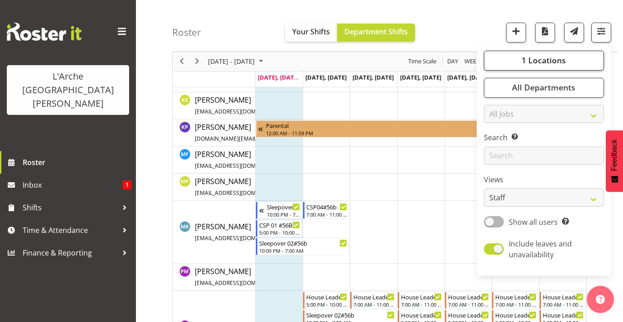
click at [568, 55] on button "1 Locations" at bounding box center [544, 61] width 120 height 20
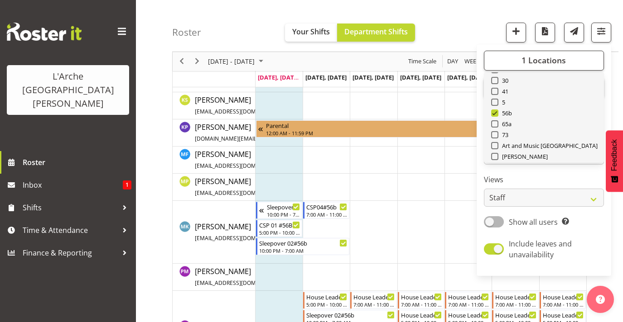
scroll to position [34, 0]
click at [498, 84] on span at bounding box center [494, 81] width 7 height 7
click at [497, 84] on input "30" at bounding box center [494, 82] width 6 height 6
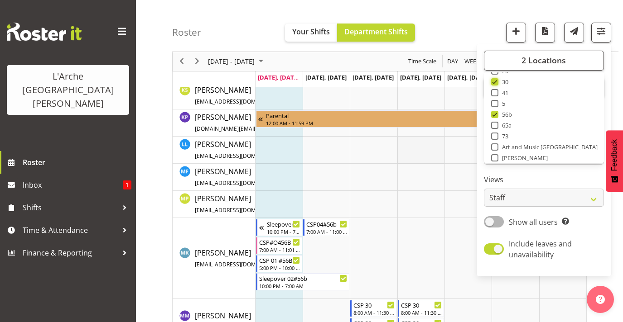
scroll to position [652, 0]
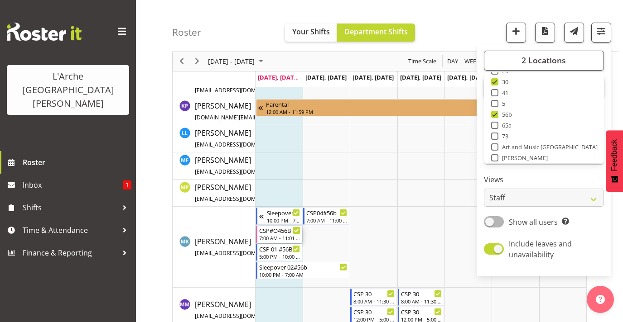
click at [282, 236] on div "7:00 AM - 11:01 AM" at bounding box center [279, 238] width 41 height 7
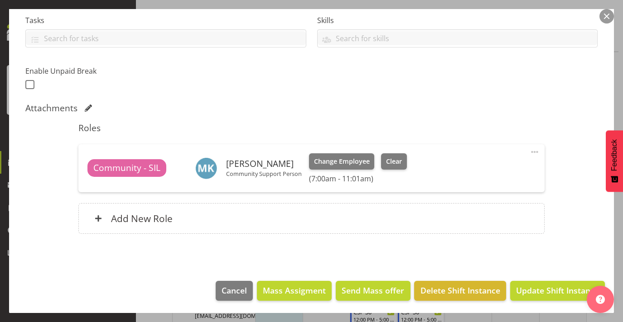
scroll to position [194, 0]
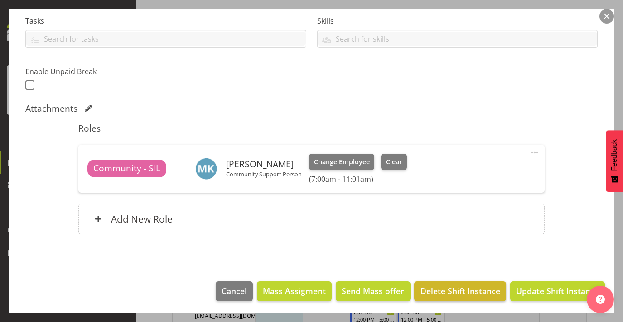
click at [440, 291] on span "Delete Shift Instance" at bounding box center [460, 291] width 80 height 12
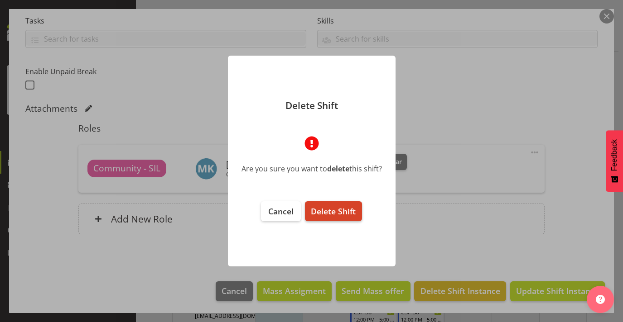
click at [336, 217] on button "Delete Shift" at bounding box center [333, 211] width 57 height 20
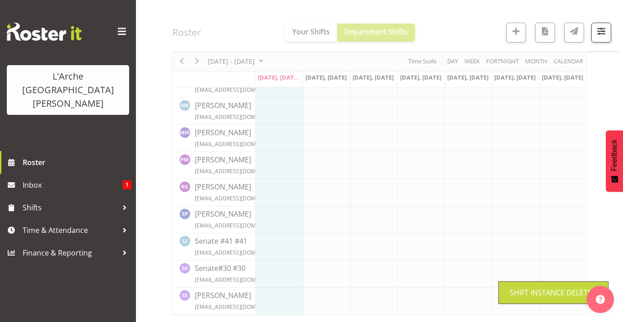
scroll to position [546, 0]
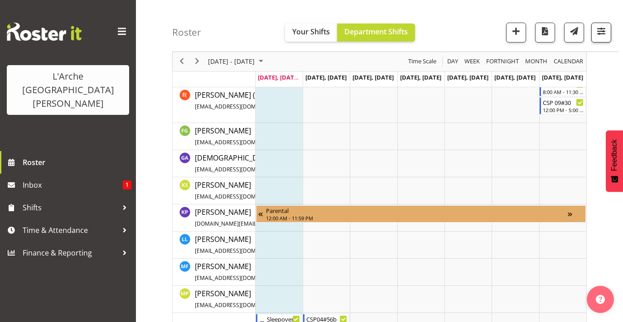
click at [597, 36] on span "button" at bounding box center [601, 31] width 12 height 12
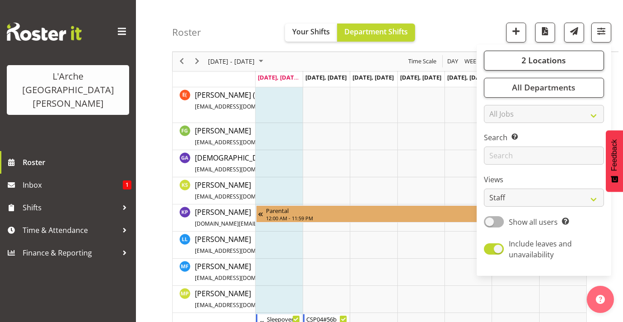
click at [566, 60] on button "2 Locations" at bounding box center [544, 61] width 120 height 20
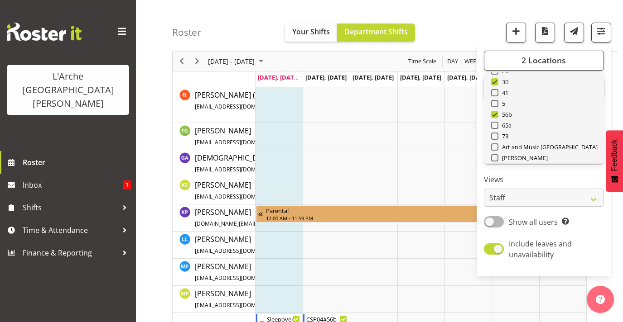
click at [495, 82] on span at bounding box center [494, 81] width 7 height 7
click at [495, 82] on input "30" at bounding box center [494, 82] width 6 height 6
checkbox input "false"
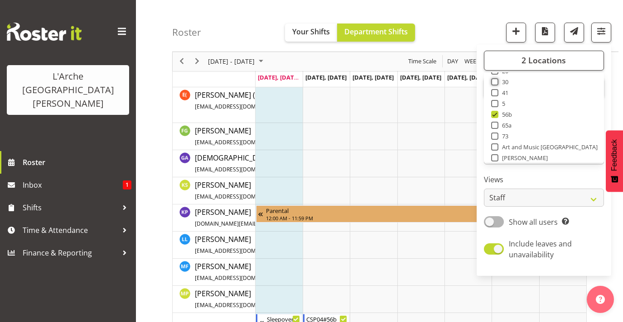
scroll to position [123, 0]
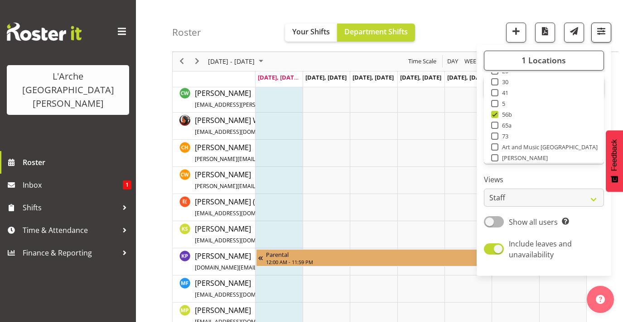
click at [604, 33] on span "button" at bounding box center [601, 31] width 12 height 12
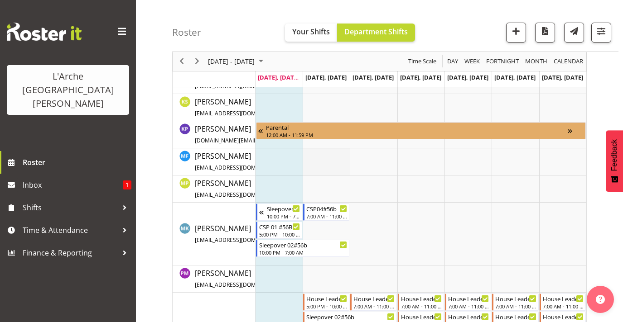
scroll to position [252, 0]
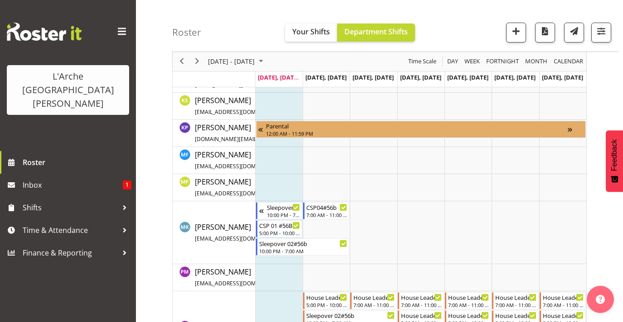
click at [282, 260] on td "Timeline Week of September 22, 2025" at bounding box center [278, 232] width 47 height 63
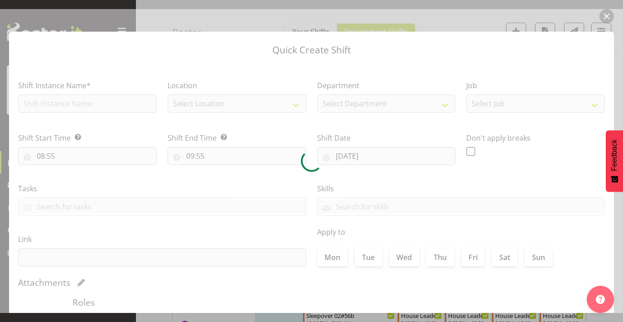
checkbox input "true"
click at [607, 20] on div at bounding box center [311, 161] width 623 height 304
click at [606, 15] on div at bounding box center [311, 161] width 623 height 304
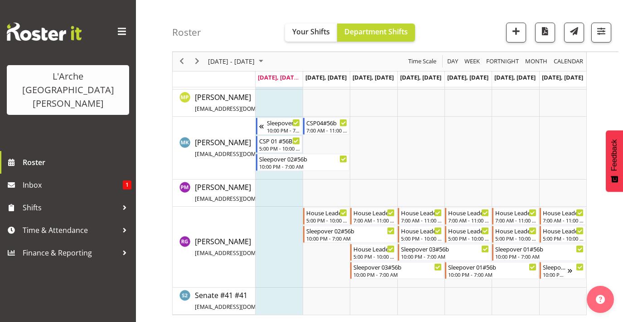
scroll to position [336, 0]
click at [286, 175] on td "Timeline Week of September 22, 2025" at bounding box center [278, 148] width 47 height 63
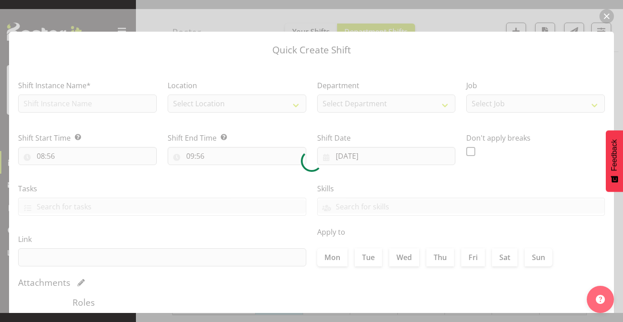
checkbox input "true"
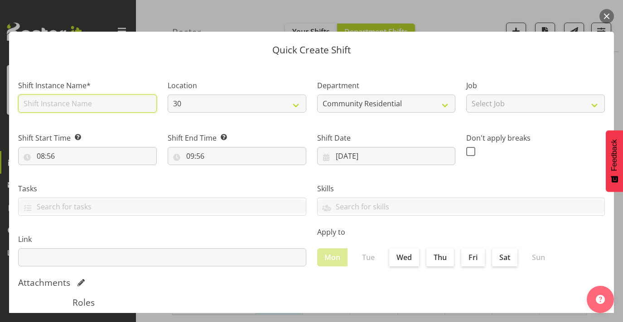
click at [96, 104] on input "text" at bounding box center [87, 104] width 139 height 18
click at [45, 103] on input "CSP 003#56b" at bounding box center [87, 104] width 139 height 18
type input "CSP 03#56b"
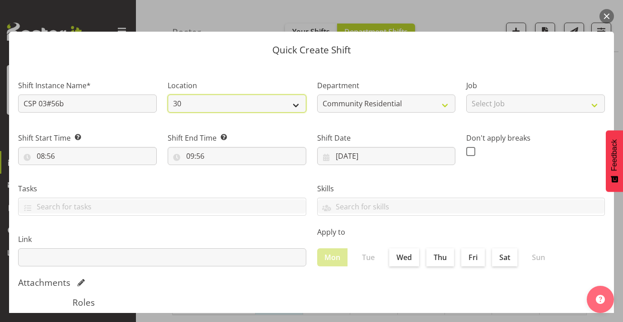
select select "1061"
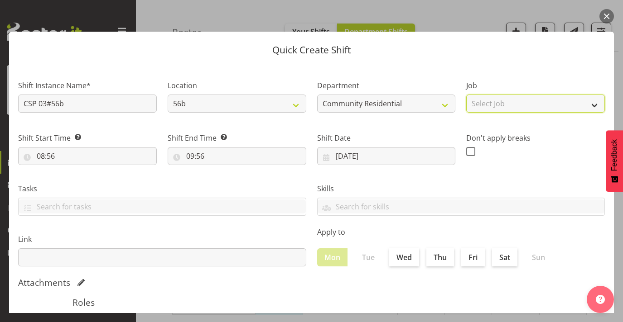
select select "2"
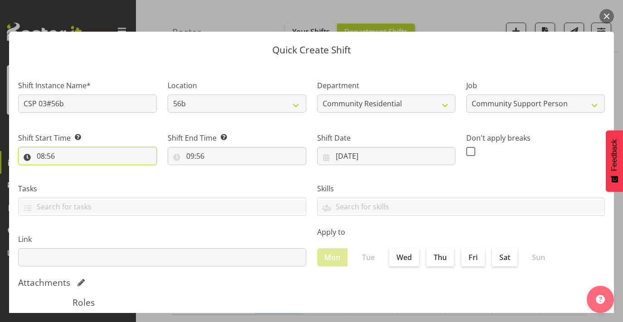
click at [49, 156] on input "08:56" at bounding box center [87, 156] width 139 height 18
select select "7"
type input "07:56"
select select "0"
type input "07:00"
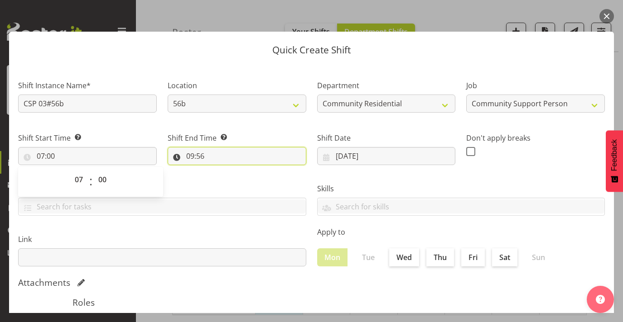
click at [192, 155] on input "09:56" at bounding box center [237, 156] width 139 height 18
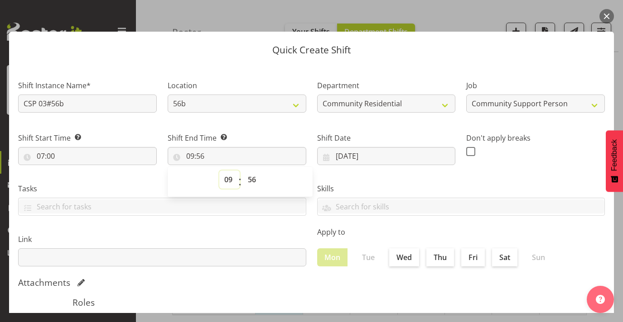
select select "11"
type input "11:56"
select select "0"
type input "11:00"
click at [284, 125] on div "Shift End Time Set the time of the day you wish this shift to finish 11:00 00 0…" at bounding box center [236, 145] width 149 height 51
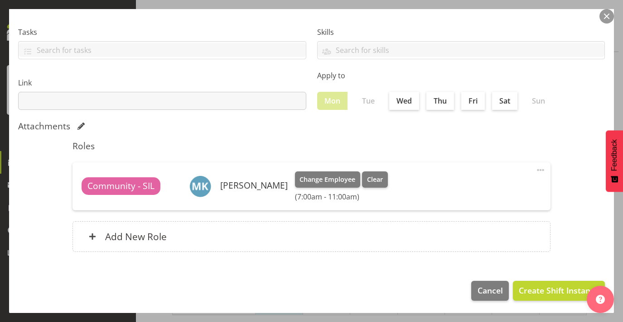
scroll to position [156, 0]
click at [539, 170] on span at bounding box center [540, 170] width 11 height 11
click at [499, 187] on link "Edit" at bounding box center [502, 190] width 87 height 16
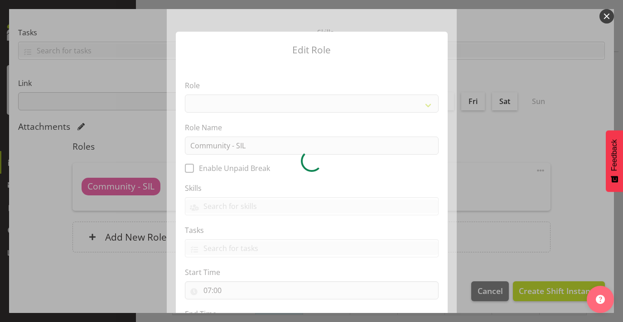
select select "289"
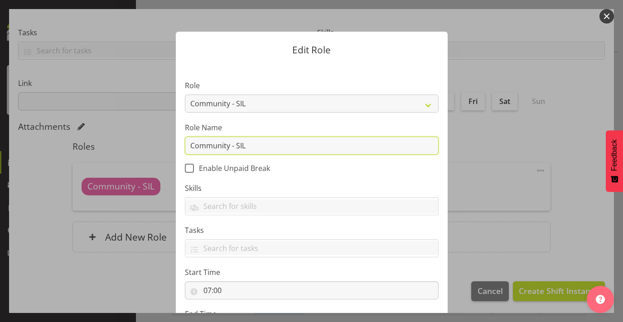
click at [250, 144] on input "Community - SIL" at bounding box center [312, 146] width 254 height 18
type input "Community Support Person"
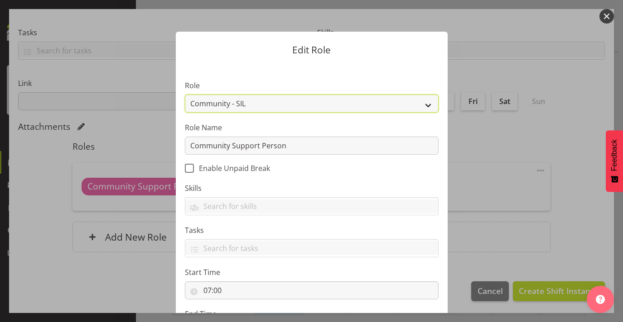
select select "13"
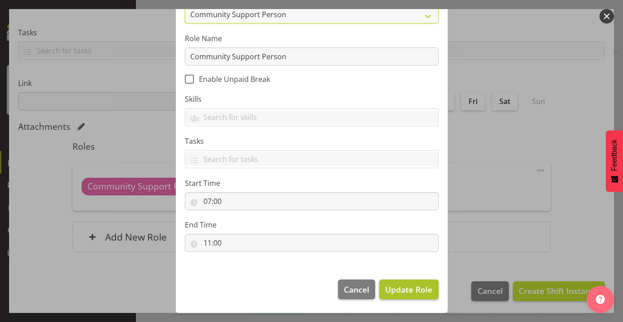
scroll to position [89, 0]
click at [399, 289] on span "Update Role" at bounding box center [408, 290] width 47 height 12
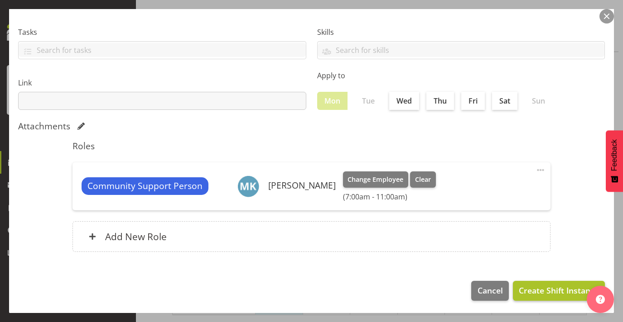
scroll to position [156, 0]
click at [555, 286] on span "Create Shift Instance" at bounding box center [558, 291] width 80 height 12
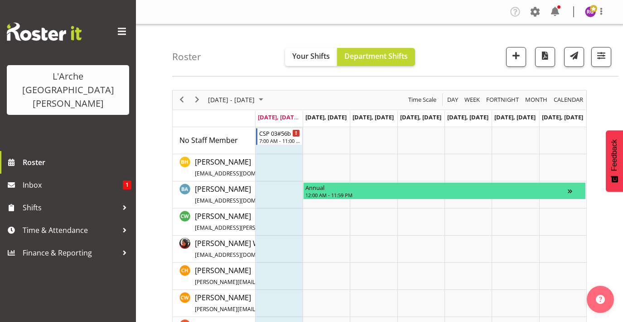
scroll to position [0, 0]
click at [278, 139] on div "7:00 AM - 11:00 AM" at bounding box center [279, 140] width 41 height 7
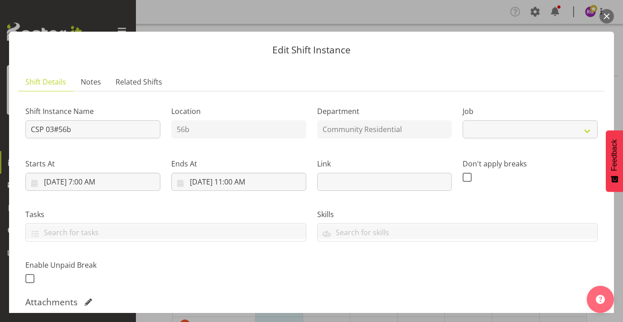
select select "2"
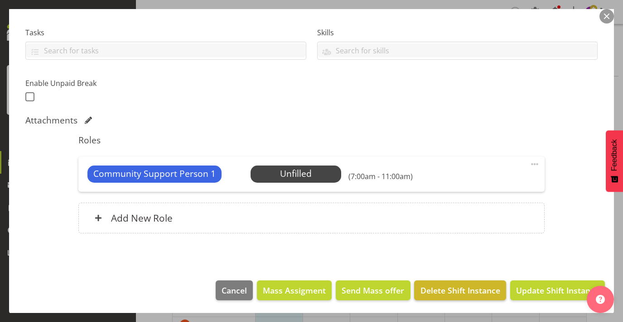
scroll to position [181, 0]
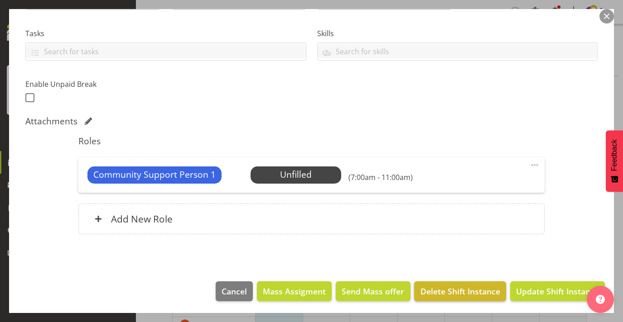
click at [449, 292] on span "Delete Shift Instance" at bounding box center [460, 292] width 80 height 12
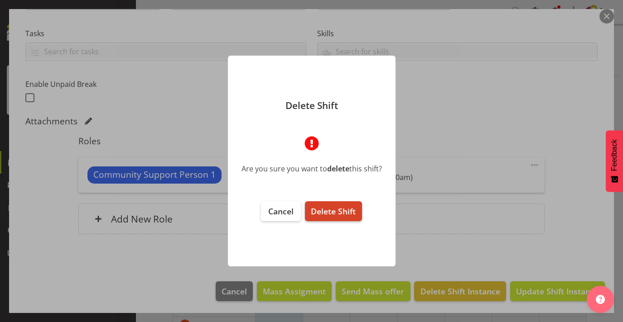
click at [336, 217] on button "Delete Shift" at bounding box center [333, 211] width 57 height 20
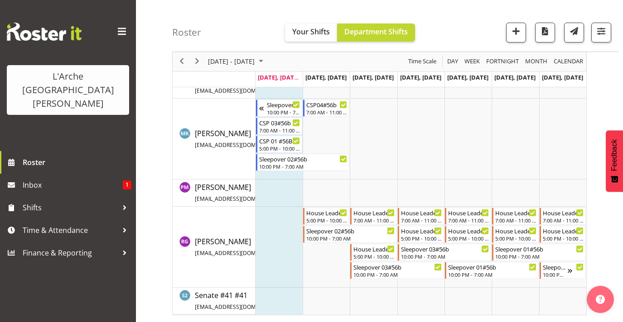
scroll to position [355, 0]
click at [183, 64] on span "Previous" at bounding box center [181, 61] width 11 height 11
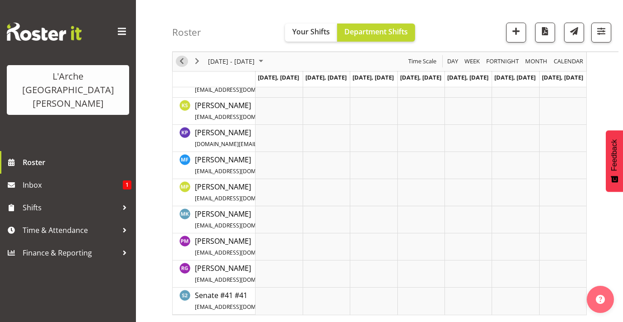
scroll to position [123, 0]
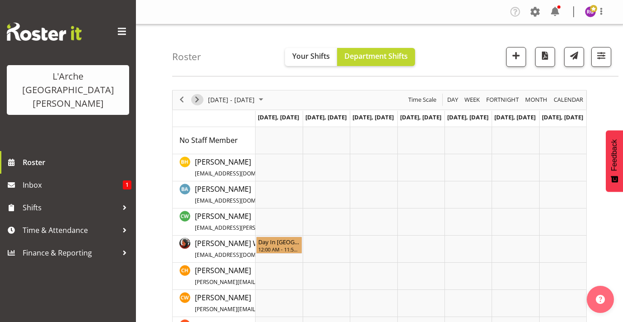
click at [197, 96] on span "Next" at bounding box center [197, 99] width 11 height 11
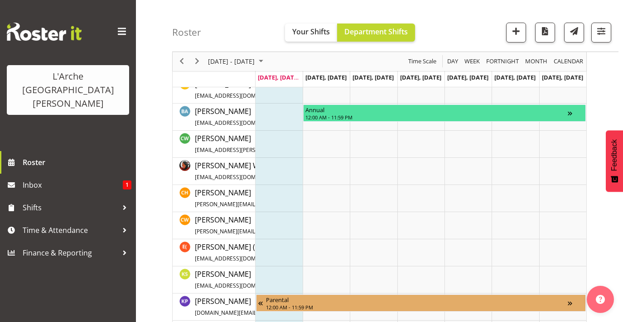
scroll to position [59, 0]
